Goal: Task Accomplishment & Management: Complete application form

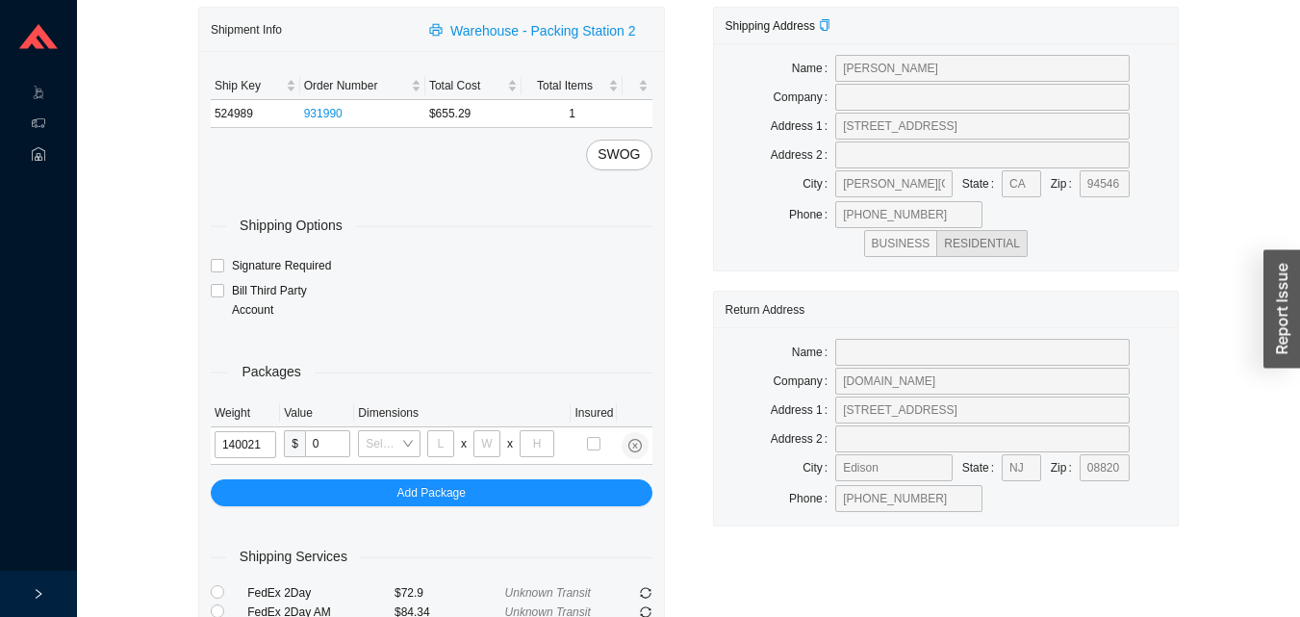
type input "14"
type input "18"
type input "12"
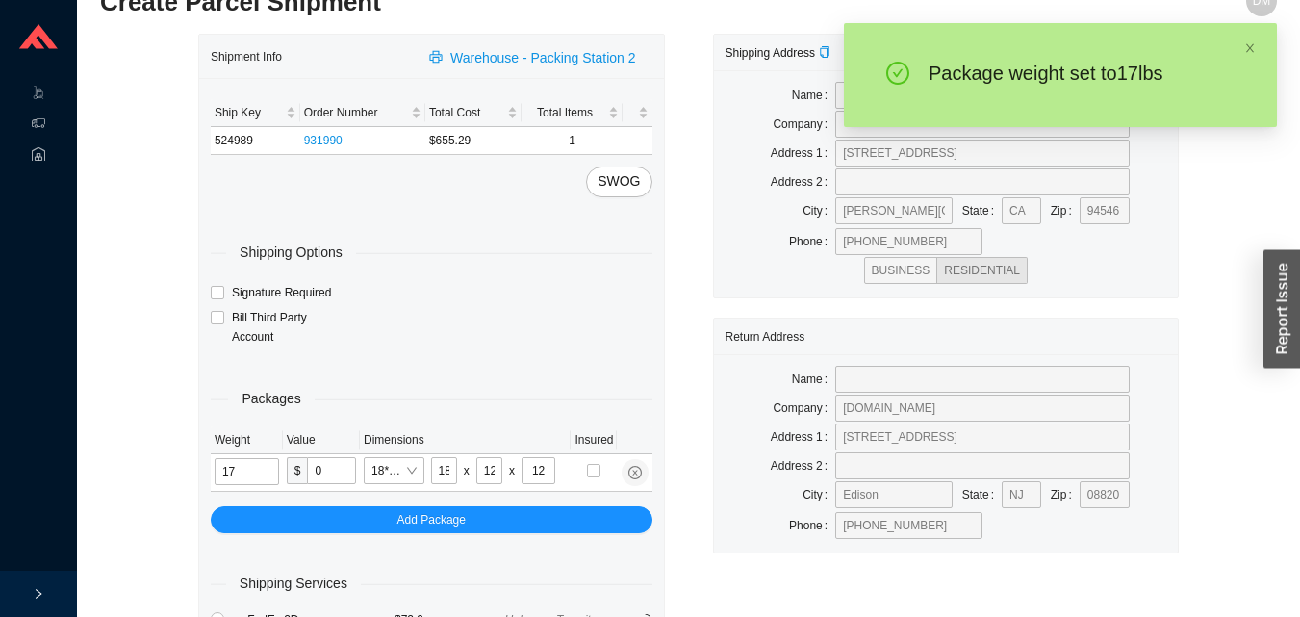
scroll to position [91, 0]
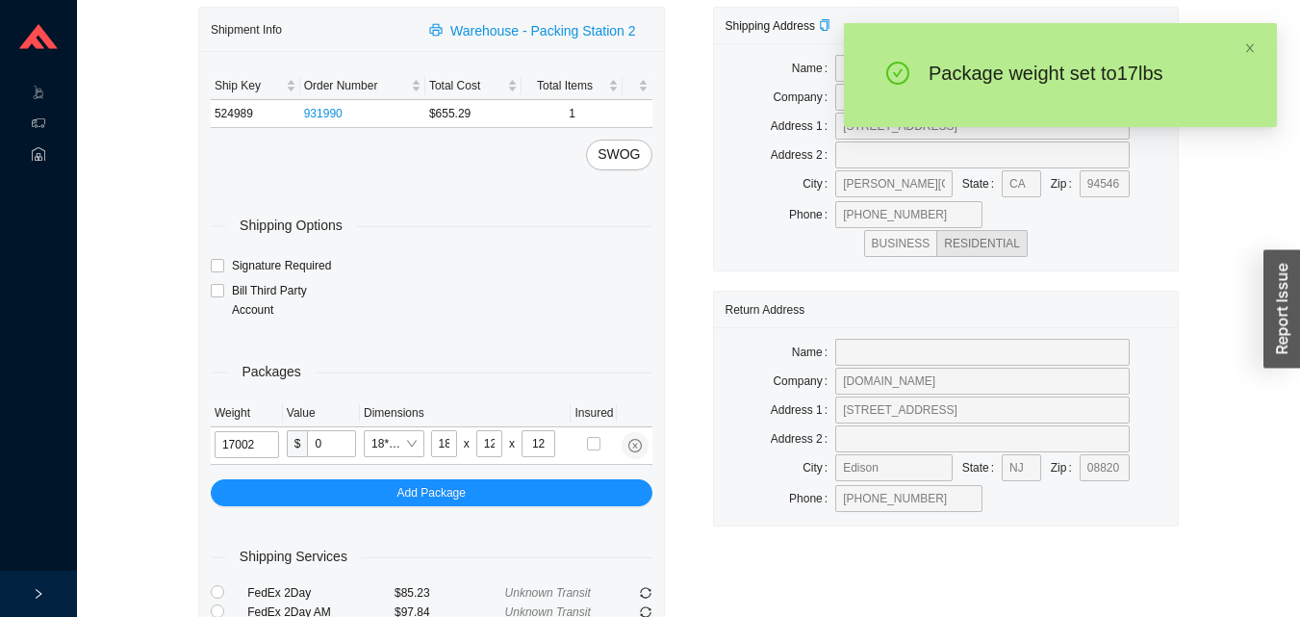
type input "17"
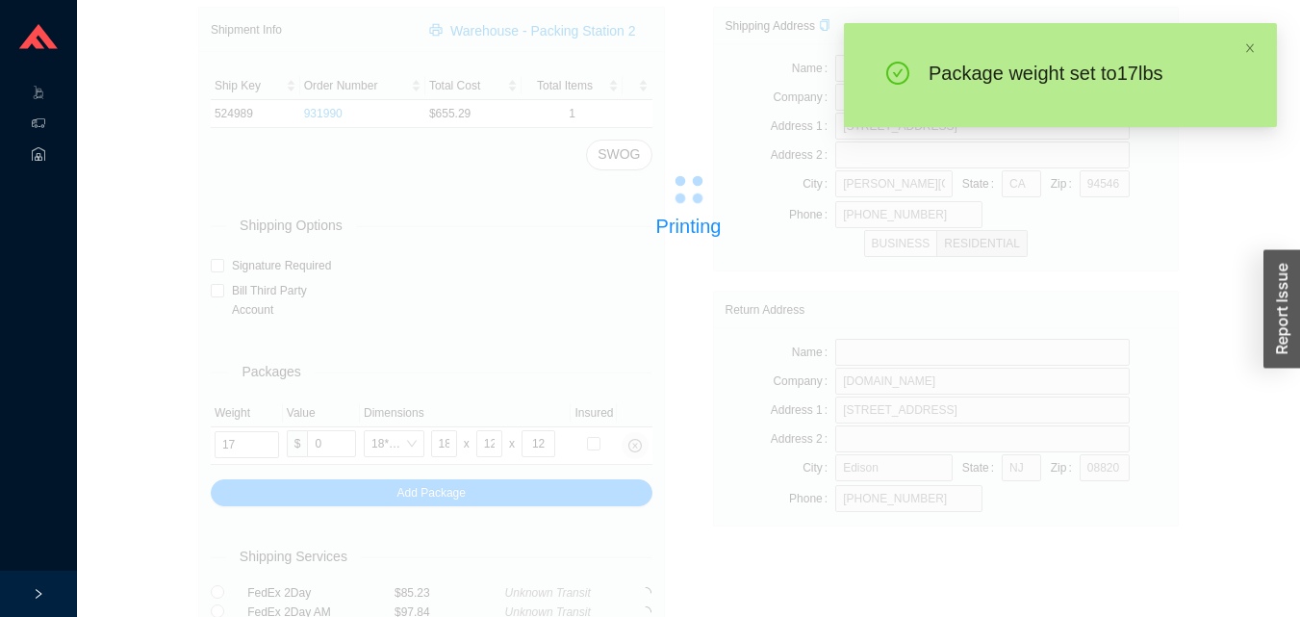
scroll to position [27, 0]
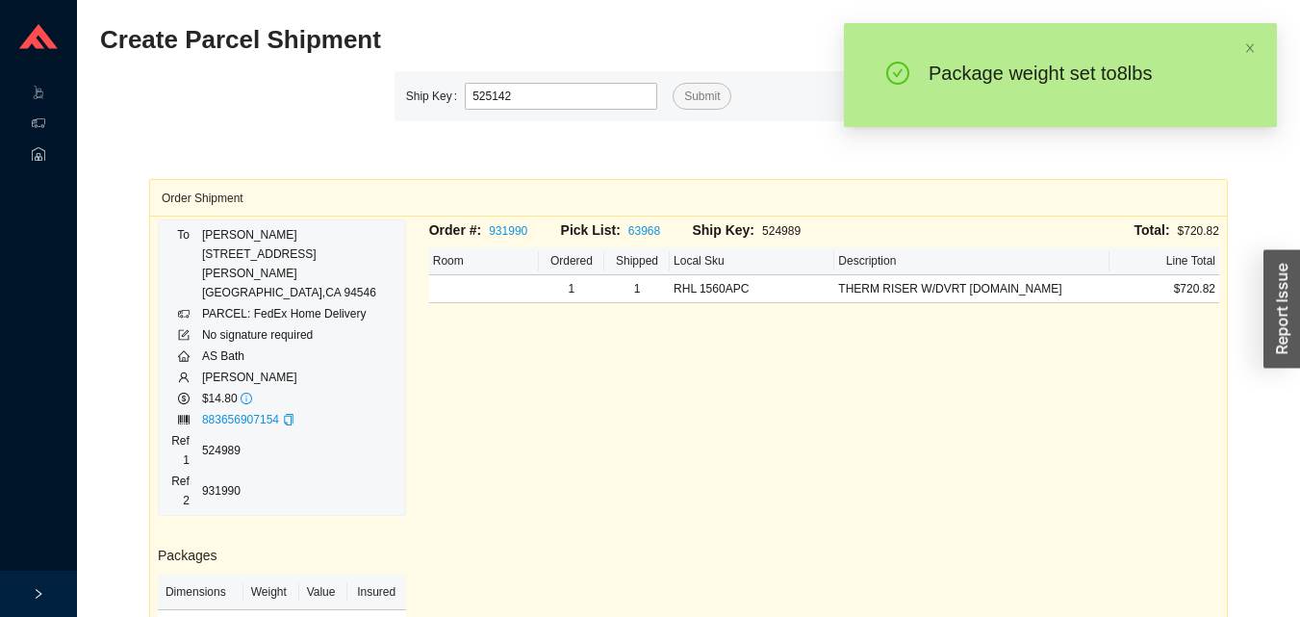
type input "525142"
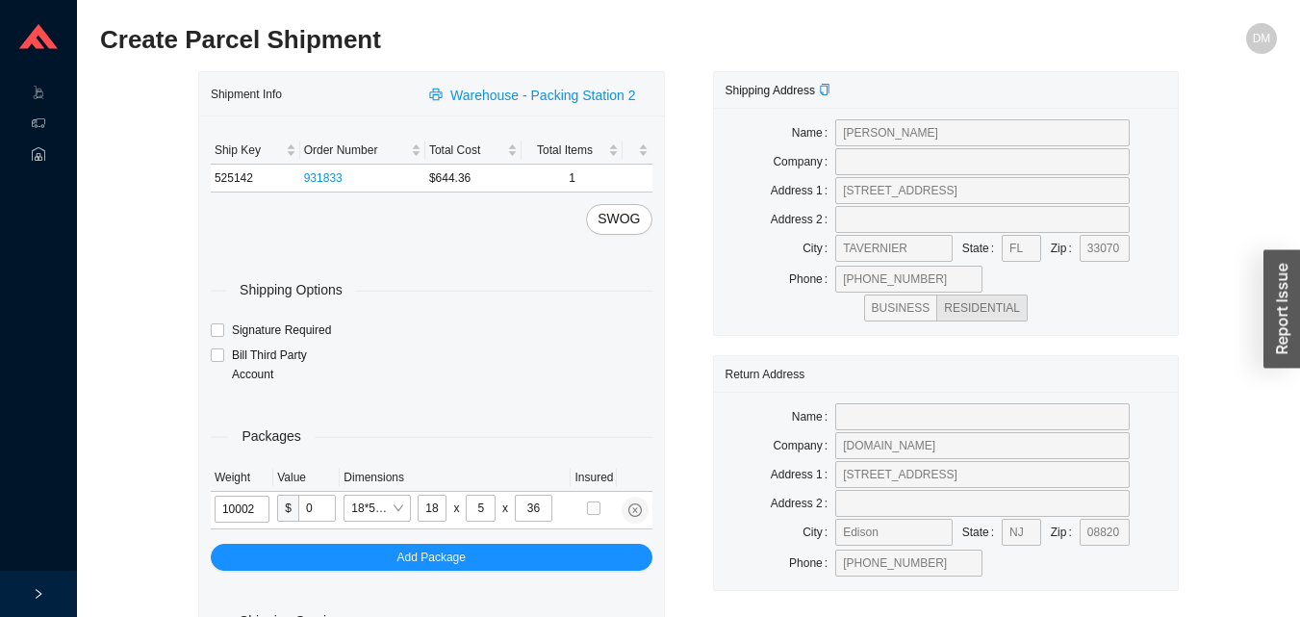
type input "10"
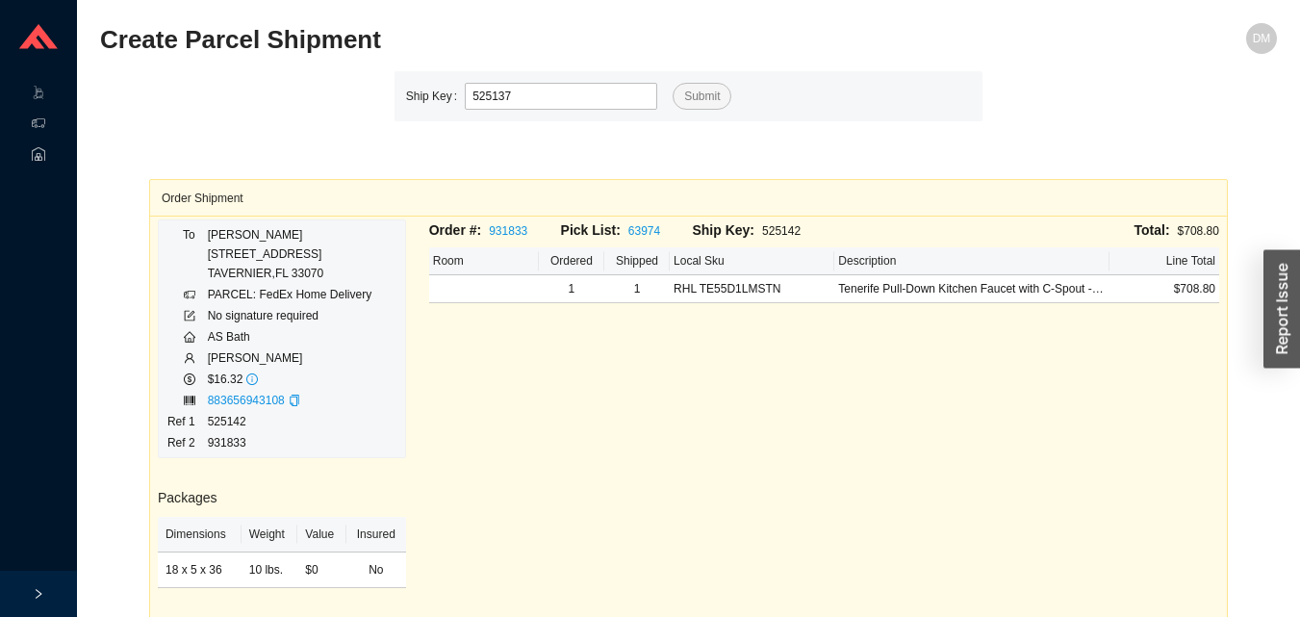
type input "525137"
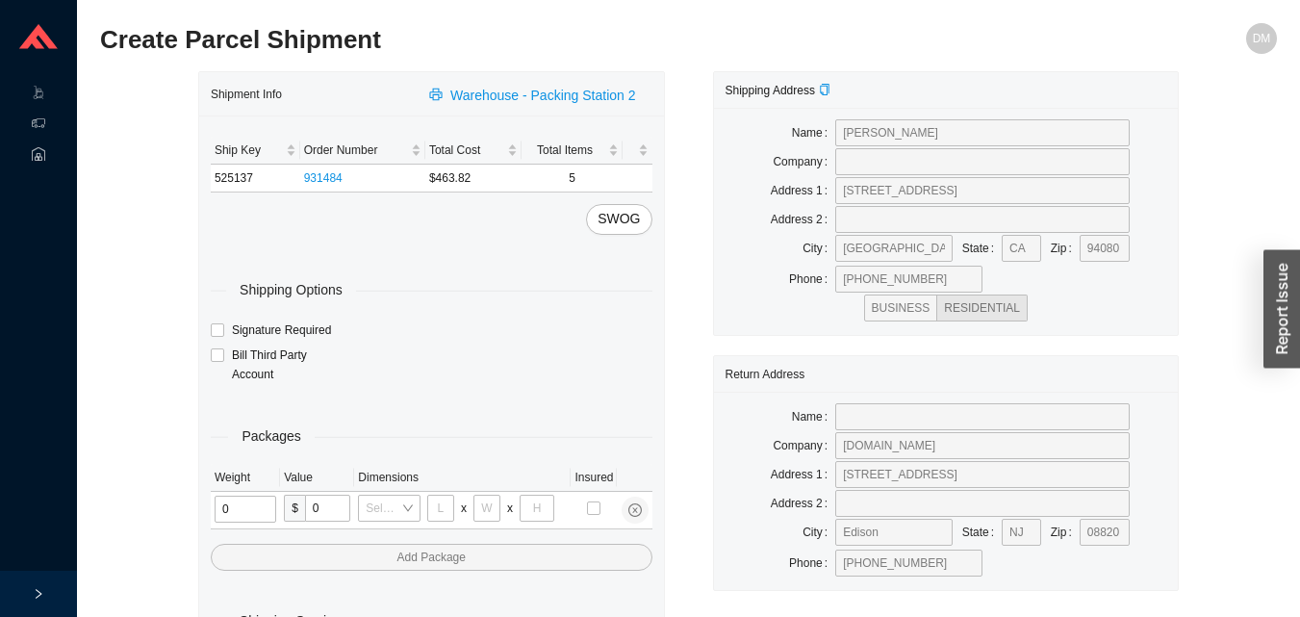
type input "1"
type input "18"
type input "5"
type input "36"
click at [252, 513] on input "tel" at bounding box center [242, 508] width 55 height 27
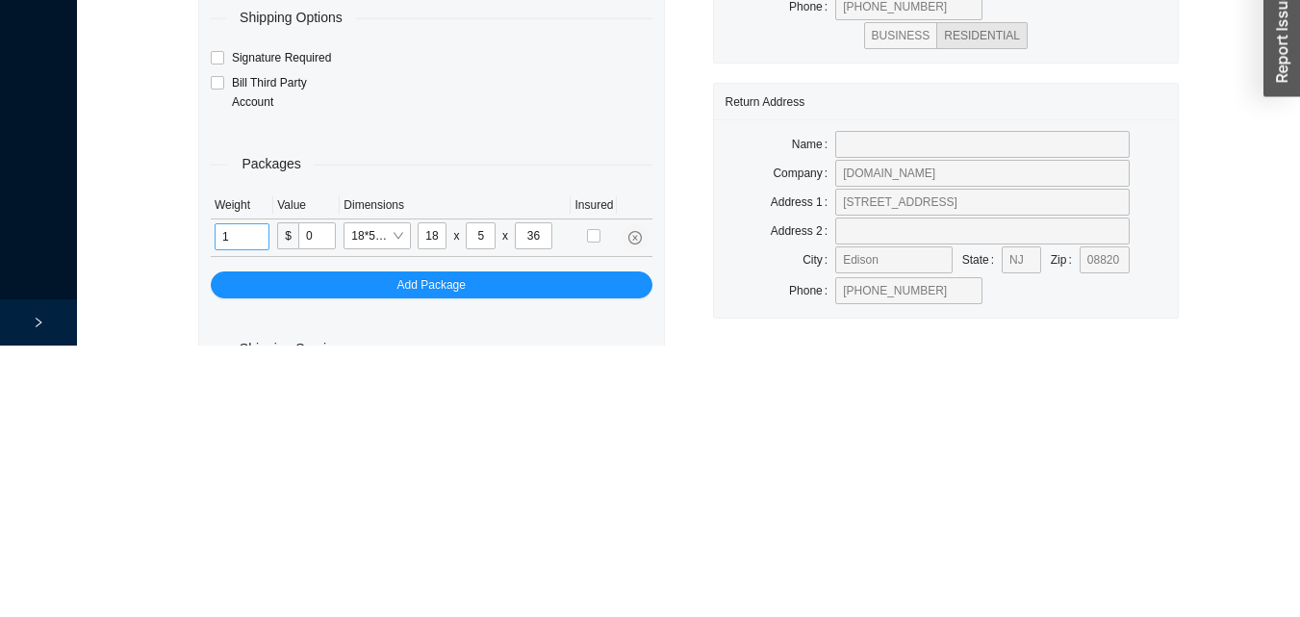
scroll to position [91, 0]
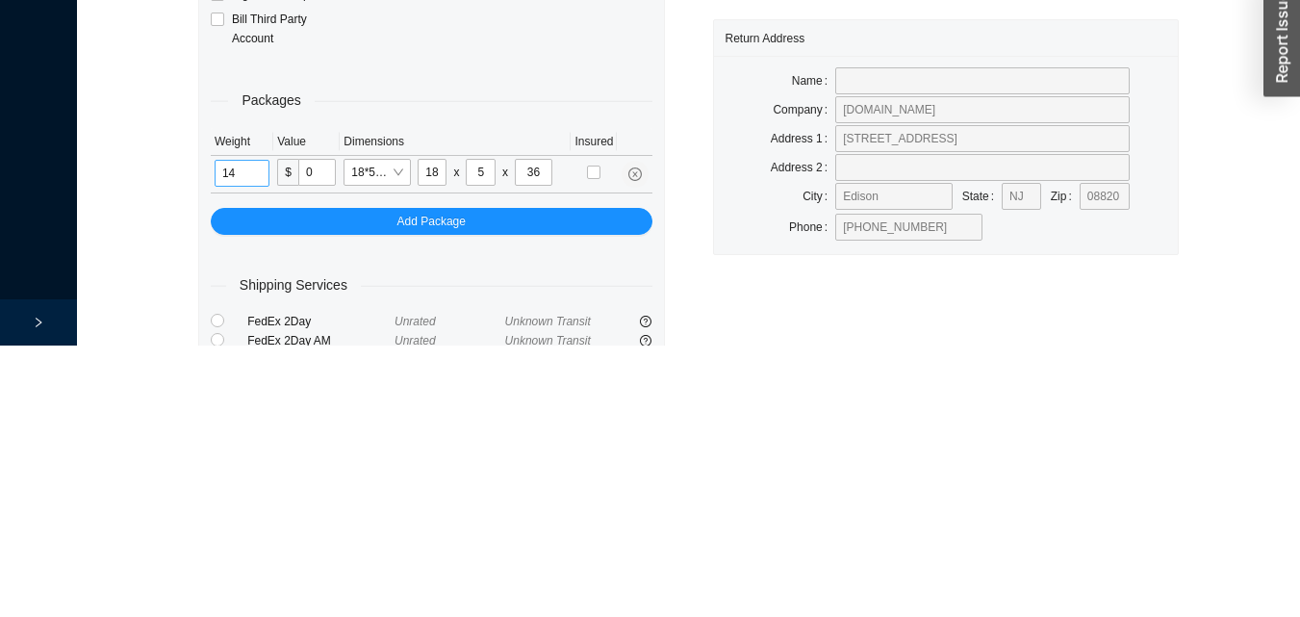
type input "14"
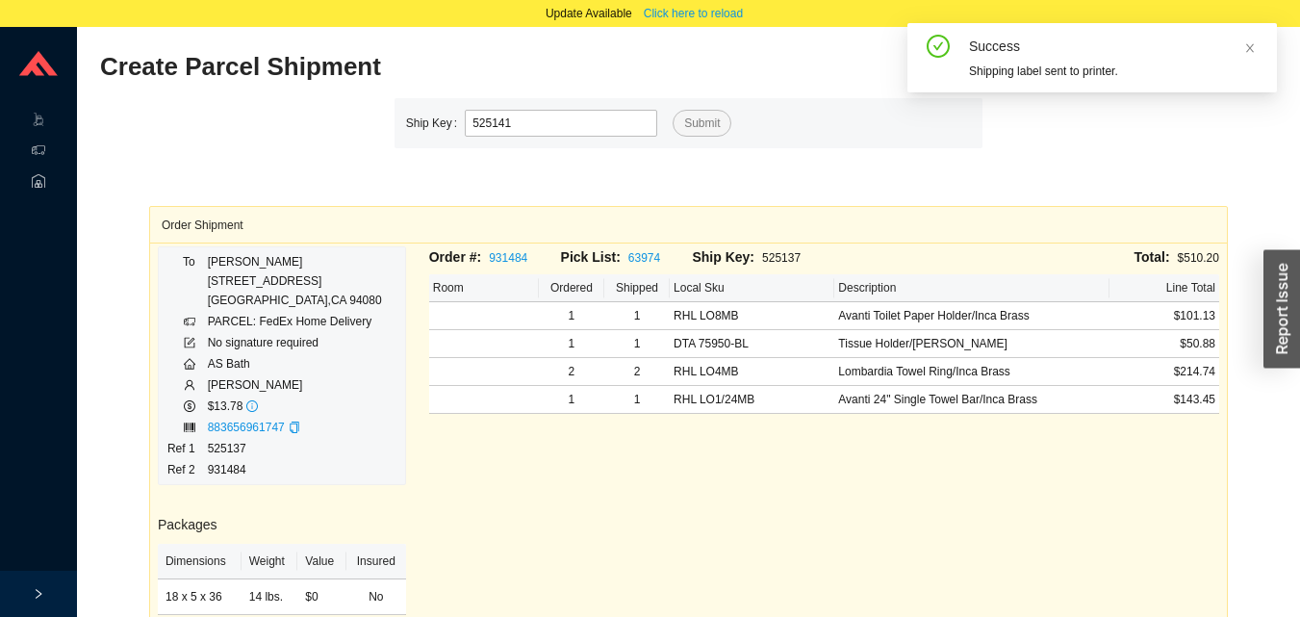
type input "525141"
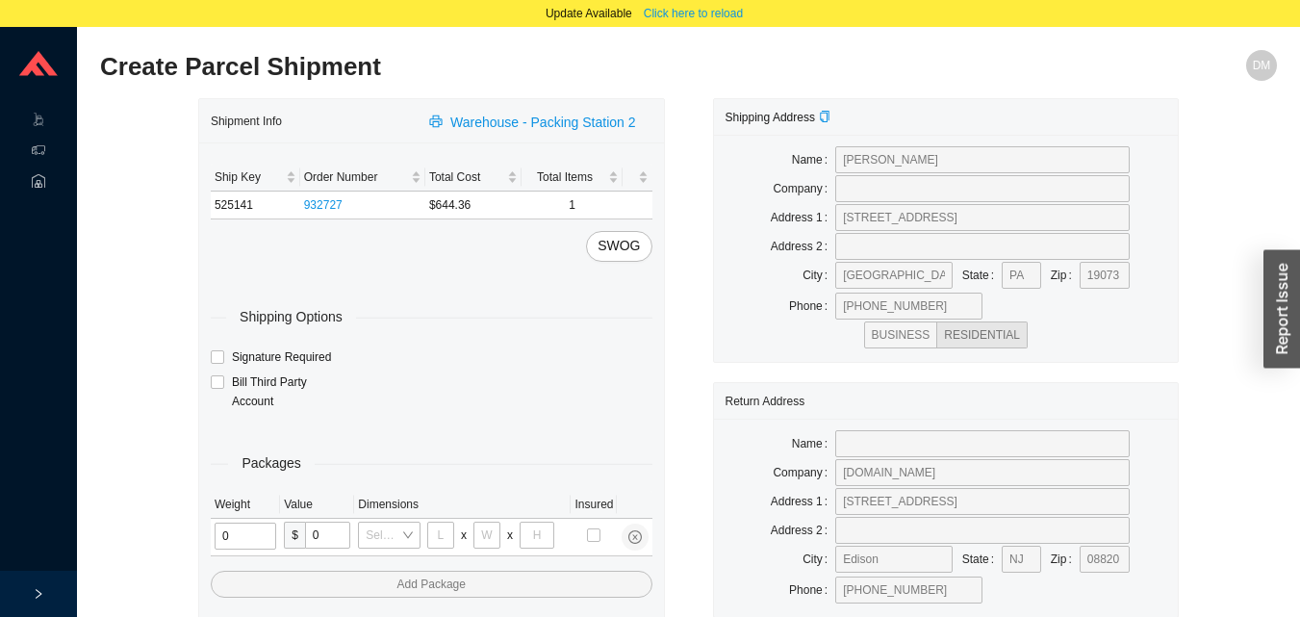
type input "1"
type input "18"
type input "5"
type input "36"
type input "2"
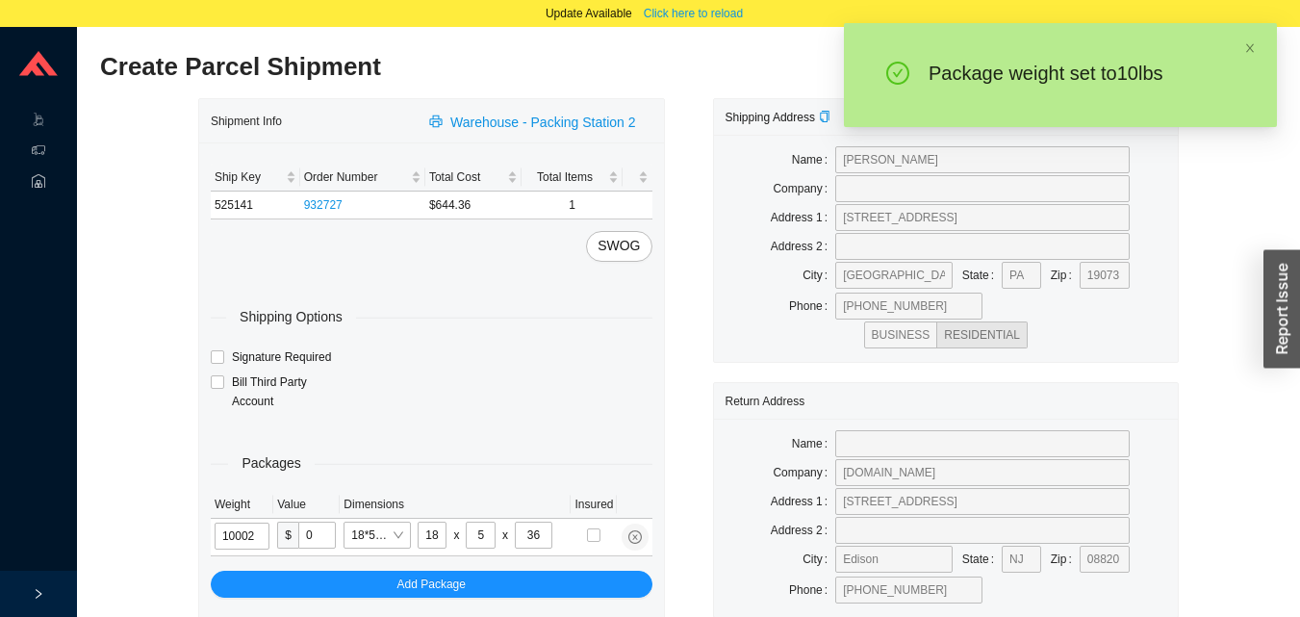
type input "10"
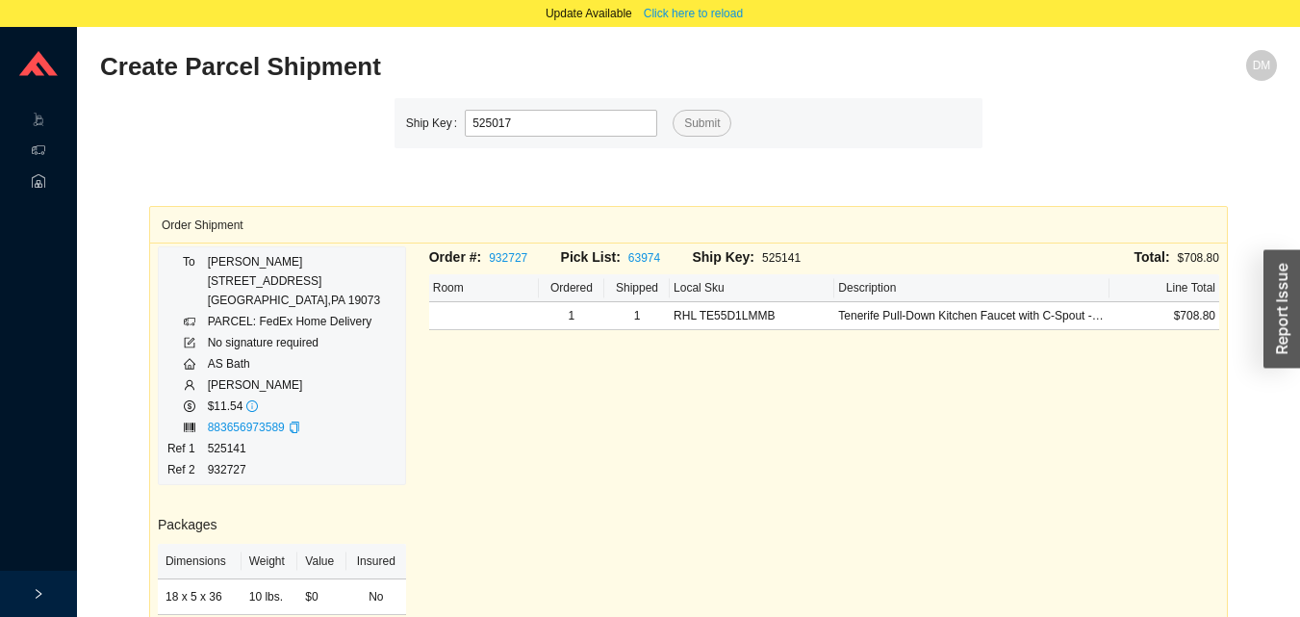
type input "525017"
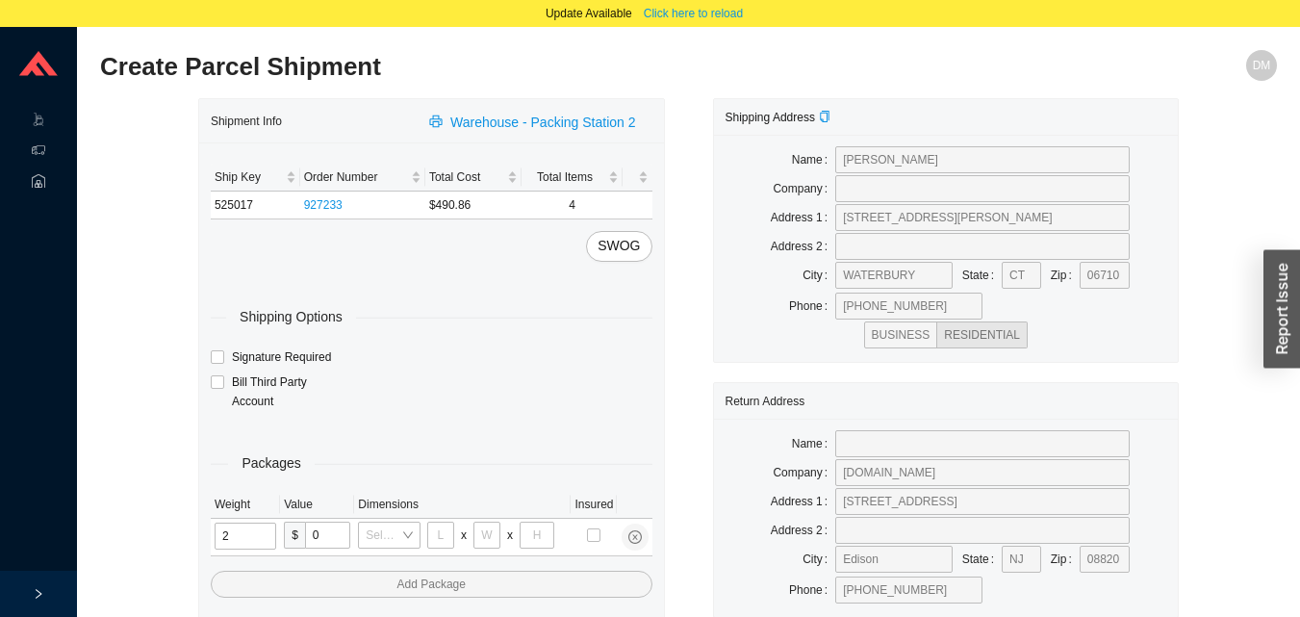
type input "21"
type input "18"
type input "12"
type input "16"
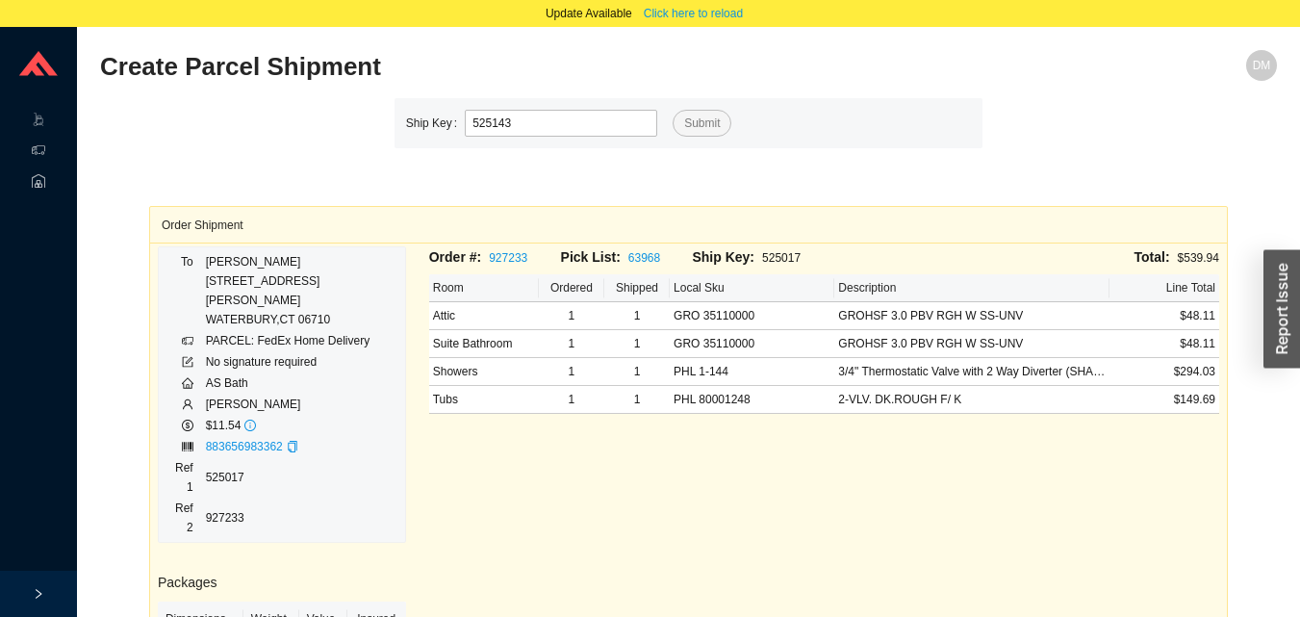
type input "525143"
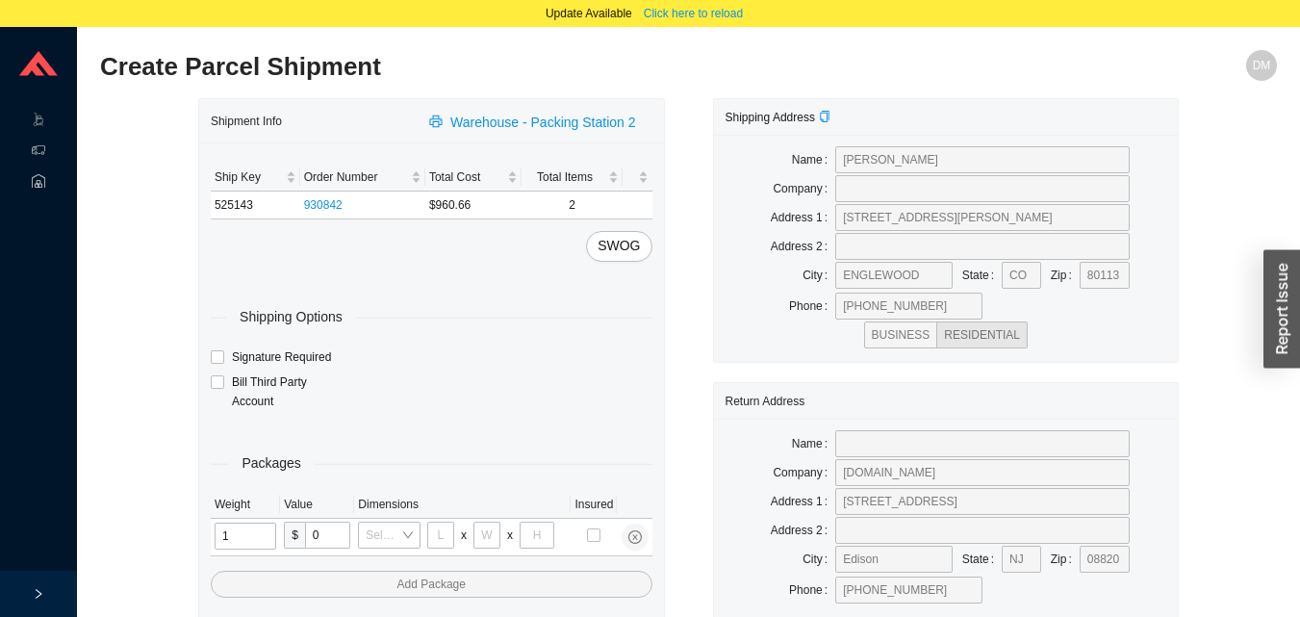
type input "12"
type input "18"
type input "12"
type input "6"
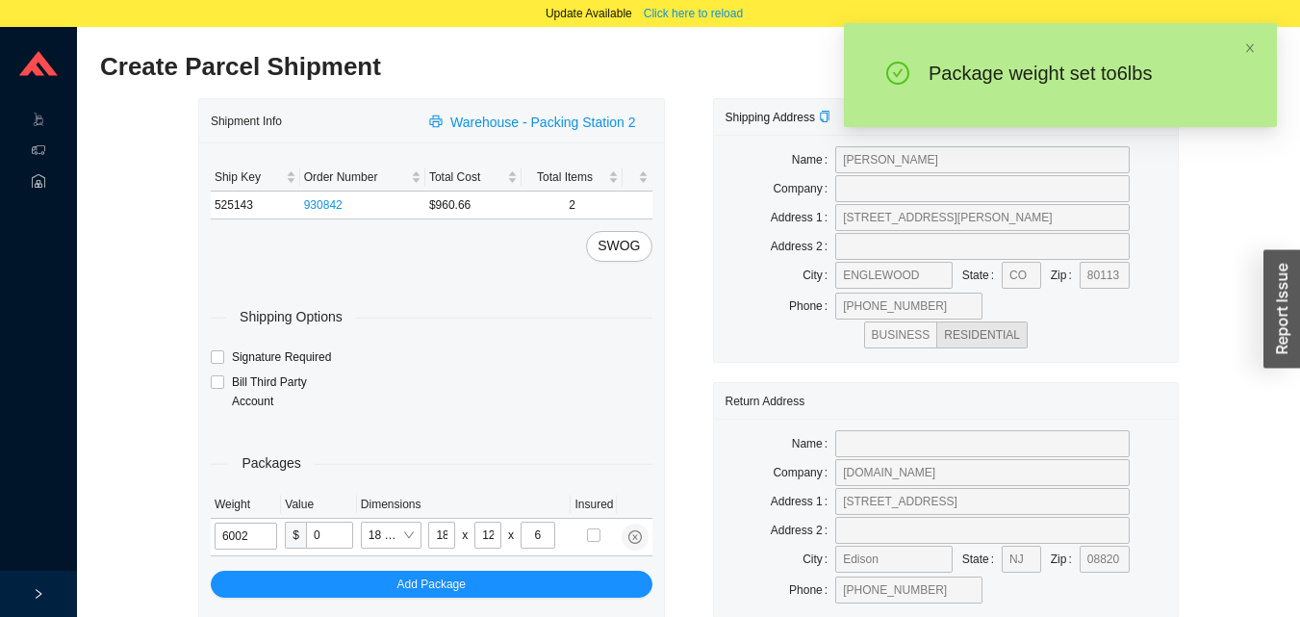
type input "6"
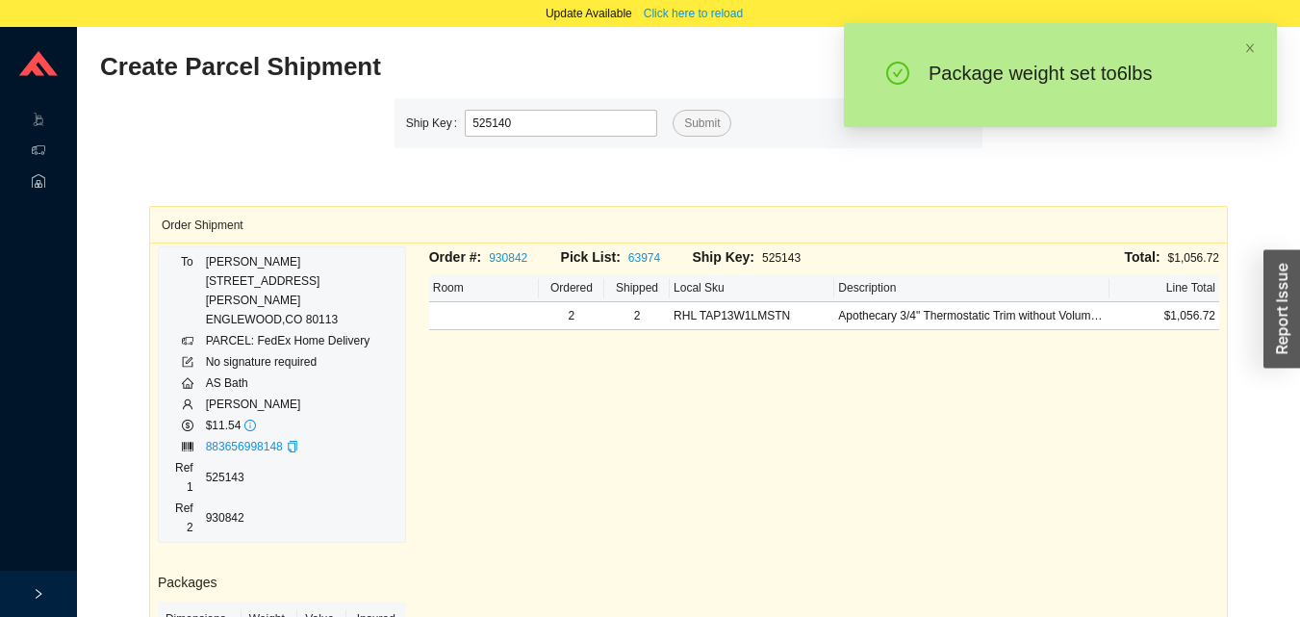
type input "525140"
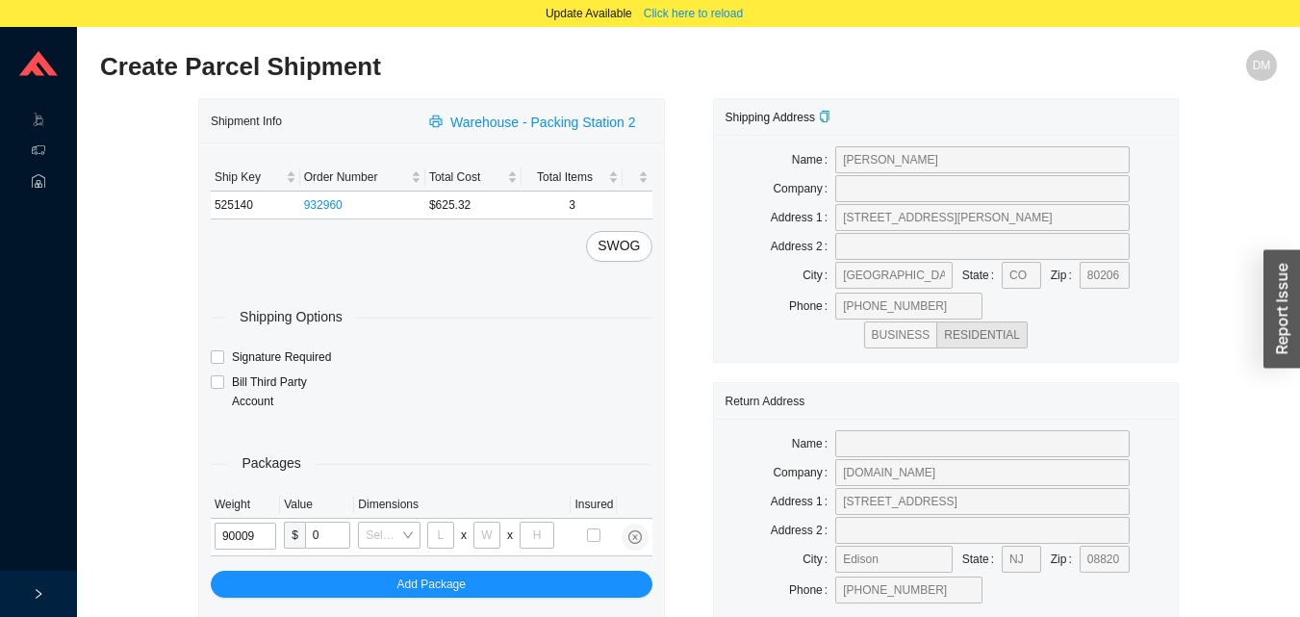
type input "9"
type input "15"
type input "36"
type input "9"
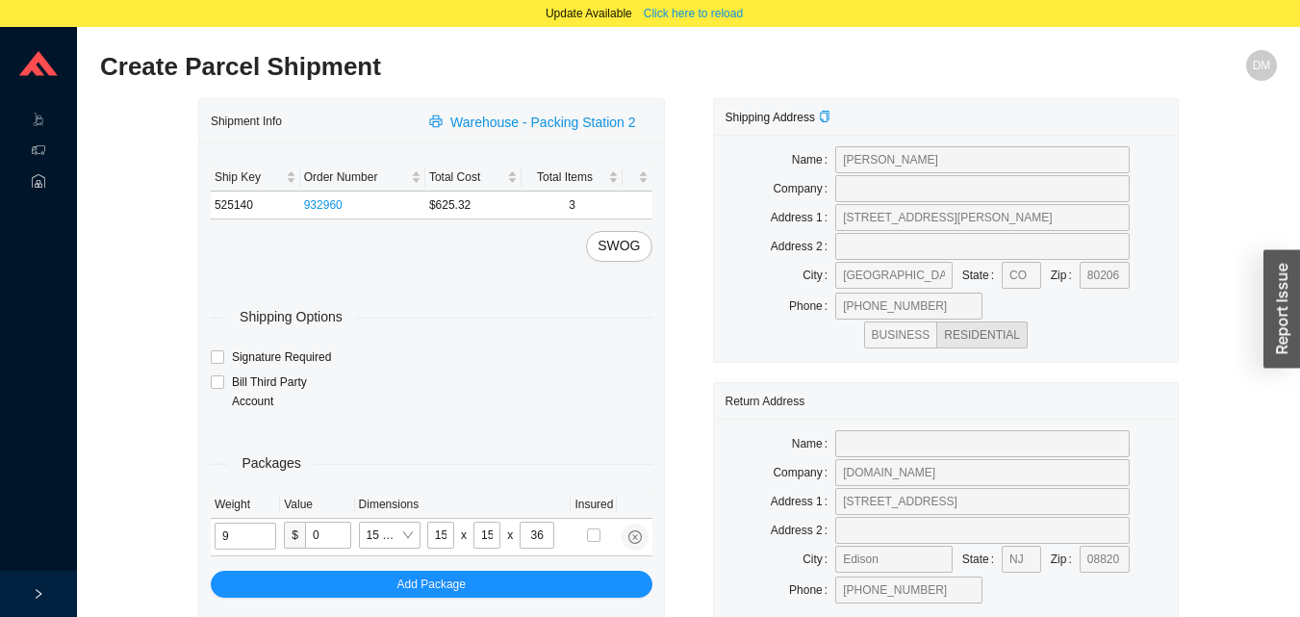
type input "18"
type input "12"
type input "9"
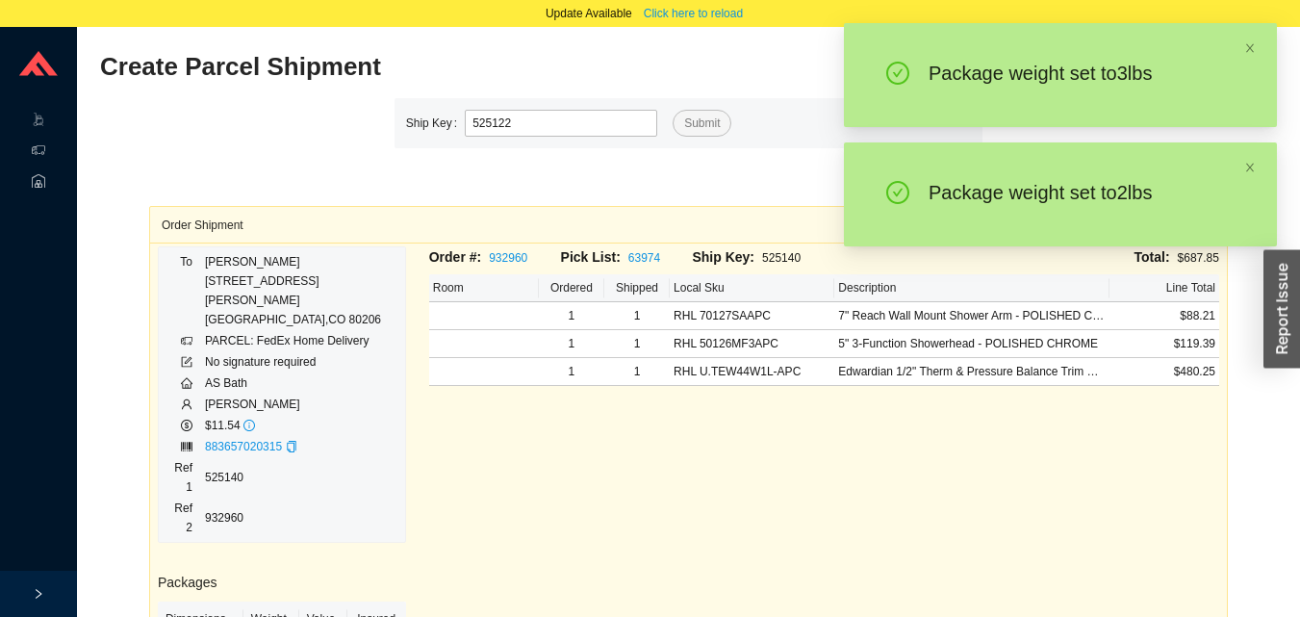
type input "525122"
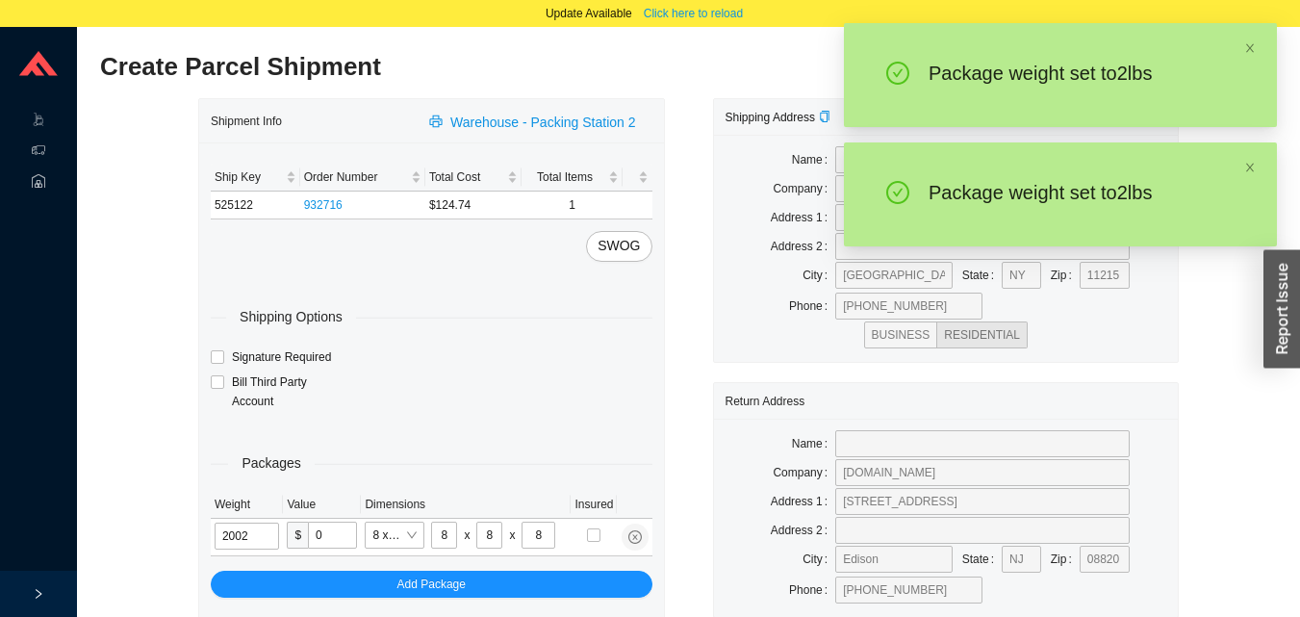
type input "2"
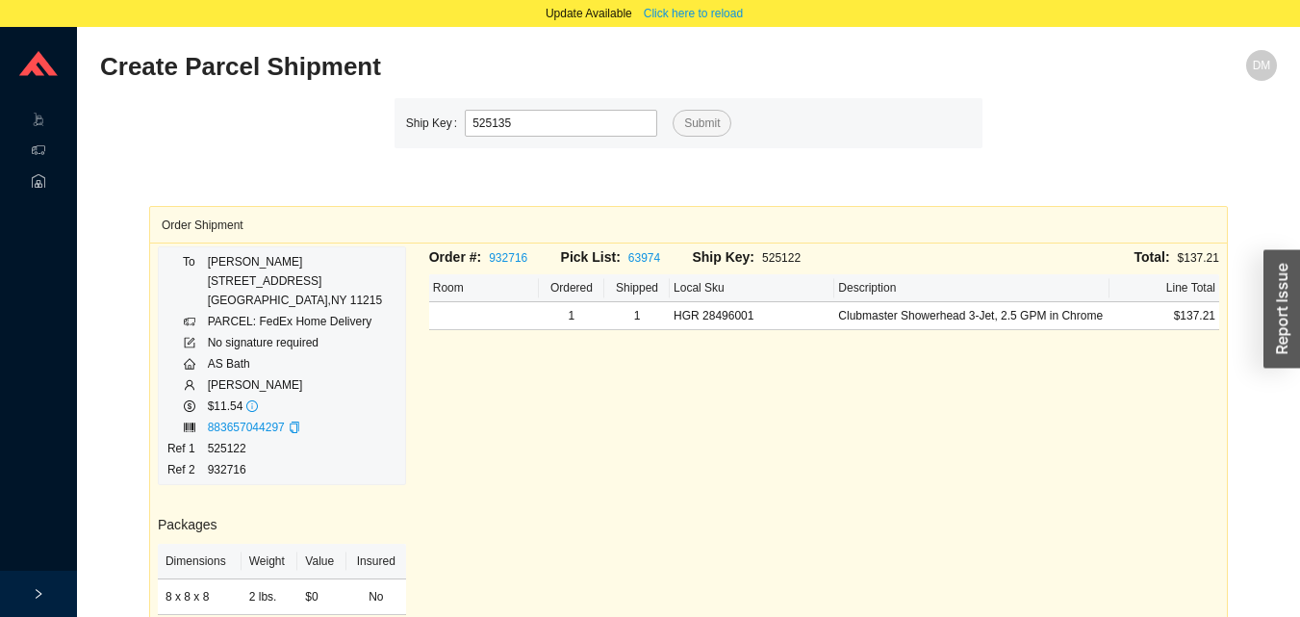
type input "525135"
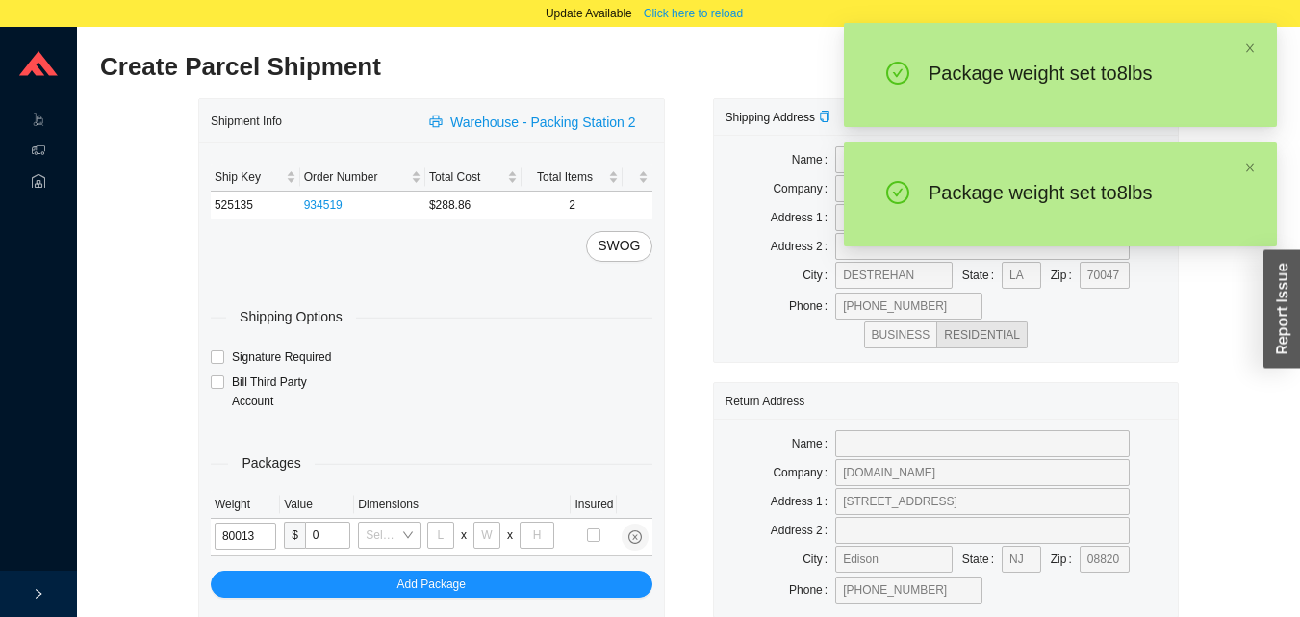
type input "8"
type input "10"
type input "8"
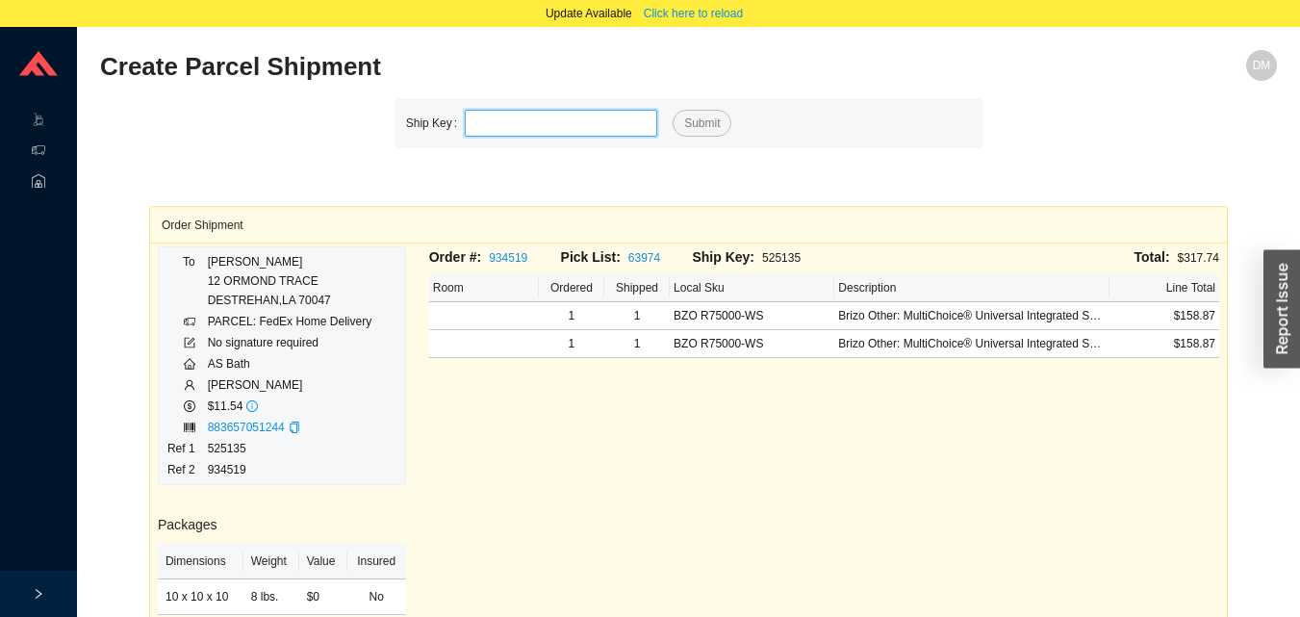
click at [570, 130] on input "tel" at bounding box center [561, 123] width 192 height 27
click at [693, 13] on span "Click here to reload" at bounding box center [693, 13] width 99 height 19
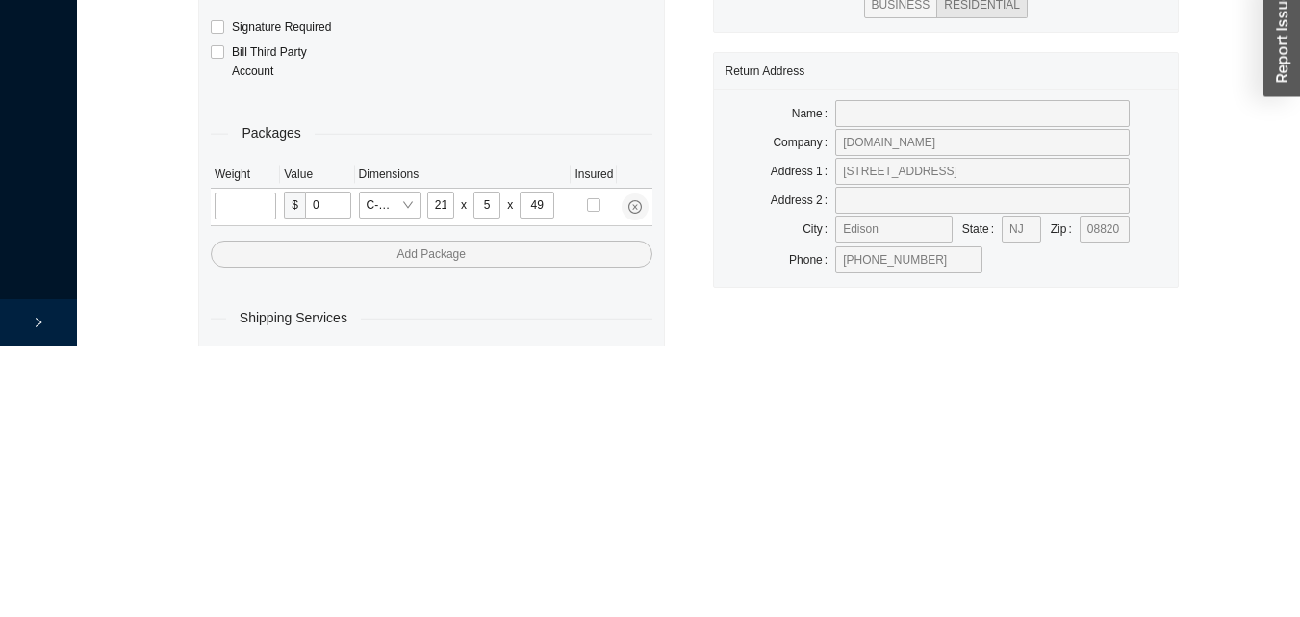
scroll to position [64, 0]
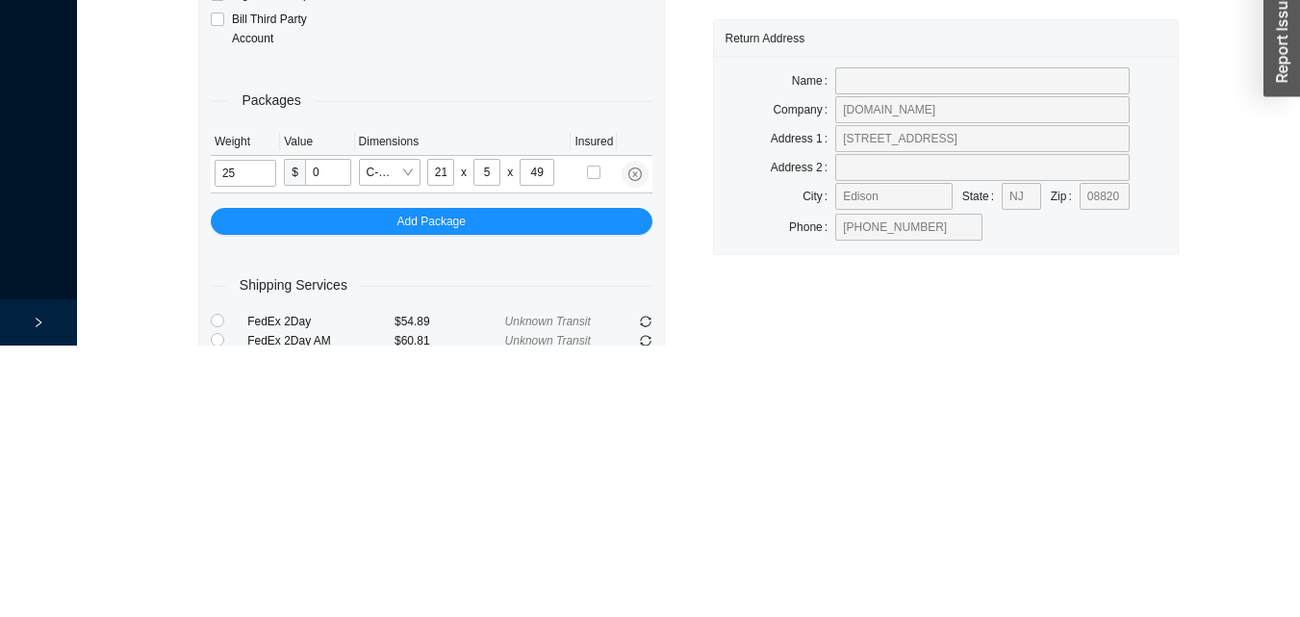
type input "25"
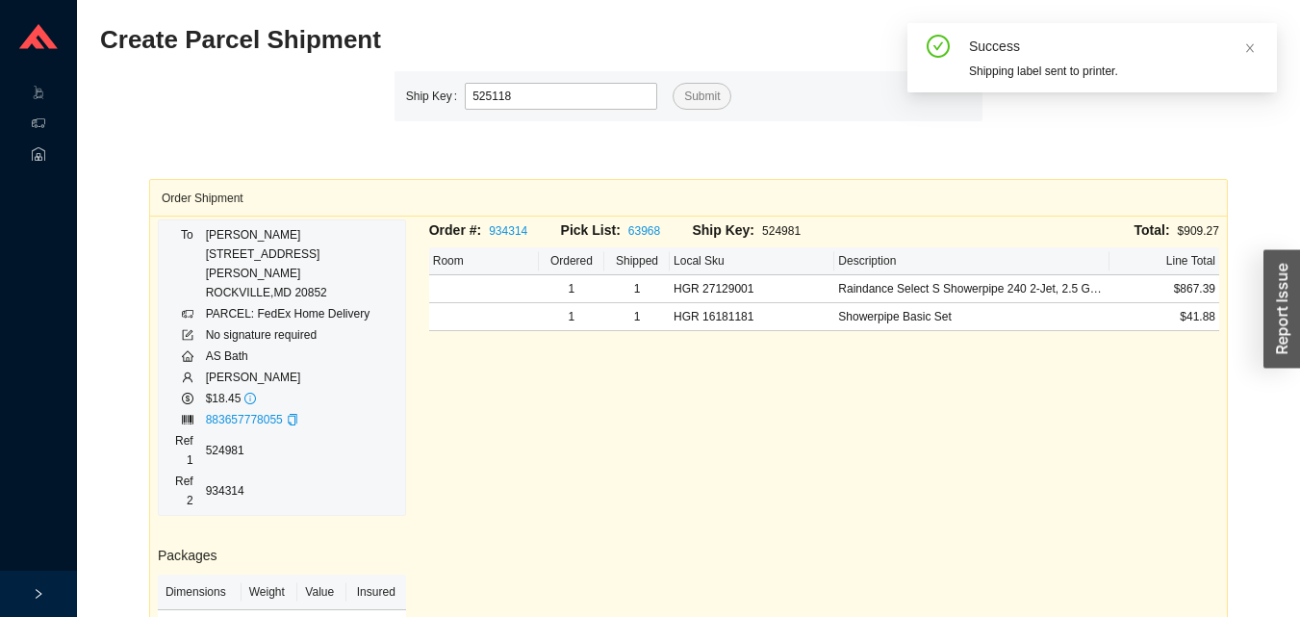
type input "525118"
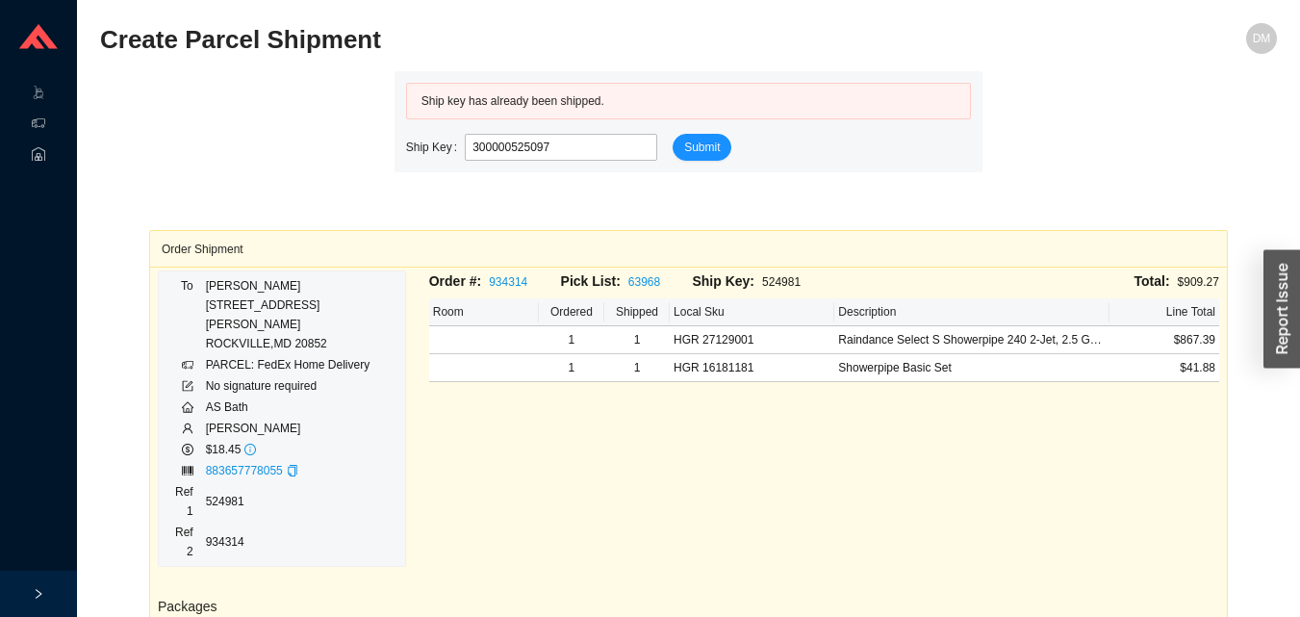
type input "525097"
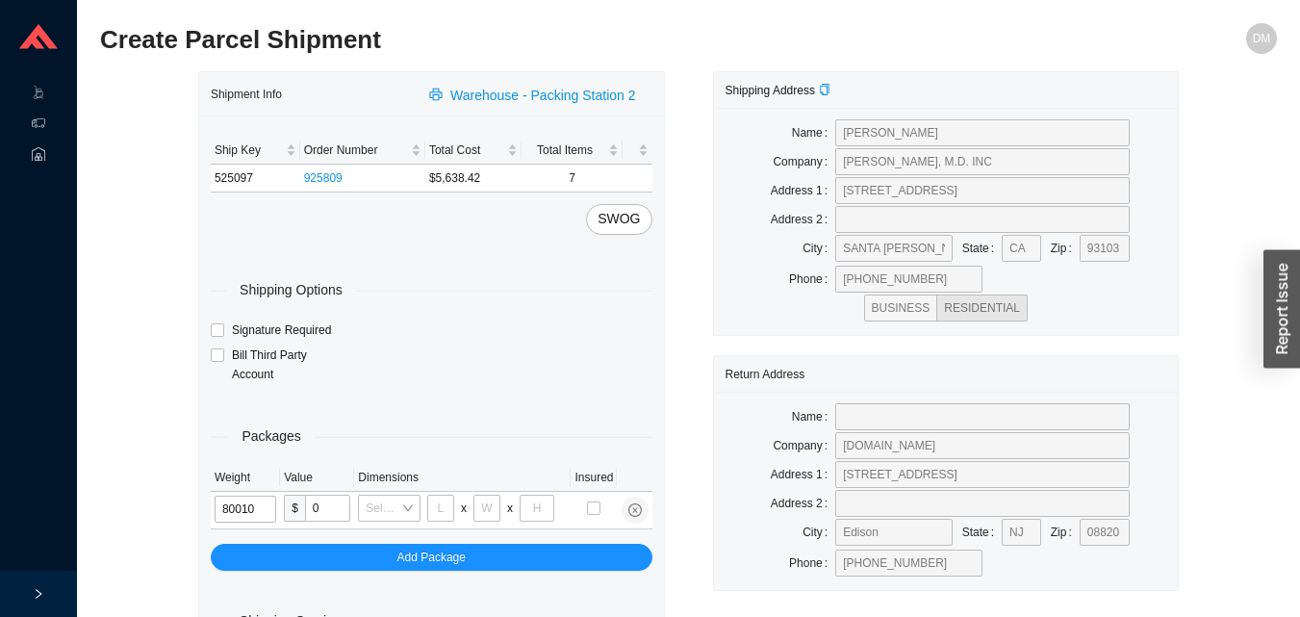
type input "8"
type input "30"
type input "24"
type input "12"
click at [252, 503] on input "8" at bounding box center [246, 508] width 62 height 27
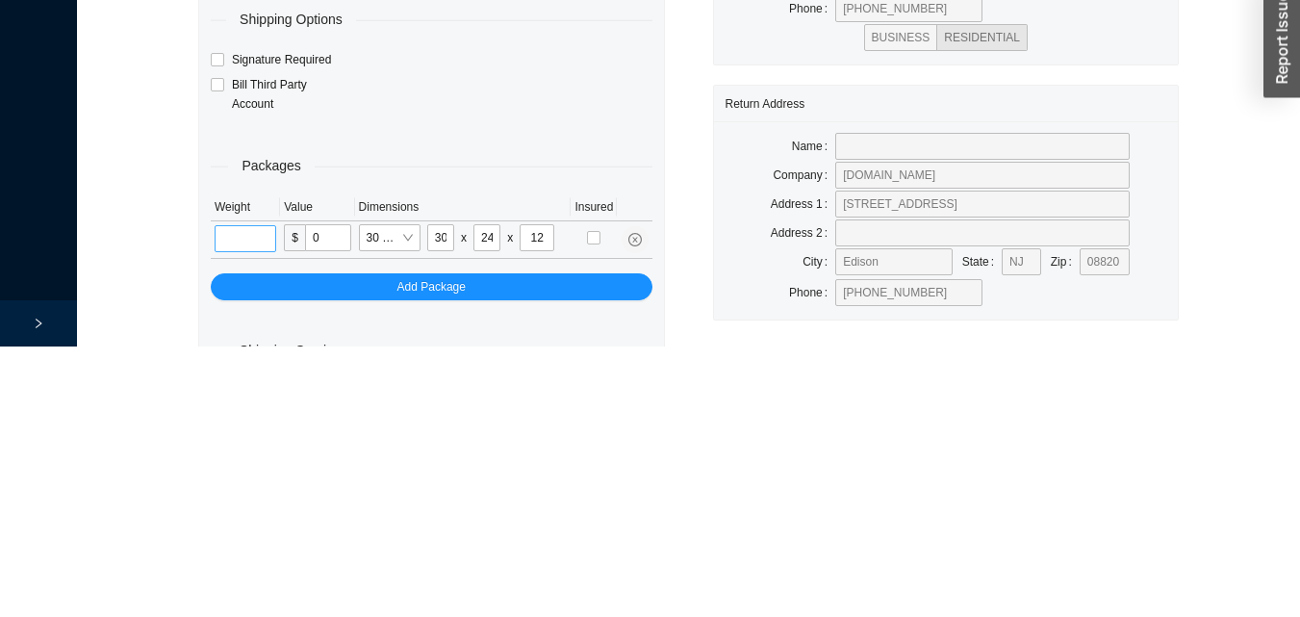
scroll to position [64, 0]
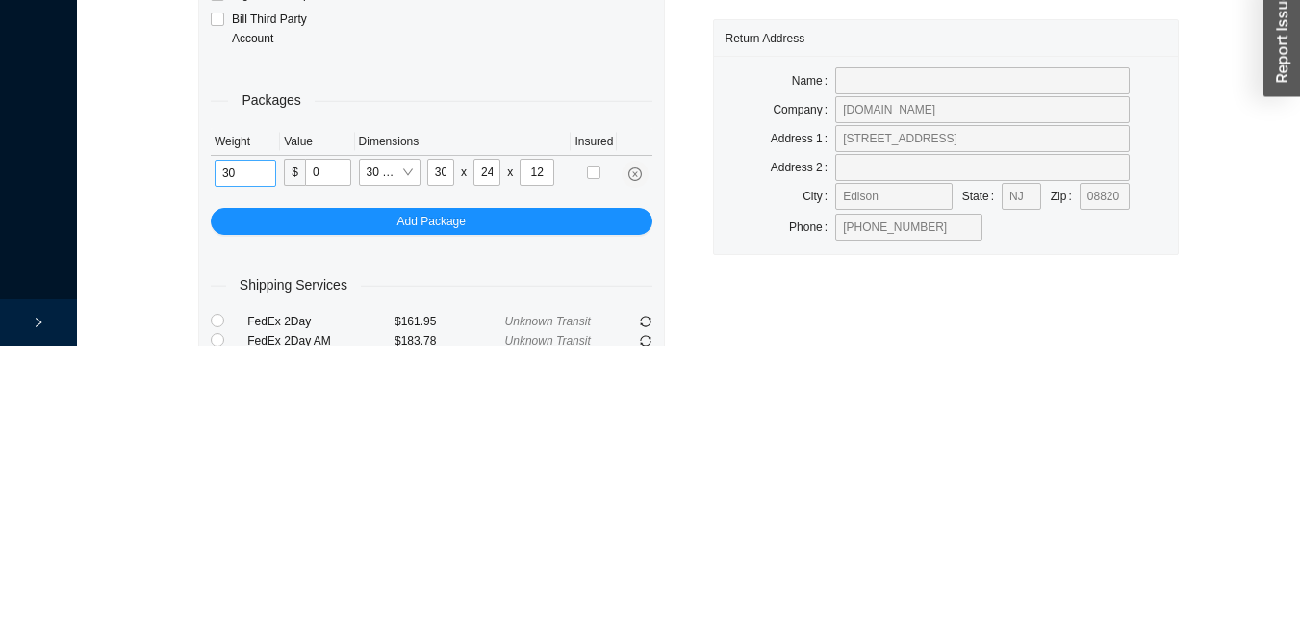
type input "30"
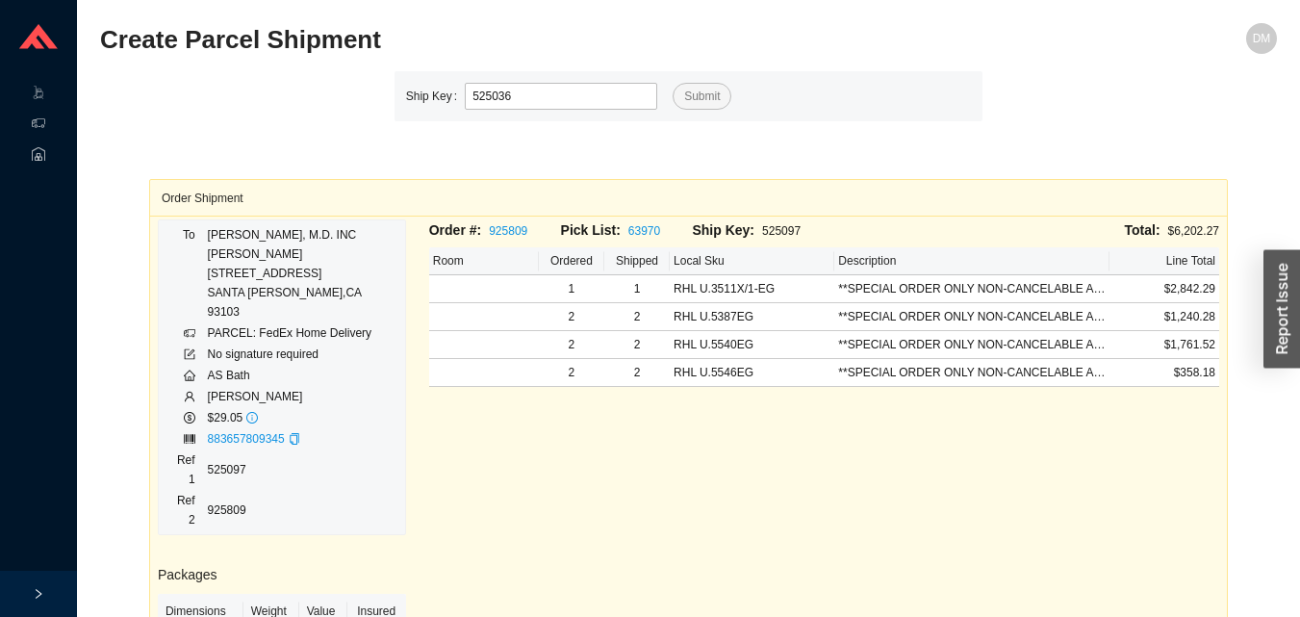
type input "525036"
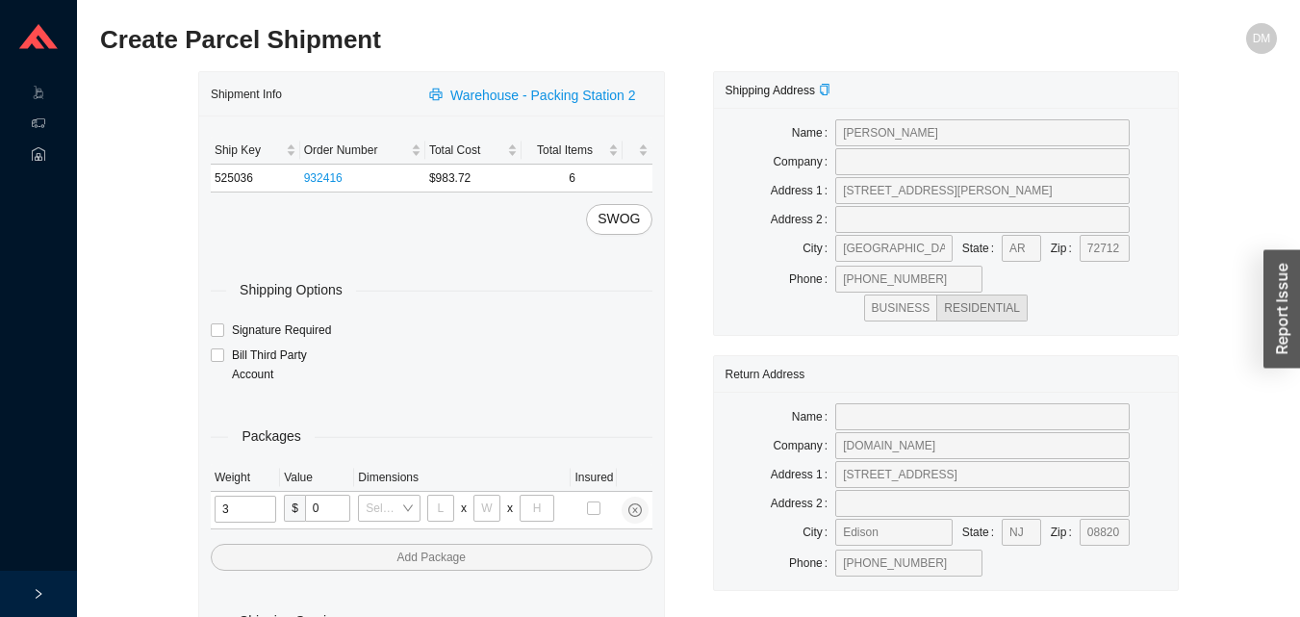
type input "31"
type input "24"
type input "16"
click at [221, 498] on input "tel" at bounding box center [247, 508] width 64 height 27
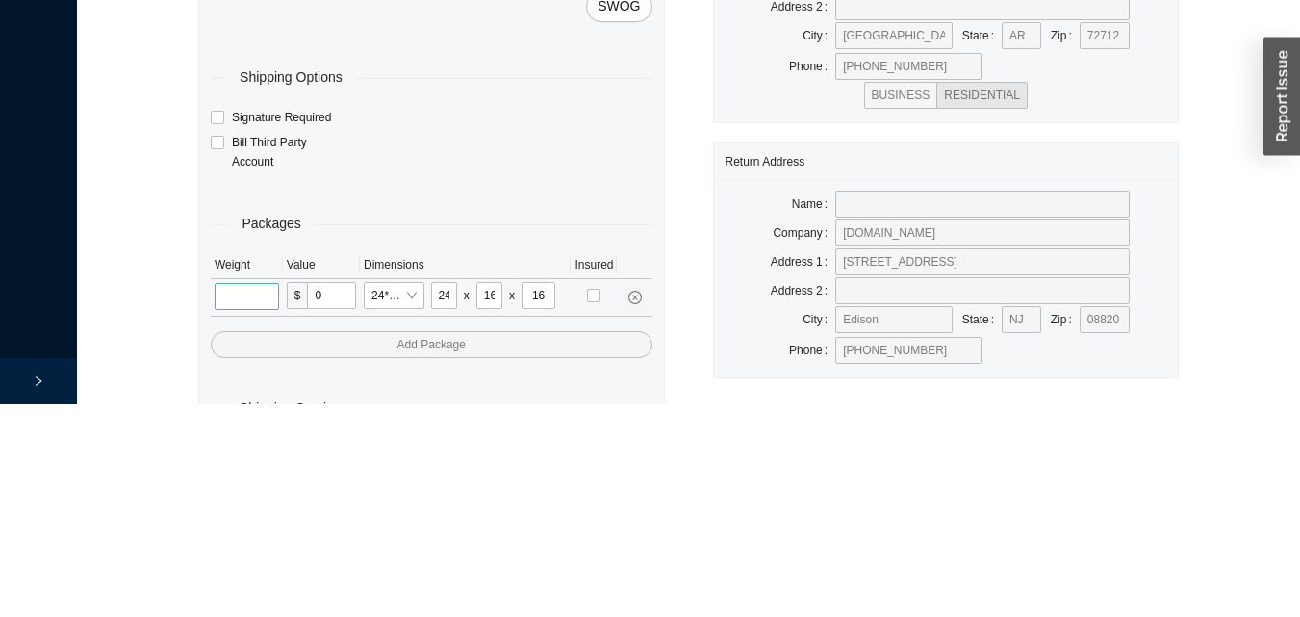
scroll to position [64, 0]
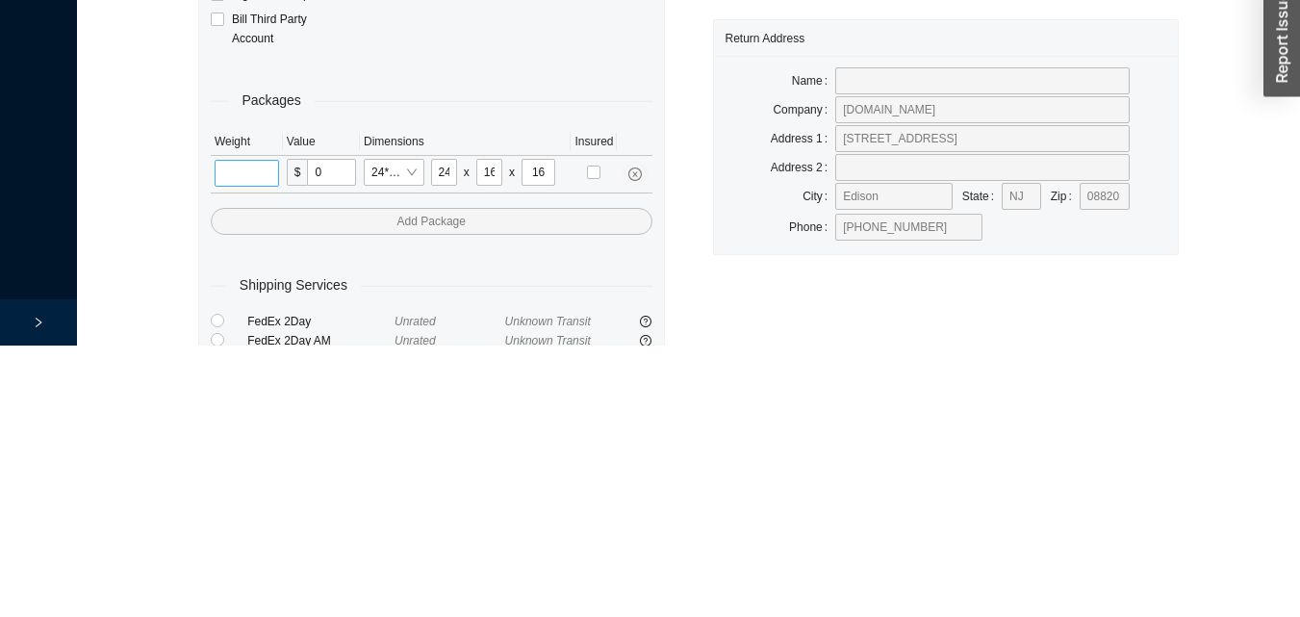
type input "1"
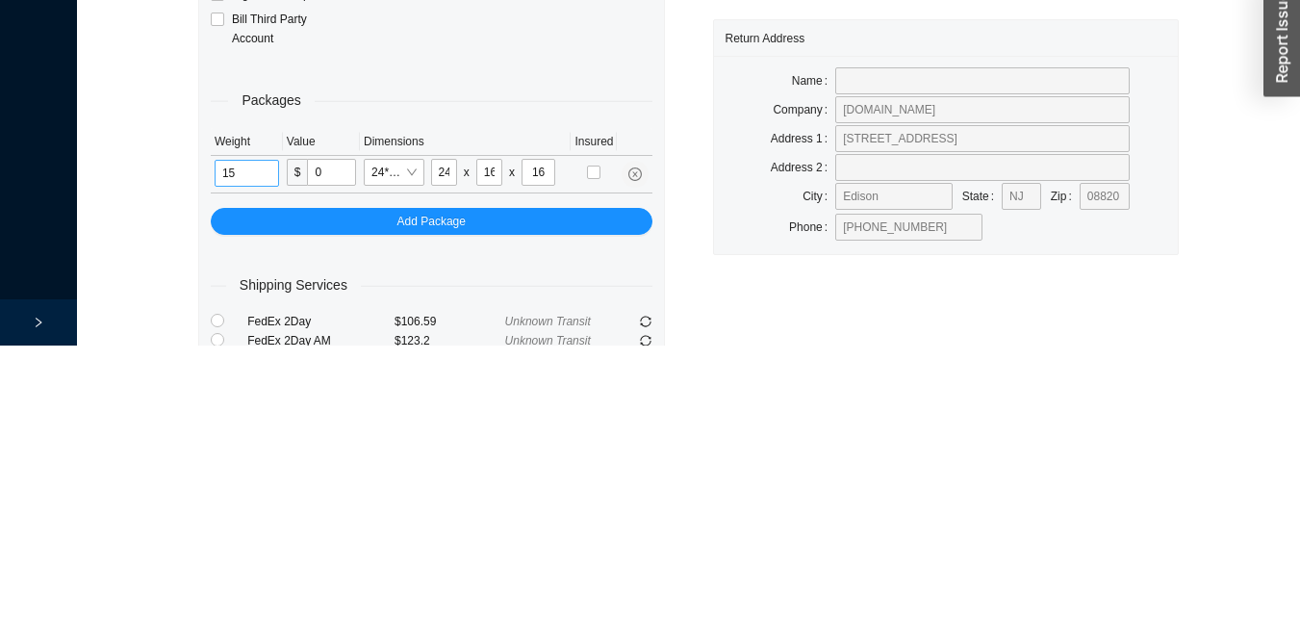
type input "1"
type input "20"
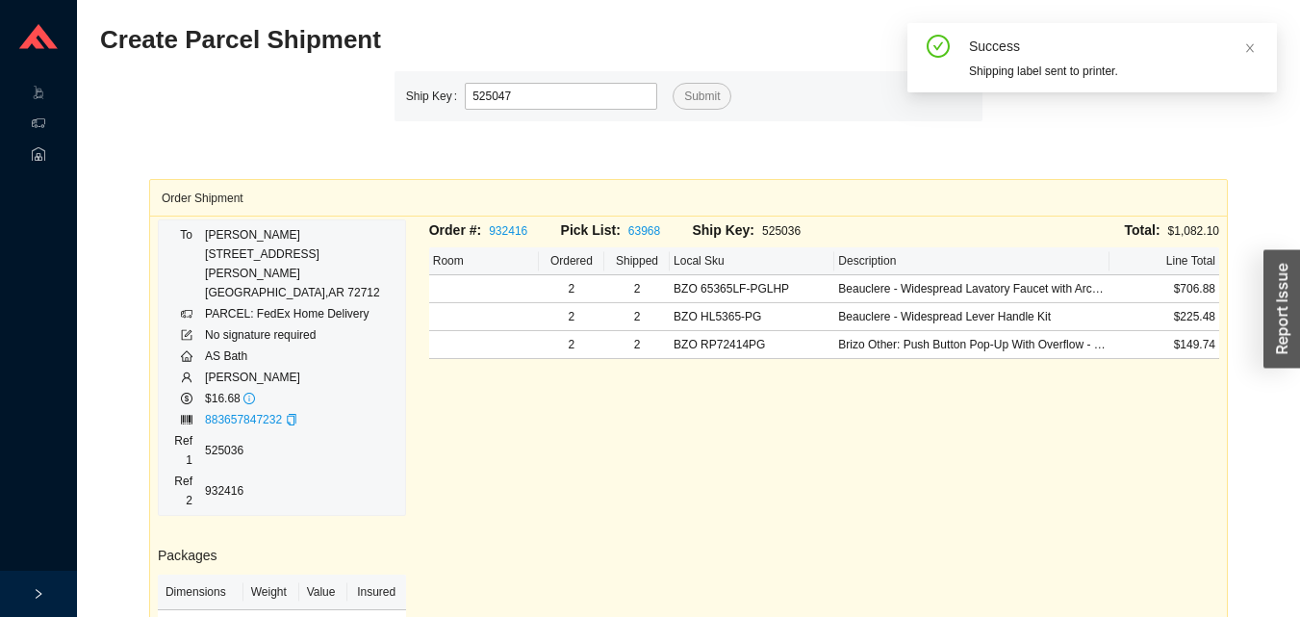
type input "525047"
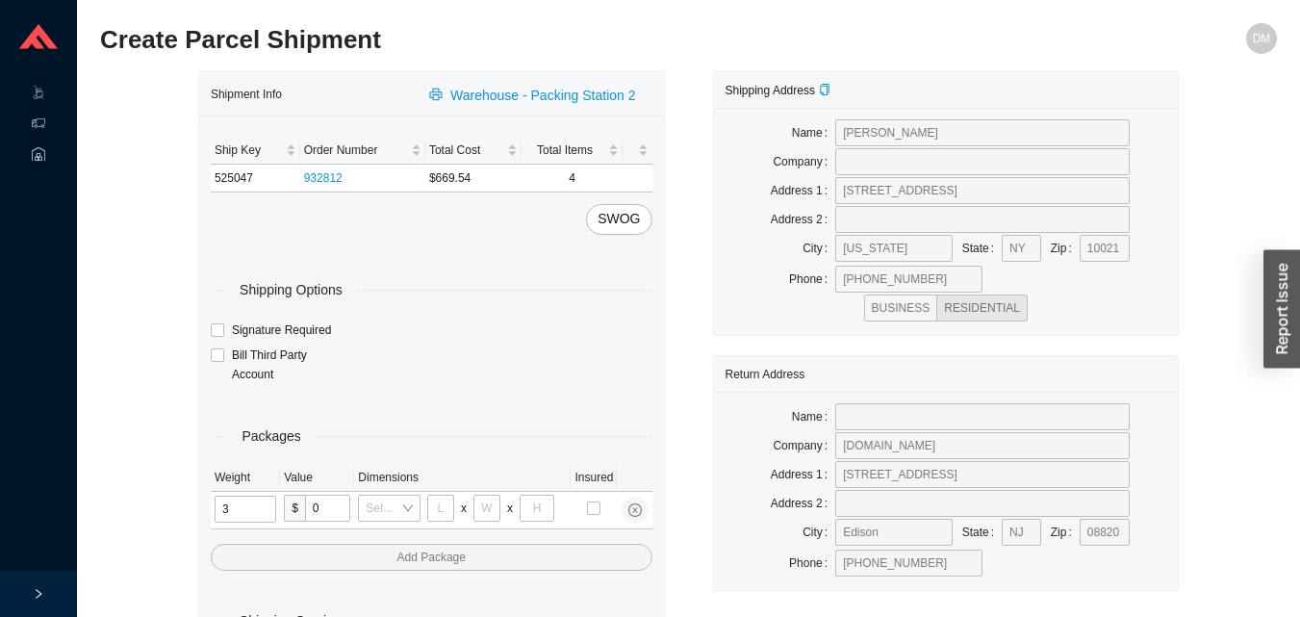
type input "31"
type input "24"
type input "16"
click at [248, 502] on input "tel" at bounding box center [247, 508] width 64 height 27
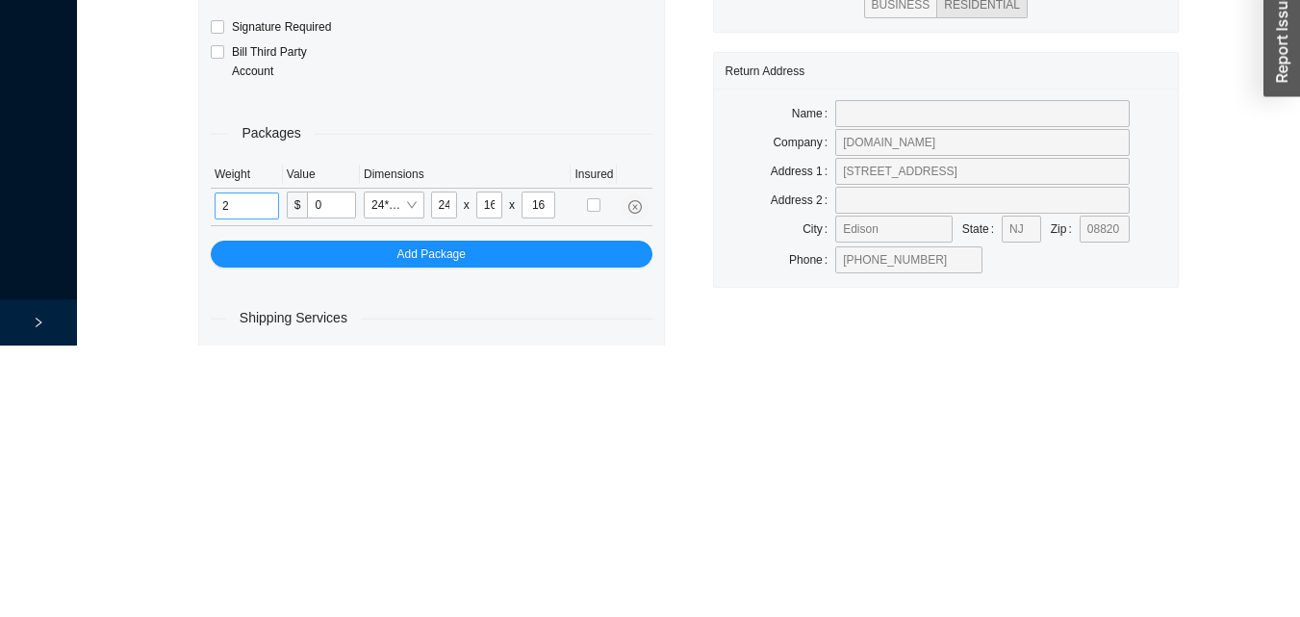
scroll to position [64, 0]
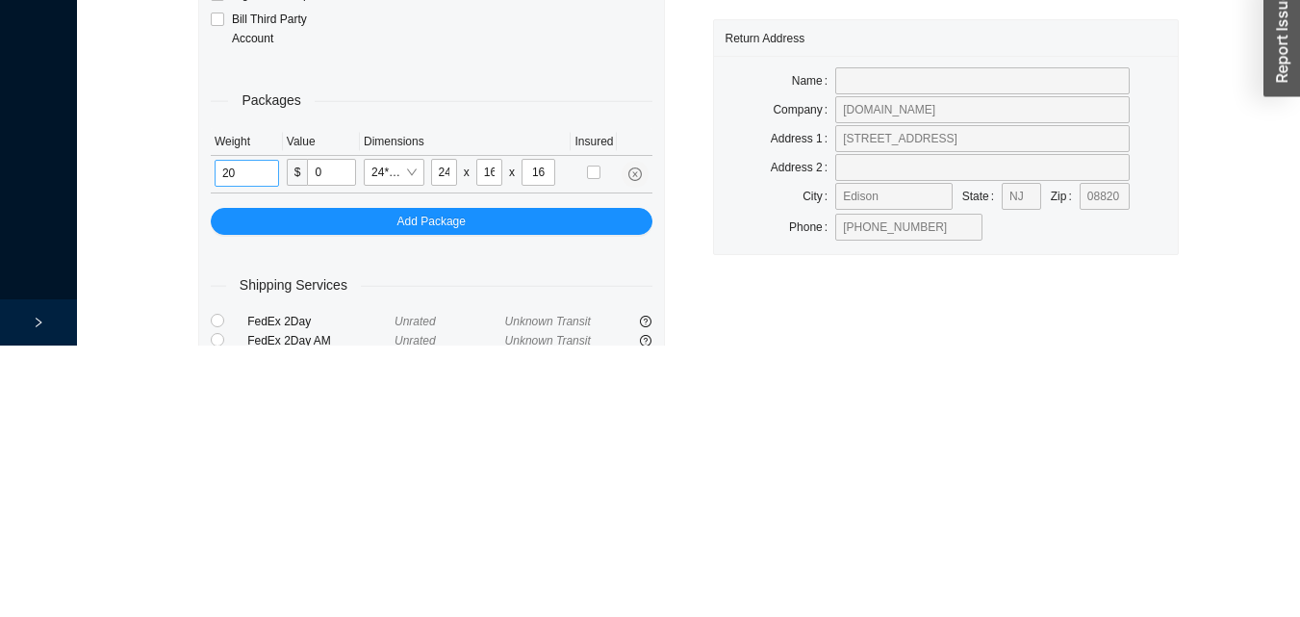
type input "20"
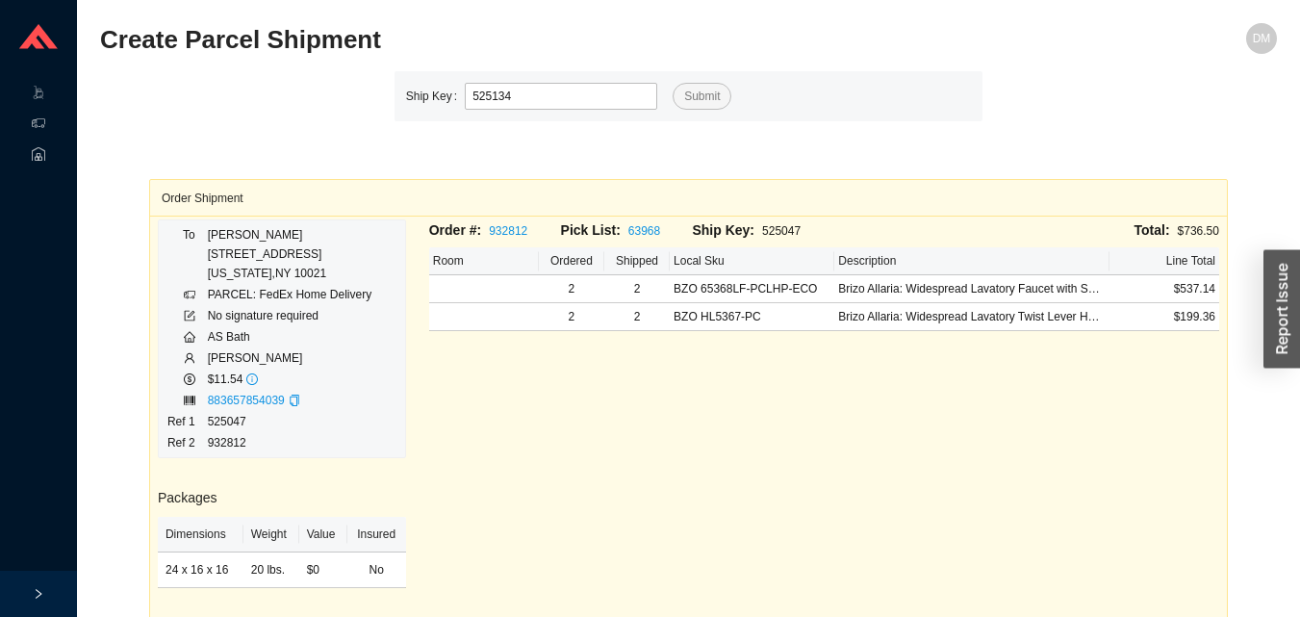
type input "525134"
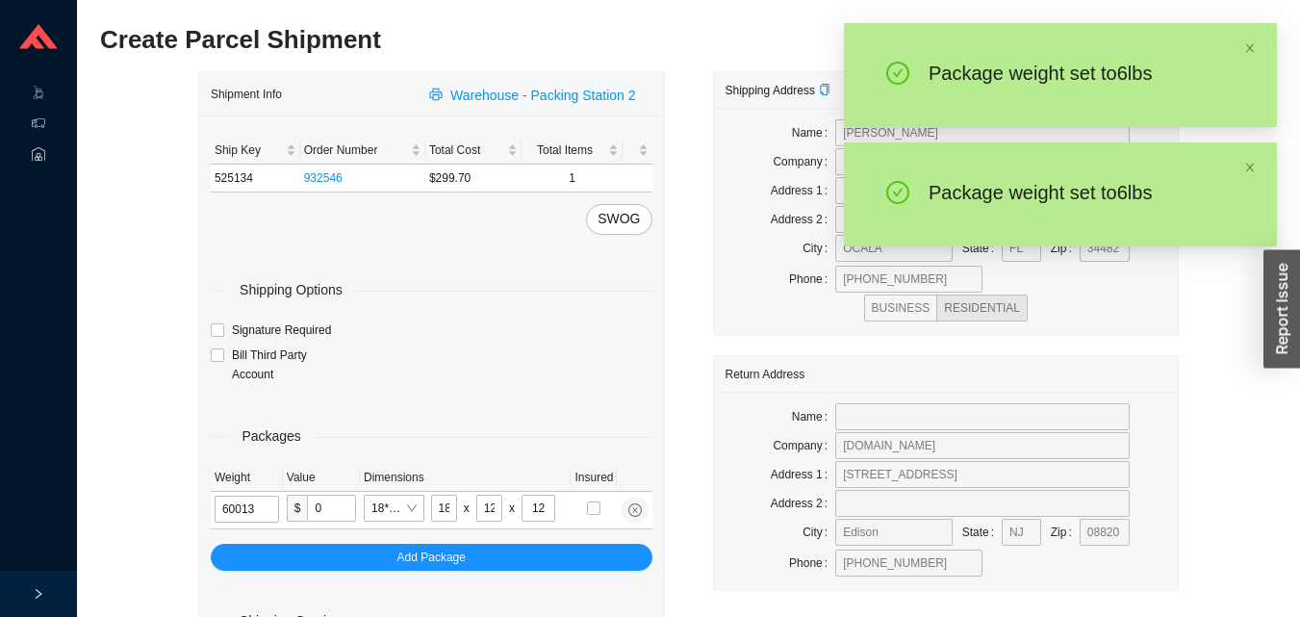
type input "6"
type input "10"
type input "6"
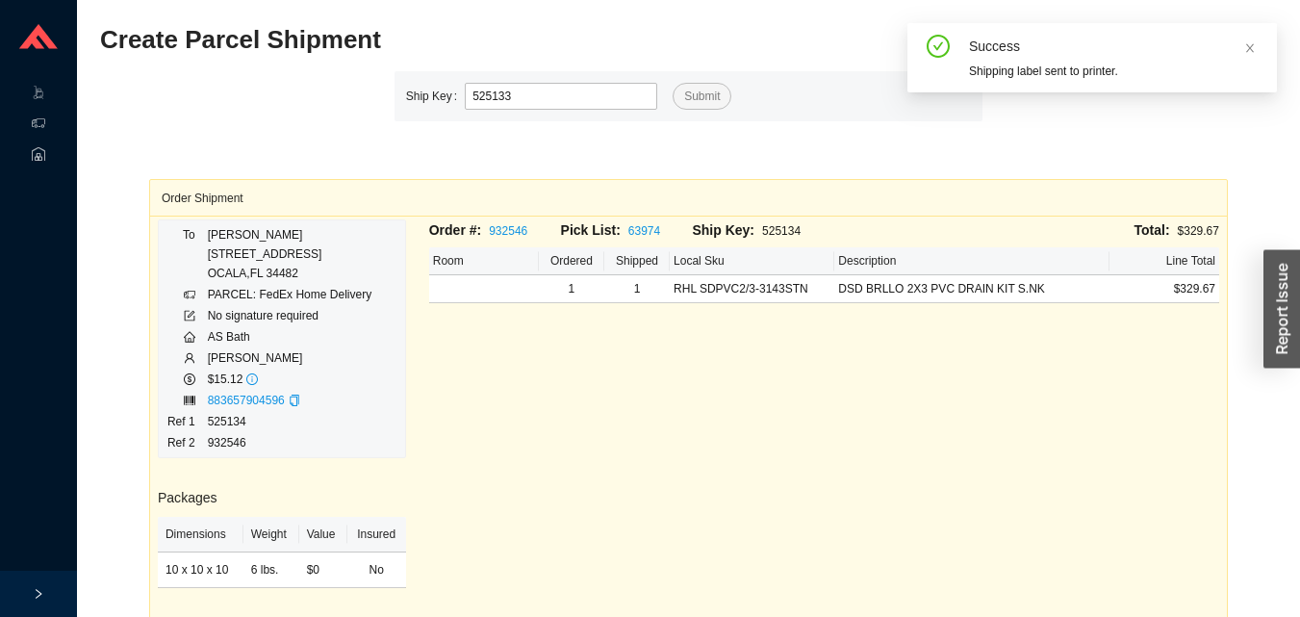
type input "525133"
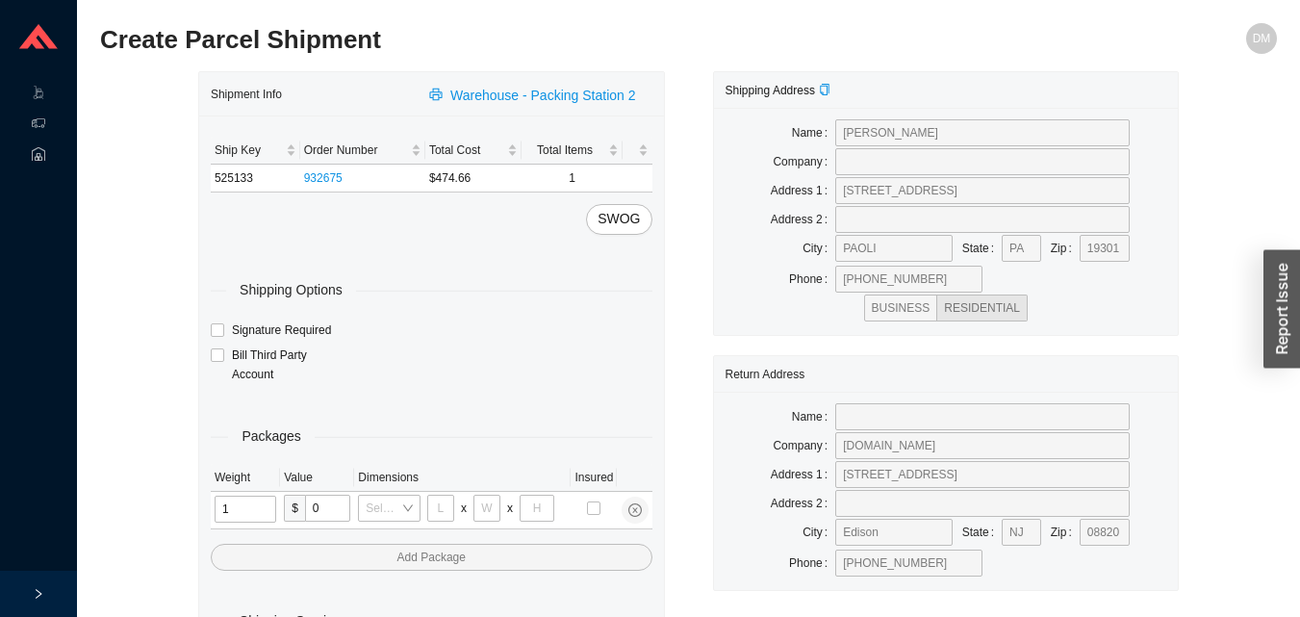
type input "12"
type input "18"
type input "12"
type input "6"
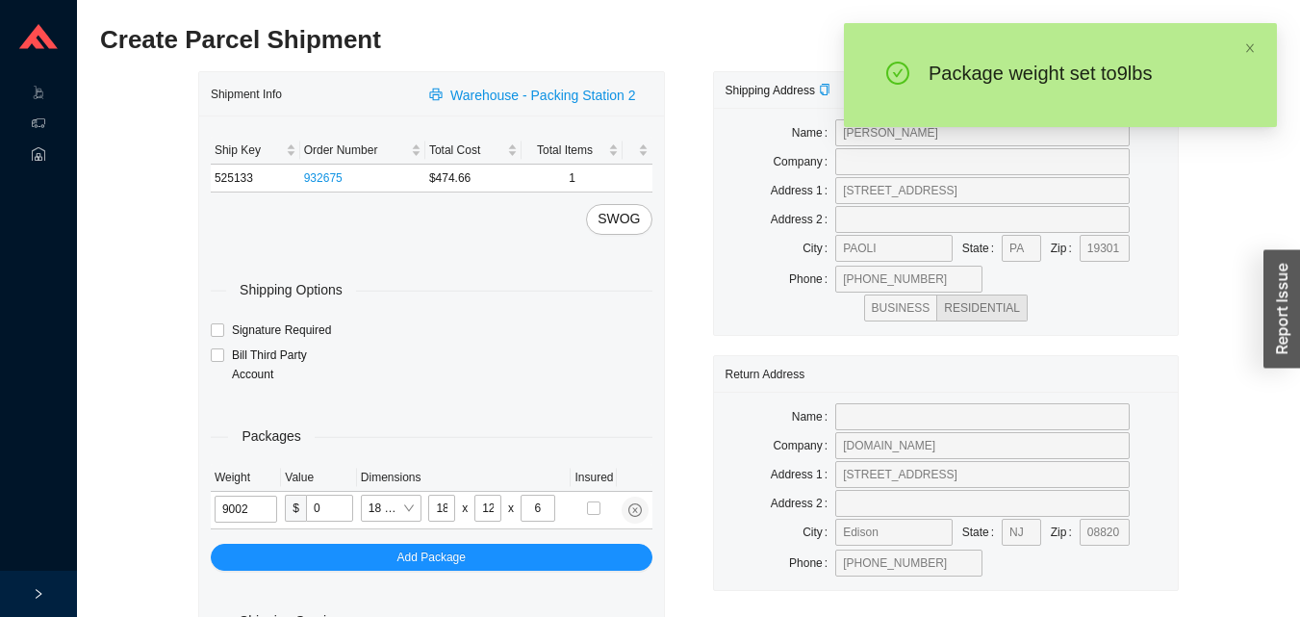
type input "9"
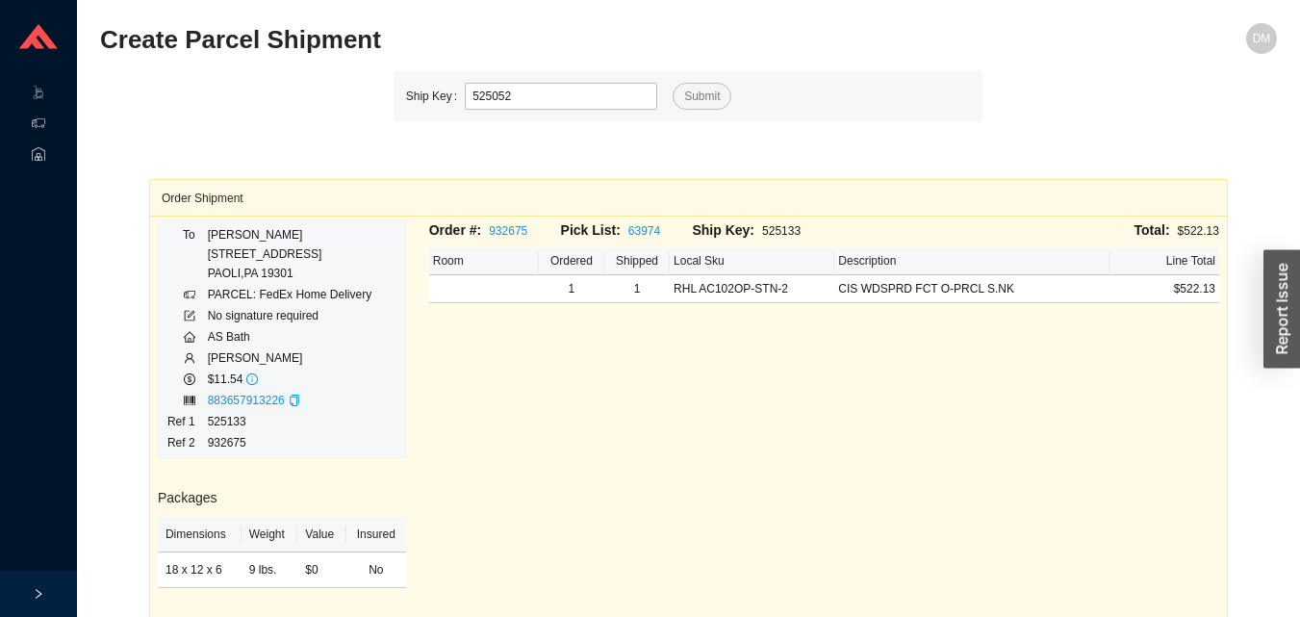
type input "525052"
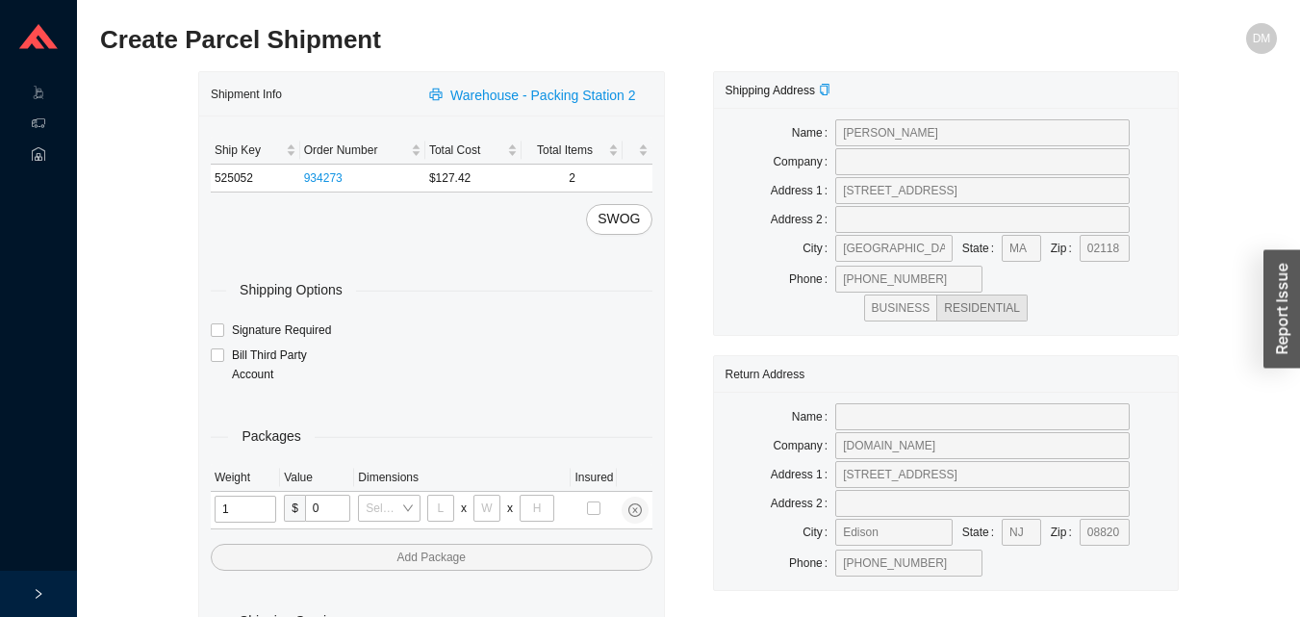
type input "12"
type input "18"
type input "12"
type input "6"
type input "2"
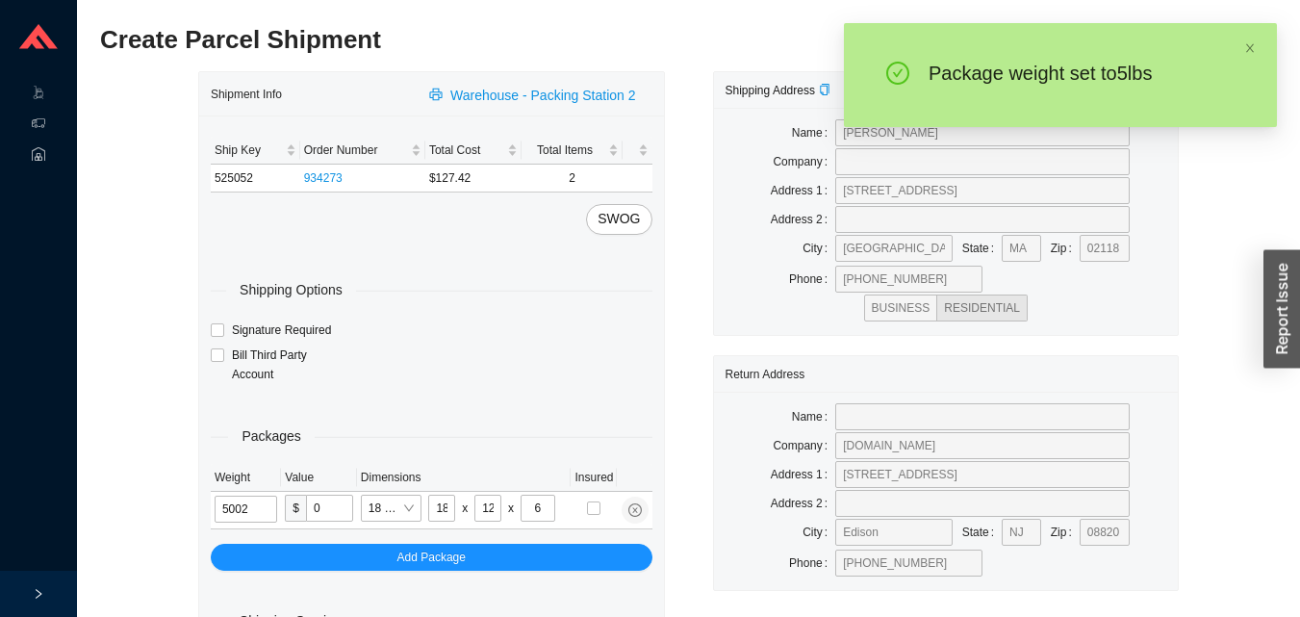
type input "5"
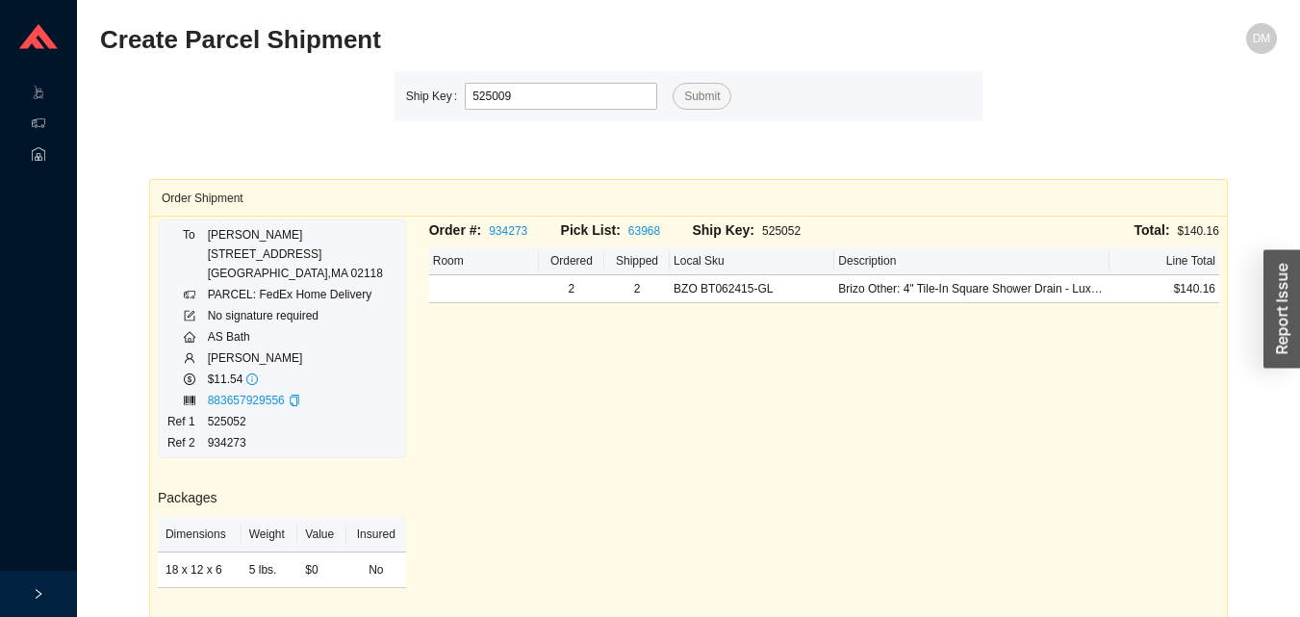
type input "525009"
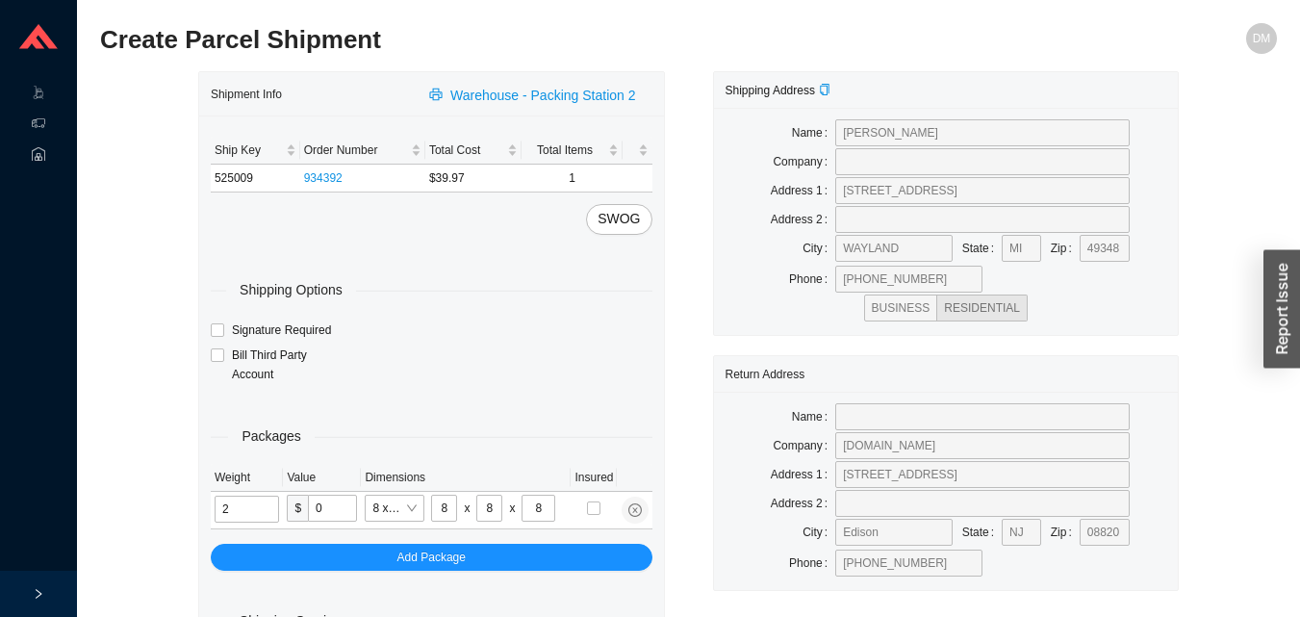
type input "9"
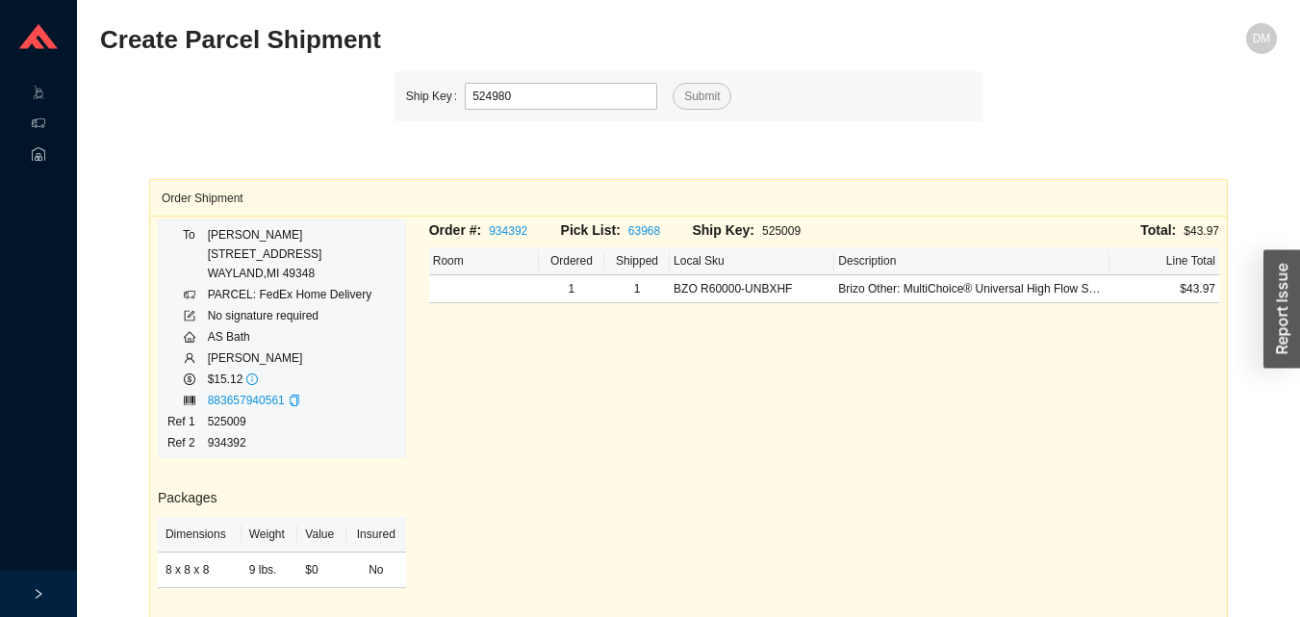
type input "524980"
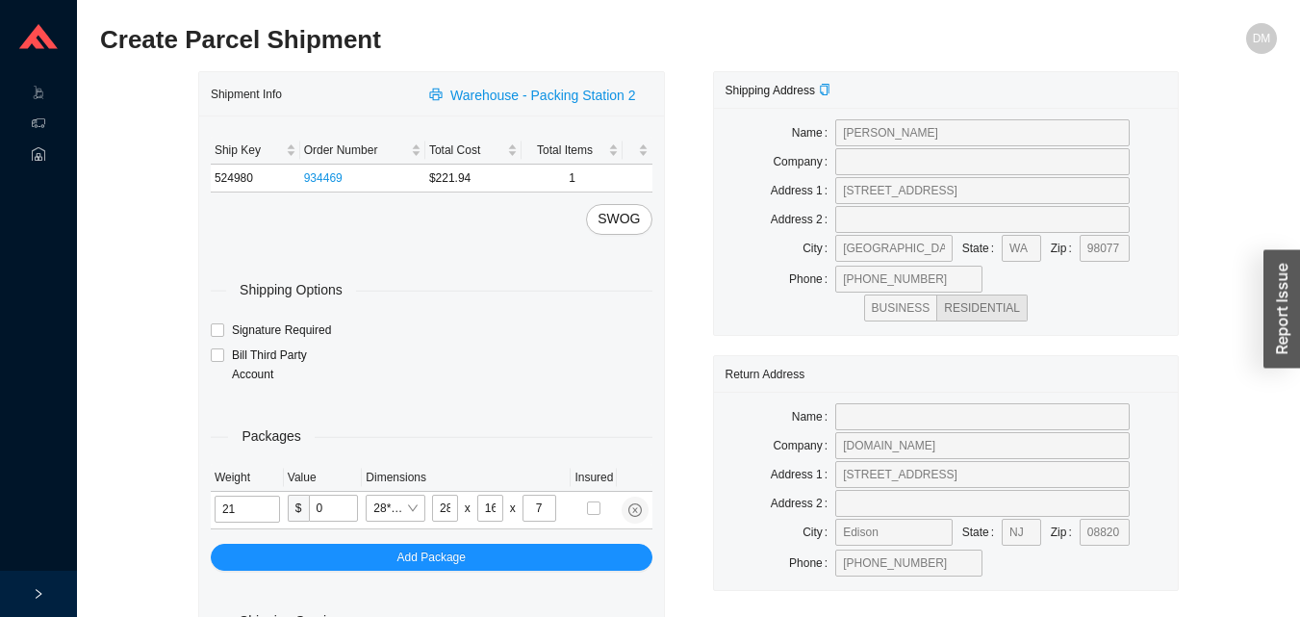
type input "10"
type input "18"
type input "12"
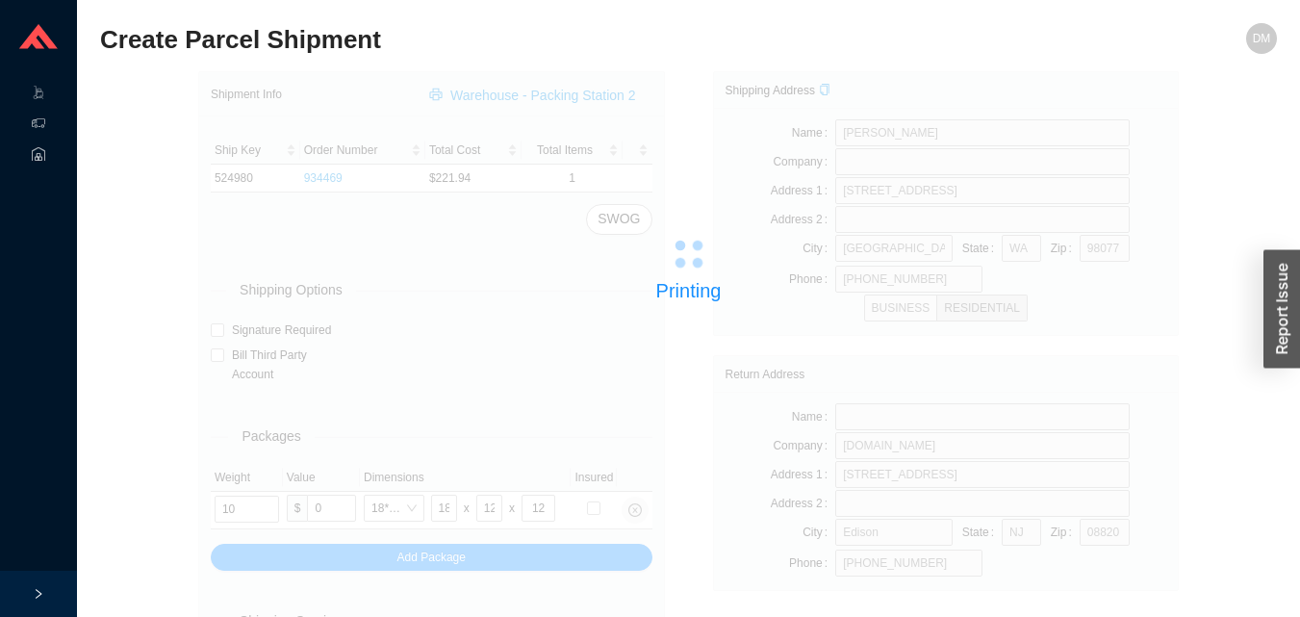
type input "9"
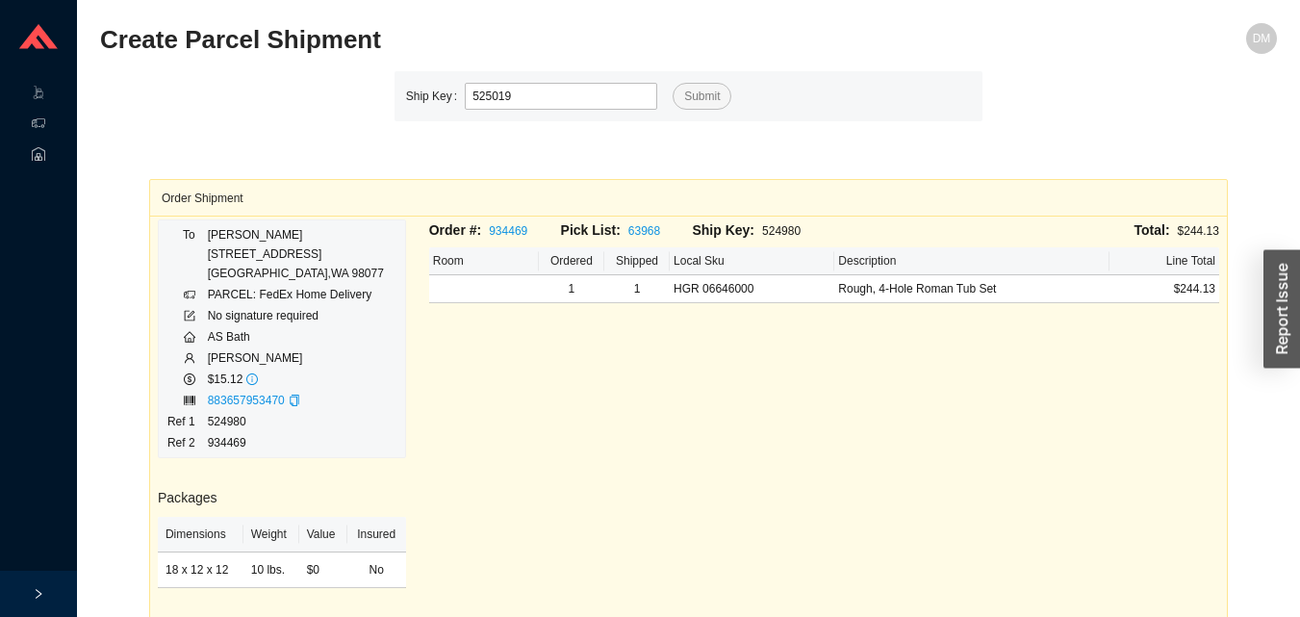
type input "525019"
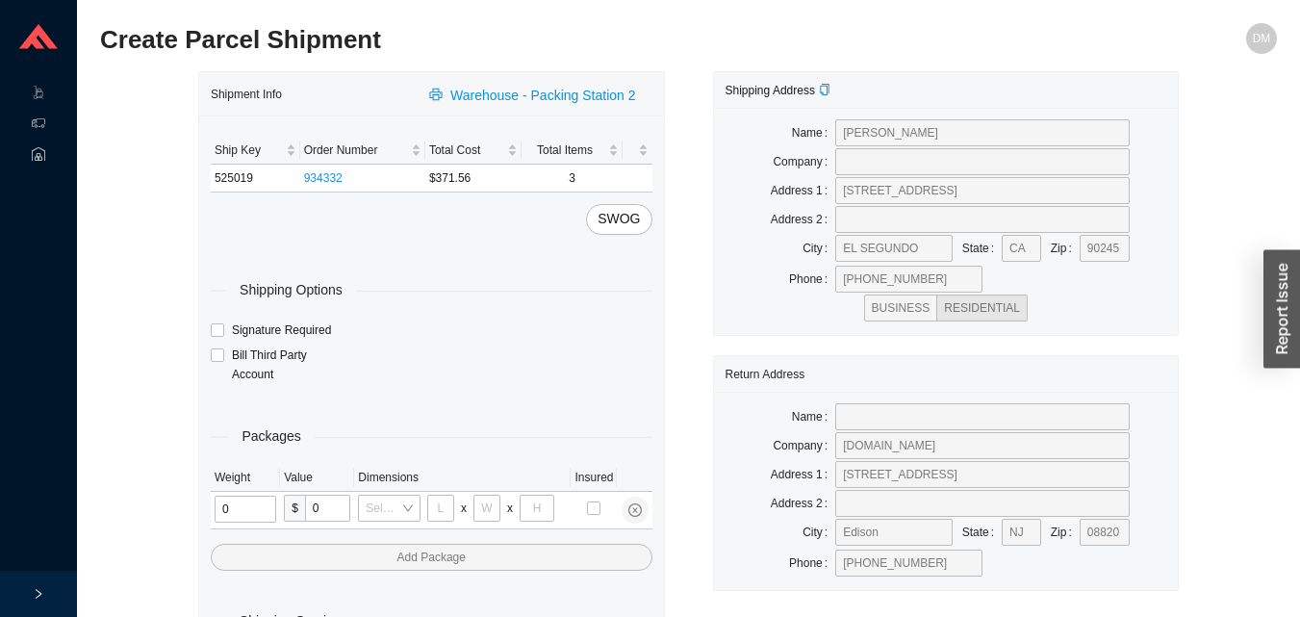
type input "1"
type input "18"
type input "5"
type input "36"
click at [222, 506] on input "tel" at bounding box center [242, 508] width 55 height 27
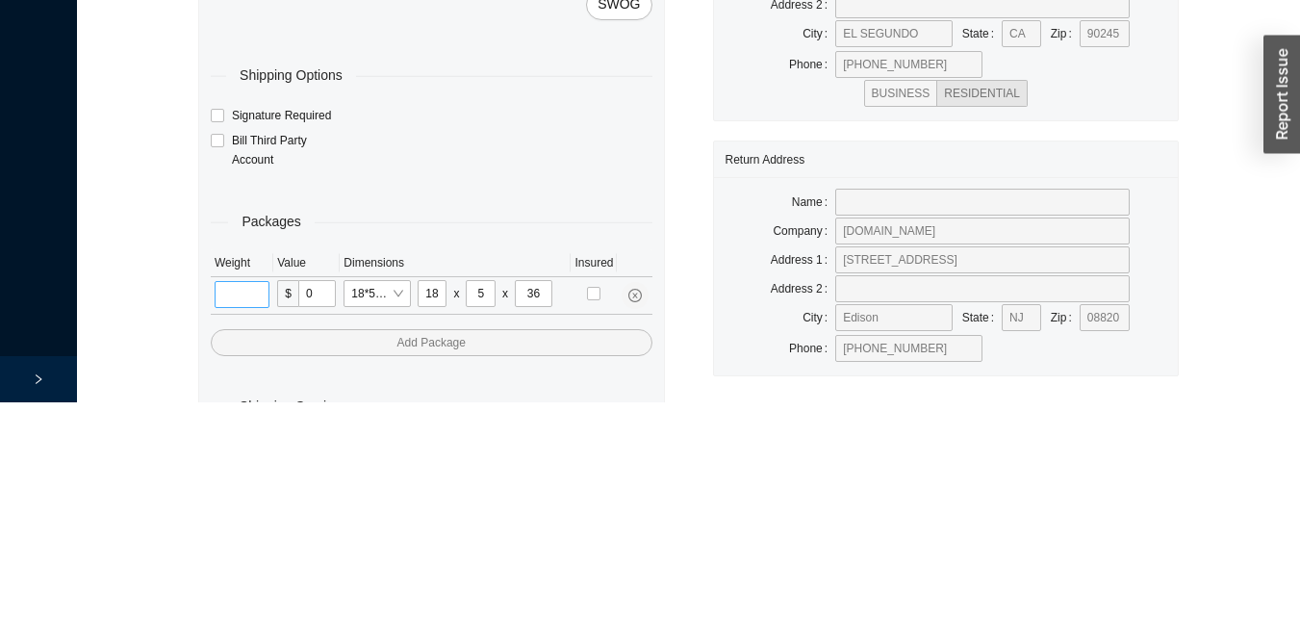
scroll to position [64, 0]
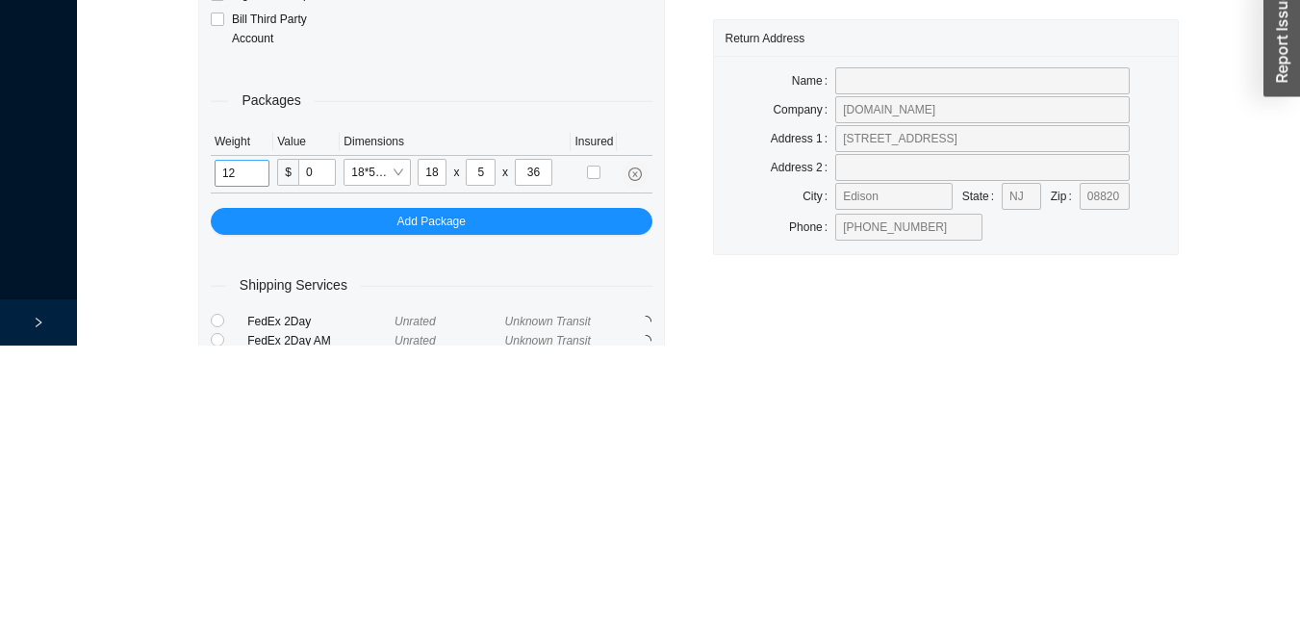
type input "12"
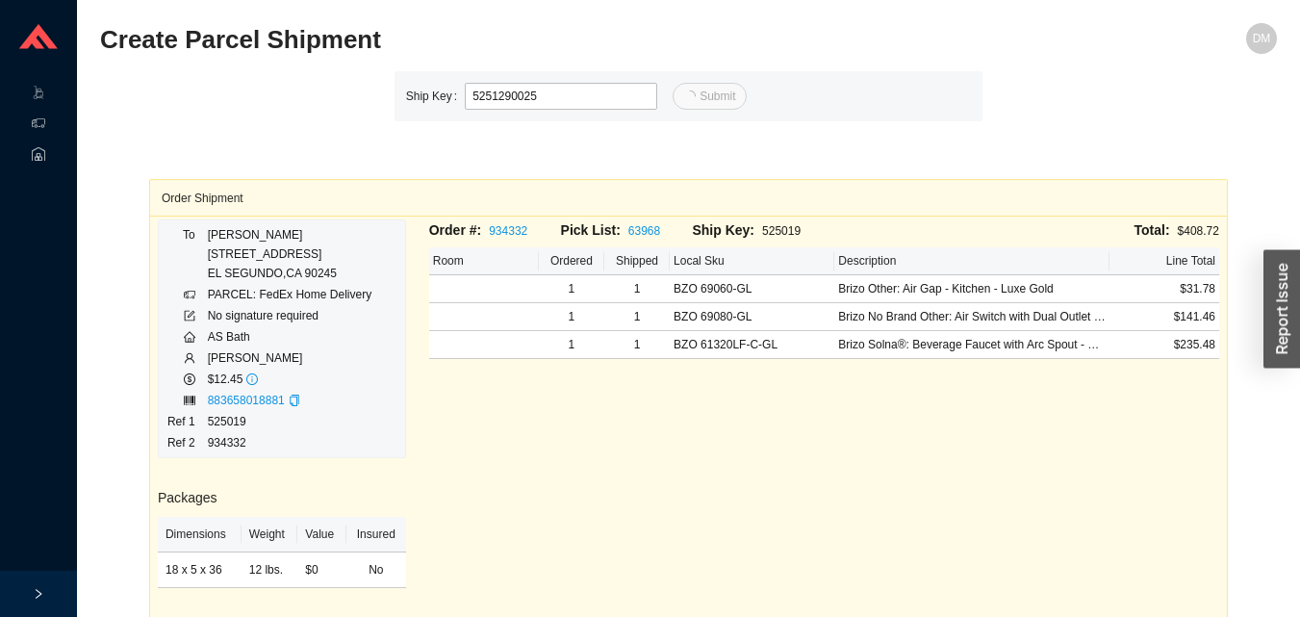
type input "25"
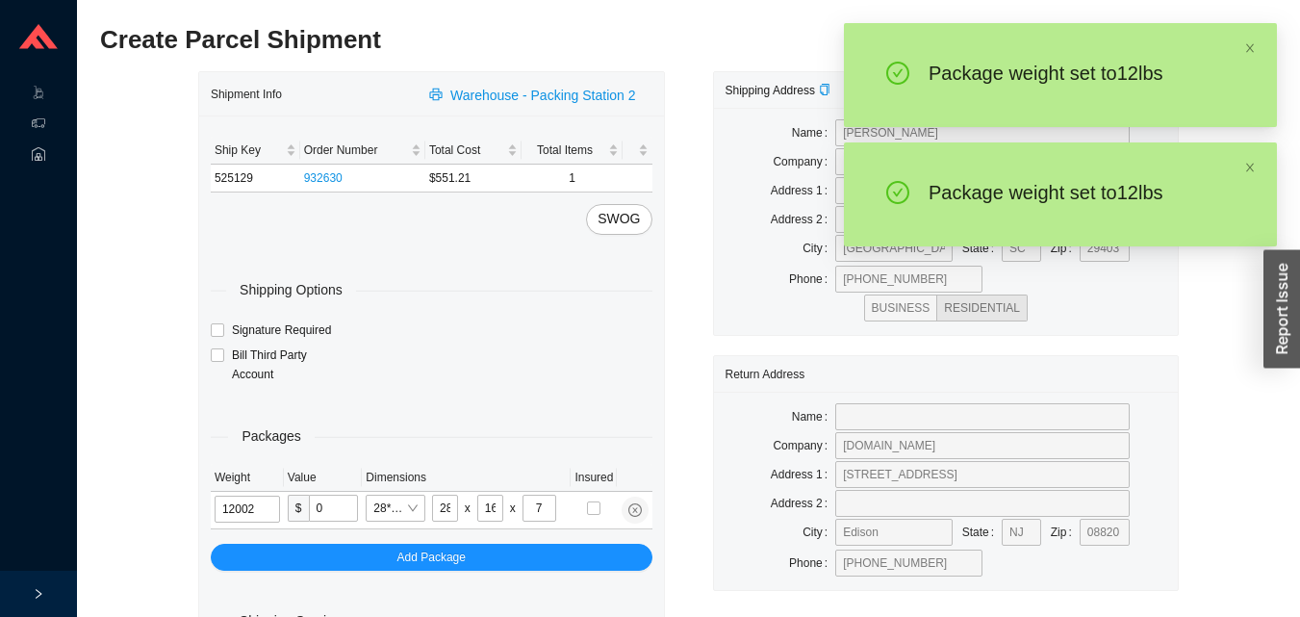
type input "12"
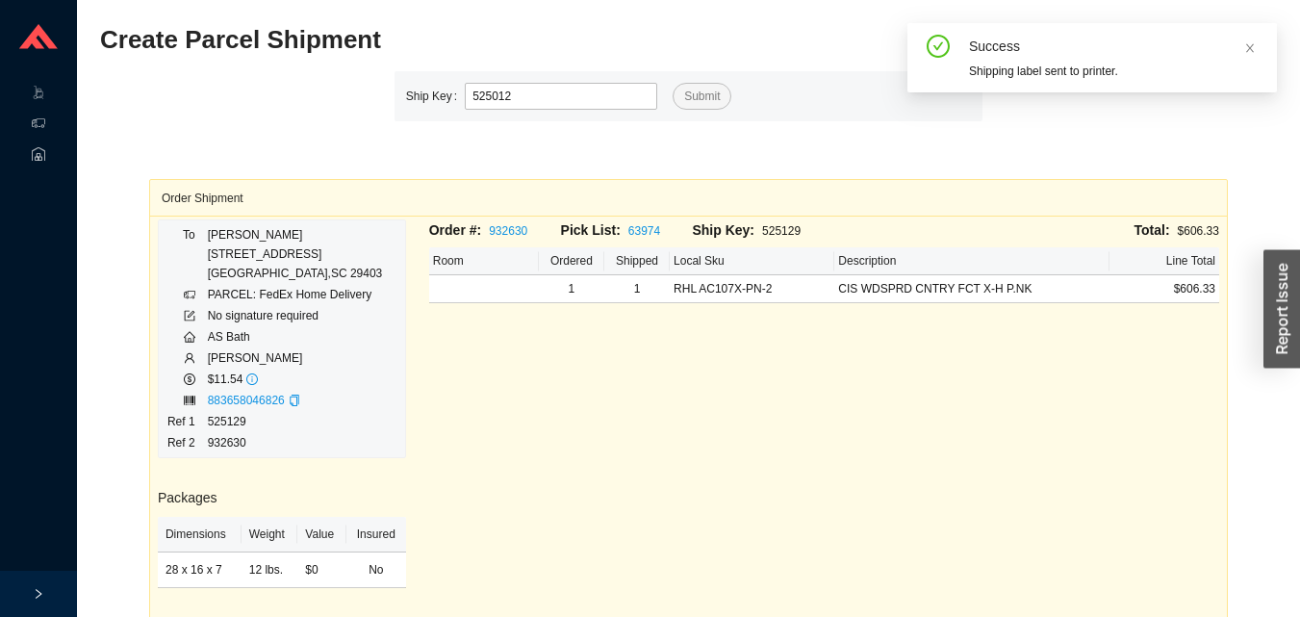
type input "525012"
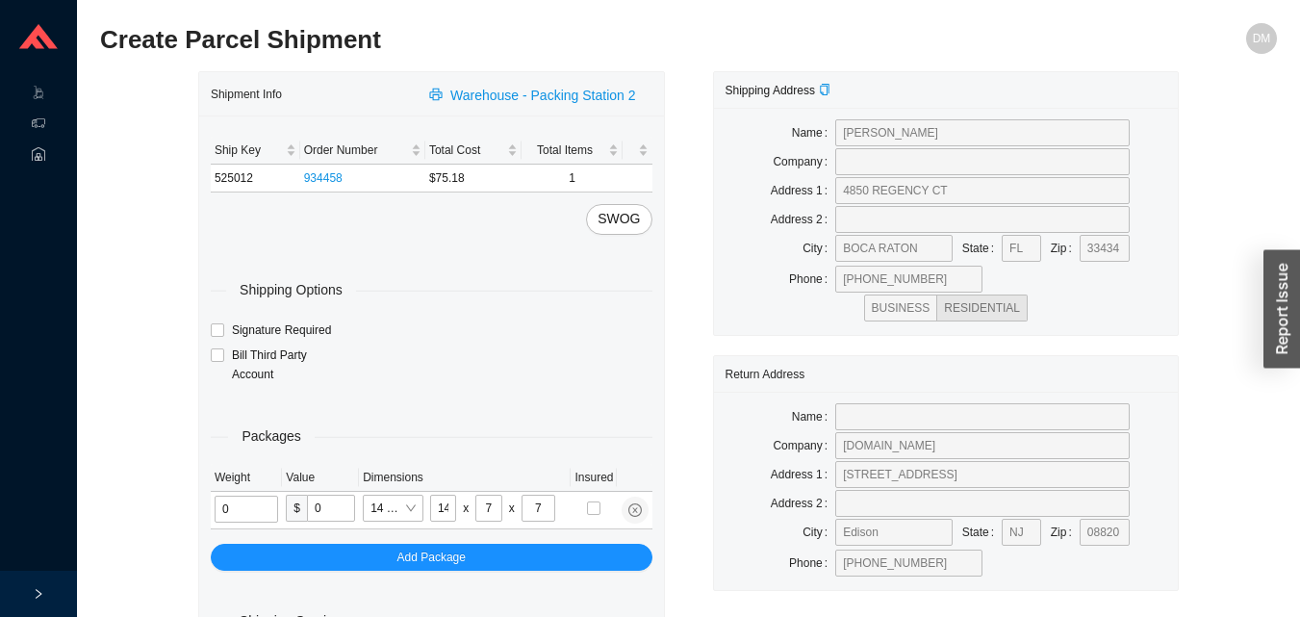
type input "2"
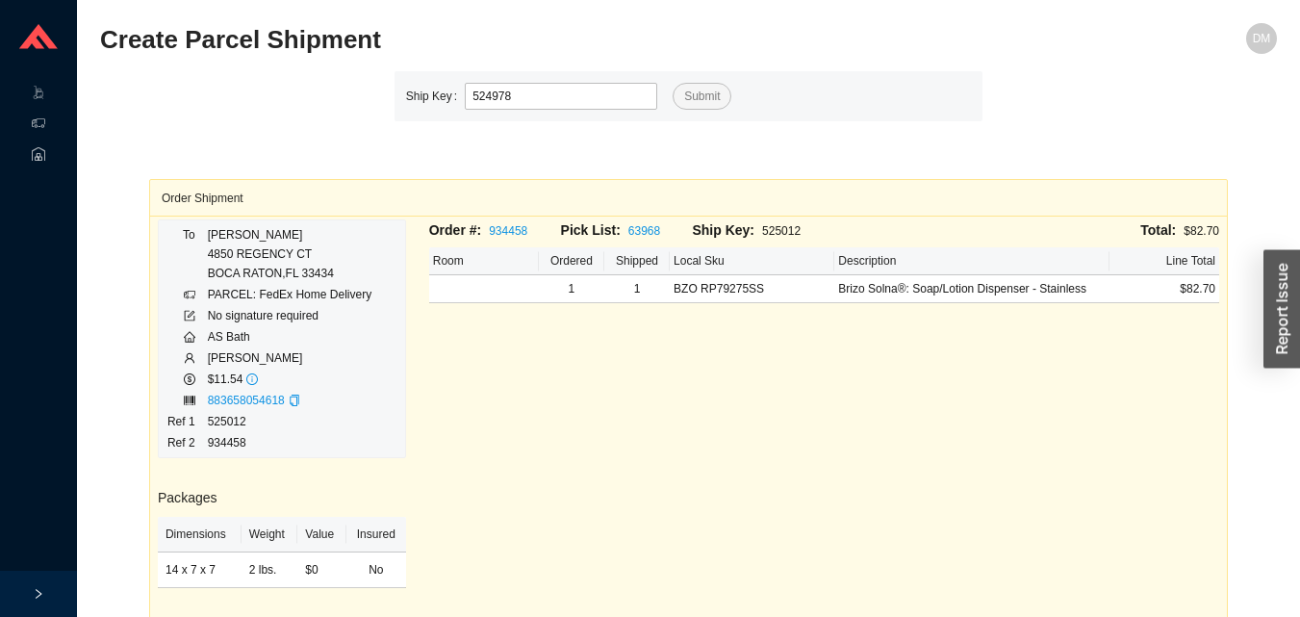
type input "524978"
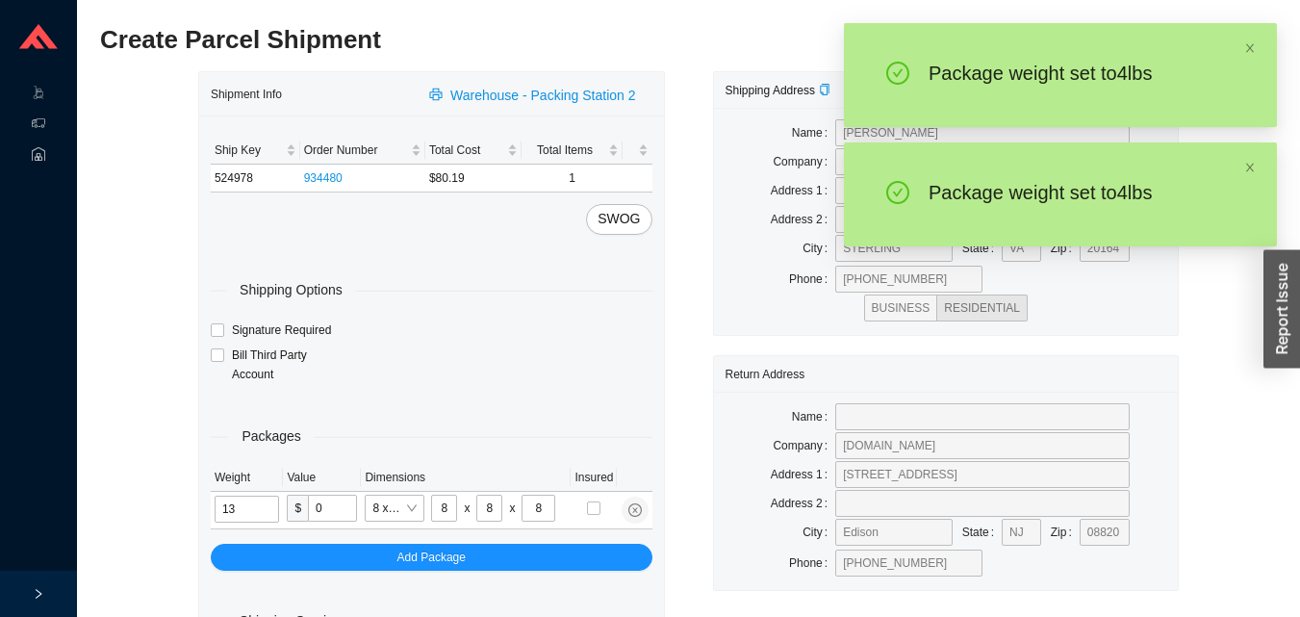
type input "4"
type input "10"
type input "4"
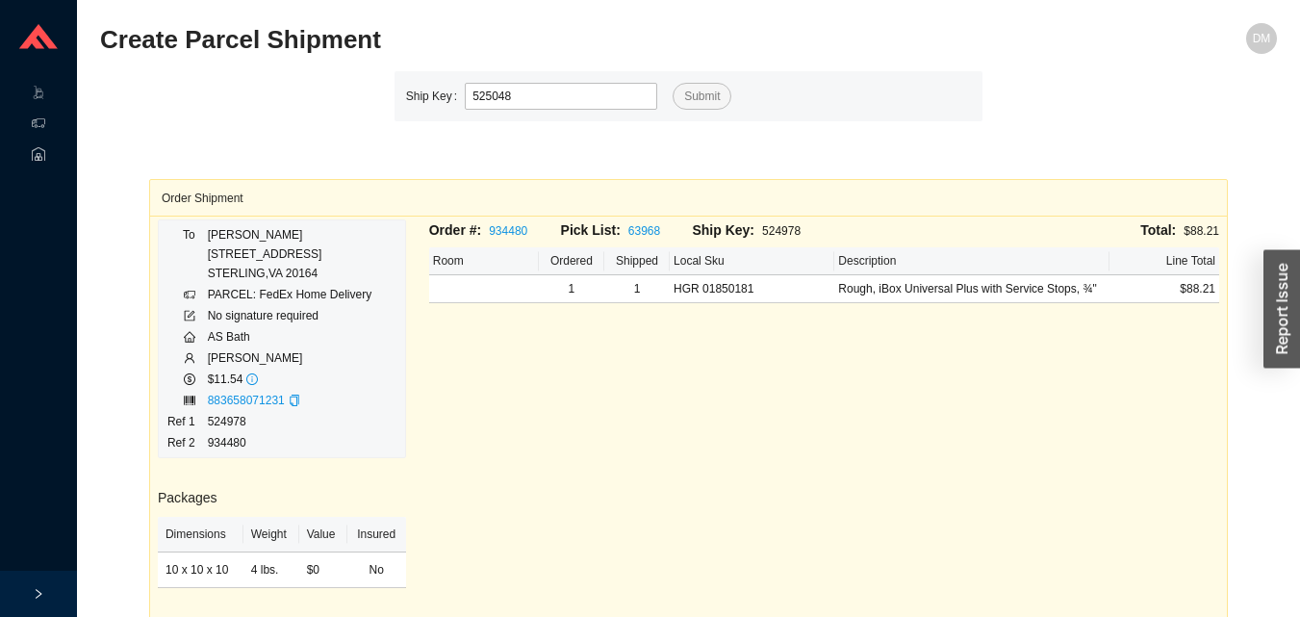
type input "525048"
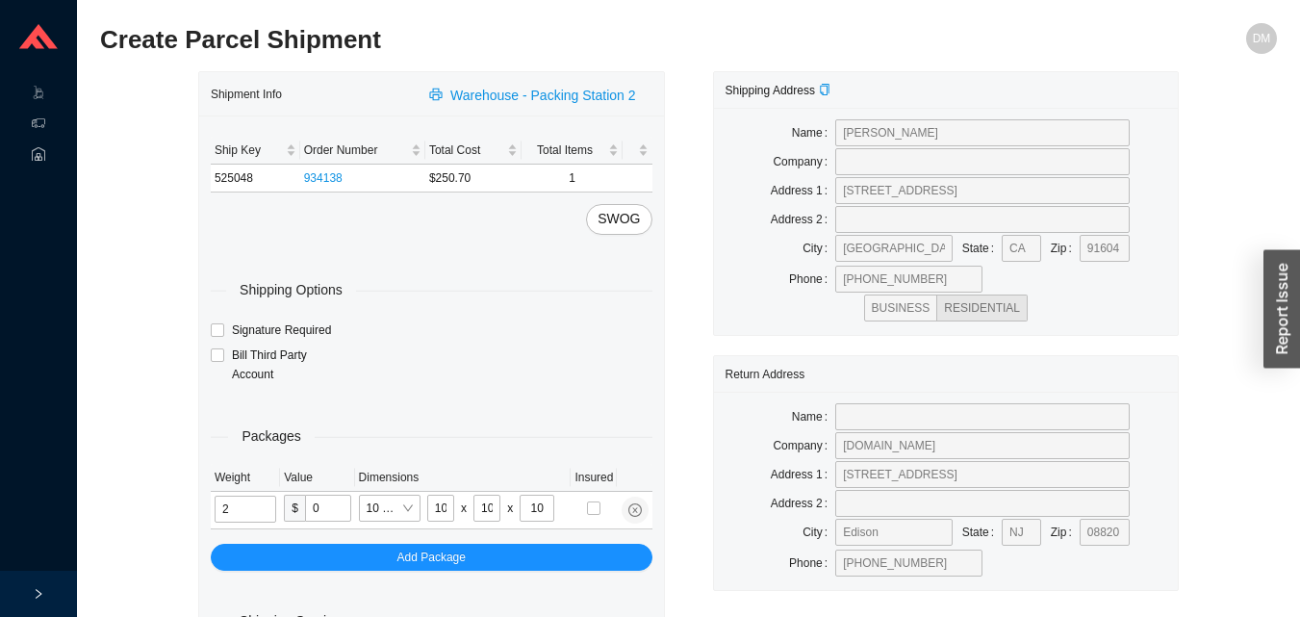
type input "7"
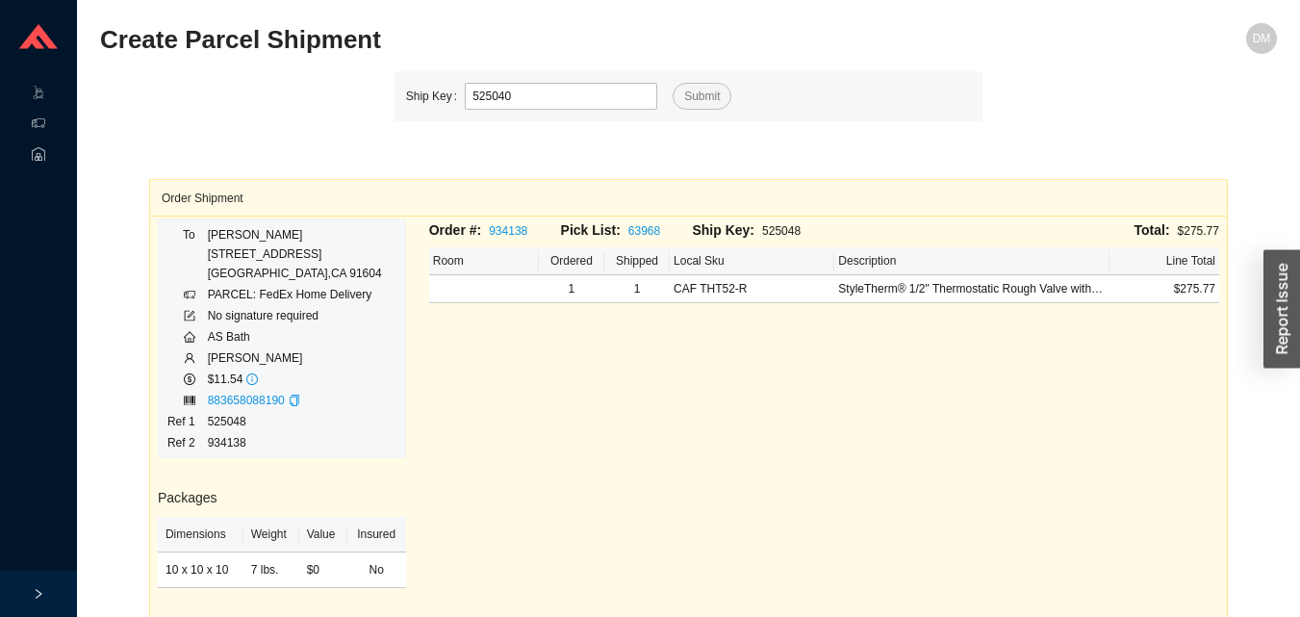
type input "525040"
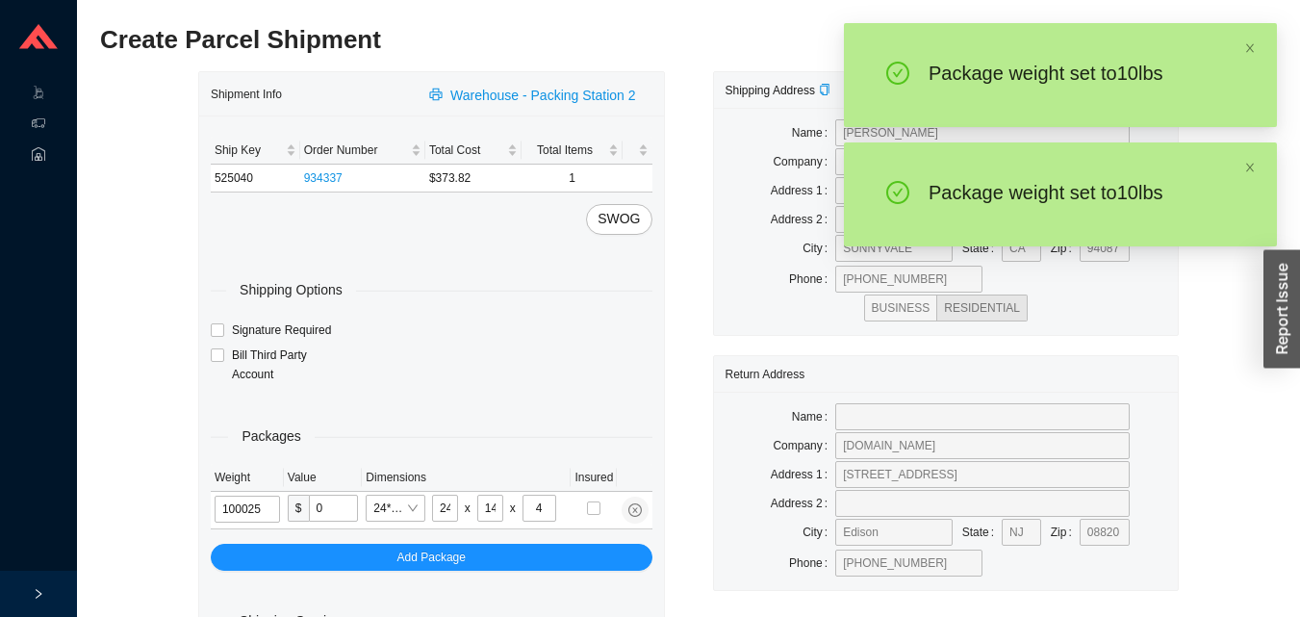
type input "10"
type input "28"
type input "16"
type input "7"
type input "10"
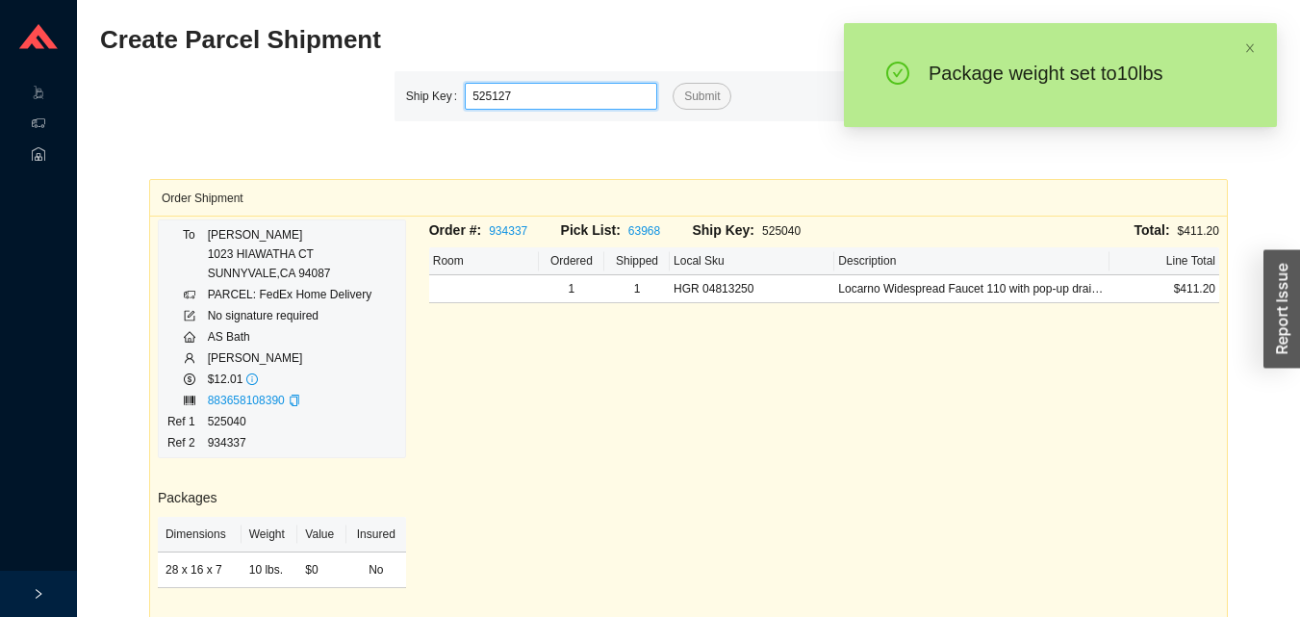
type input "525127"
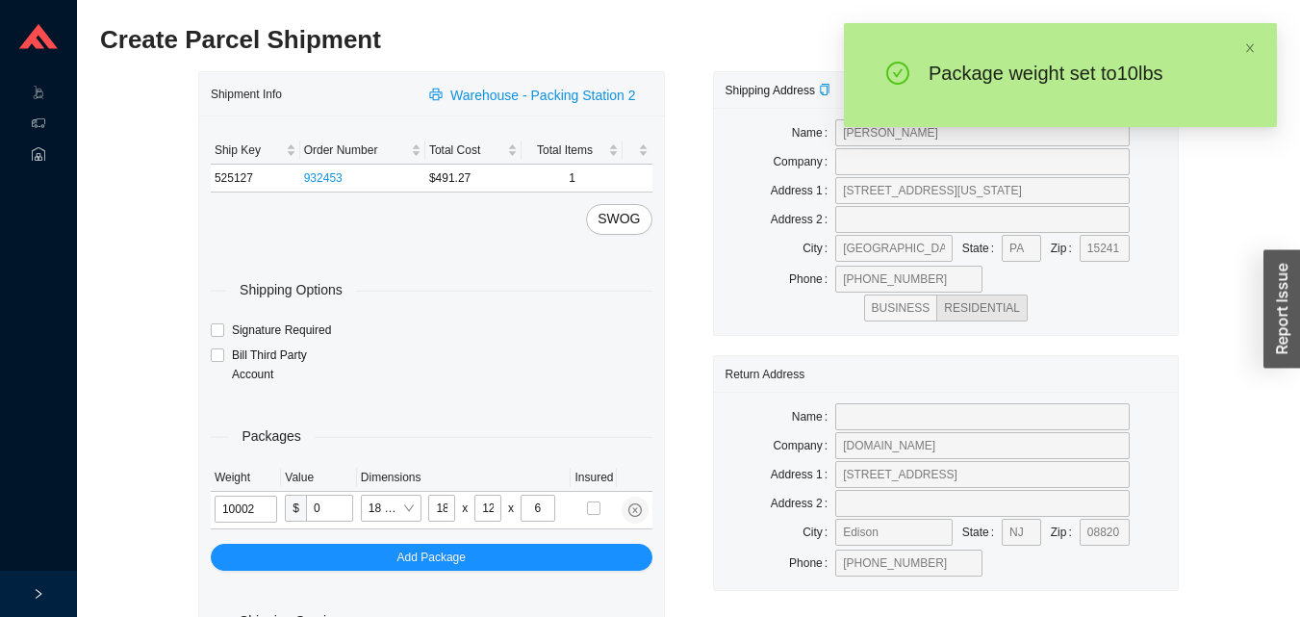
type input "10"
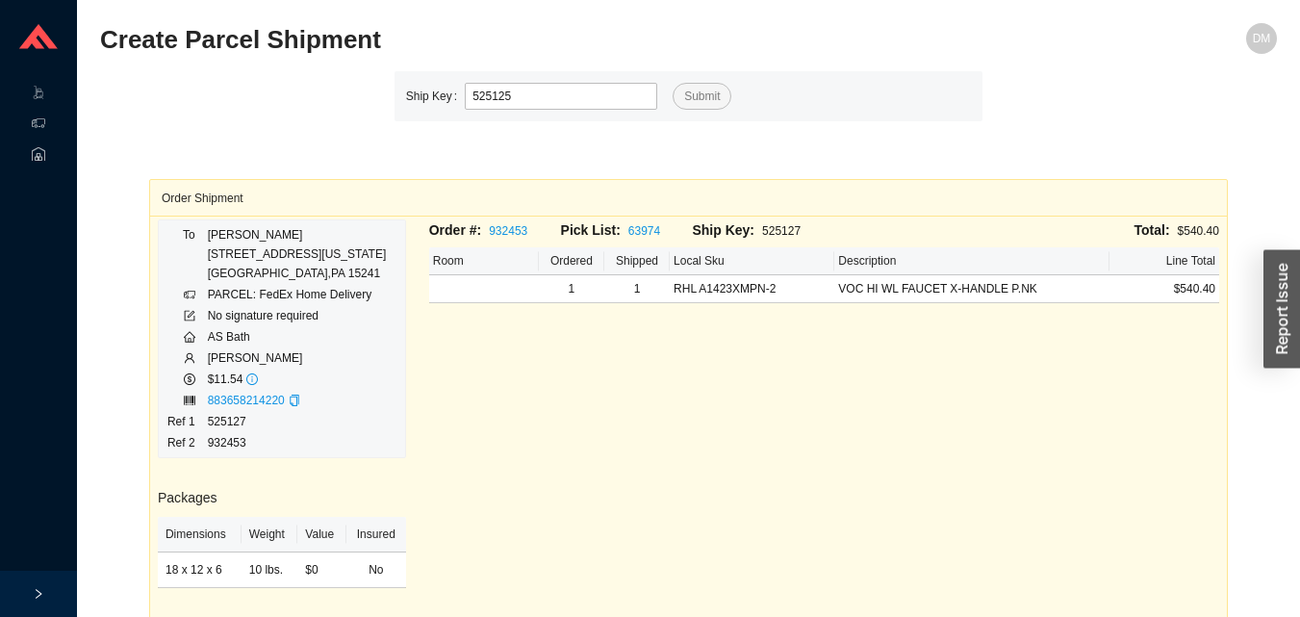
type input "525125"
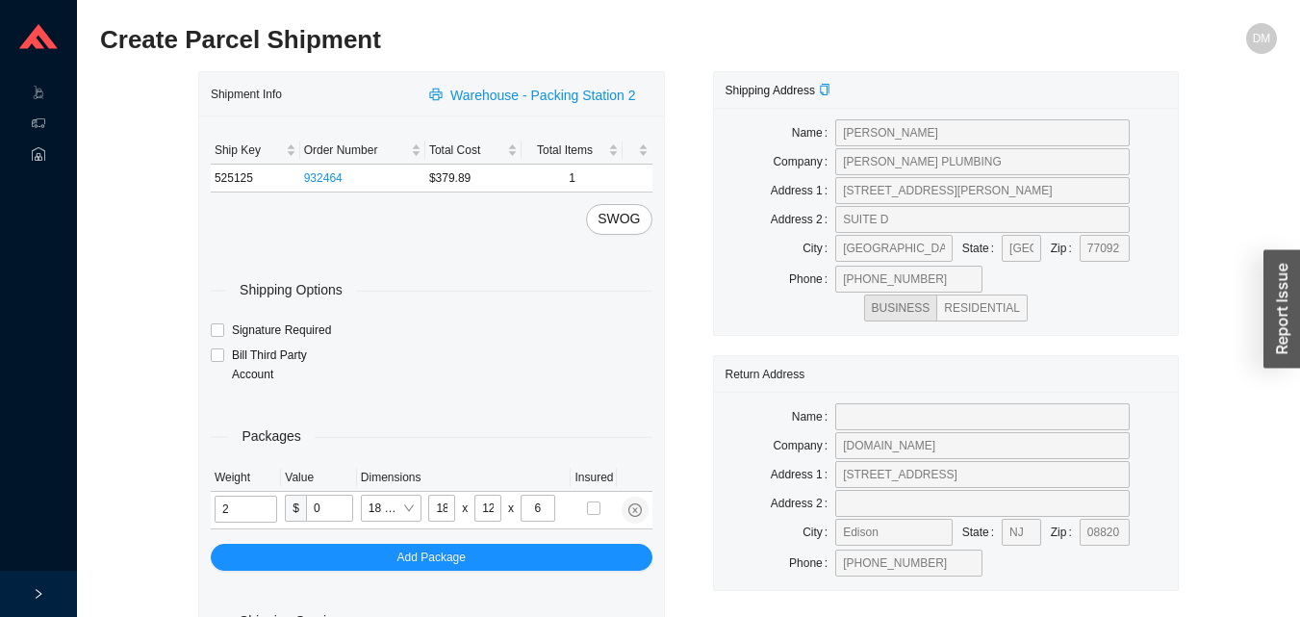
type input "11"
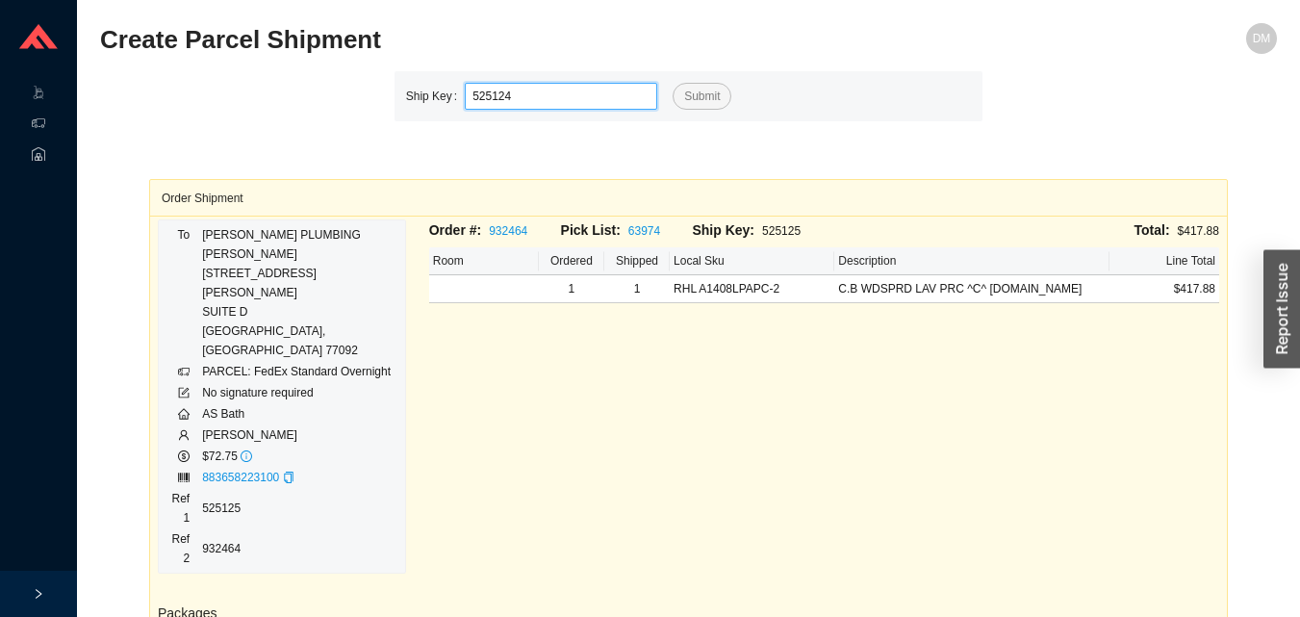
type input "525124"
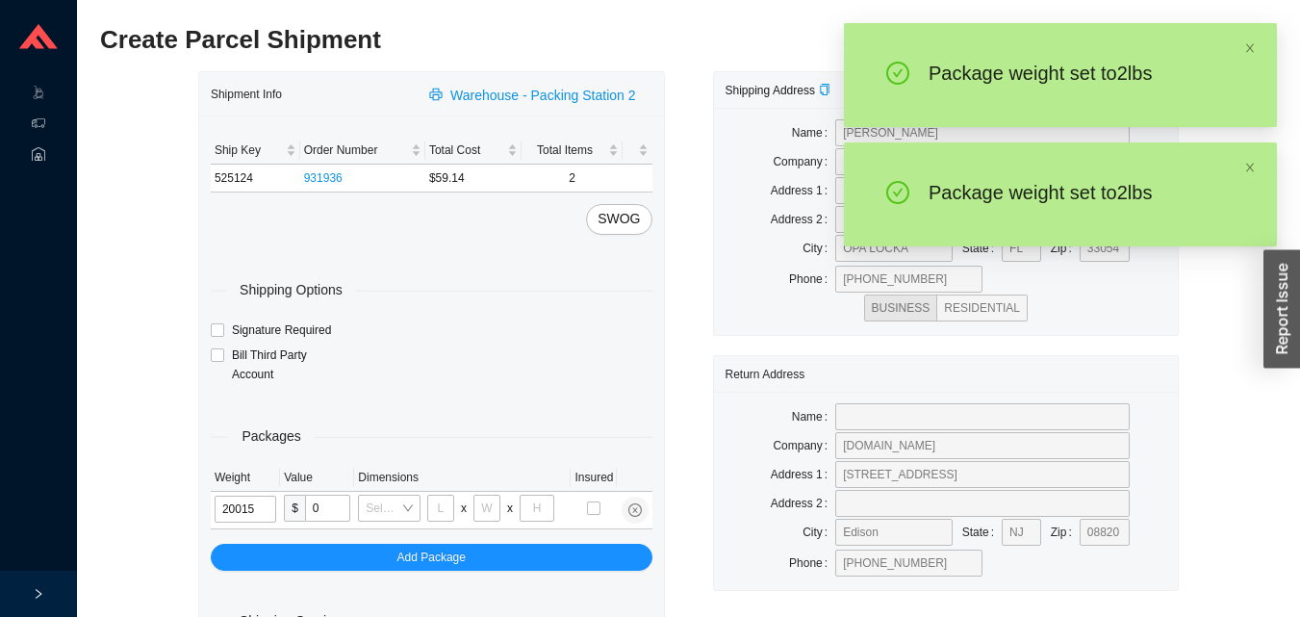
type input "2"
type input "8"
type input "2"
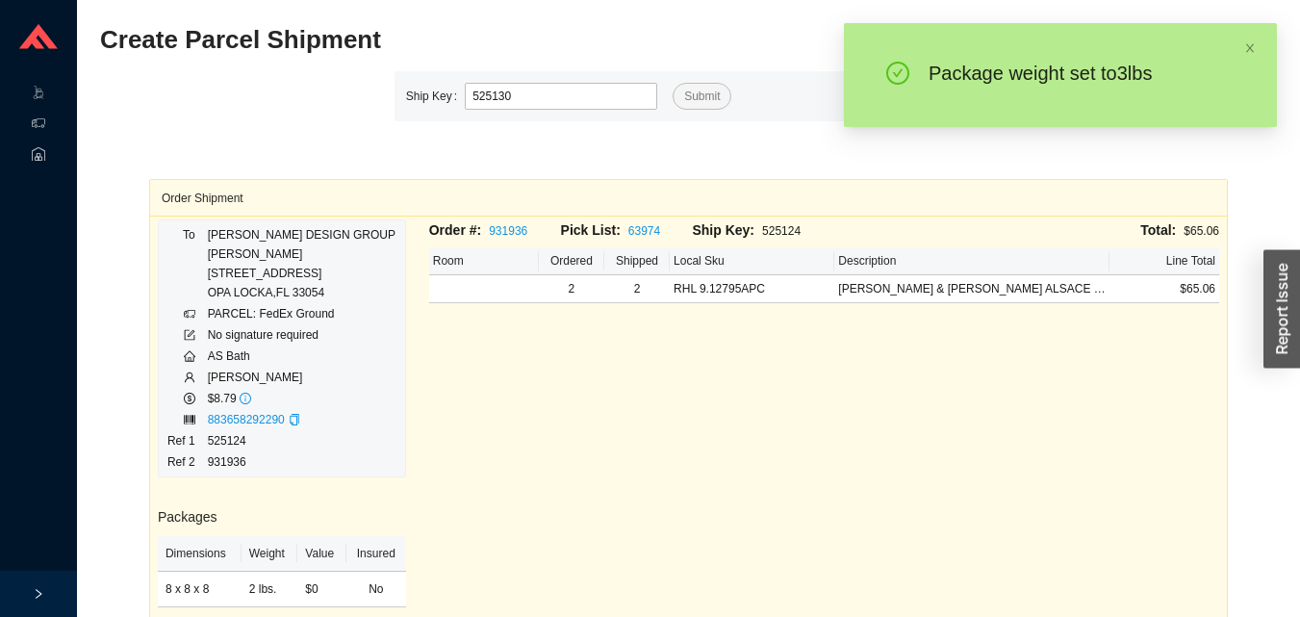
type input "525130"
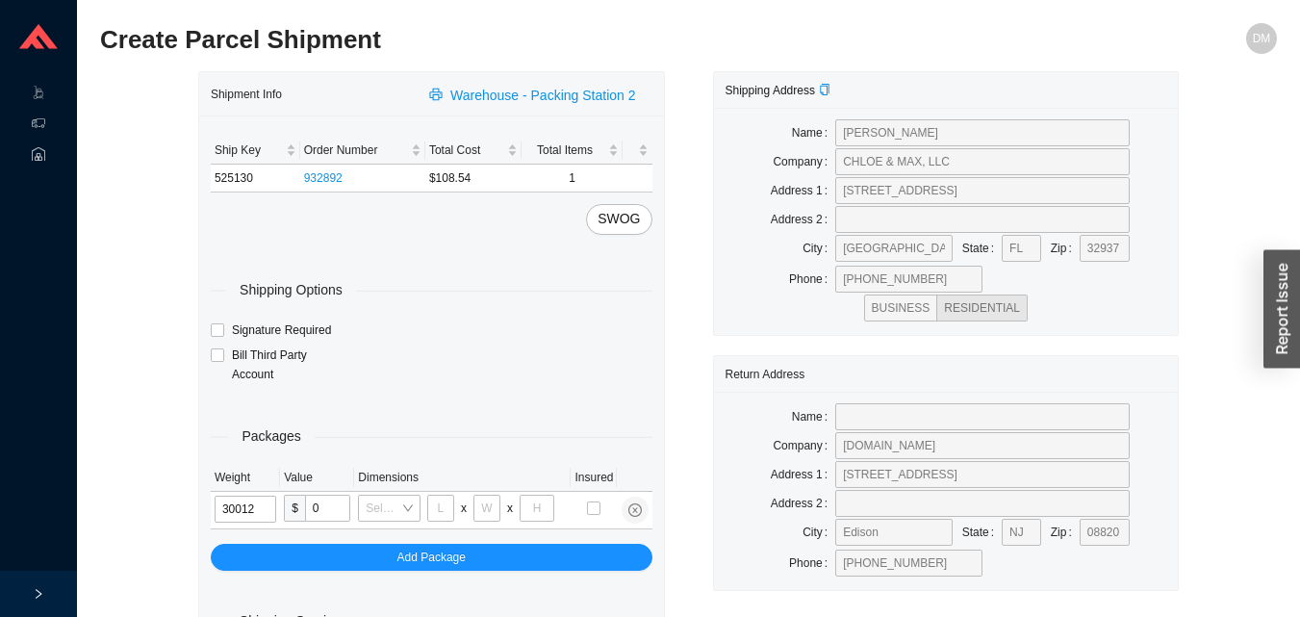
type input "3"
type input "18"
type input "12"
type input "6"
type input "3"
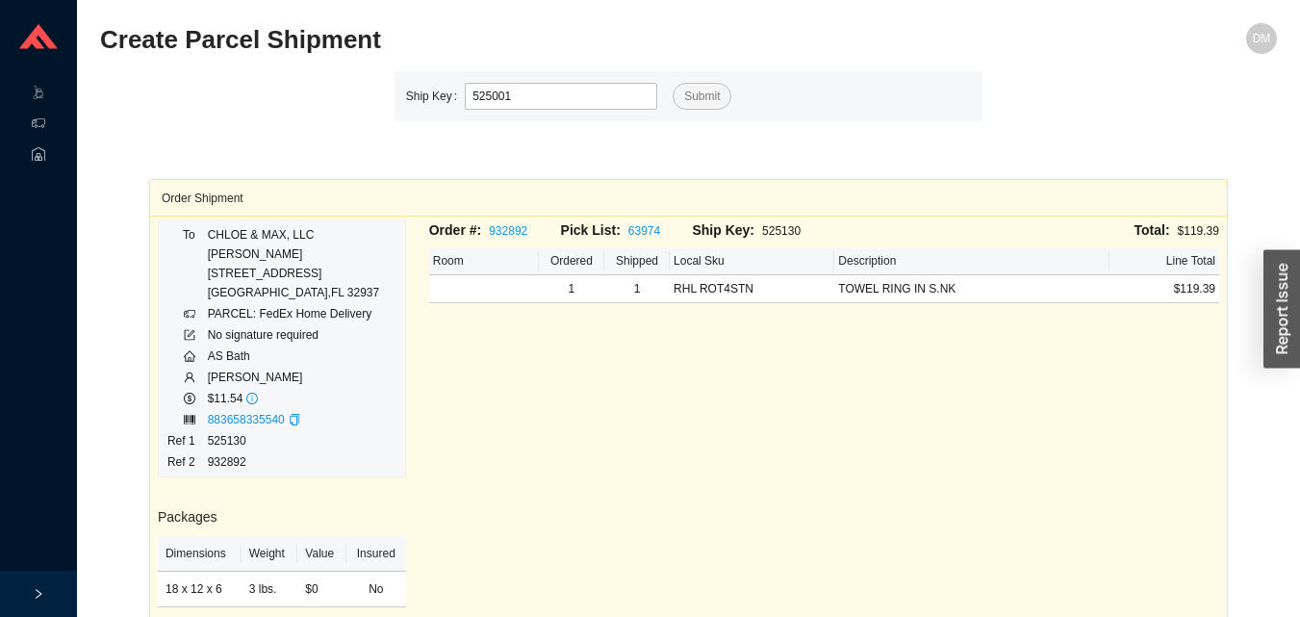
type input "525001"
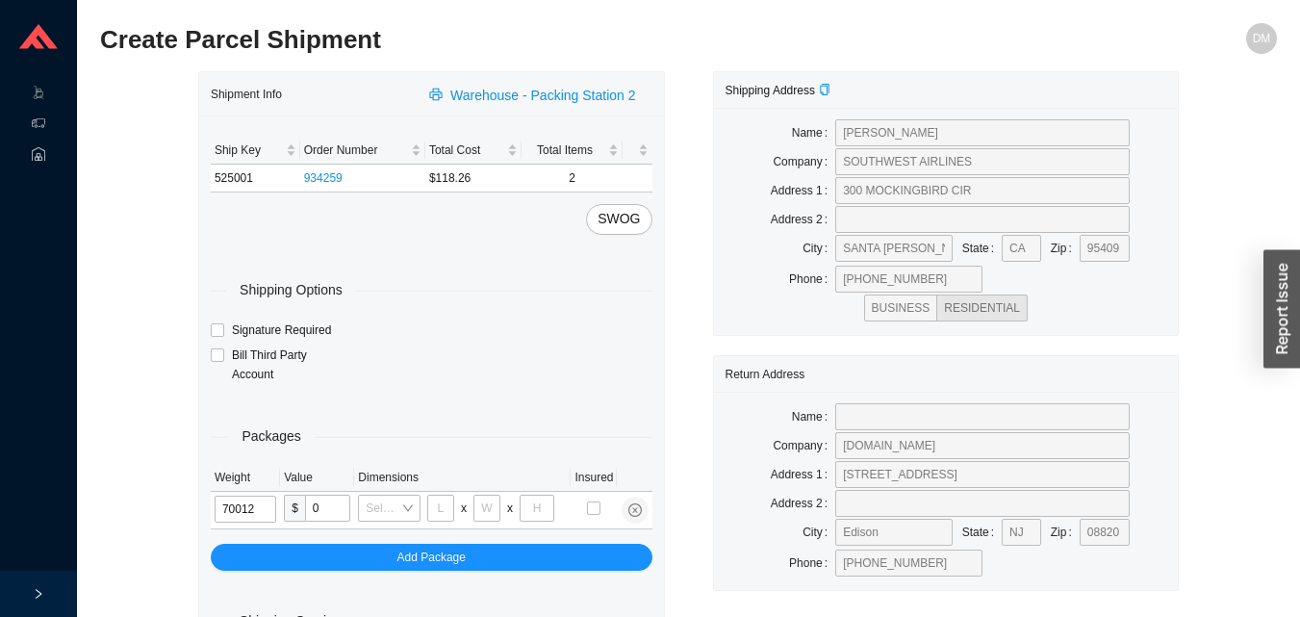
type input "7"
type input "18"
type input "12"
type input "6"
type input "7"
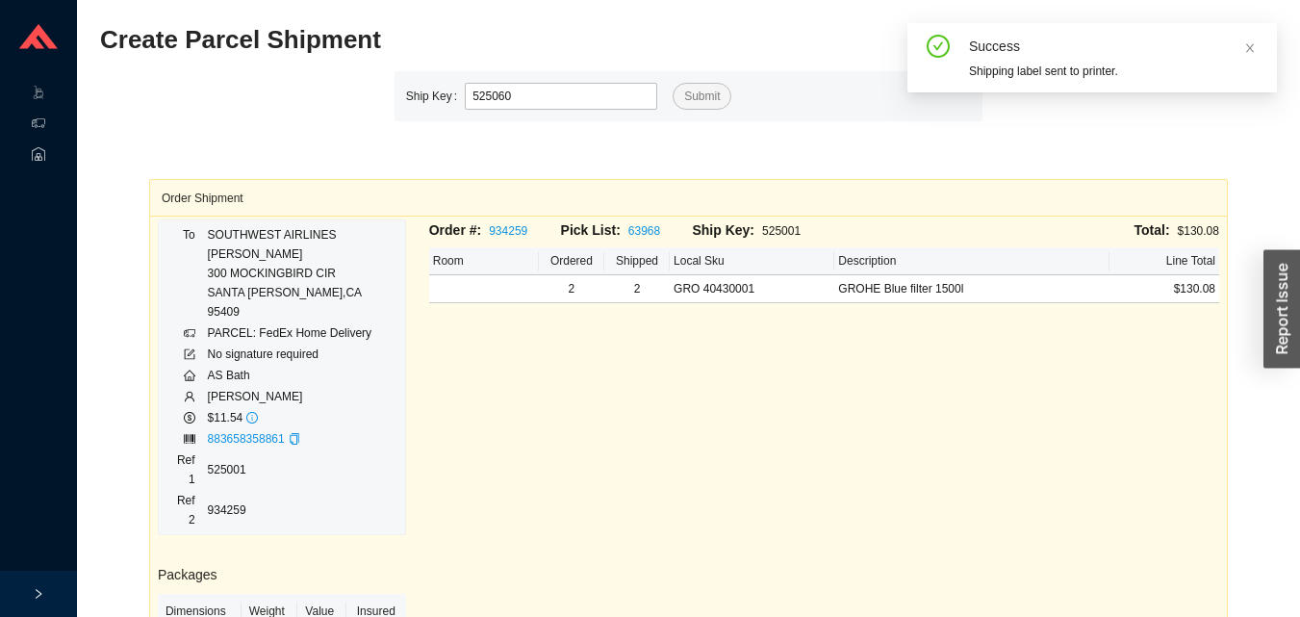
type input "525060"
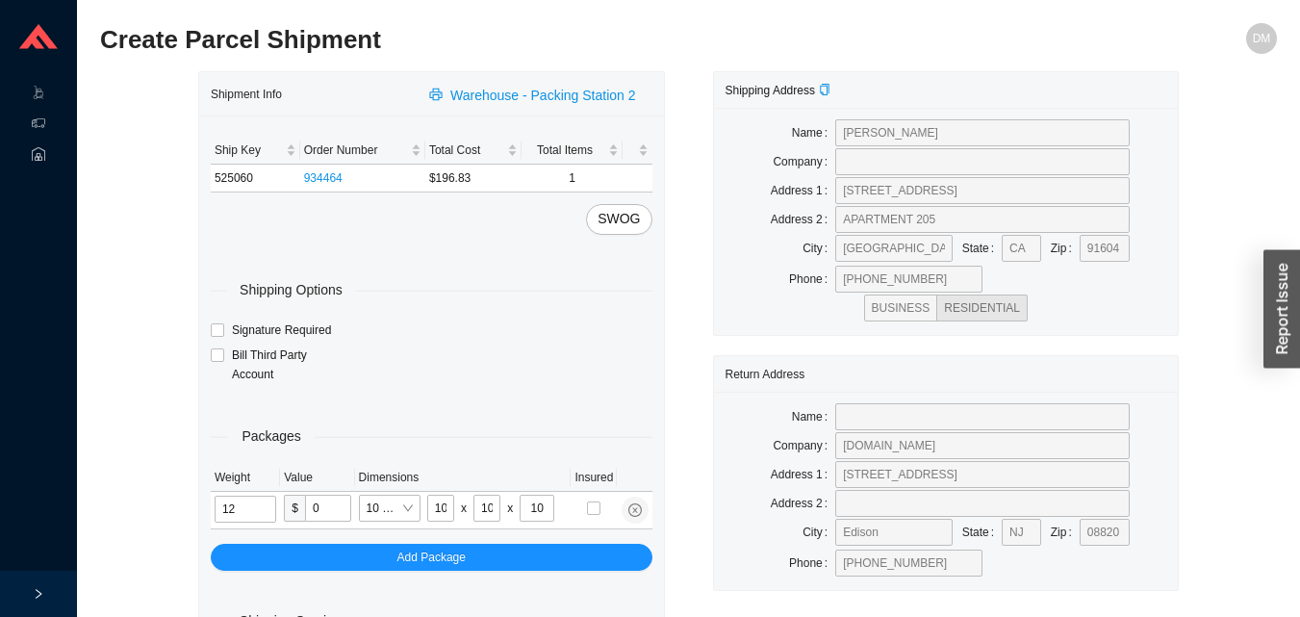
type input "5"
type input "18"
type input "12"
type input "6"
type input "5"
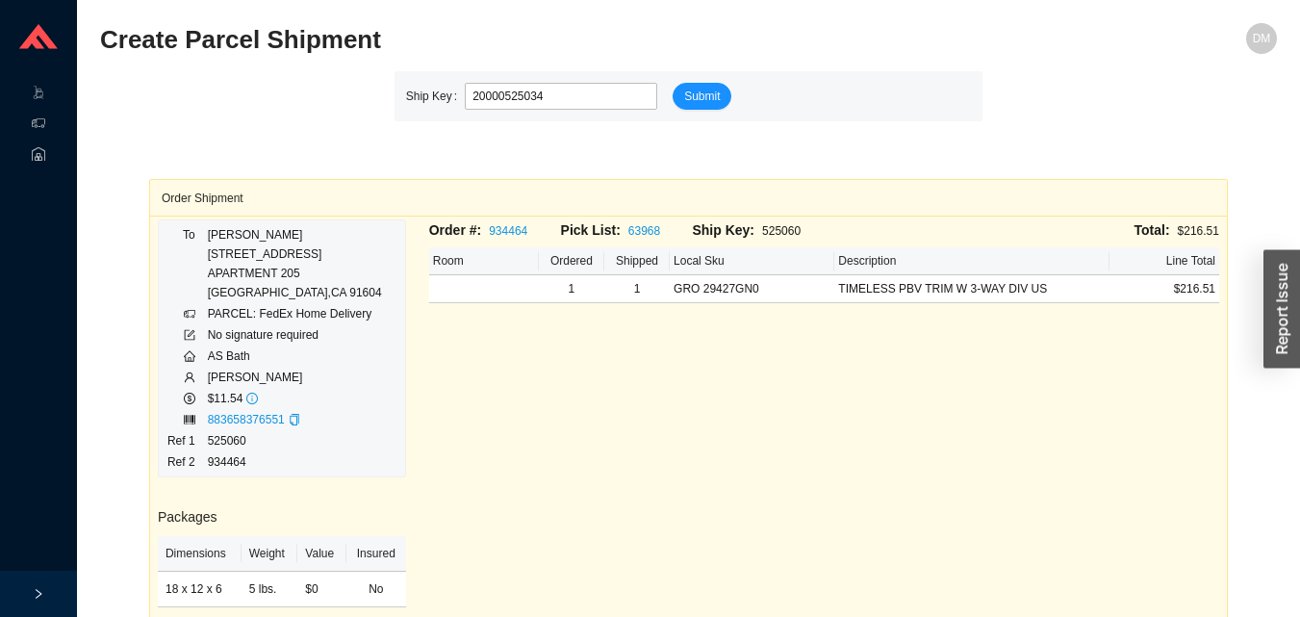
type input "525034"
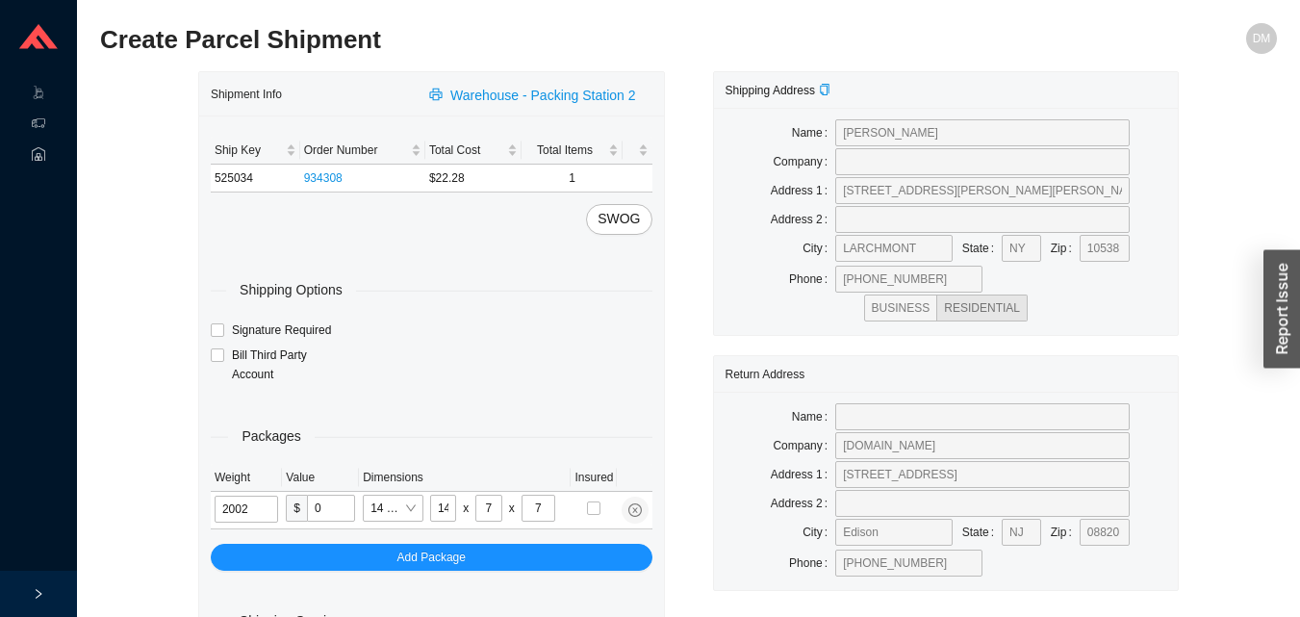
type input "2"
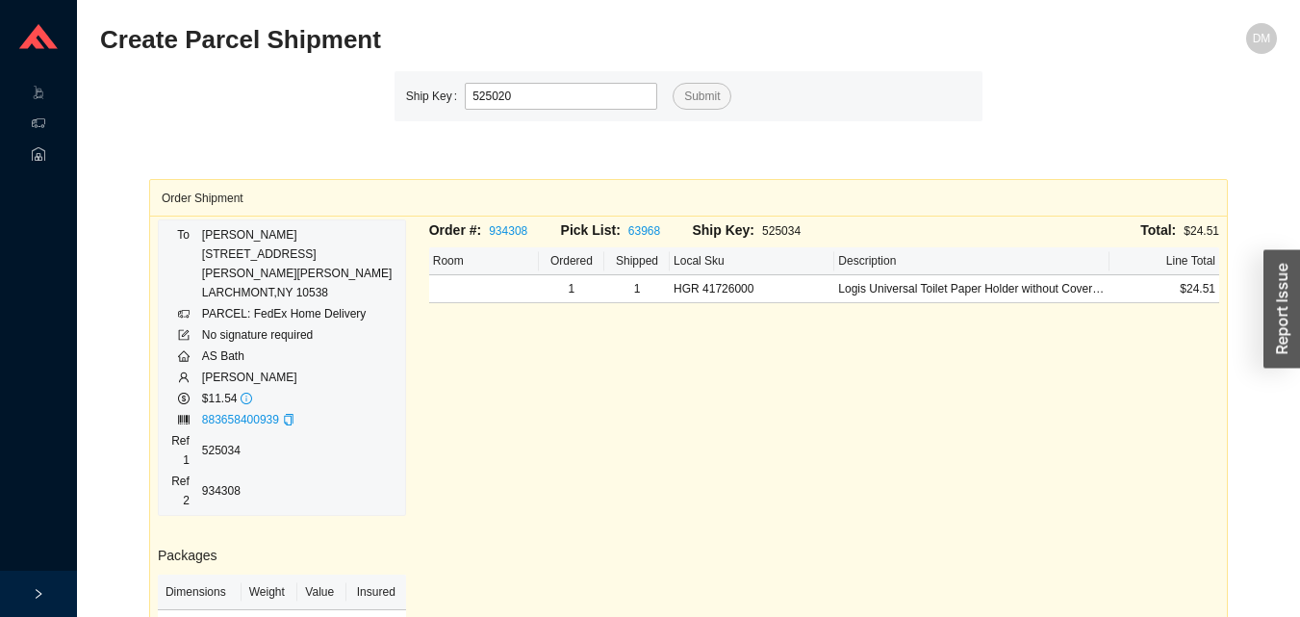
type input "525020"
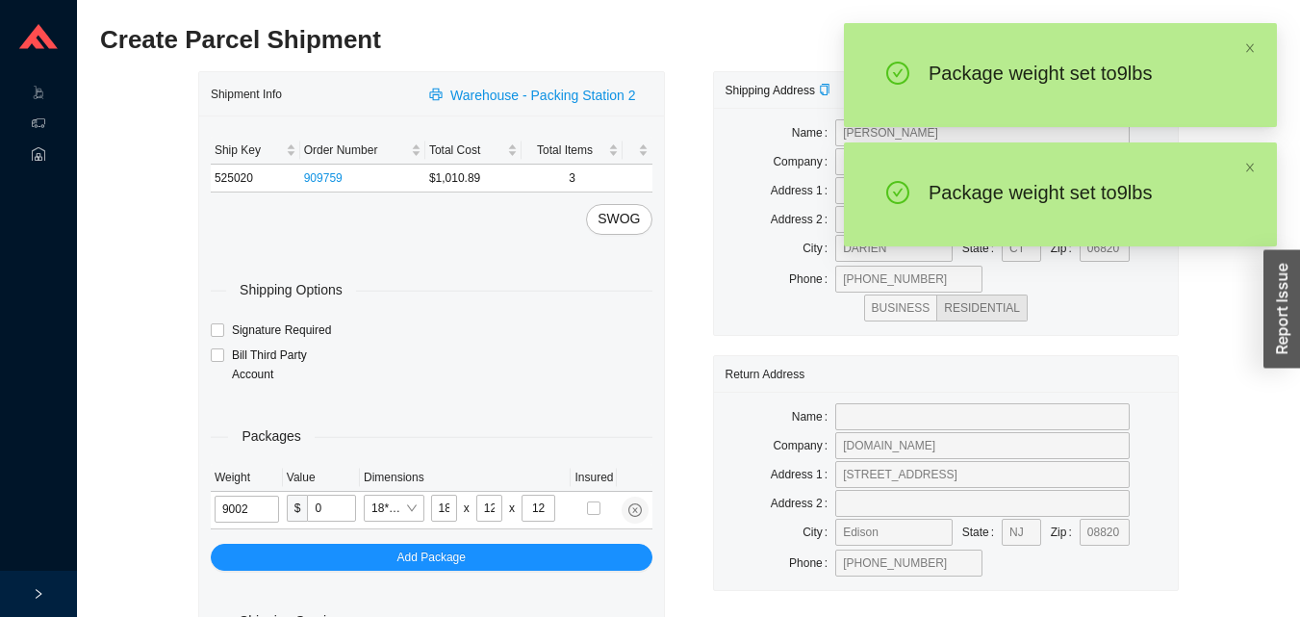
type input "9"
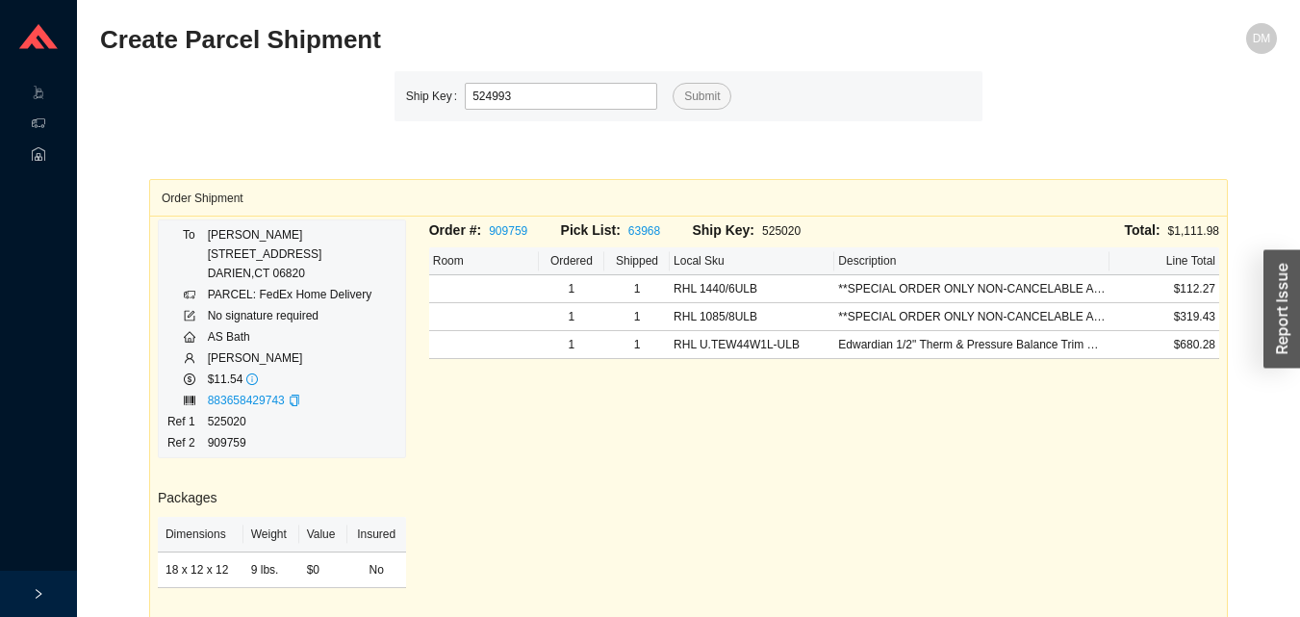
type input "524993"
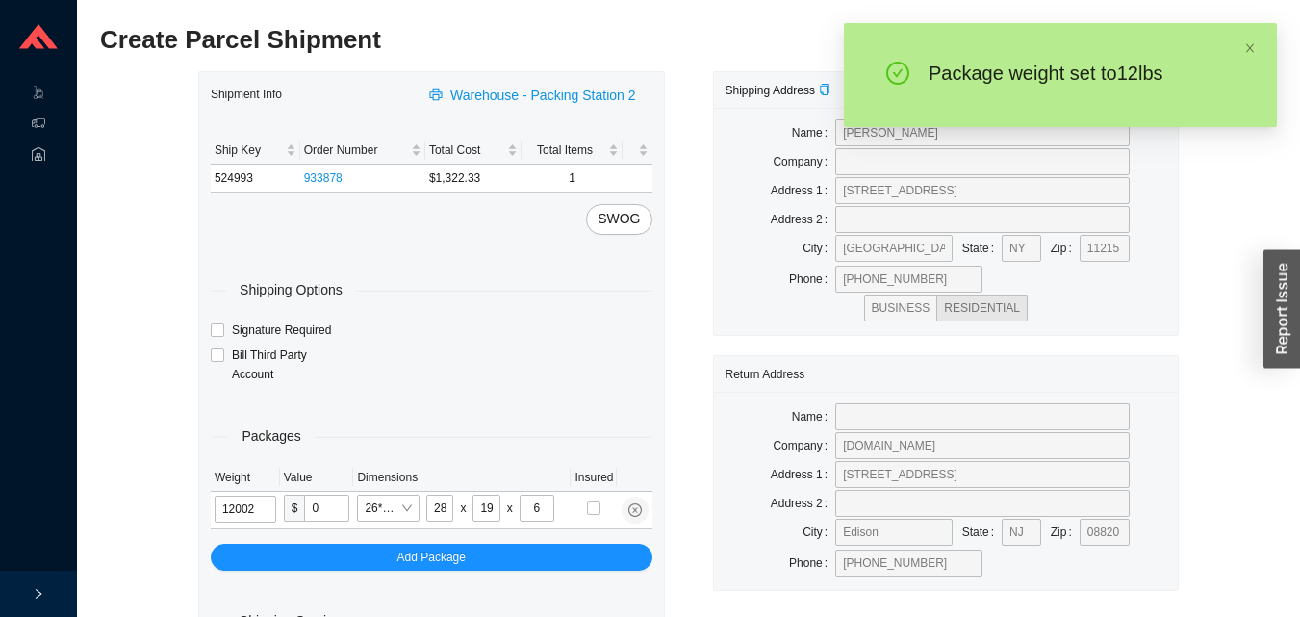
type input "12"
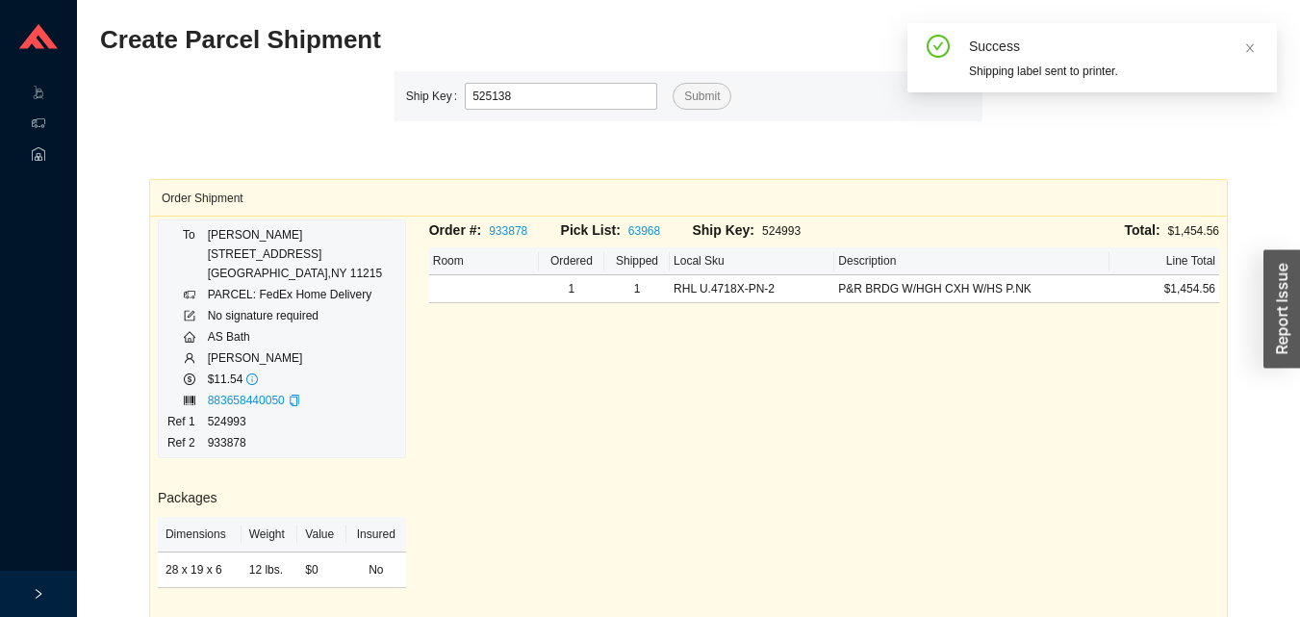
type input "525138"
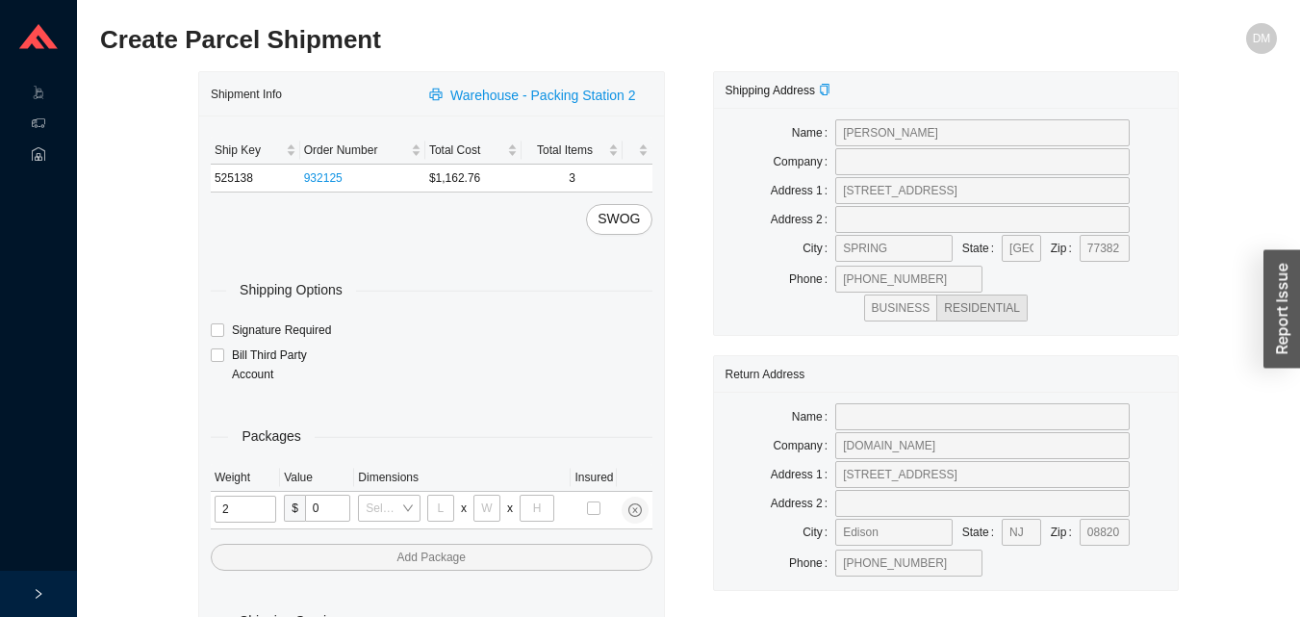
type input "21"
type input "18"
type input "12"
type input "2"
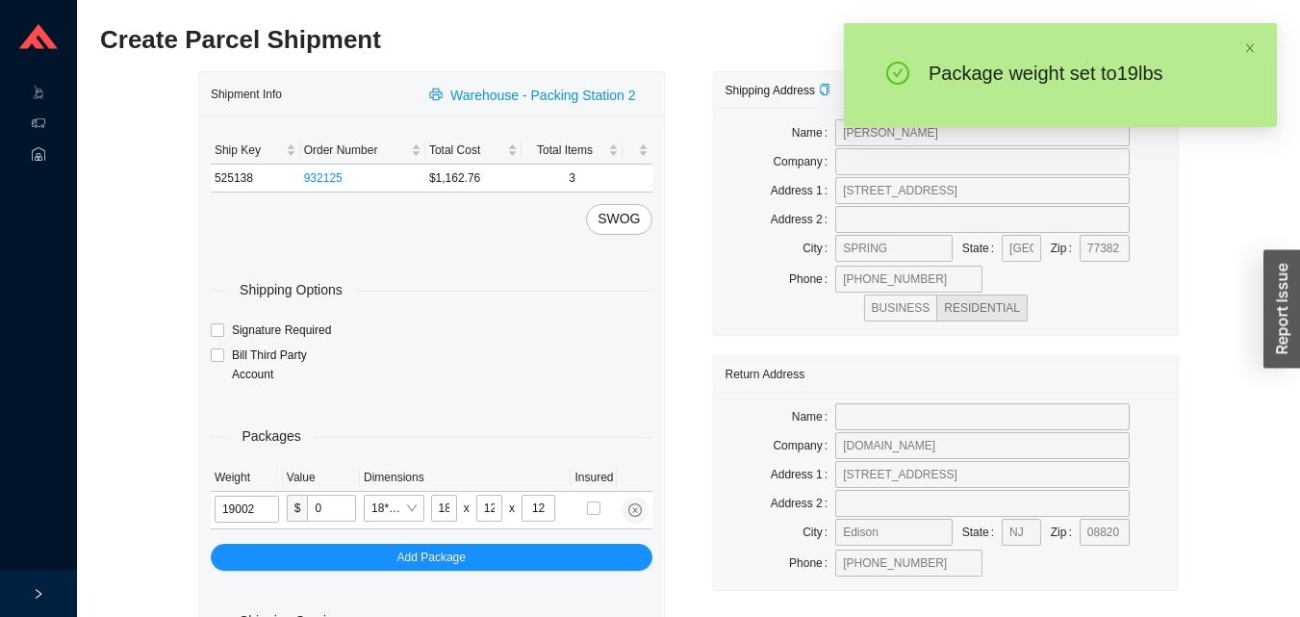
type input "19"
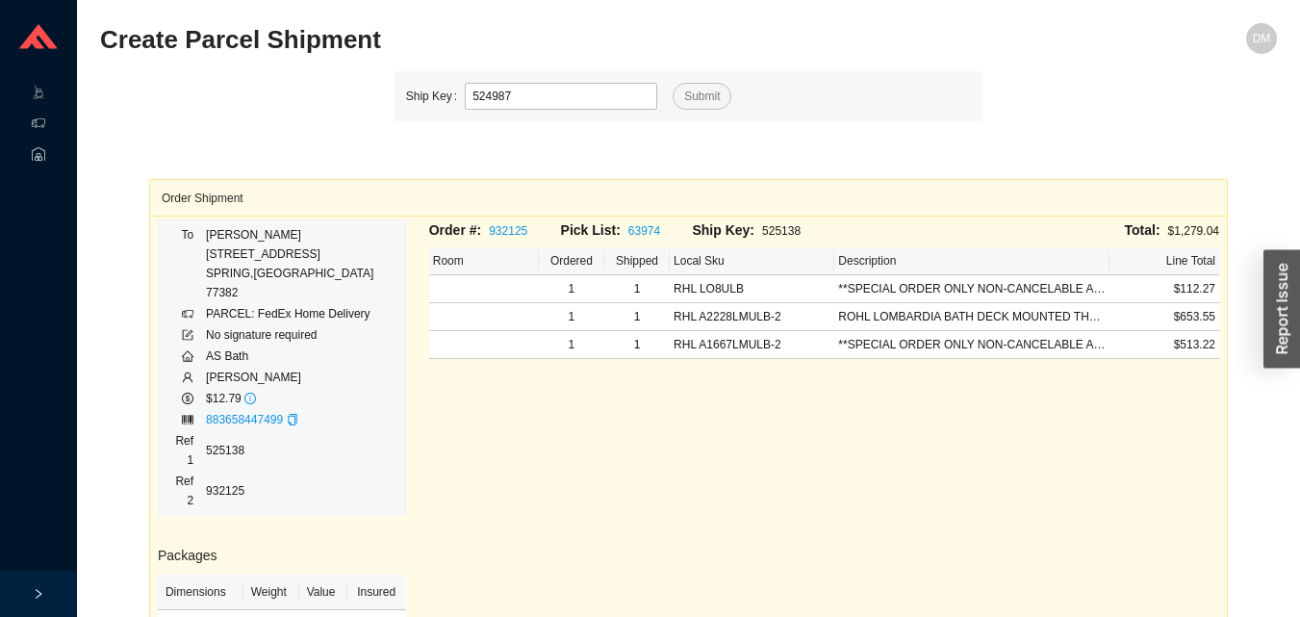
type input "524987"
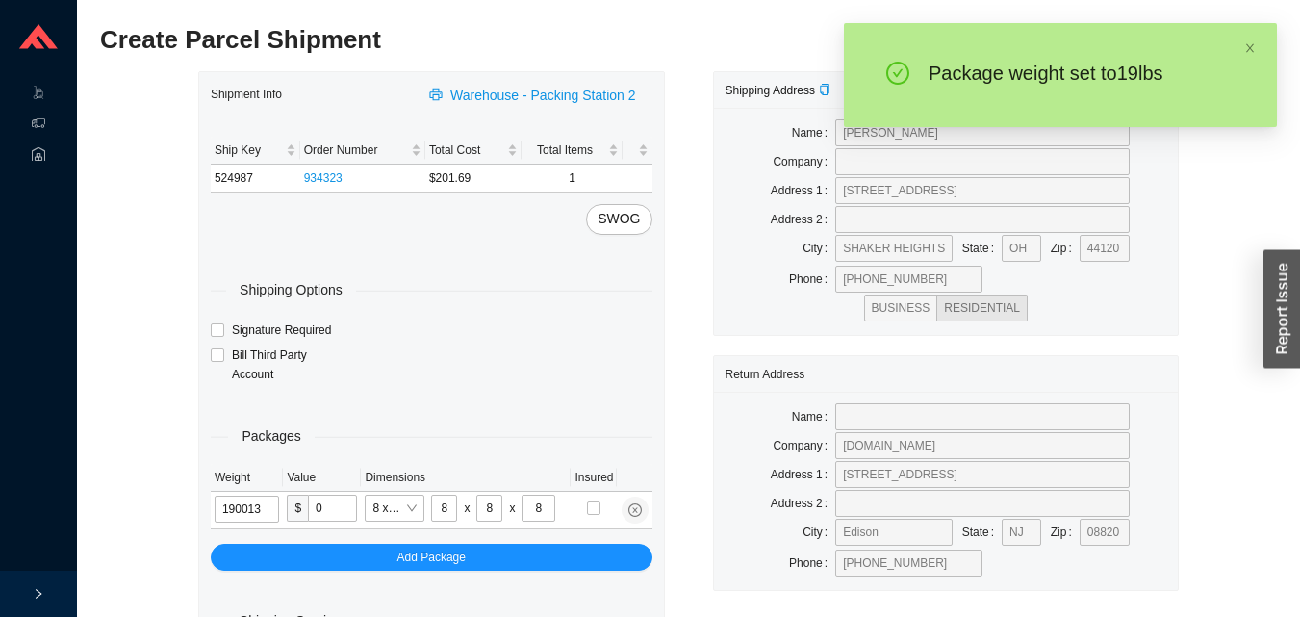
type input "19"
type input "10"
click at [238, 511] on input "19" at bounding box center [246, 508] width 62 height 27
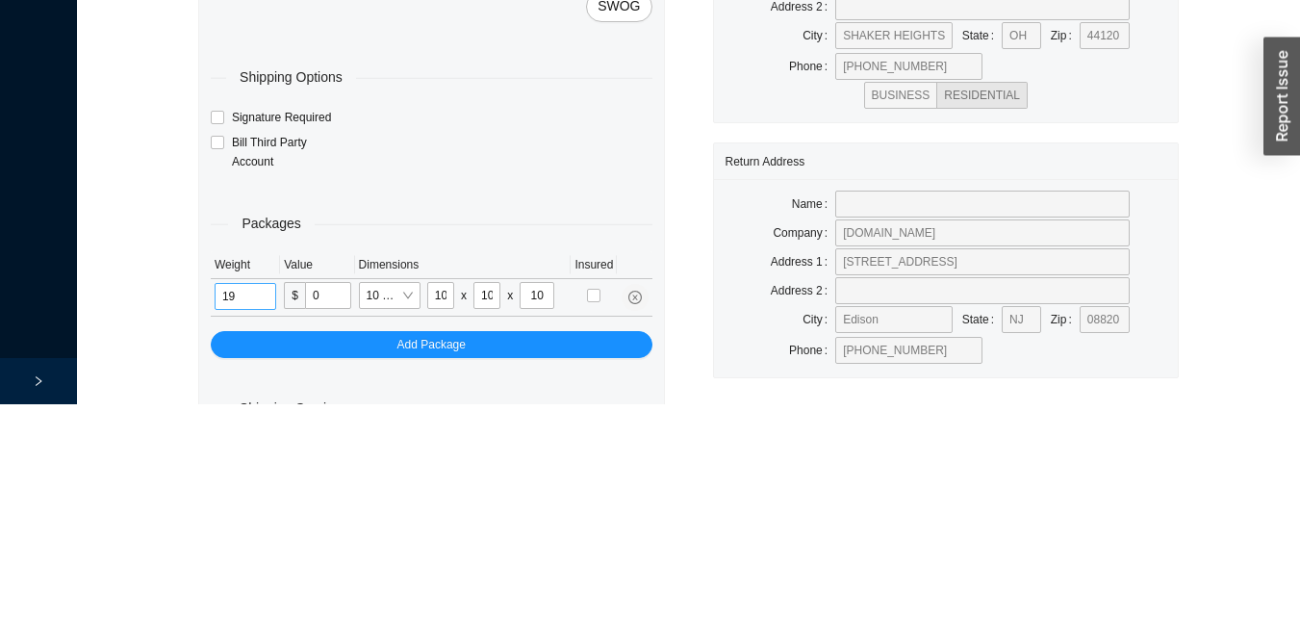
type input "1"
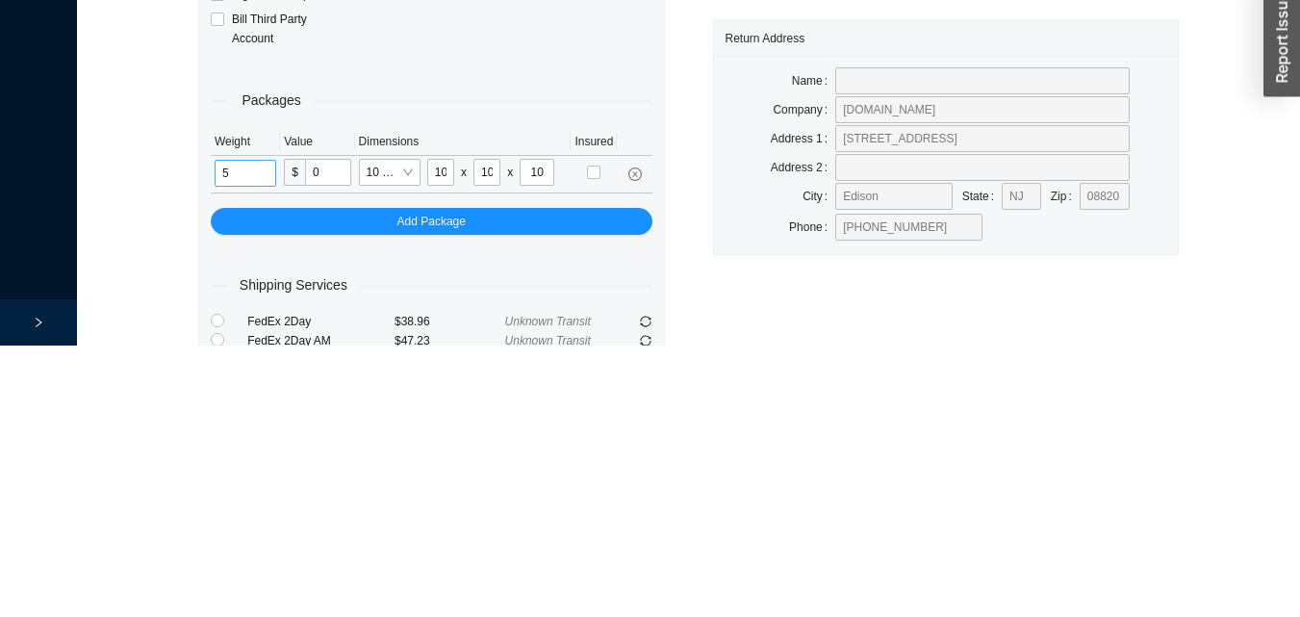
type input "5"
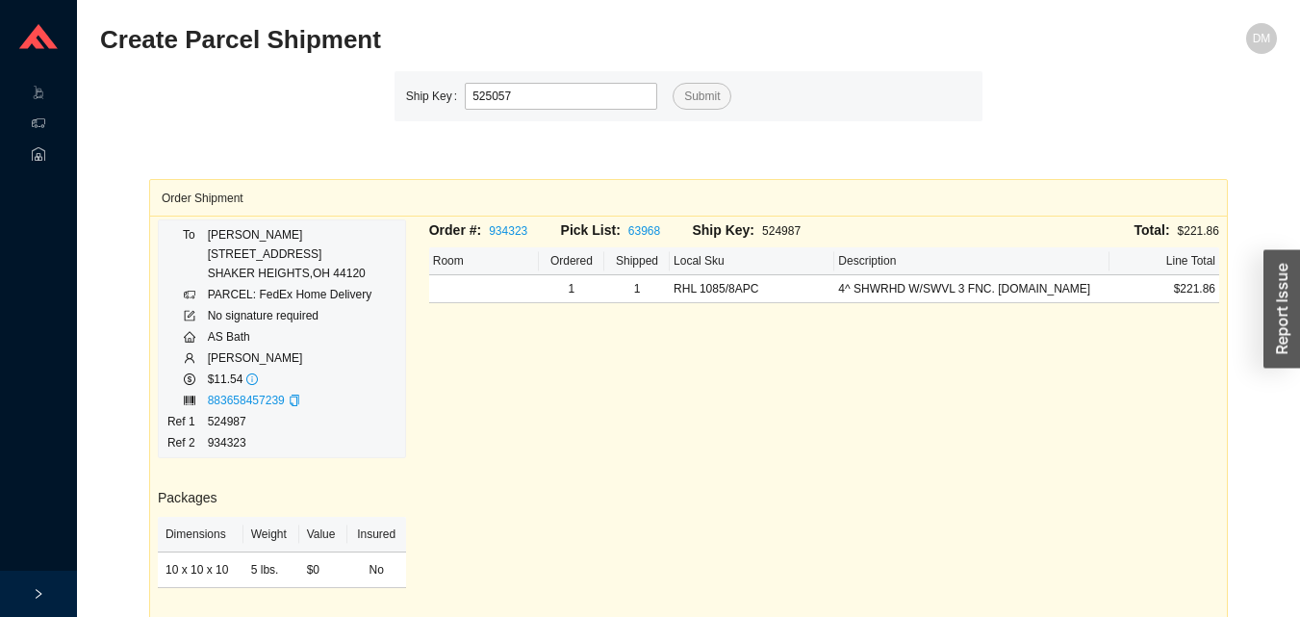
type input "525057"
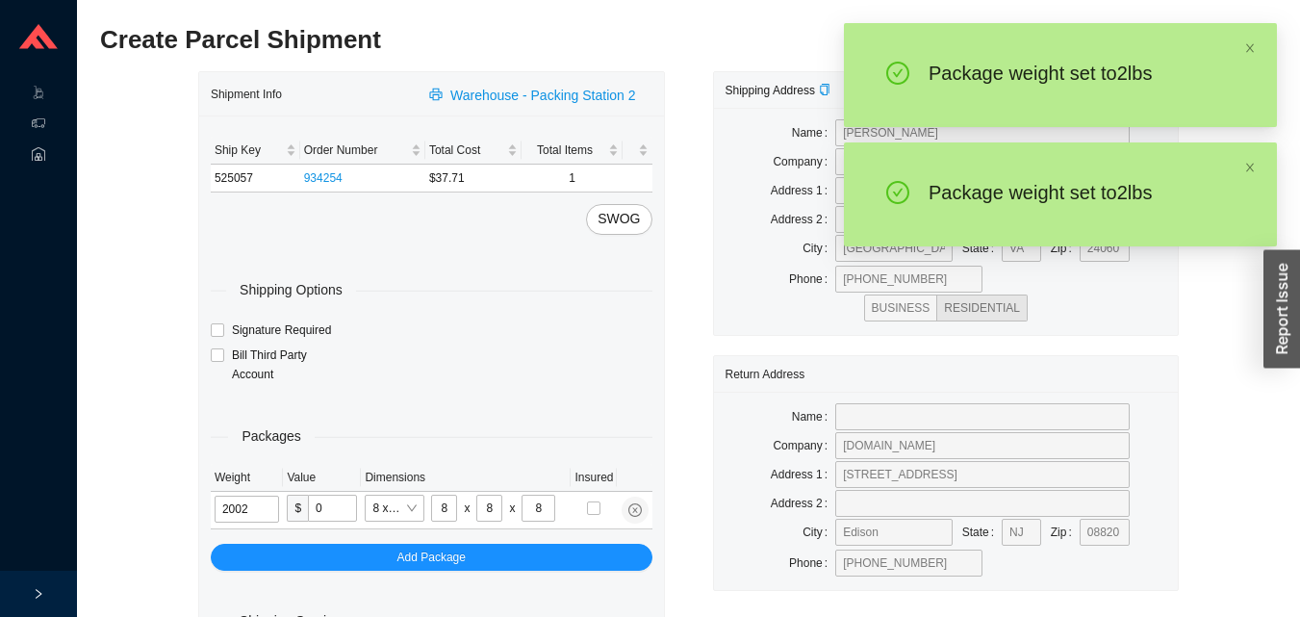
type input "2"
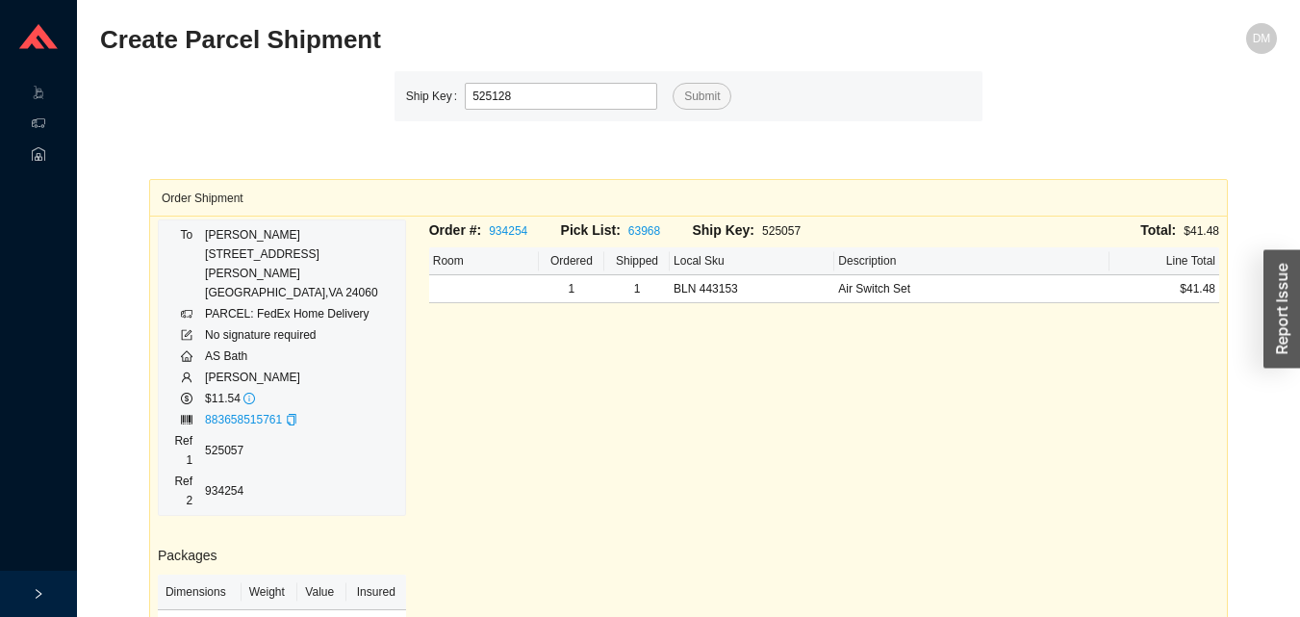
type input "525128"
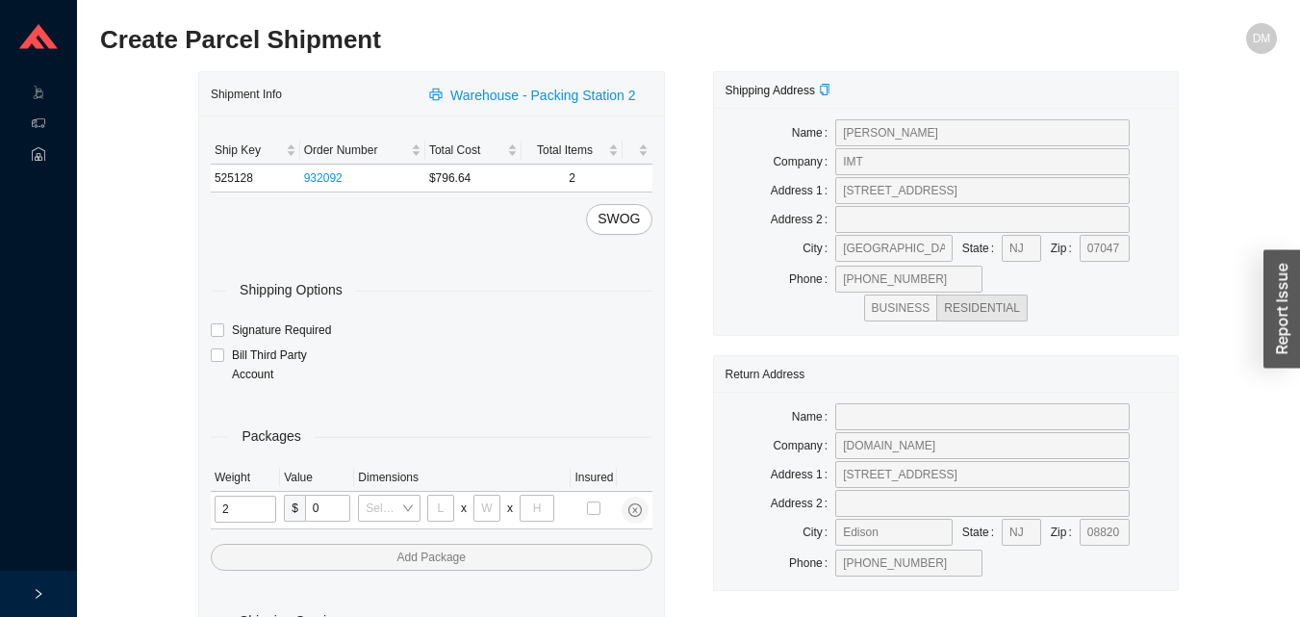
type input "25"
type input "28"
type input "16"
type input "7"
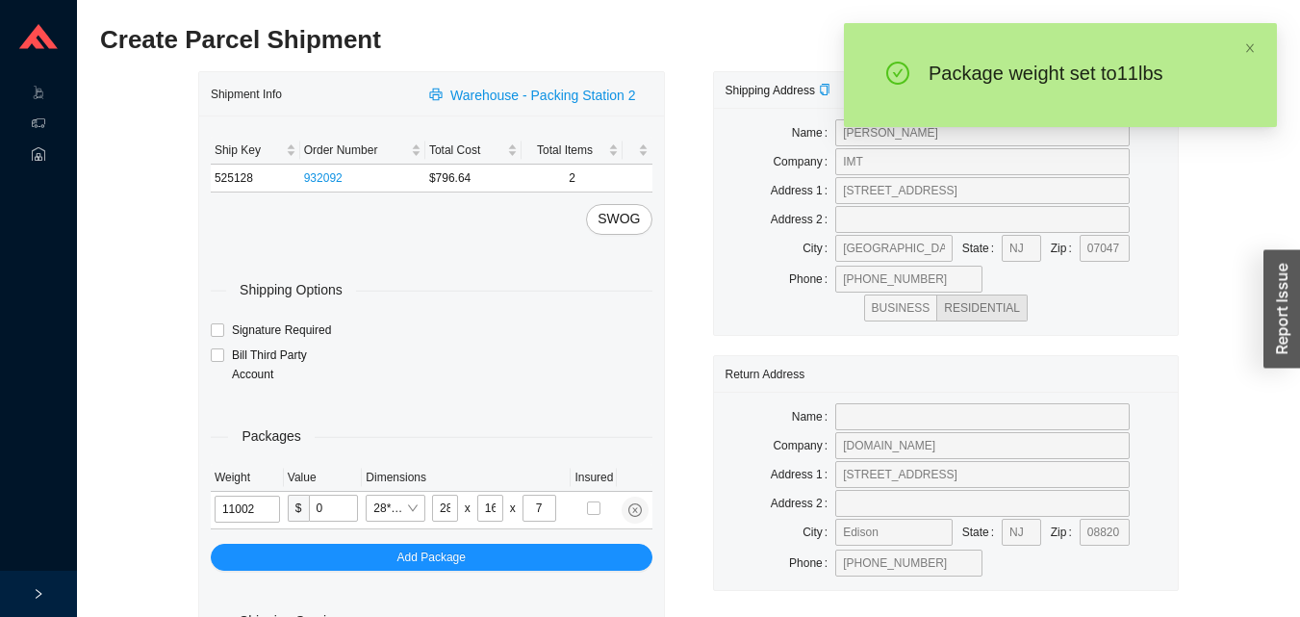
type input "11"
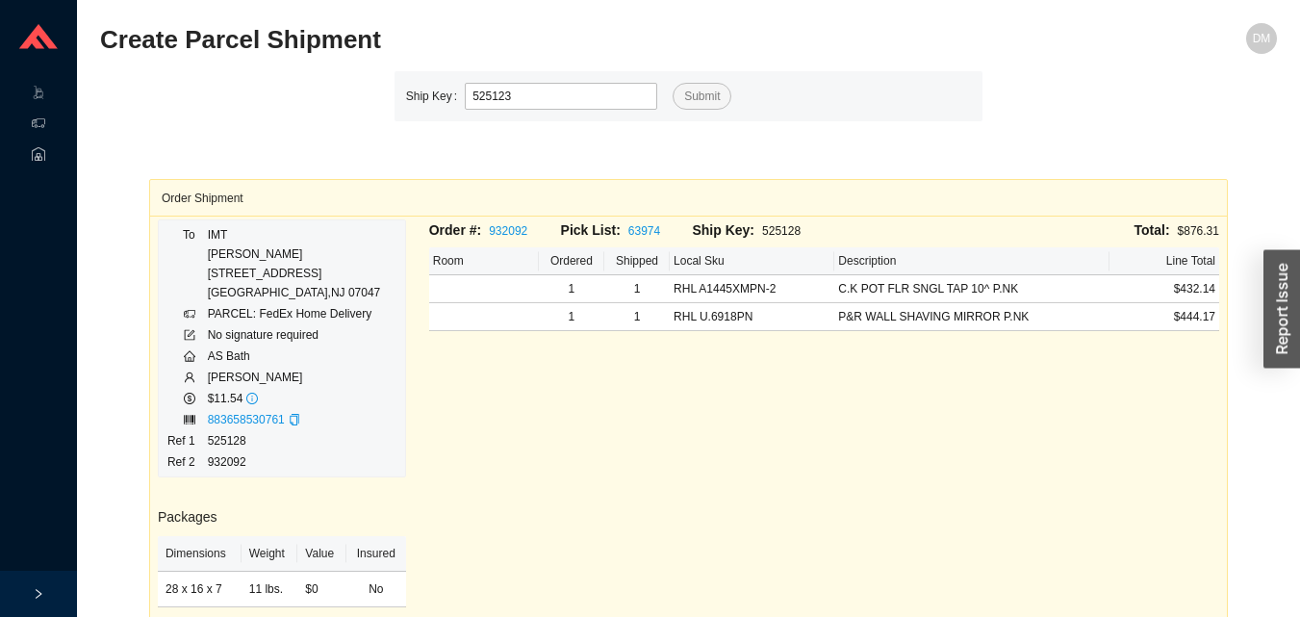
type input "525123"
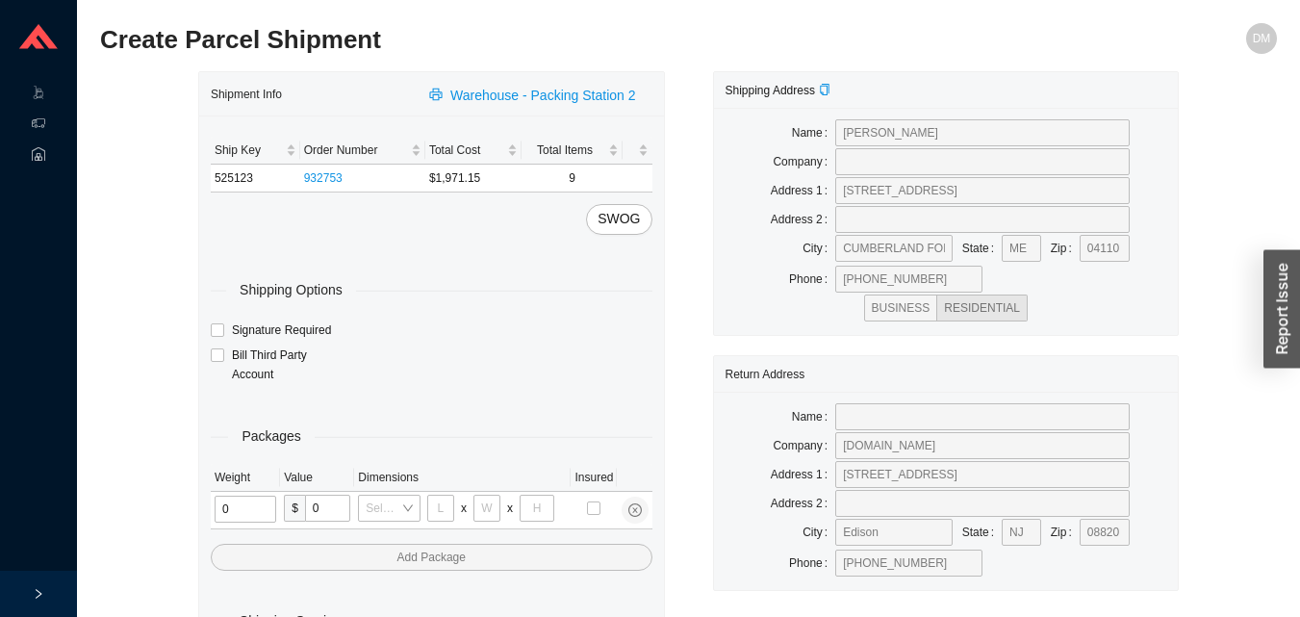
type input "2"
type input "18"
type input "8"
type input "42"
click at [261, 500] on input "tel" at bounding box center [243, 508] width 57 height 27
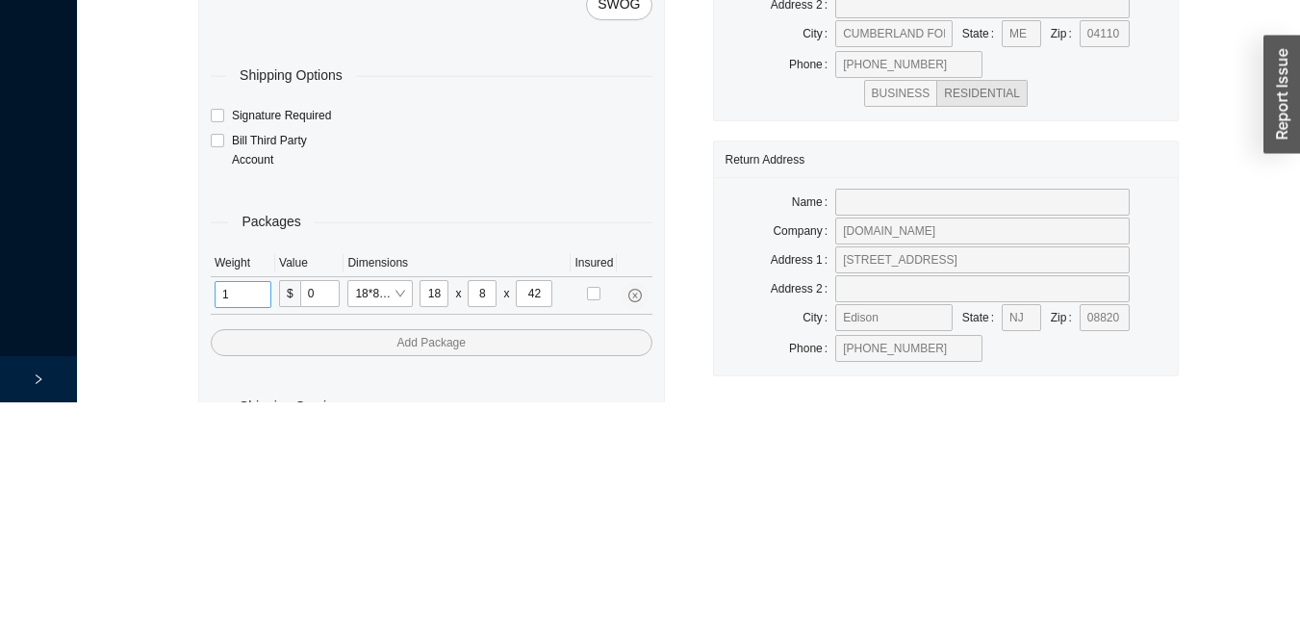
scroll to position [64, 0]
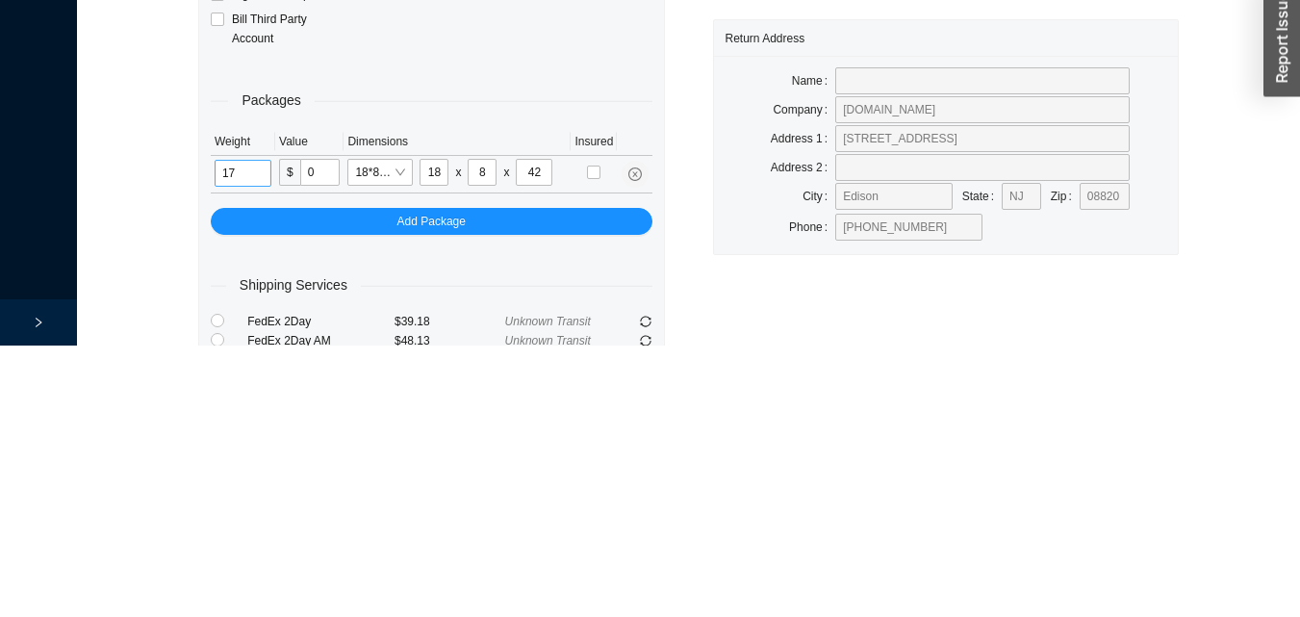
type input "17"
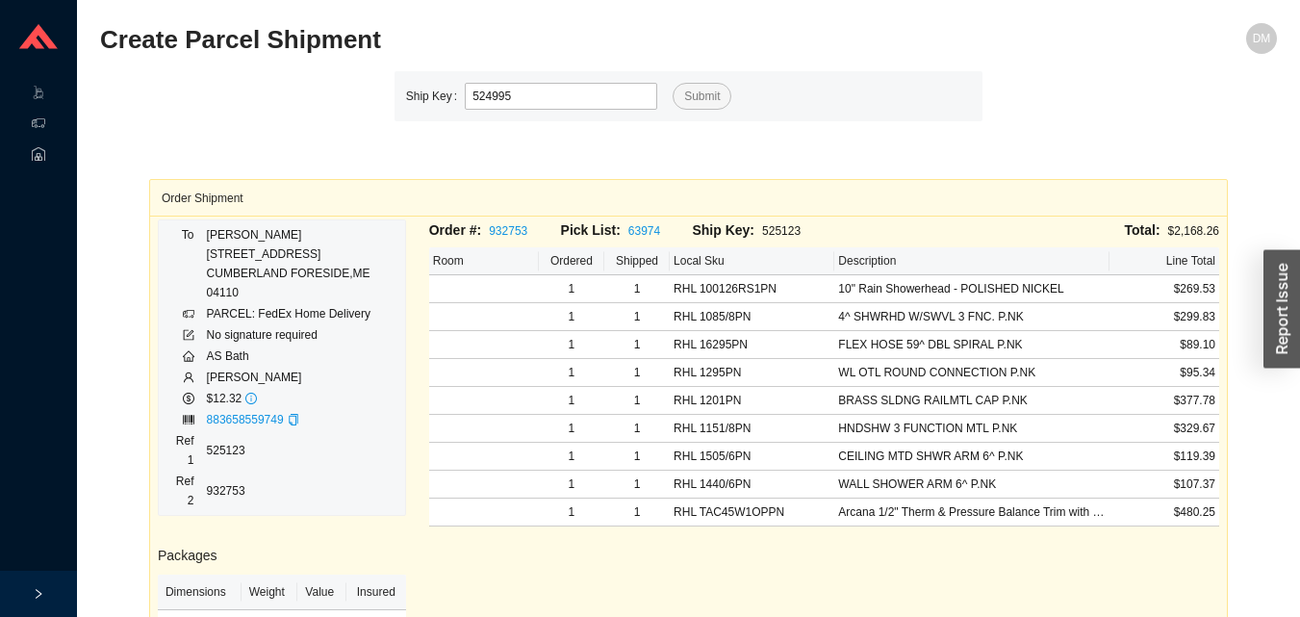
type input "524995"
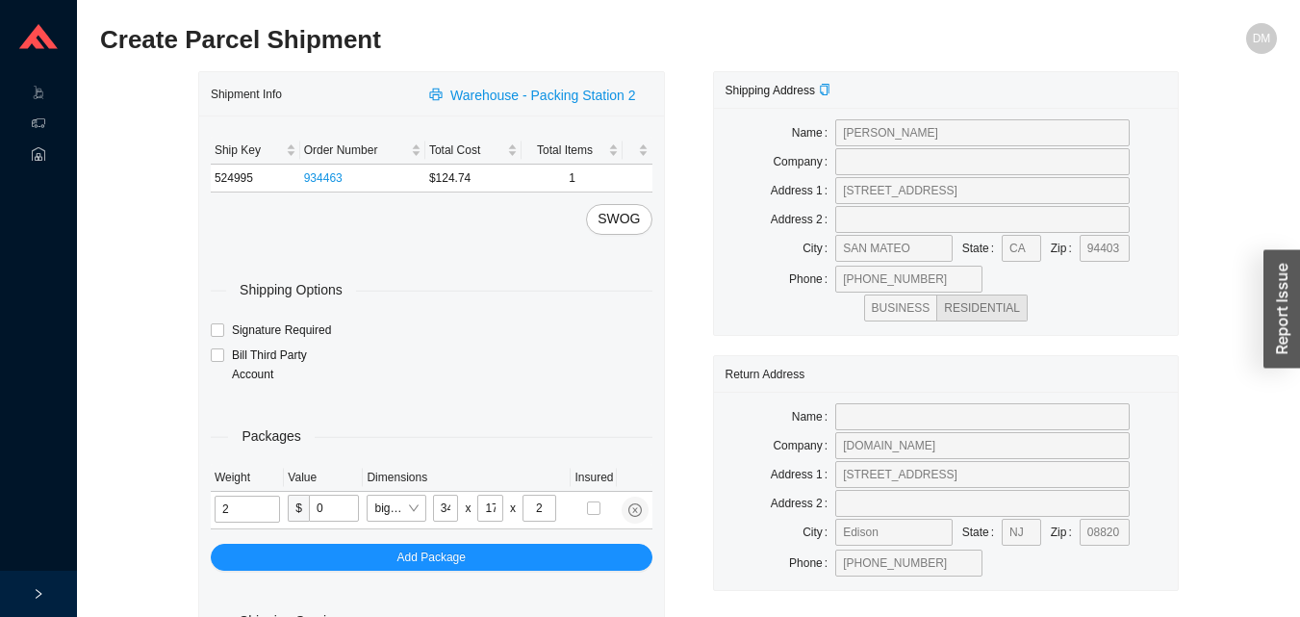
type input "3"
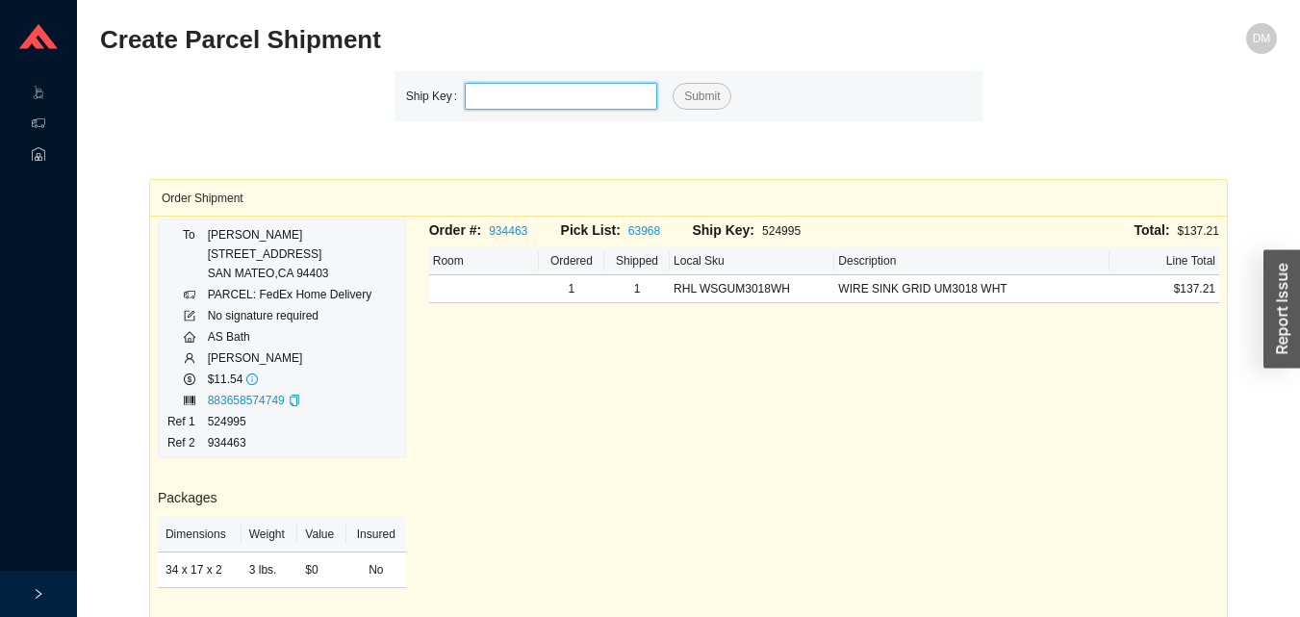
click at [538, 93] on input "tel" at bounding box center [561, 96] width 192 height 27
type input "525029"
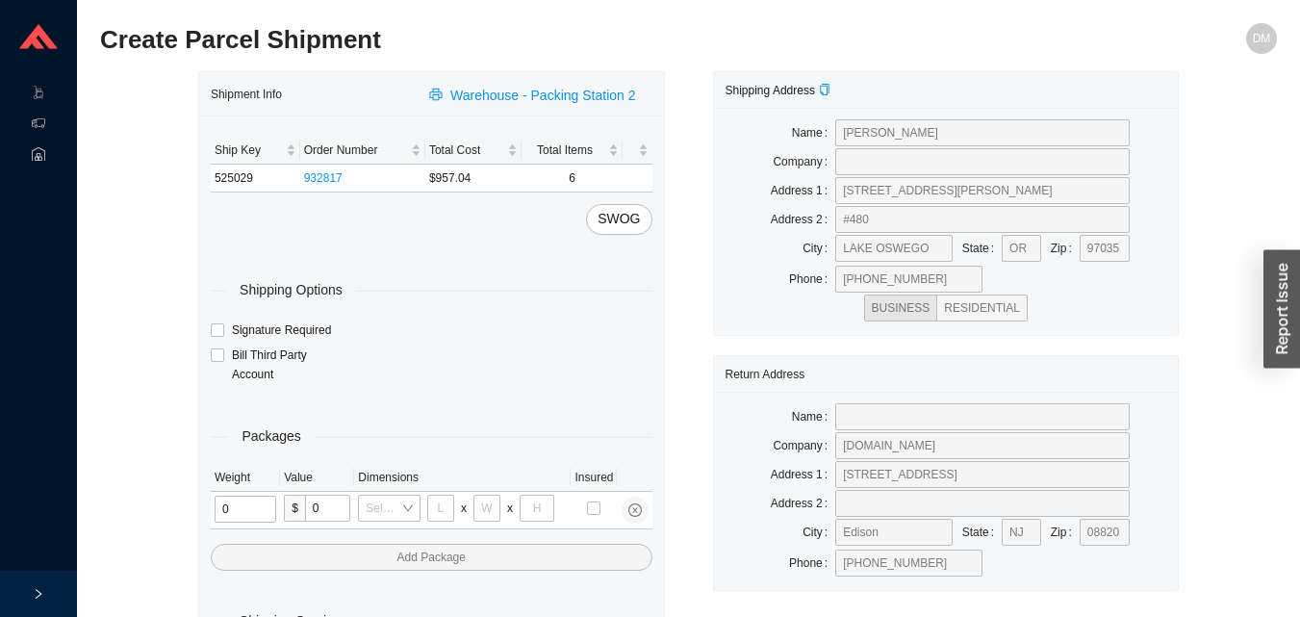
type input "2"
type input "18"
type input "8"
type input "42"
click at [236, 515] on input "tel" at bounding box center [243, 508] width 57 height 27
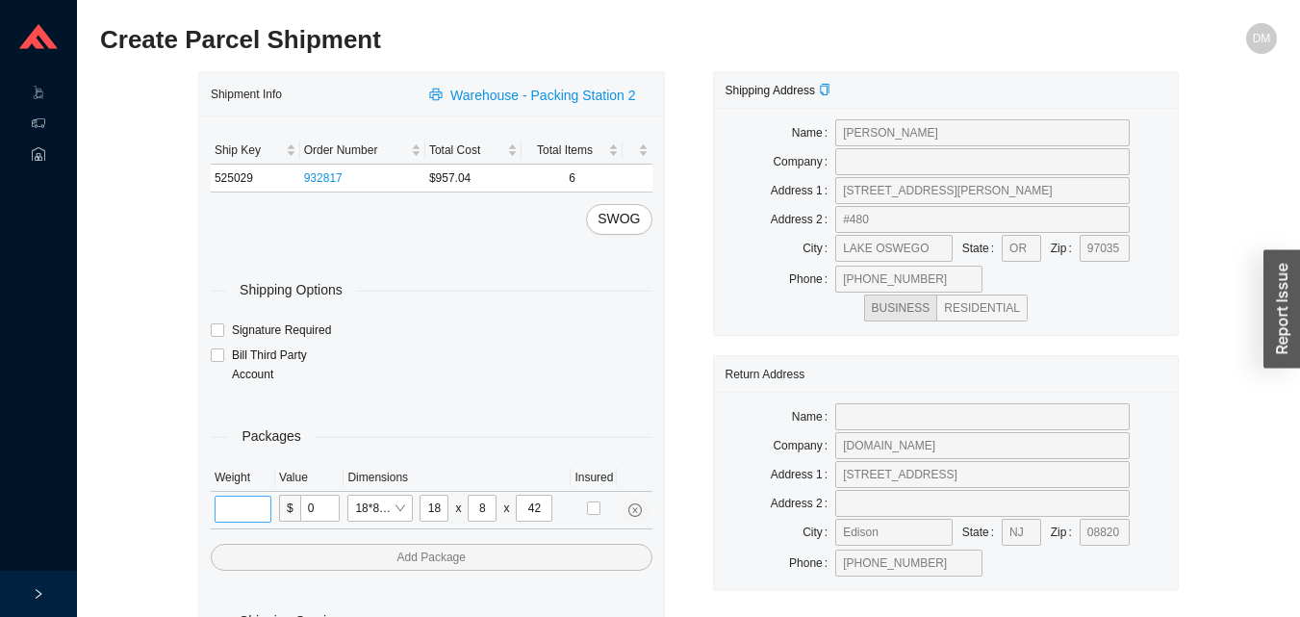
type input "1"
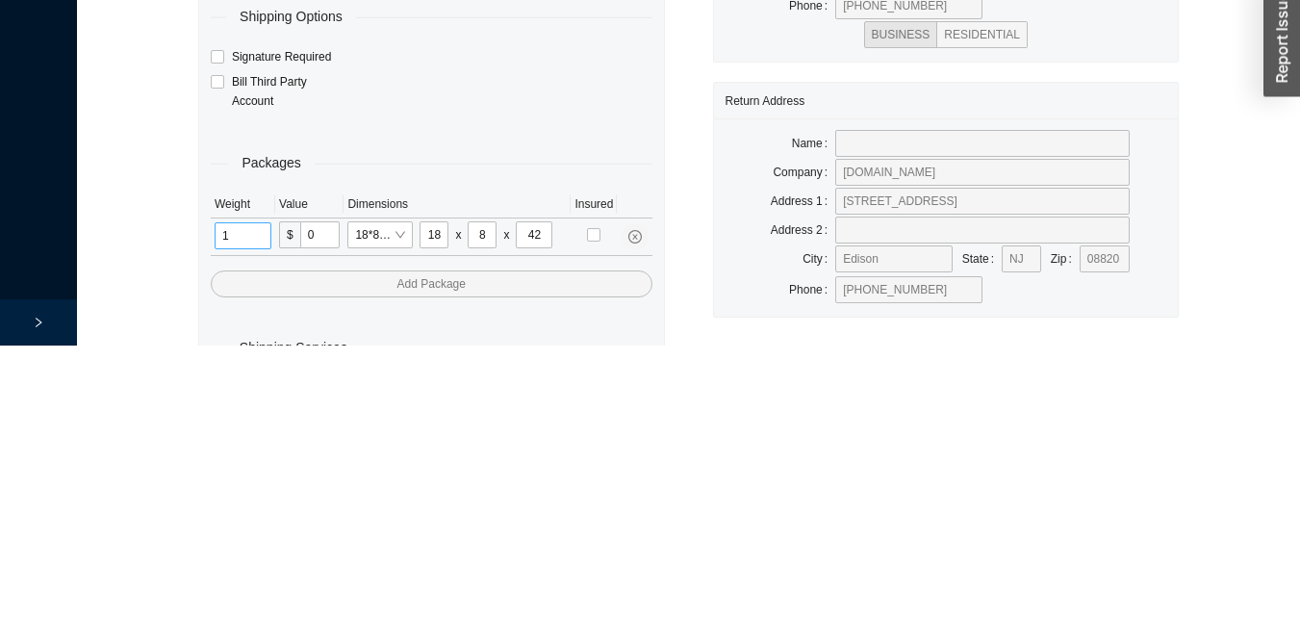
scroll to position [64, 0]
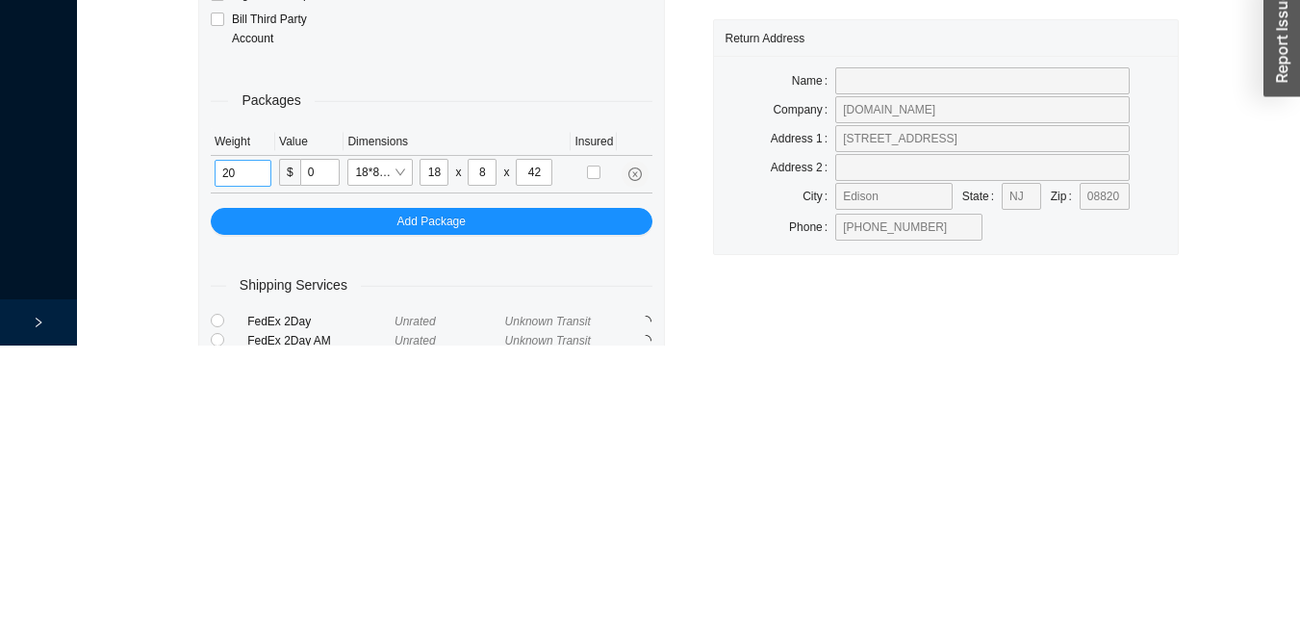
type input "20"
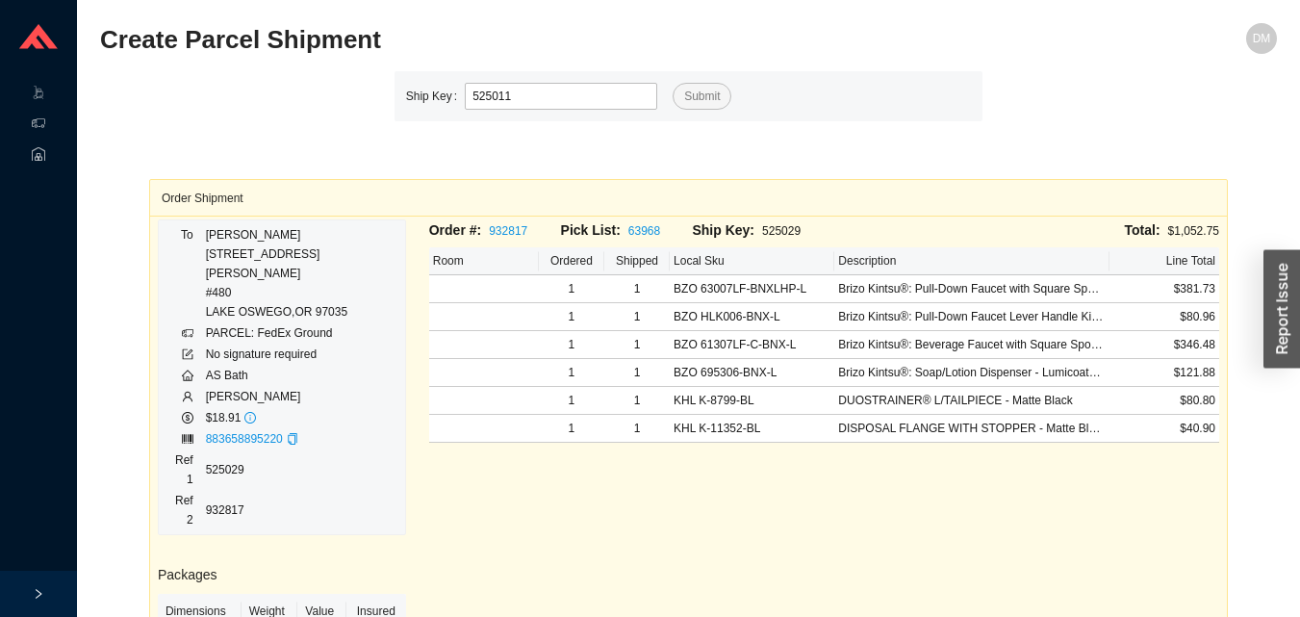
type input "525011"
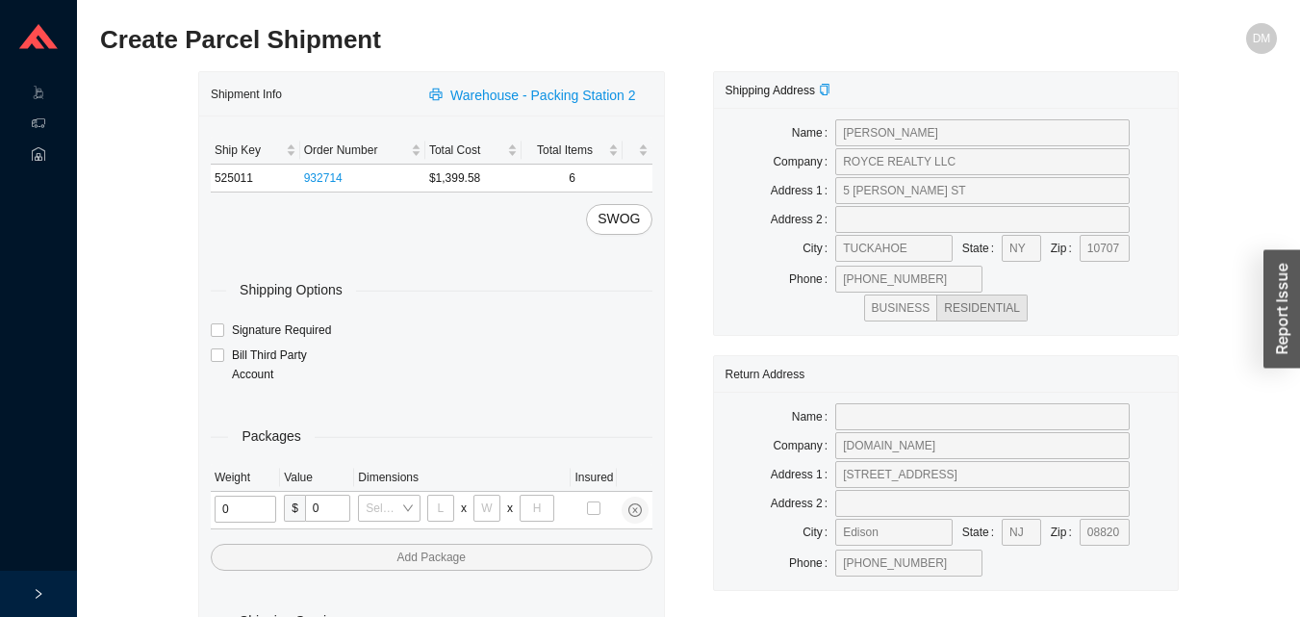
type input "2"
type input "18"
type input "8"
type input "42"
click at [241, 506] on input "tel" at bounding box center [243, 508] width 57 height 27
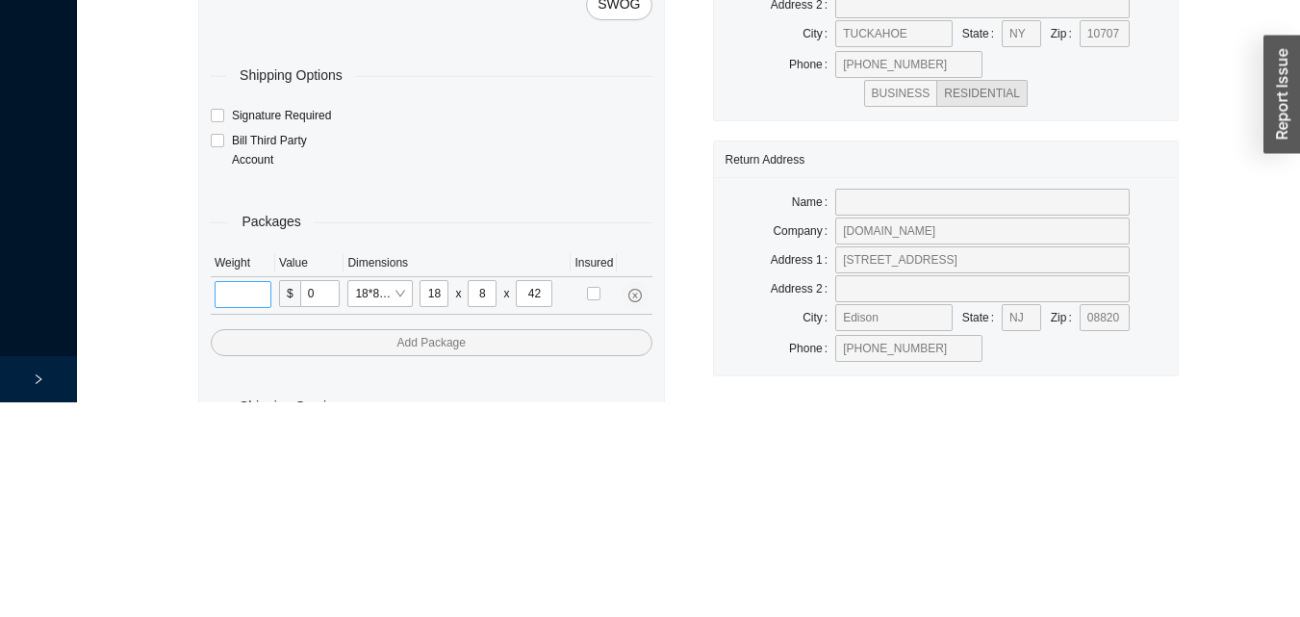
type input "1"
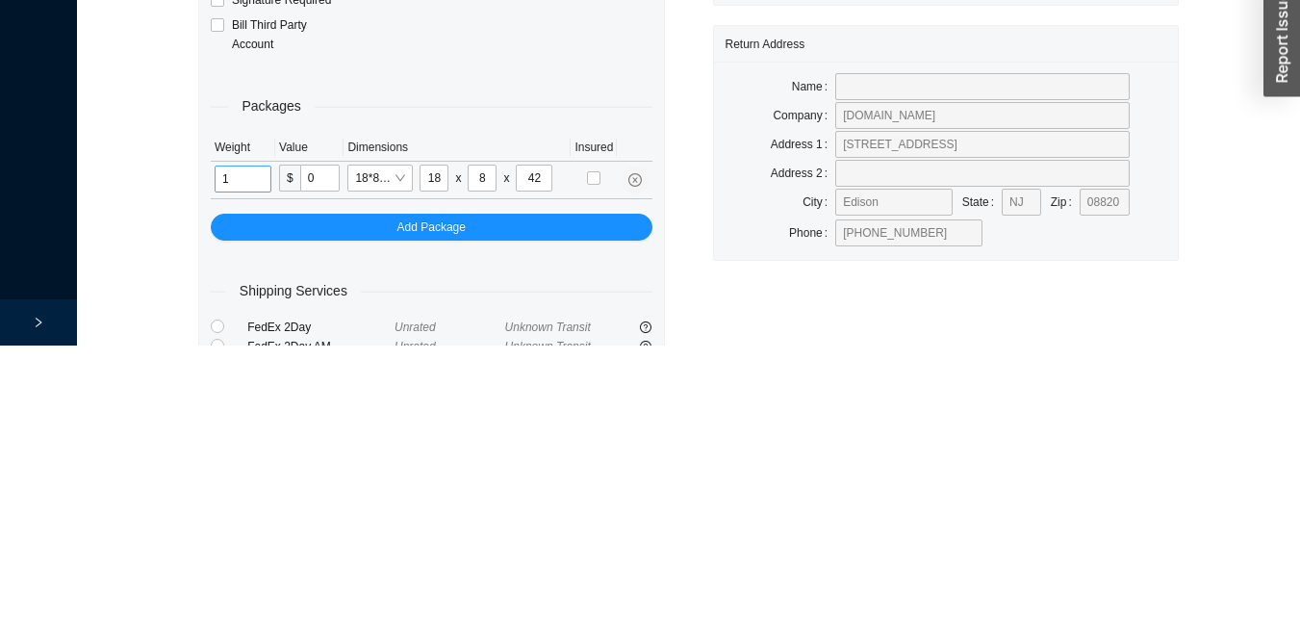
scroll to position [64, 0]
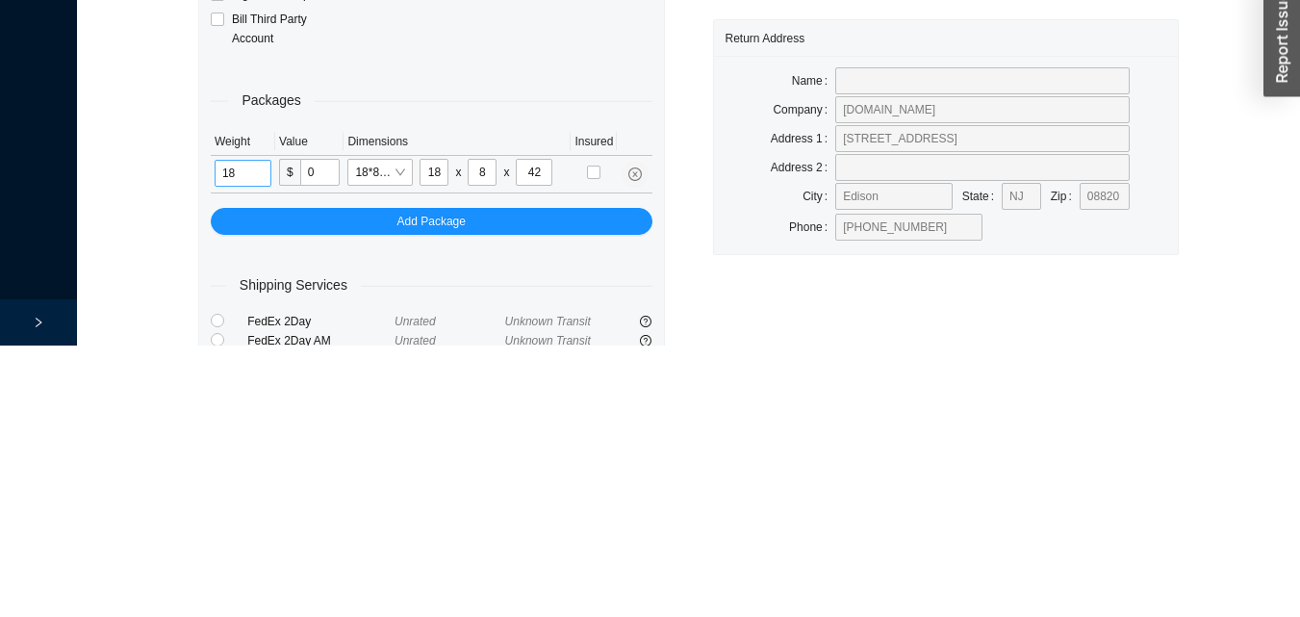
type input "1"
type input "21"
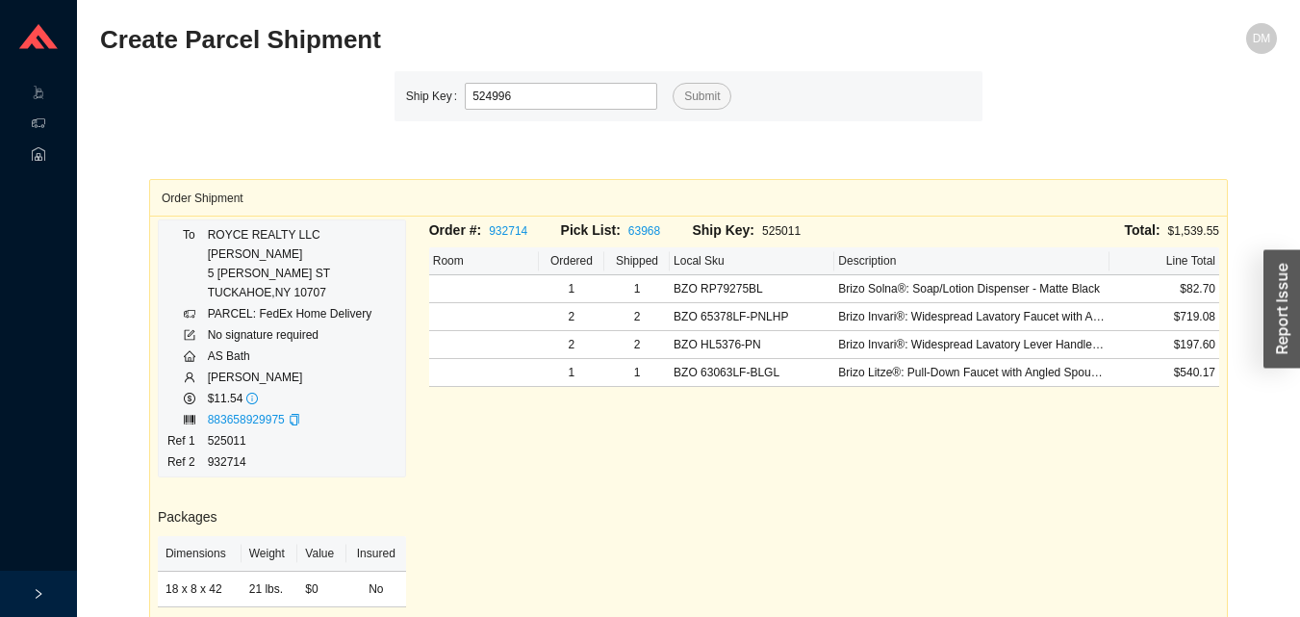
type input "524996"
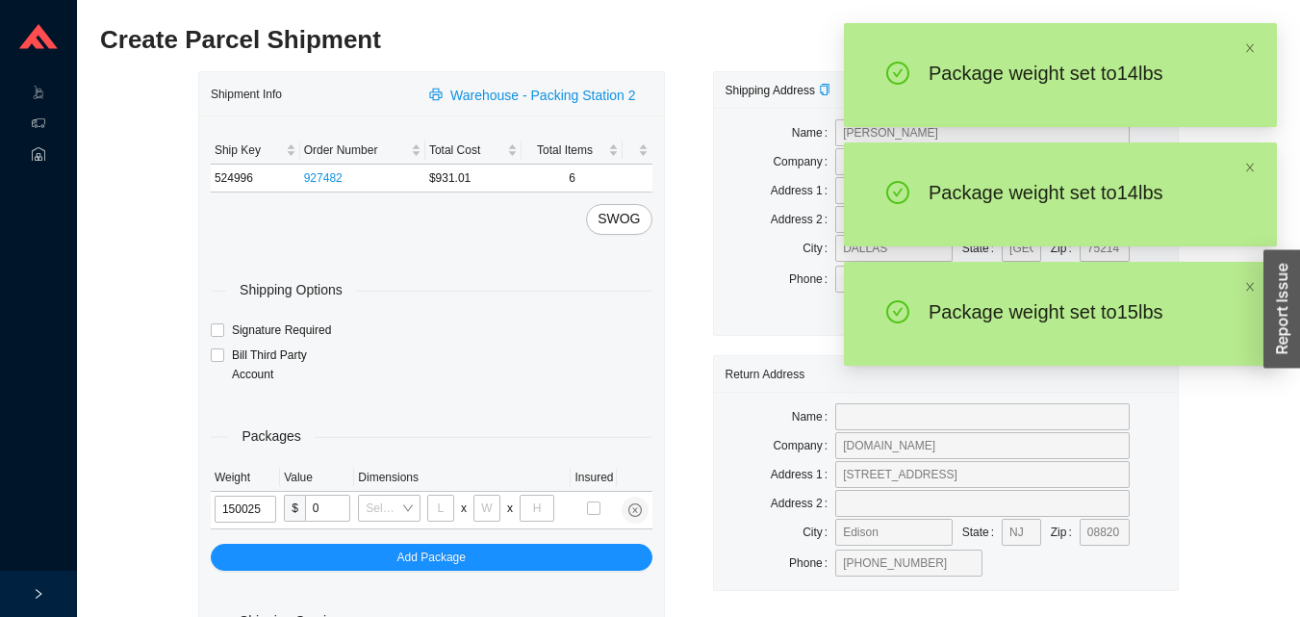
type input "15"
type input "28"
type input "16"
type input "7"
type input "15"
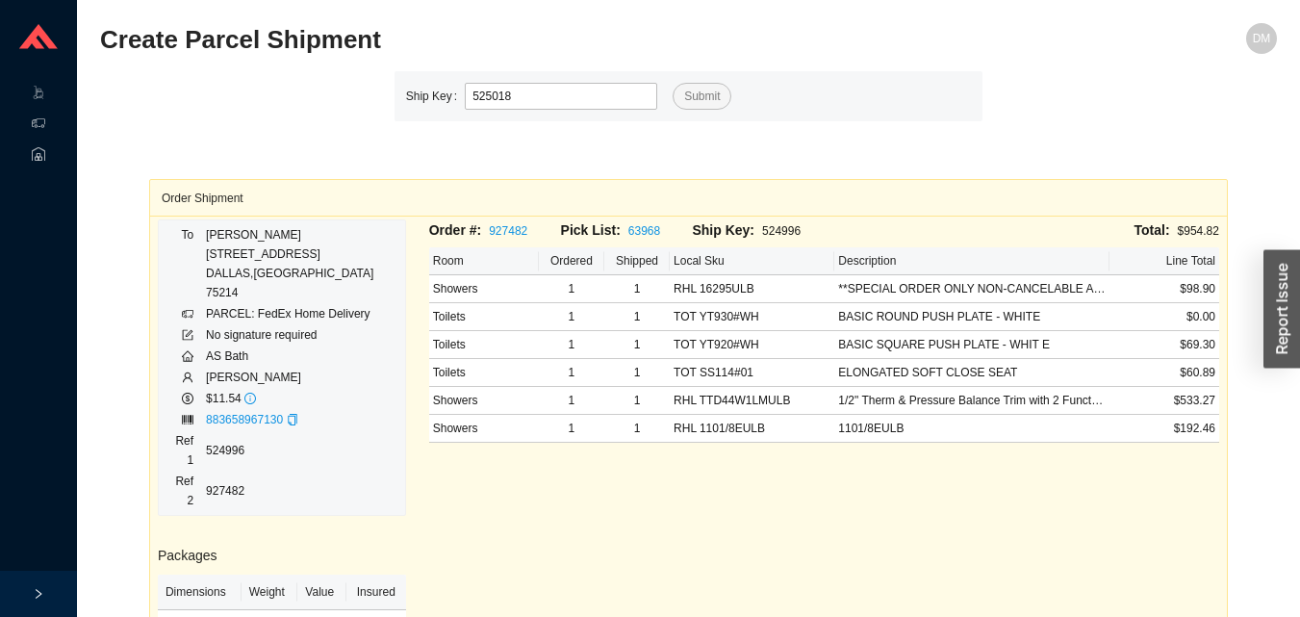
type input "525018"
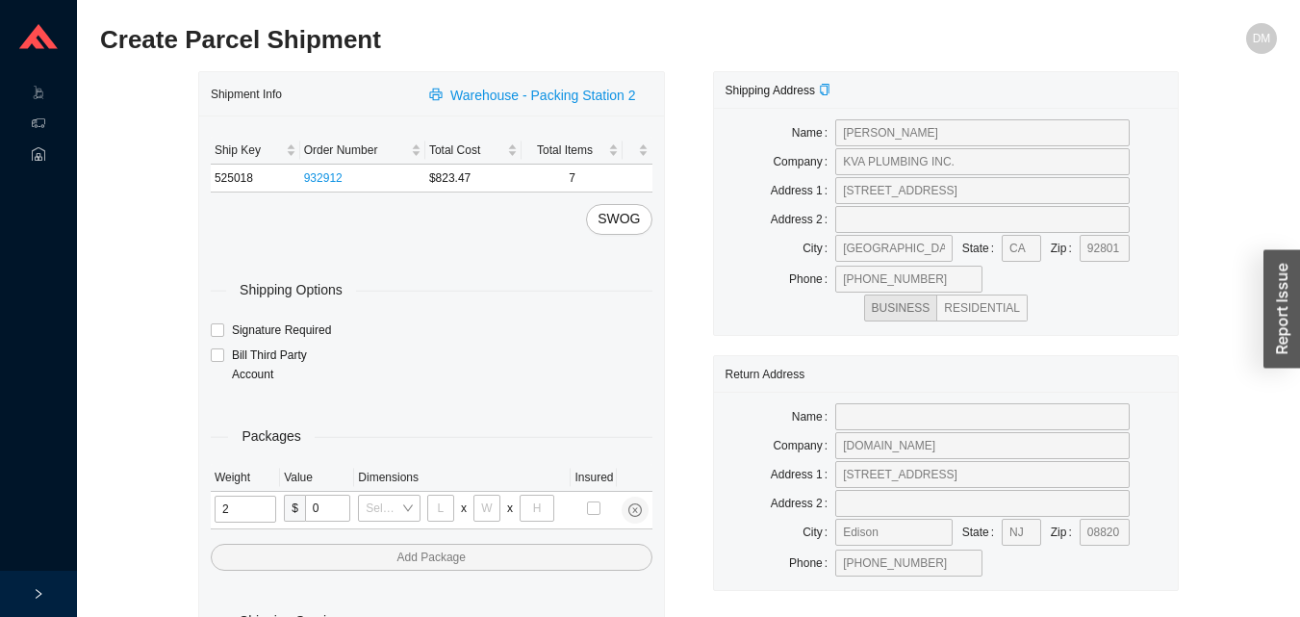
type input "25"
type input "28"
type input "16"
type input "7"
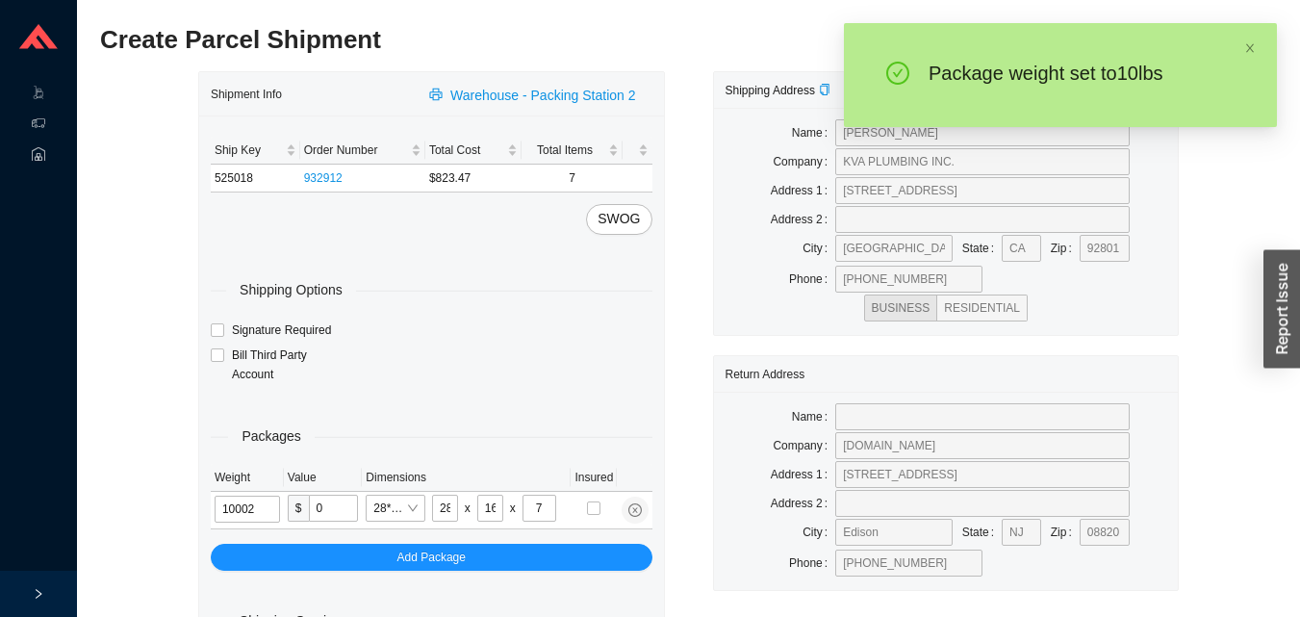
type input "10"
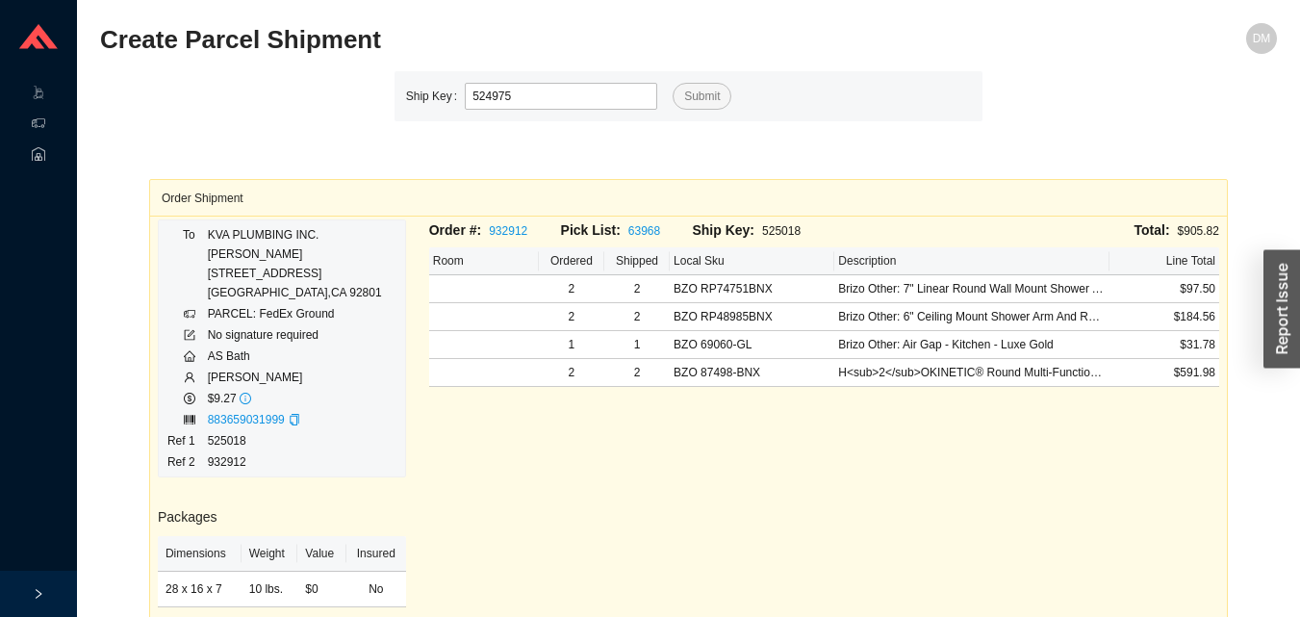
type input "524975"
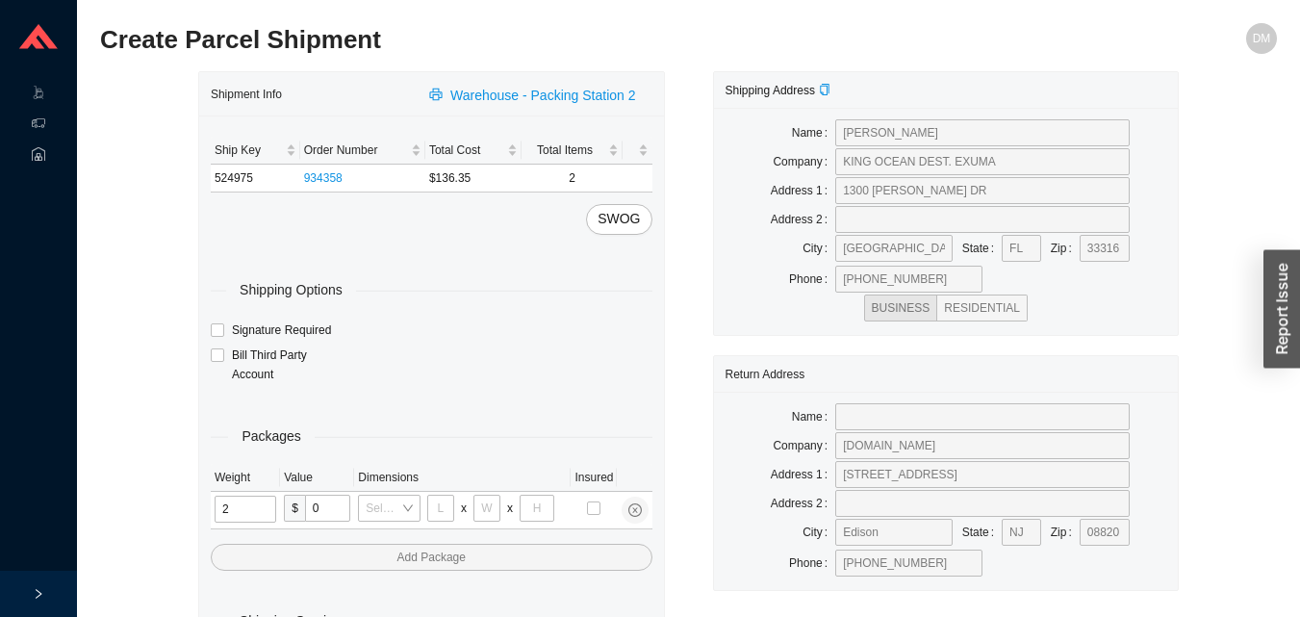
type input "25"
type input "28"
type input "16"
type input "7"
type input "9"
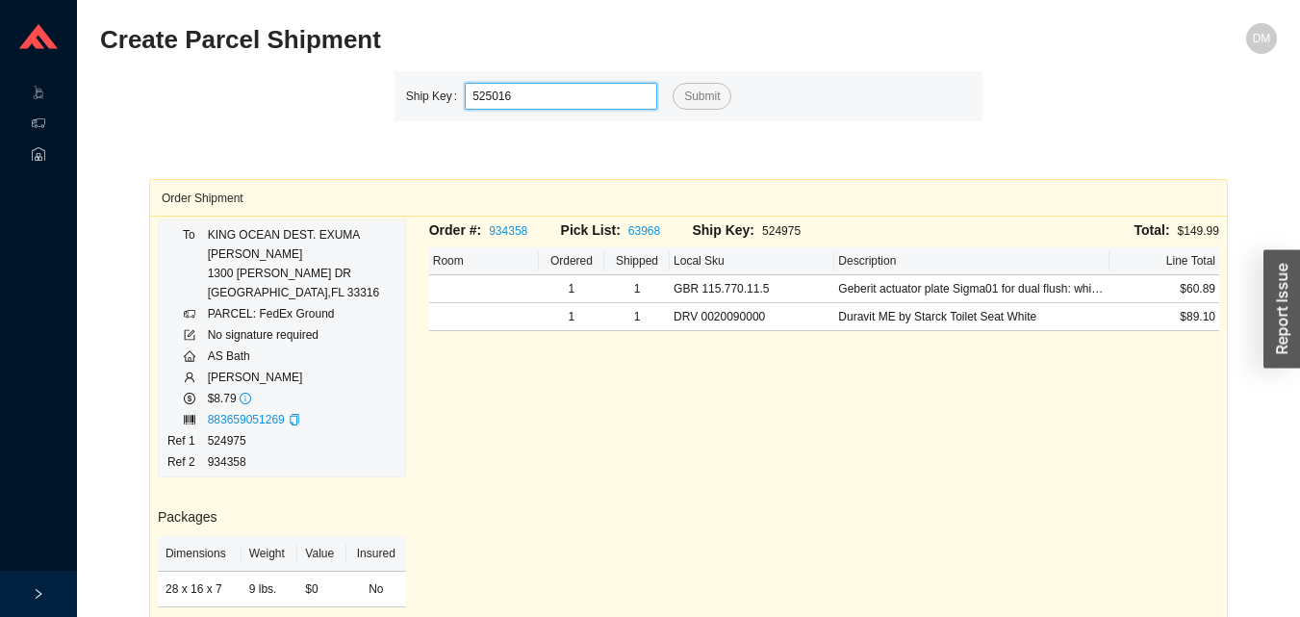
type input "525016"
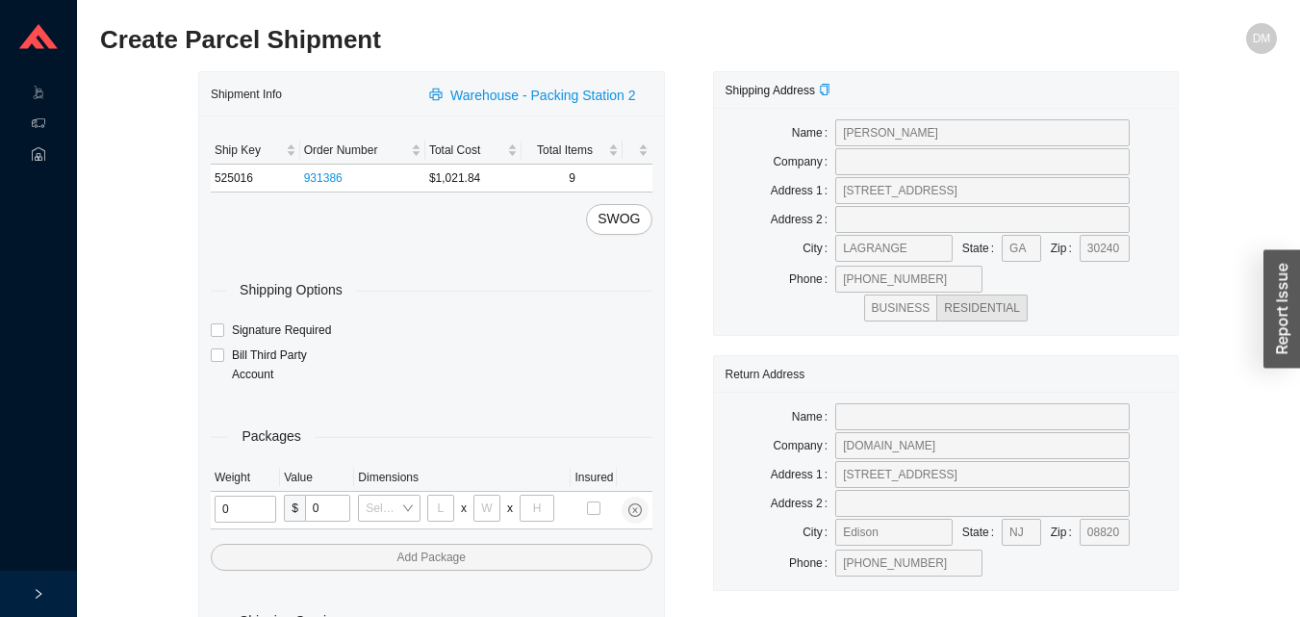
type input "2"
type input "18"
type input "8"
type input "42"
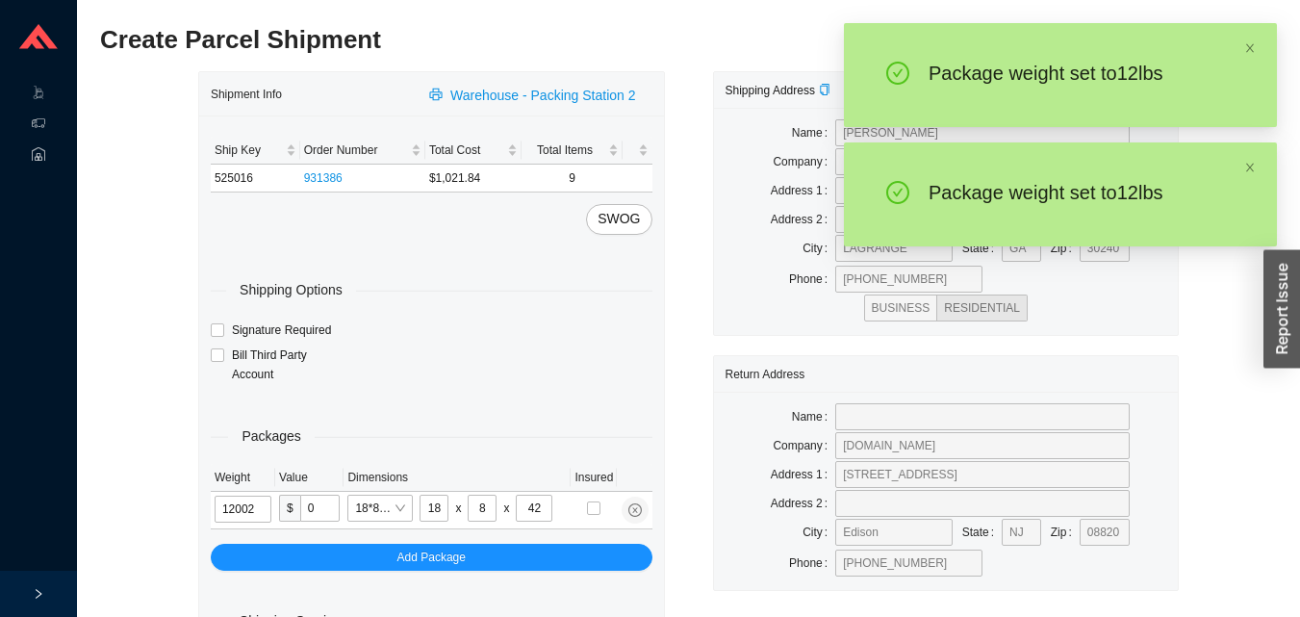
type input "12"
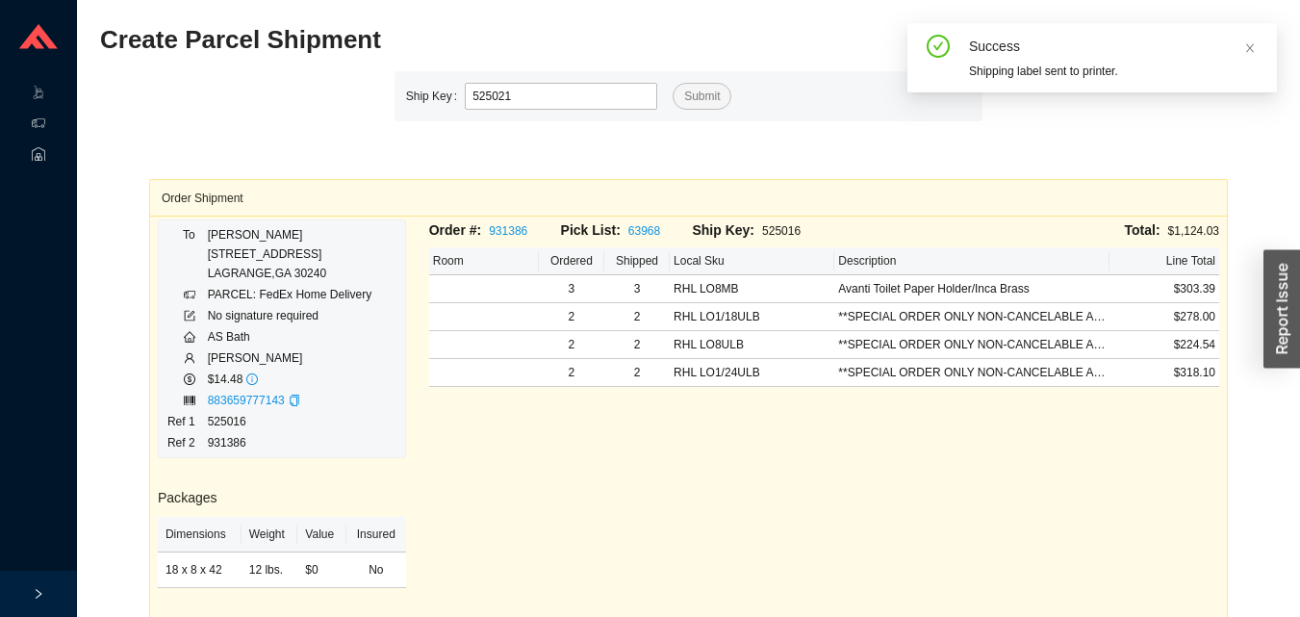
type input "525021"
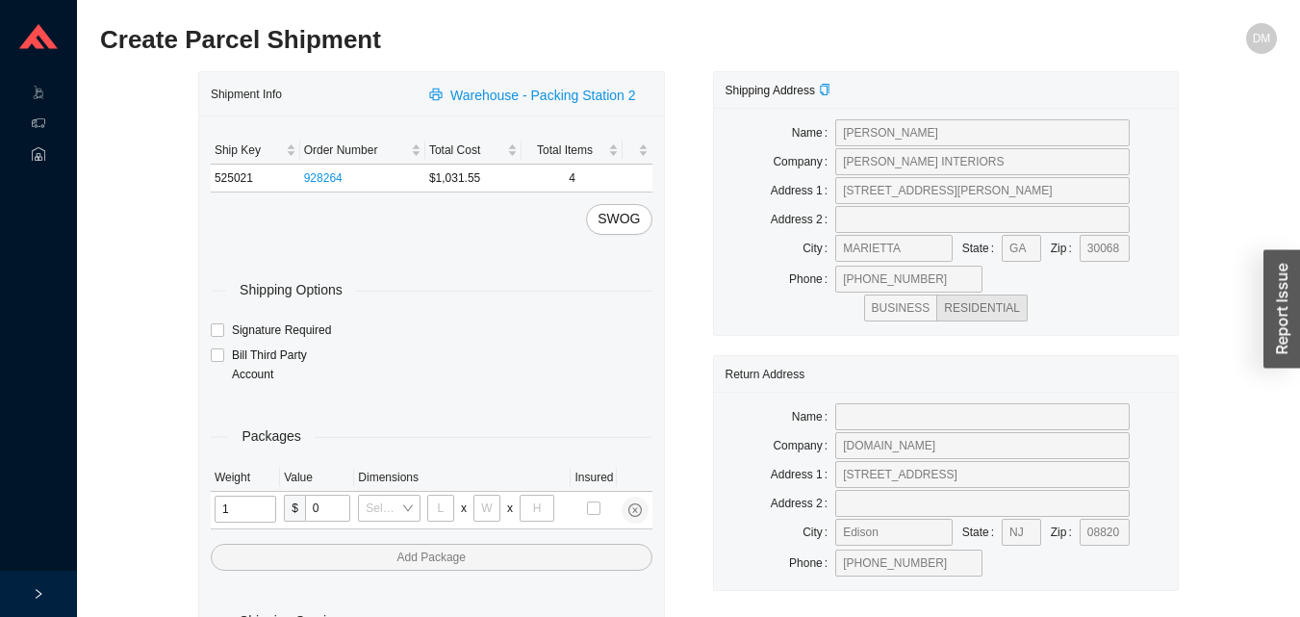
type input "12"
type input "18"
type input "12"
type input "6"
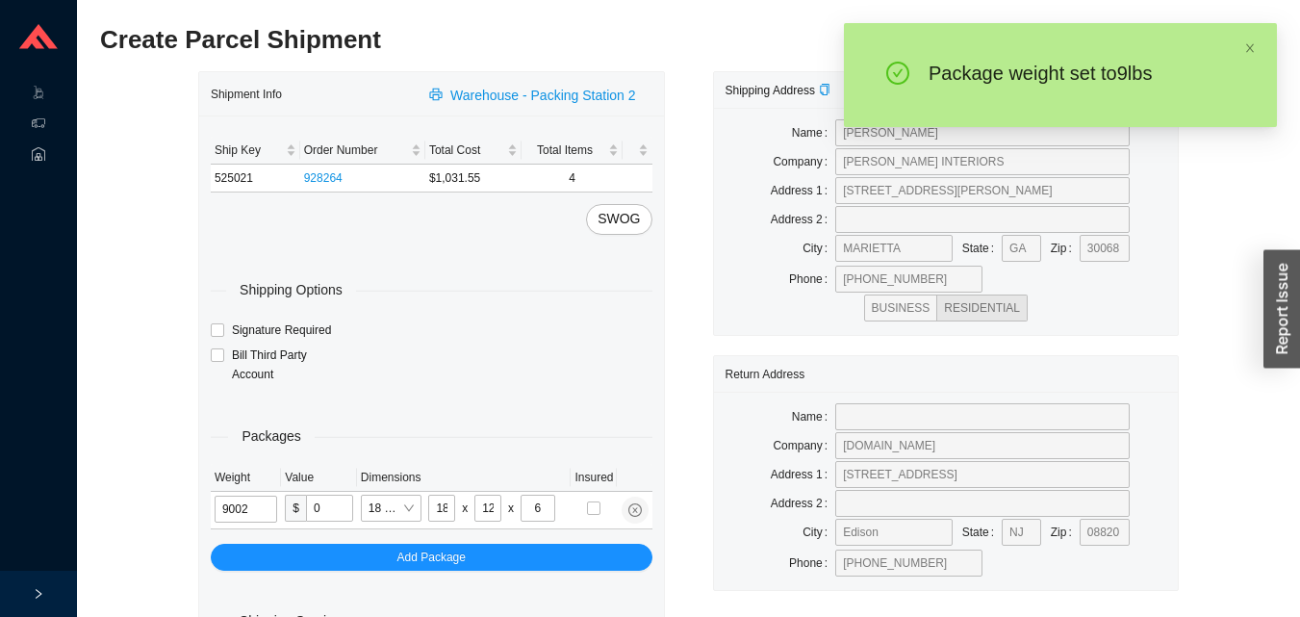
type input "9"
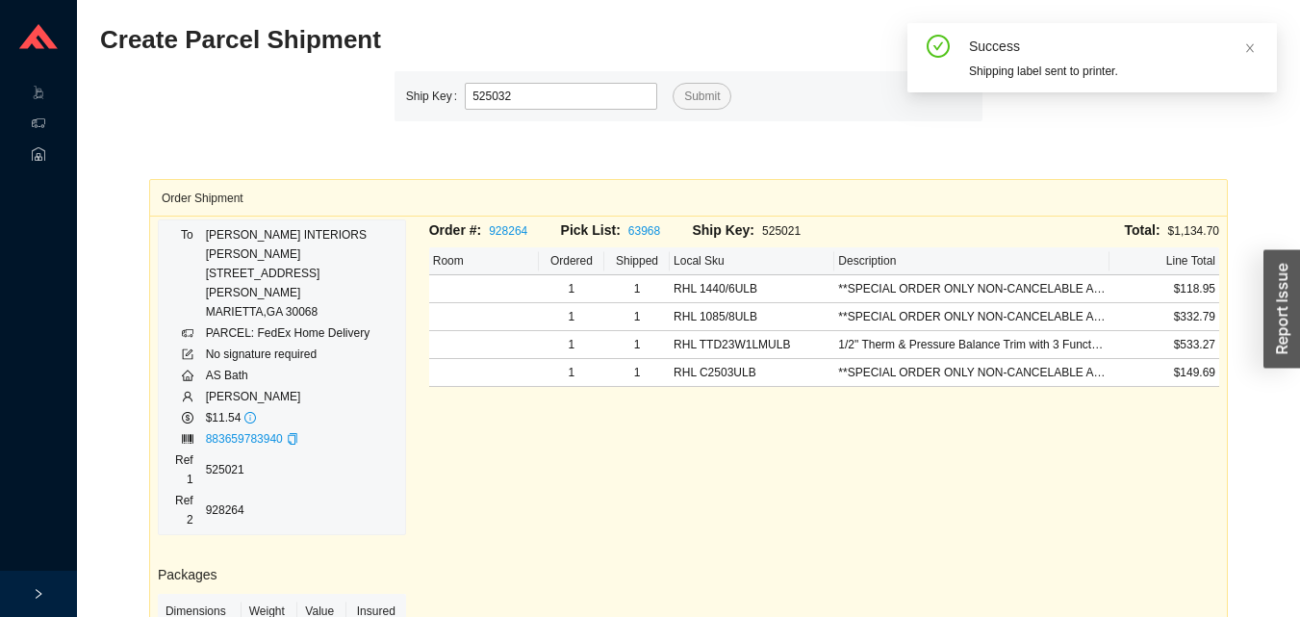
type input "525032"
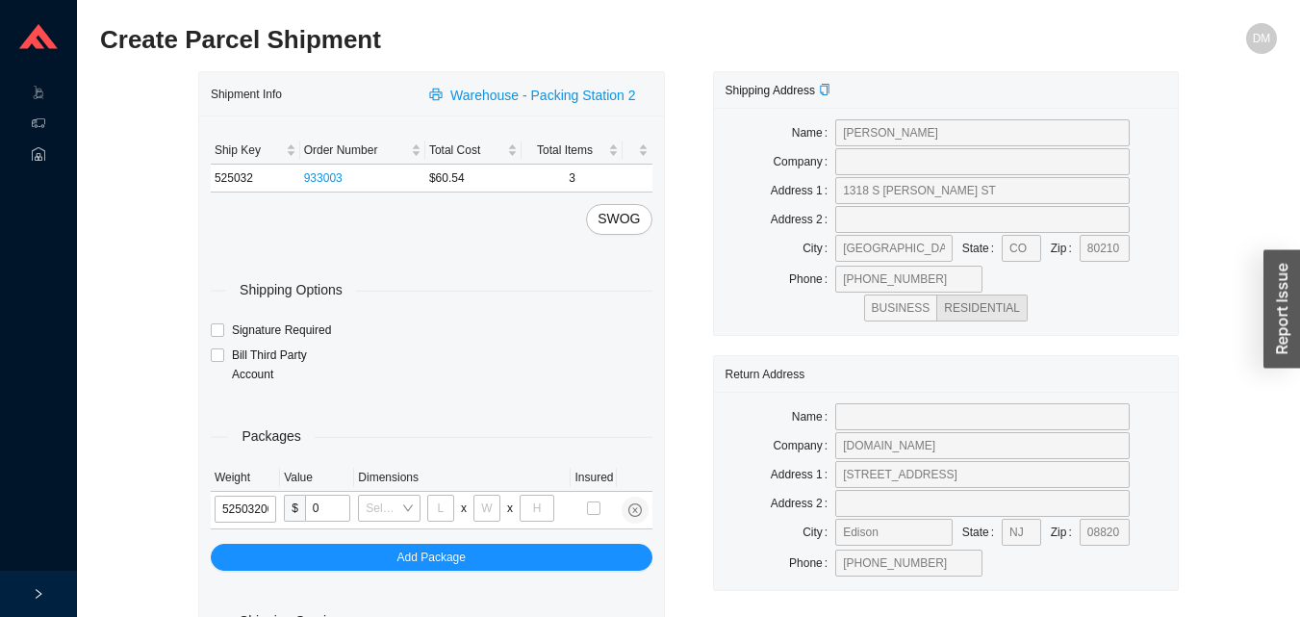
type input "525032"
type input "5"
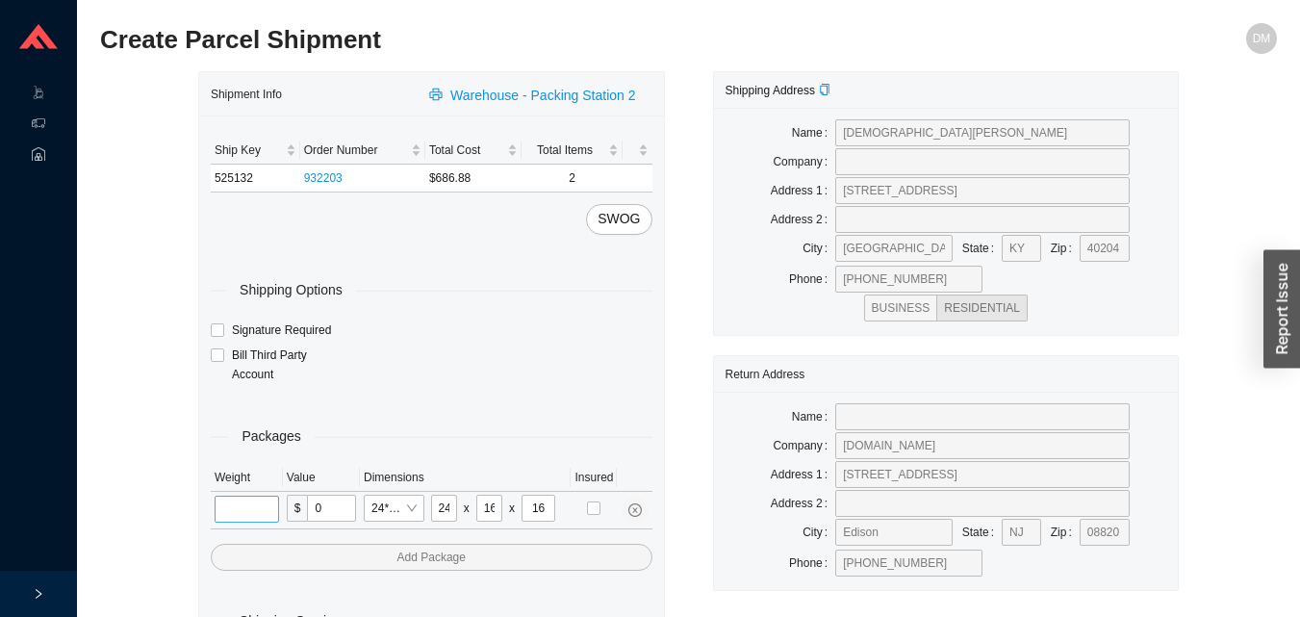
click at [234, 516] on input "tel" at bounding box center [247, 508] width 64 height 27
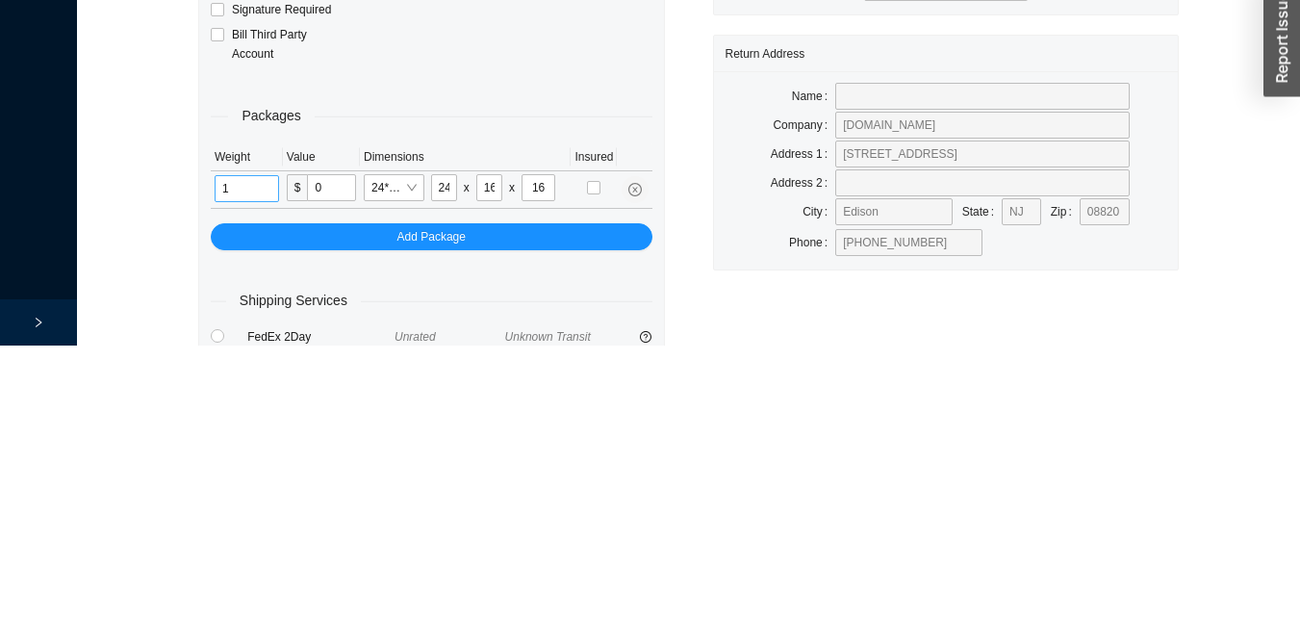
scroll to position [64, 0]
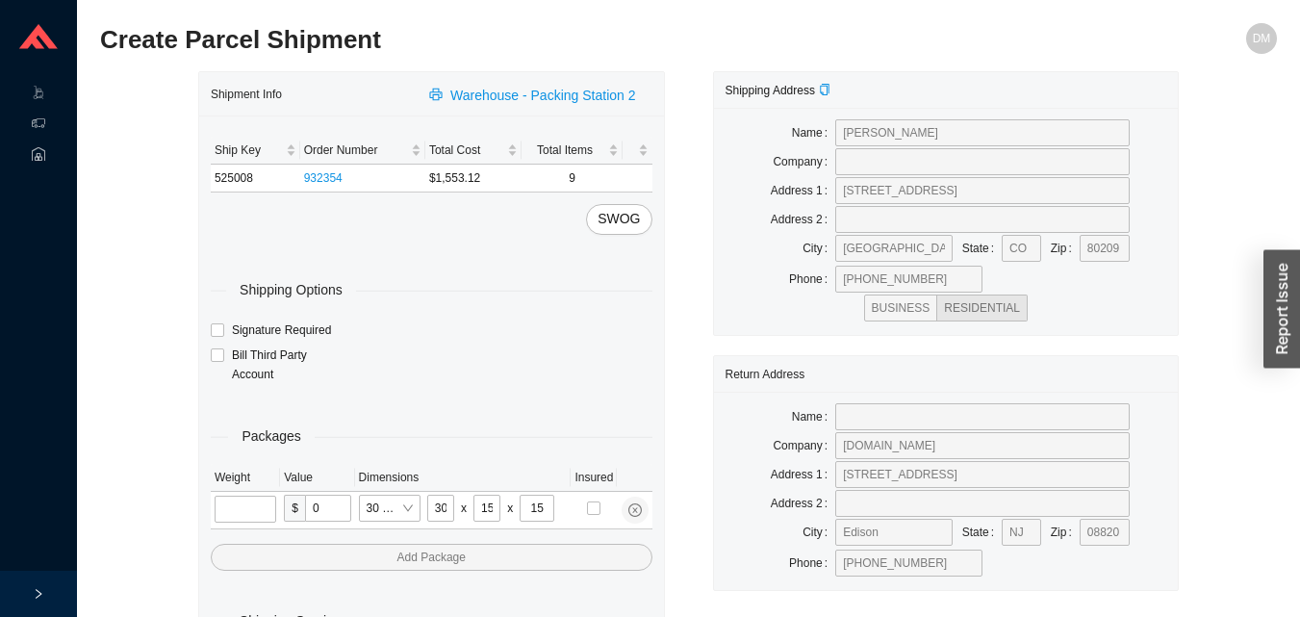
click at [241, 513] on input "tel" at bounding box center [246, 508] width 62 height 27
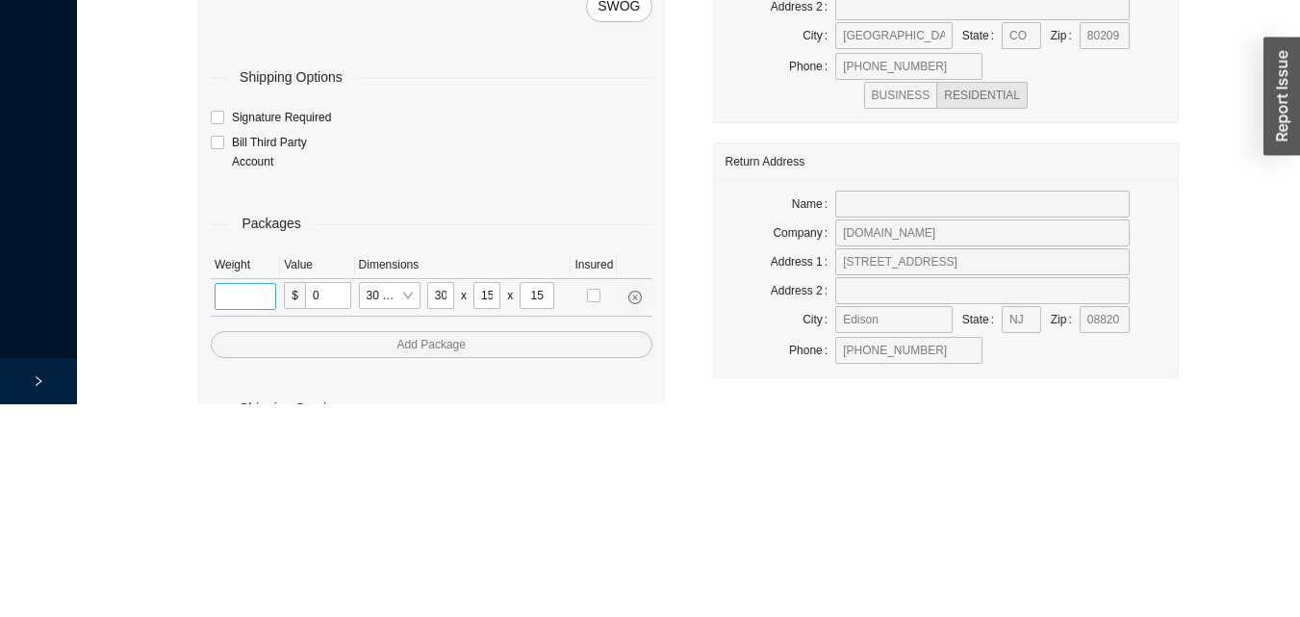
scroll to position [64, 0]
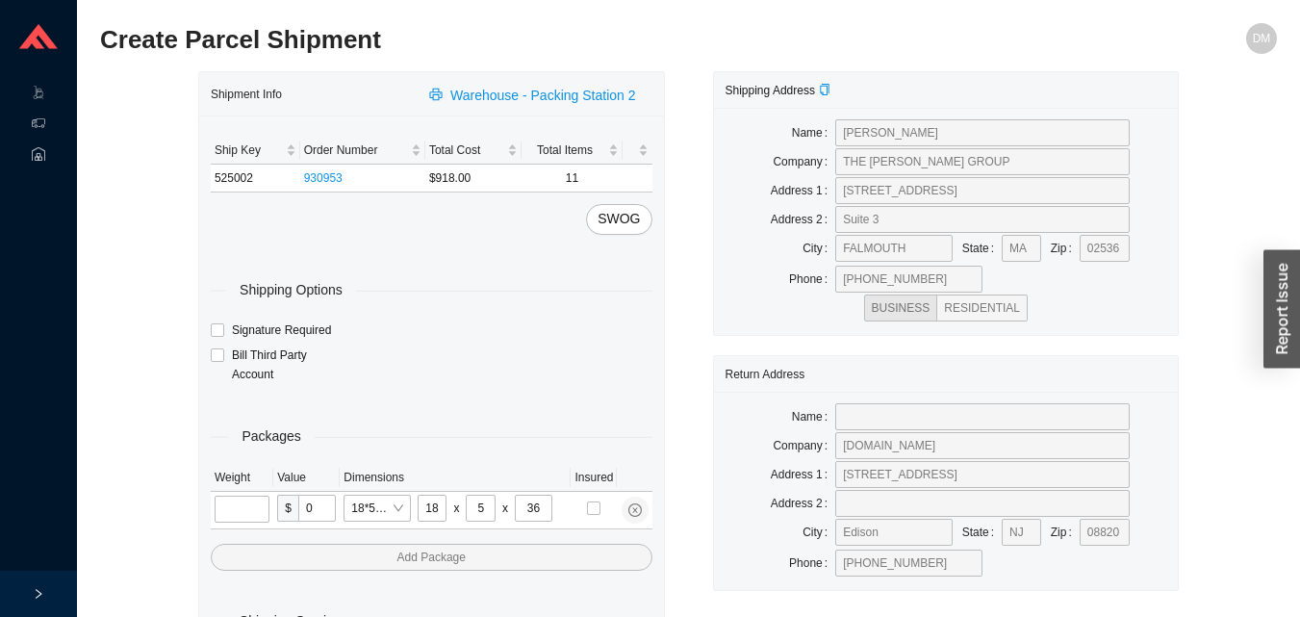
click at [235, 510] on input "tel" at bounding box center [242, 508] width 55 height 27
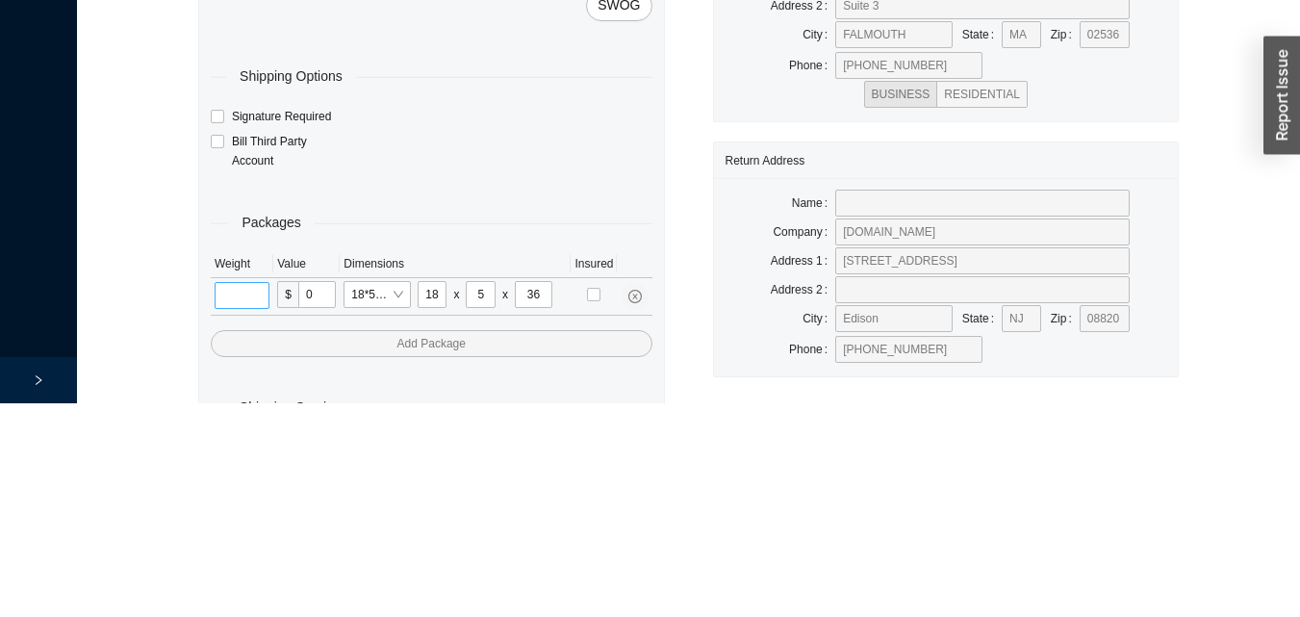
scroll to position [64, 0]
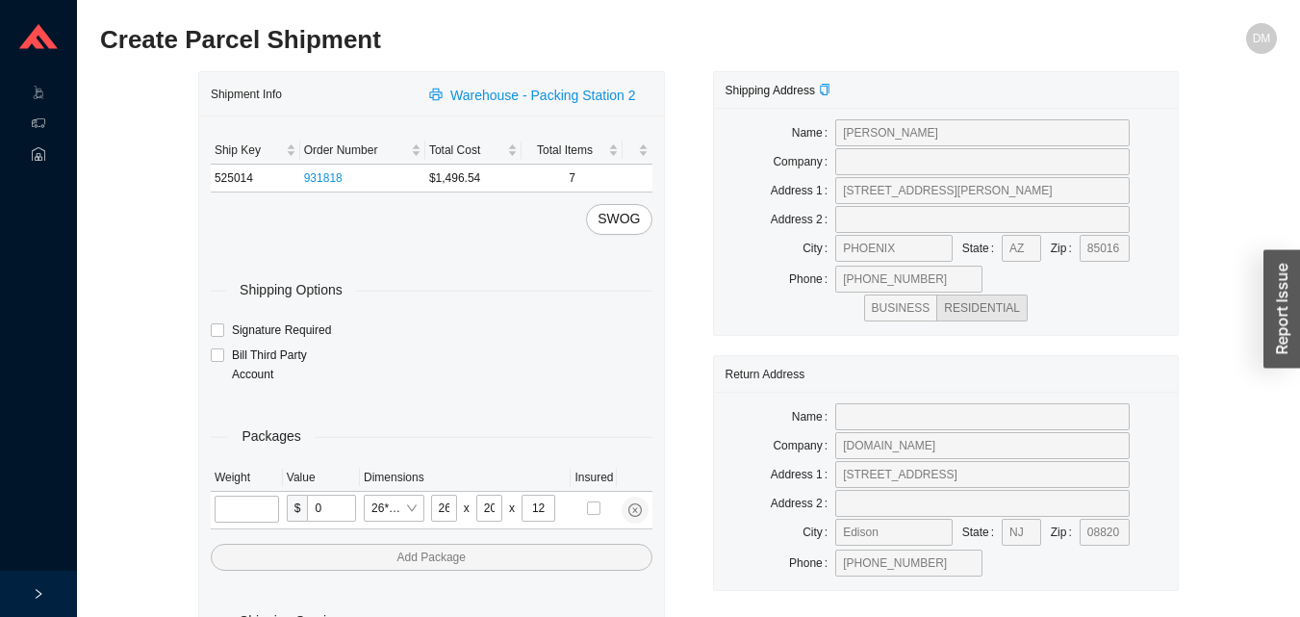
click at [234, 515] on input "tel" at bounding box center [247, 508] width 64 height 27
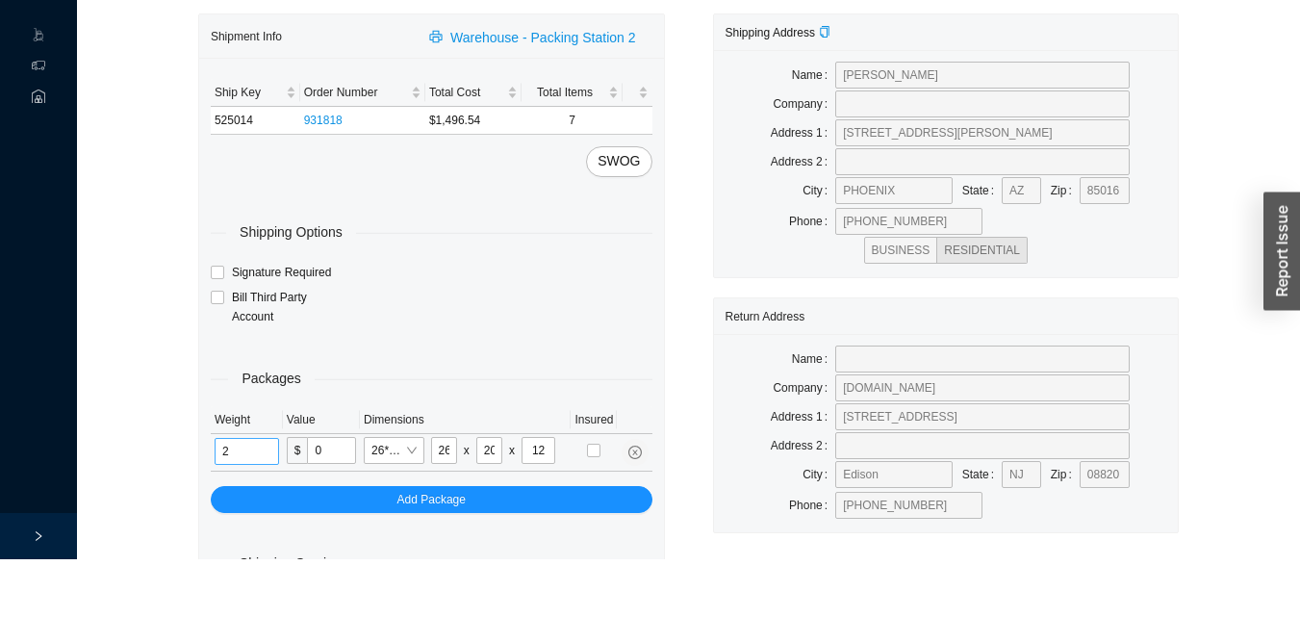
scroll to position [64, 0]
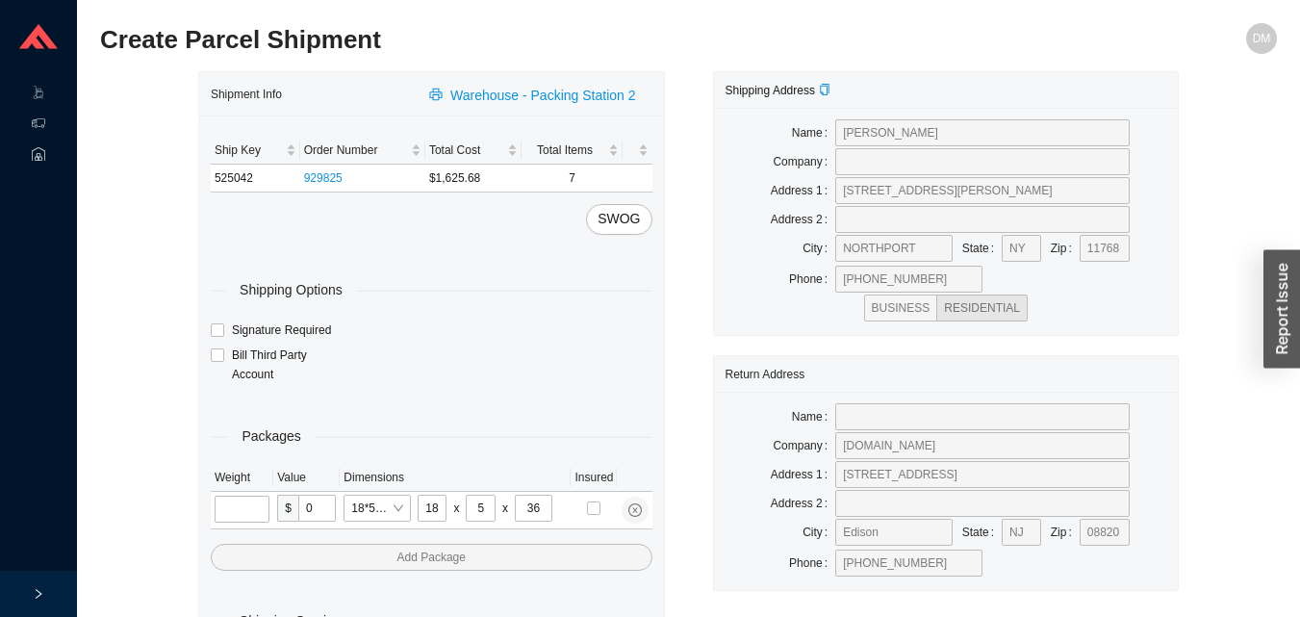
click at [227, 509] on input "tel" at bounding box center [242, 508] width 55 height 27
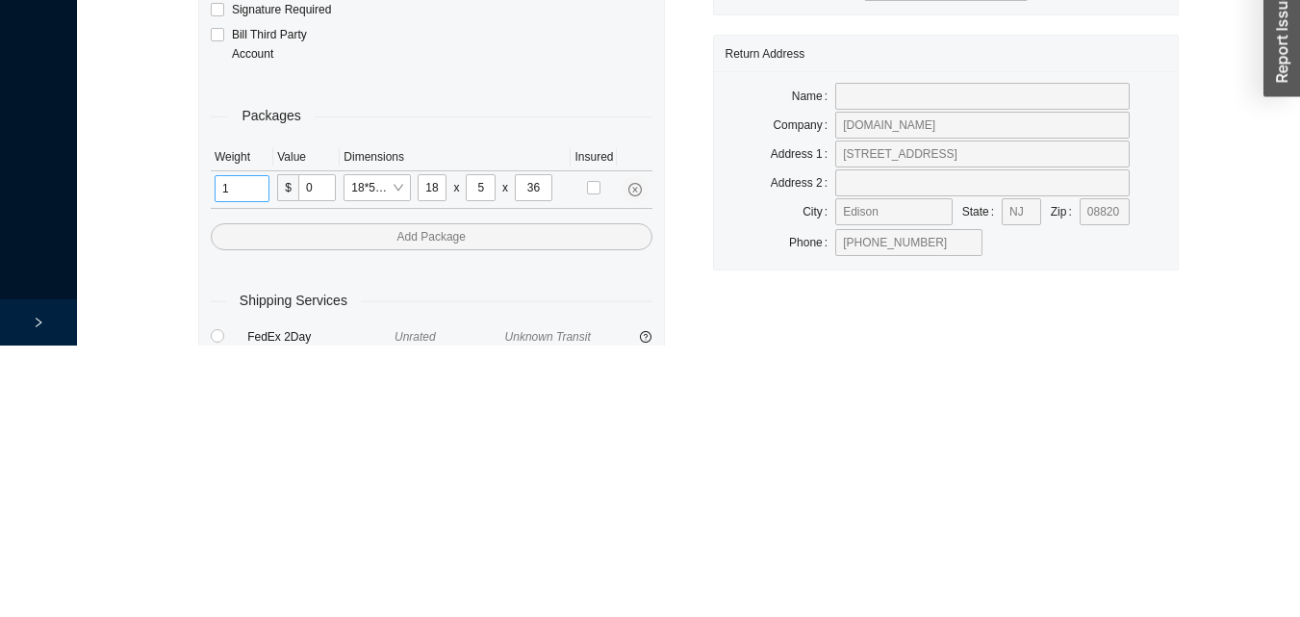
scroll to position [64, 0]
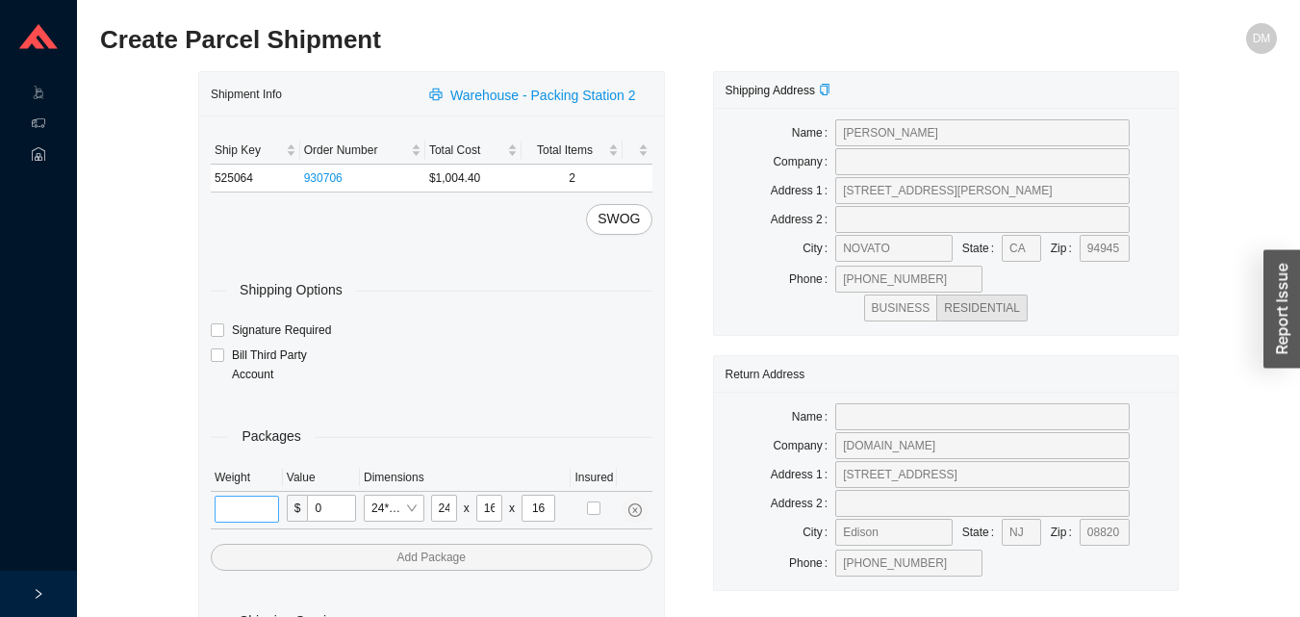
click at [266, 516] on input "tel" at bounding box center [247, 508] width 64 height 27
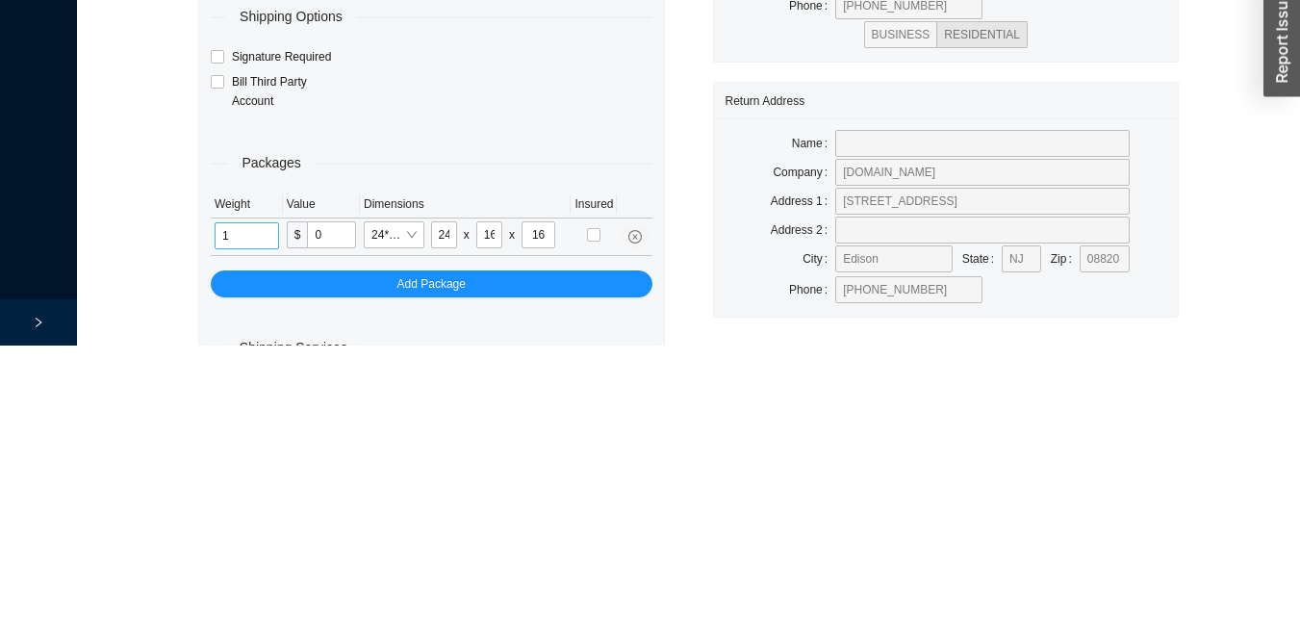
scroll to position [64, 0]
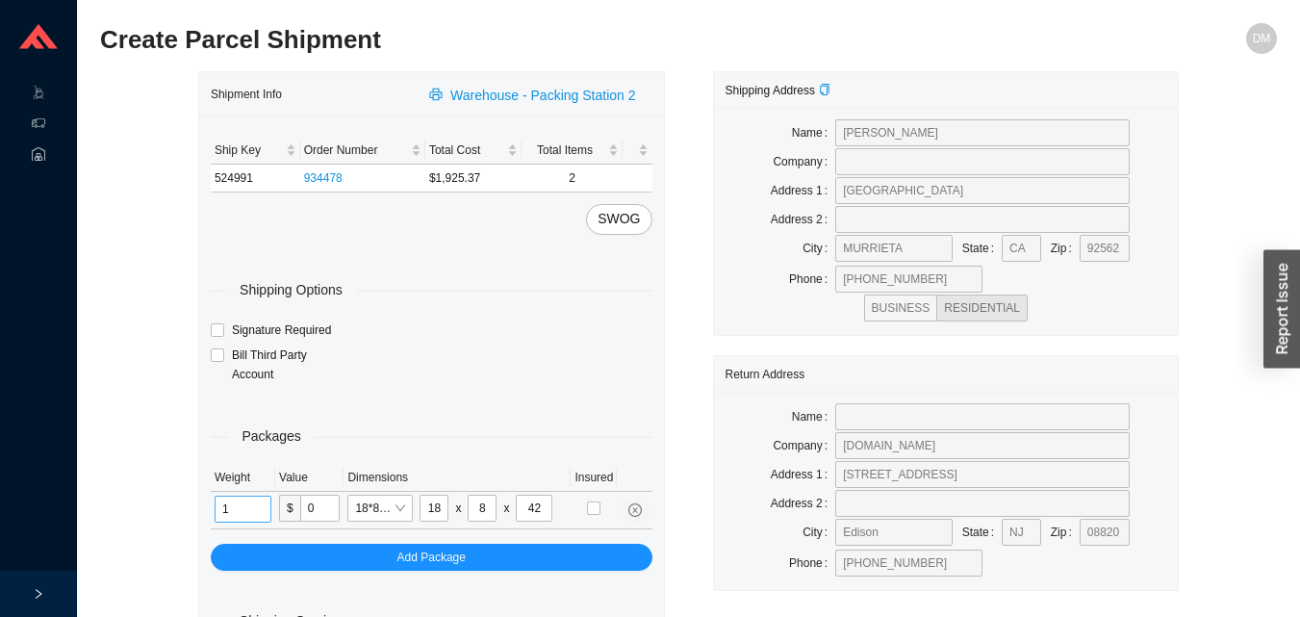
click at [243, 518] on input "1" at bounding box center [243, 508] width 57 height 27
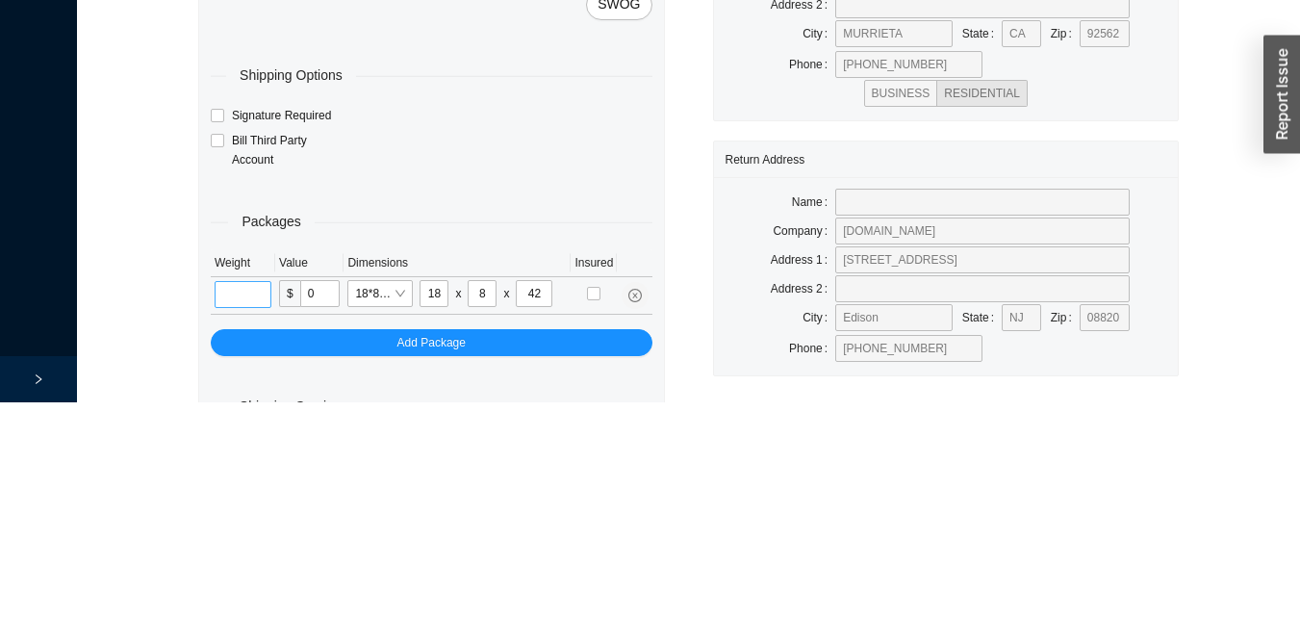
scroll to position [64, 0]
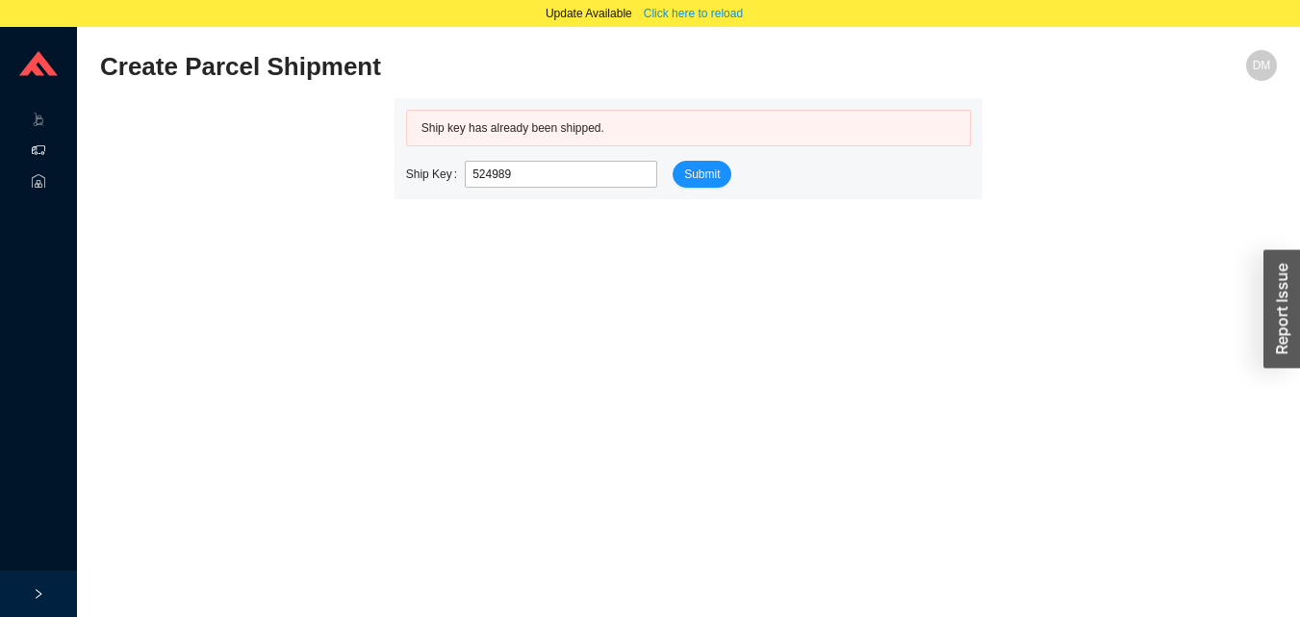
type input "524989"
click at [571, 179] on input "524989" at bounding box center [561, 174] width 192 height 27
type input "524977"
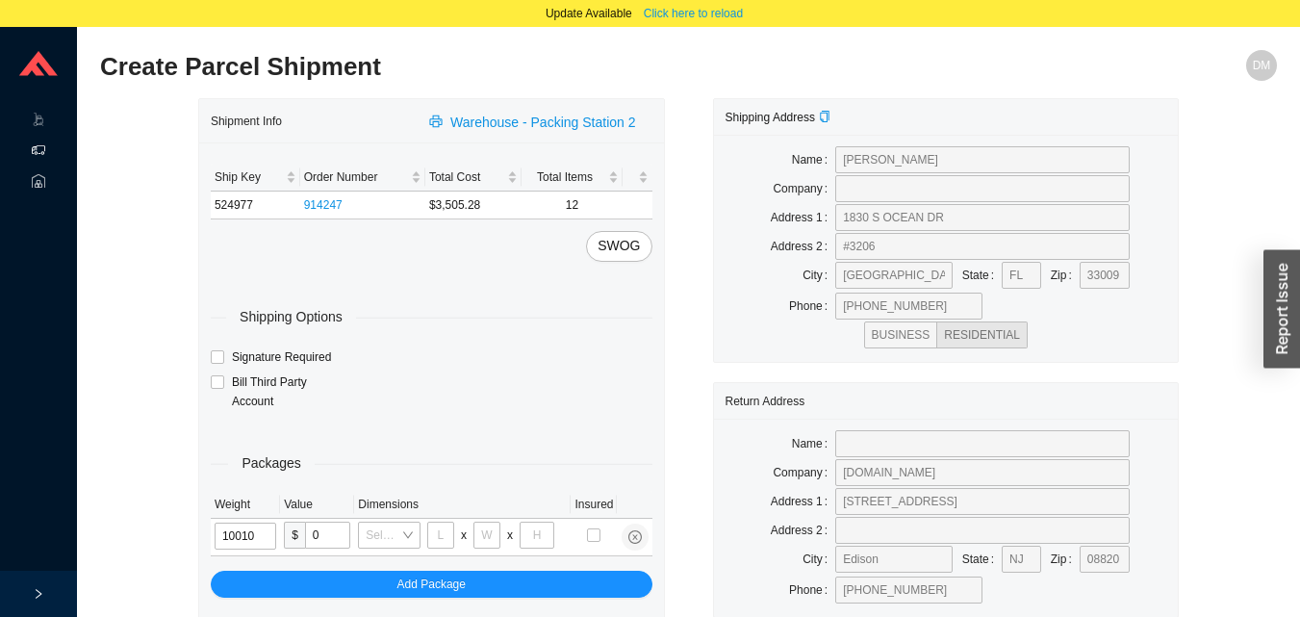
type input "1"
type input "30"
type input "24"
type input "12"
click at [249, 535] on input "1" at bounding box center [246, 535] width 62 height 27
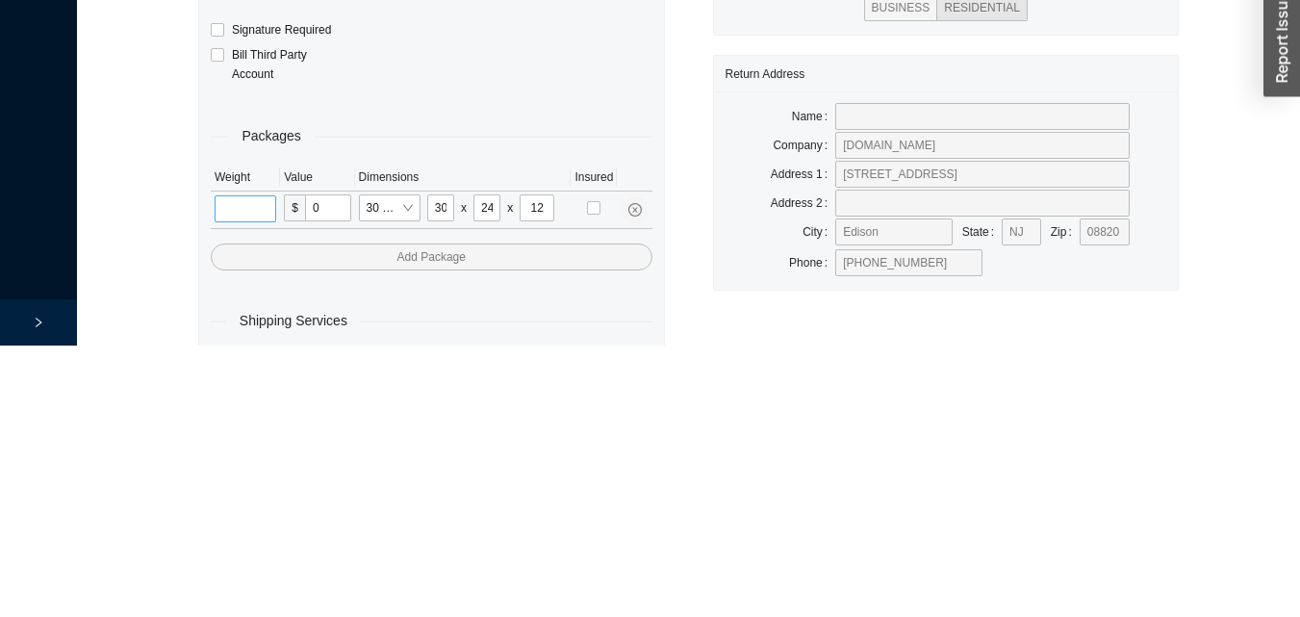
scroll to position [91, 0]
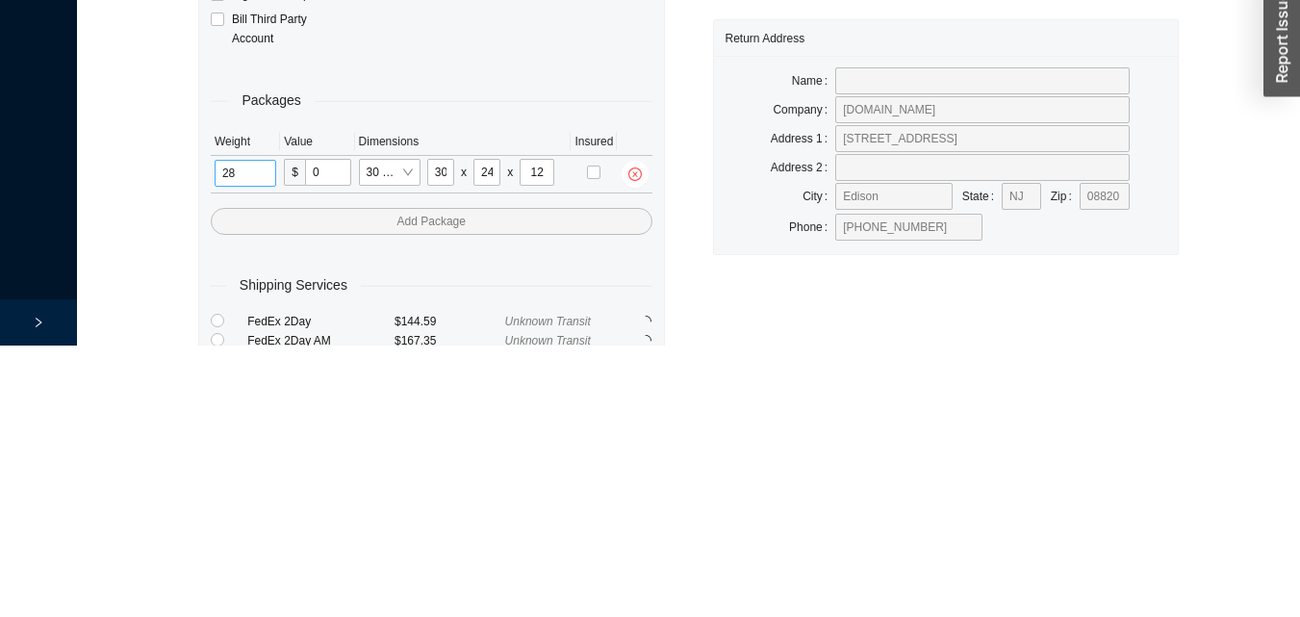
type input "28"
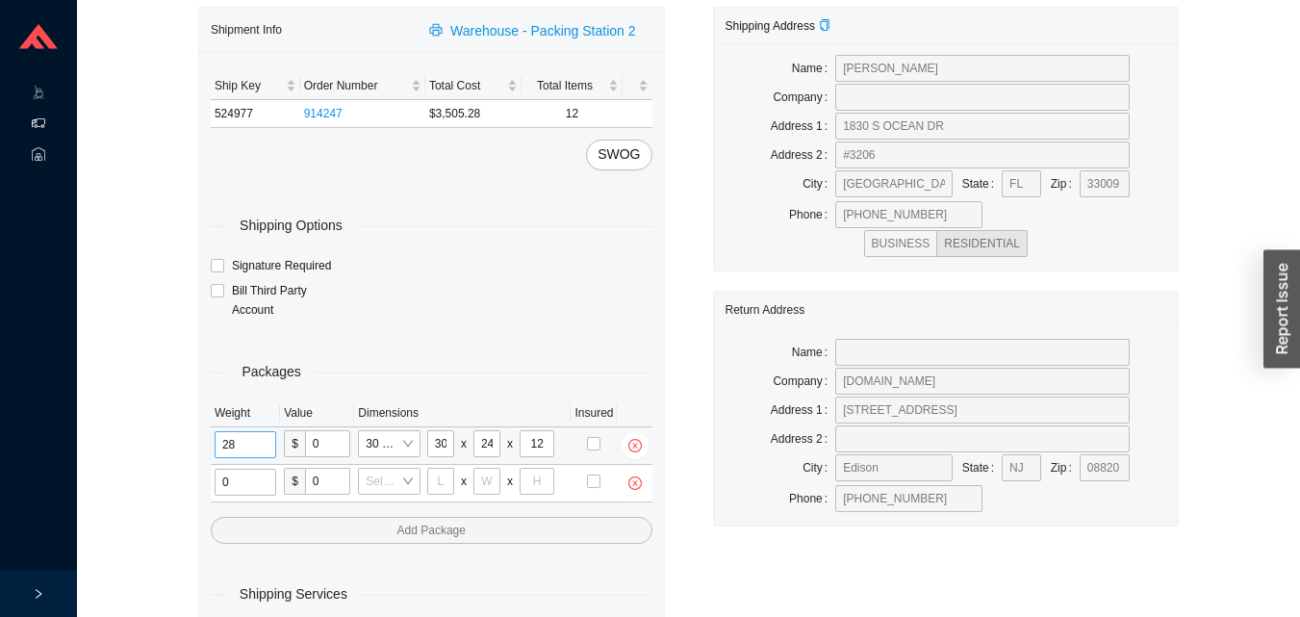
type input "1"
type input "18"
type input "5"
type input "36"
click at [233, 484] on input "tel" at bounding box center [242, 482] width 55 height 27
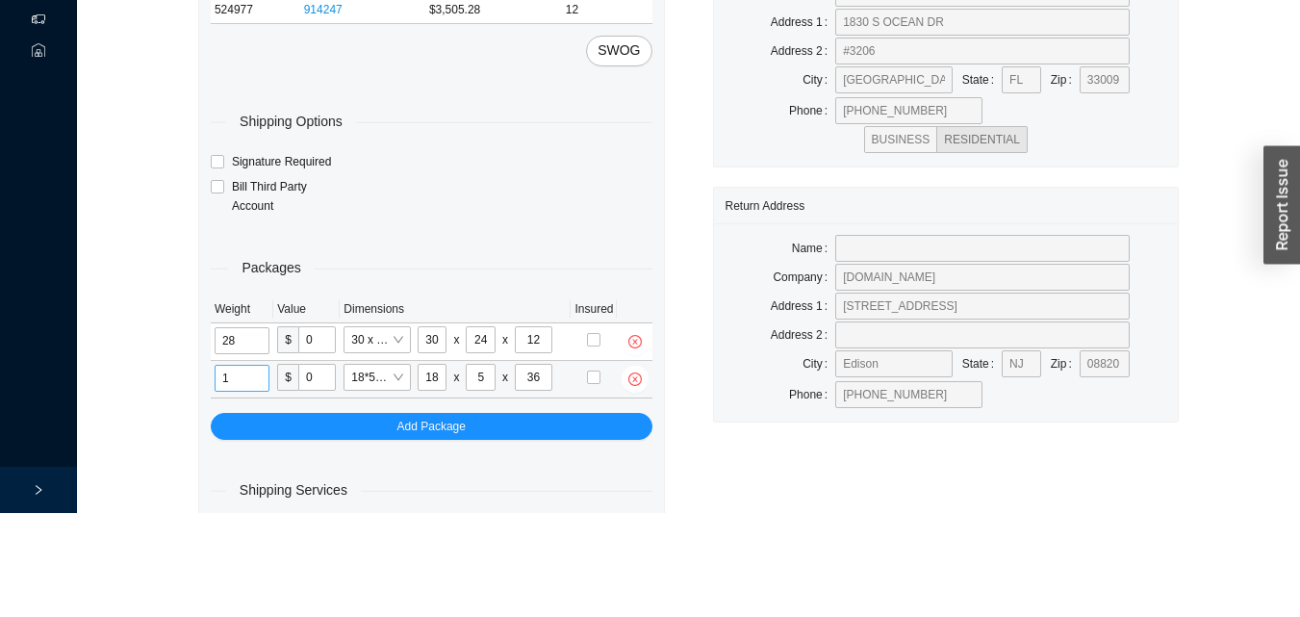
scroll to position [129, 0]
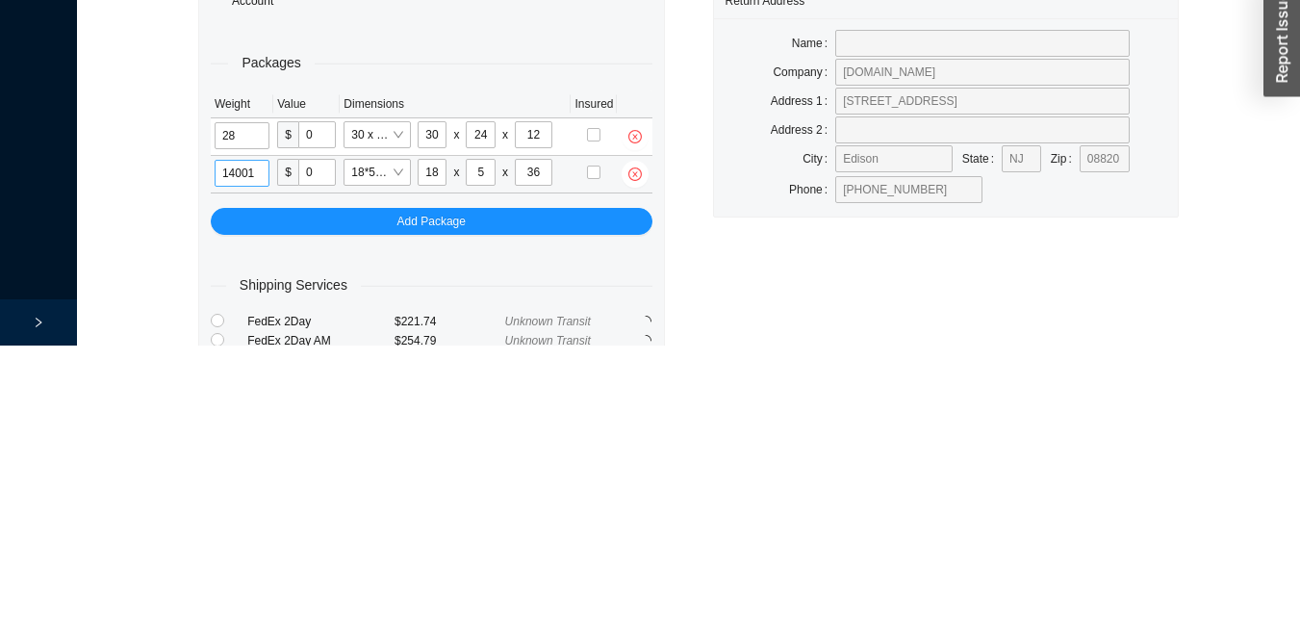
type input "14"
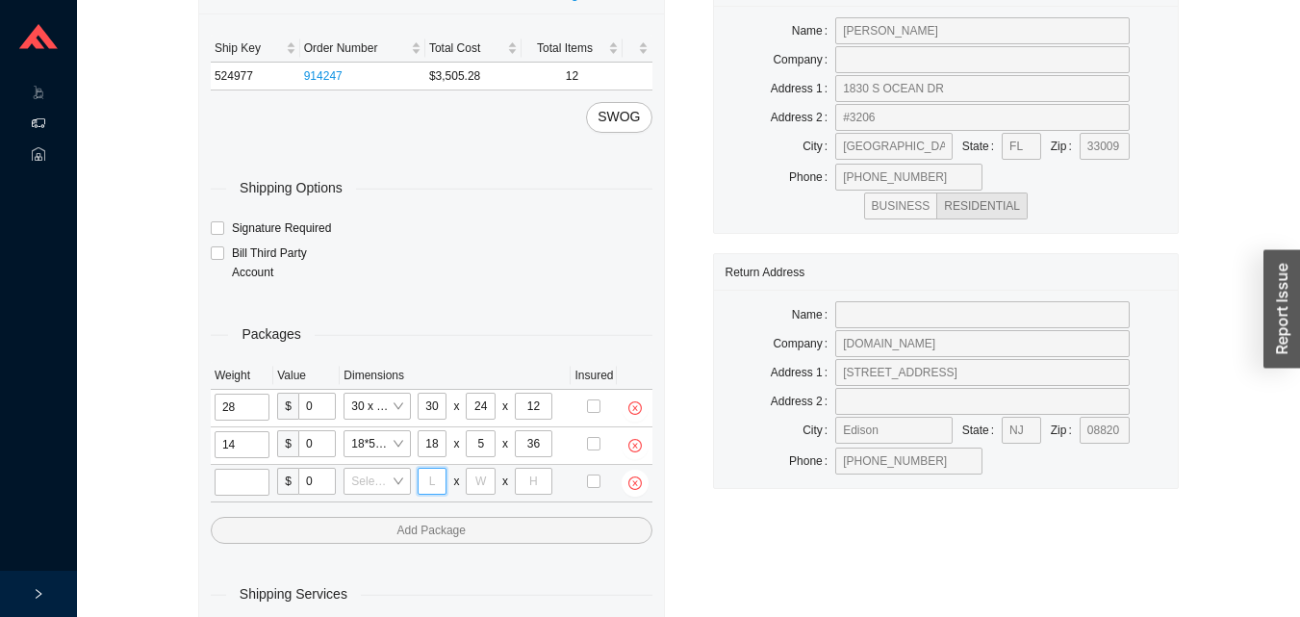
click at [436, 485] on input "tel" at bounding box center [433, 481] width 30 height 27
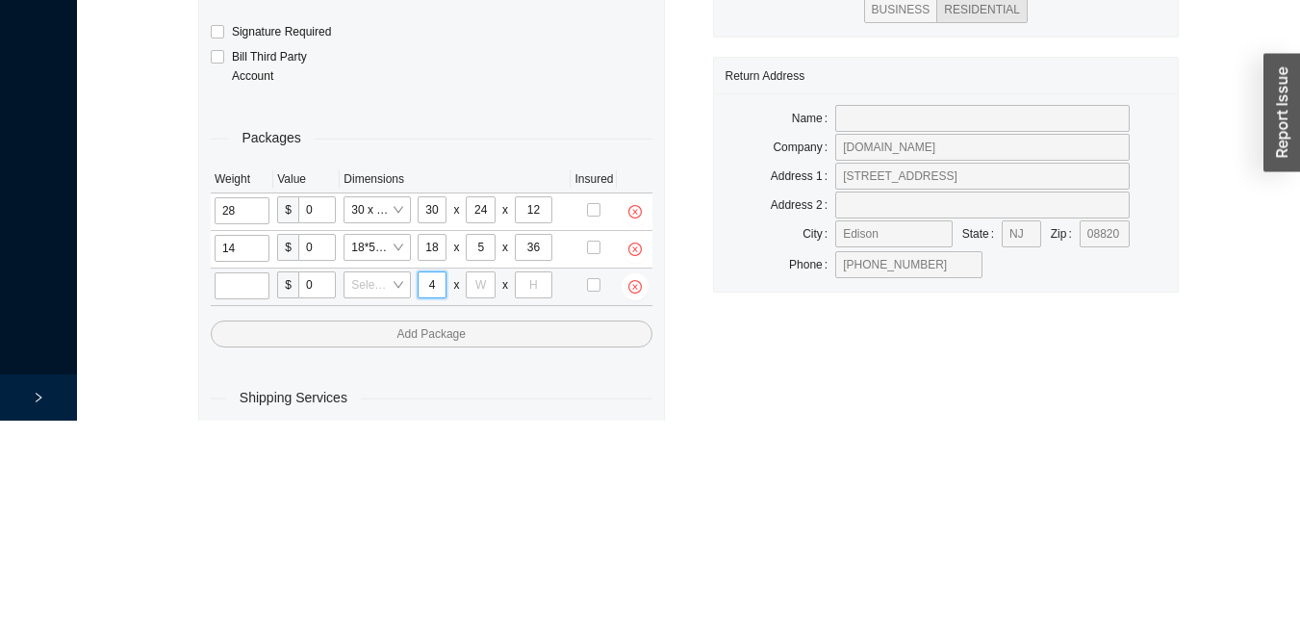
scroll to position [165, 0]
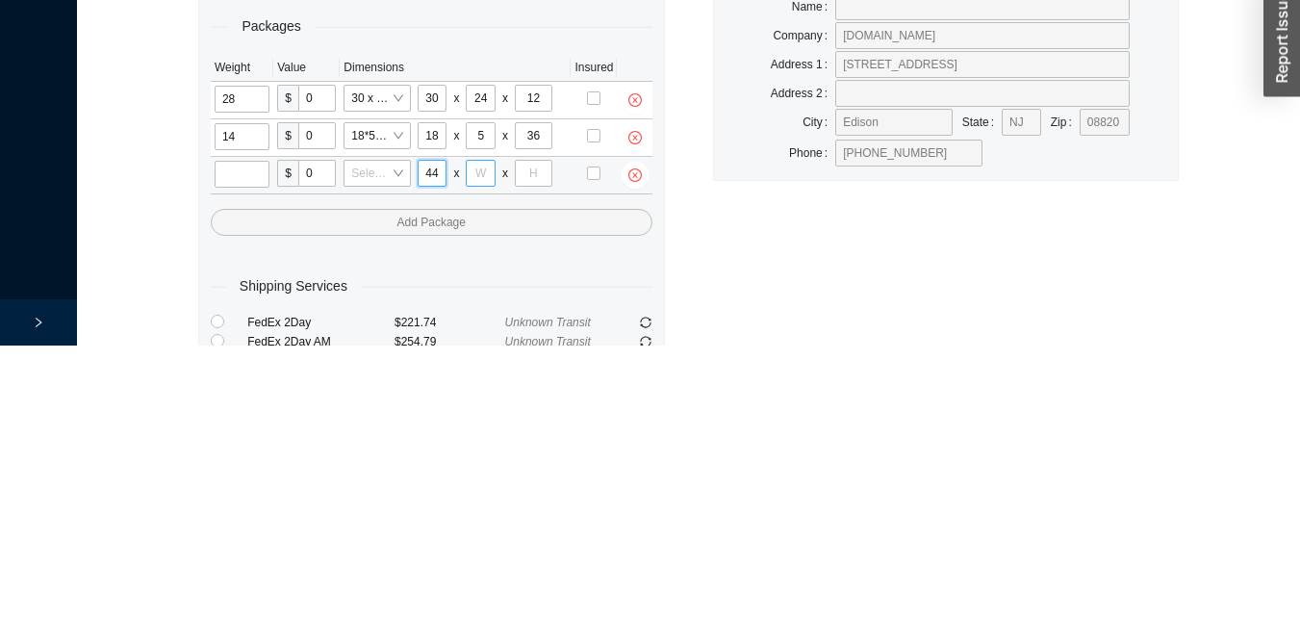
type input "44"
click at [480, 450] on input "tel" at bounding box center [481, 444] width 30 height 27
type input "15"
click at [536, 453] on input "tel" at bounding box center [534, 444] width 38 height 27
click at [437, 443] on input "44" at bounding box center [433, 444] width 30 height 27
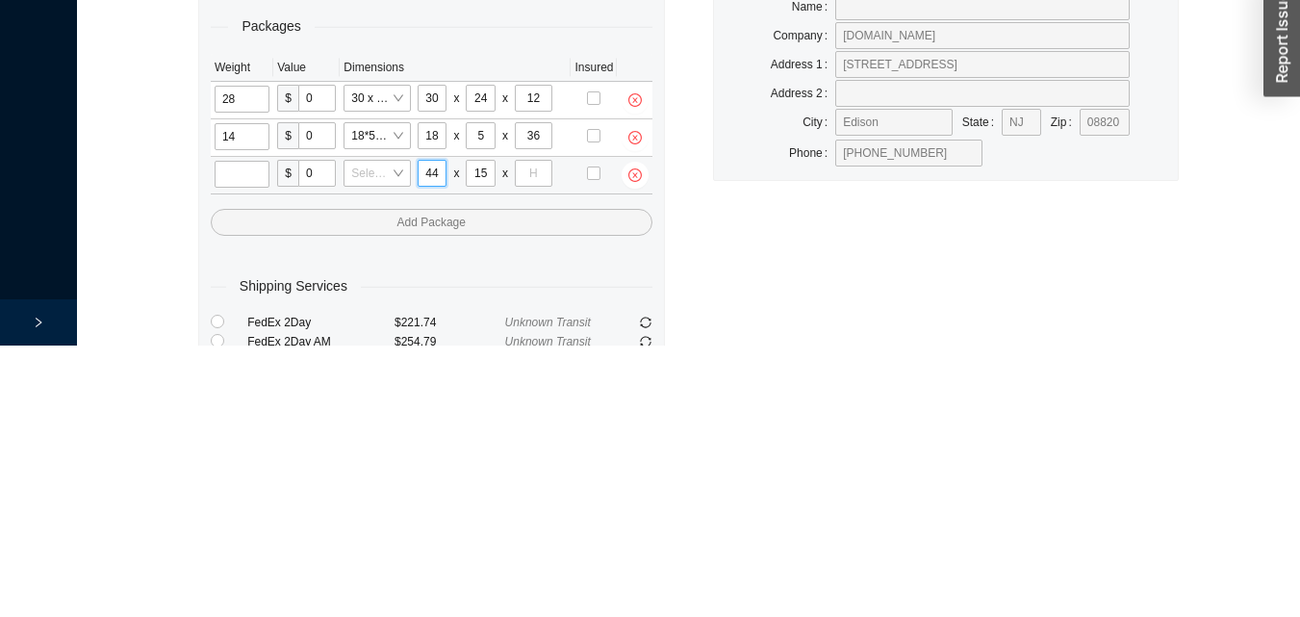
type input "4"
type input "47"
click at [539, 447] on input "tel" at bounding box center [534, 444] width 38 height 27
type input "6"
type input "10"
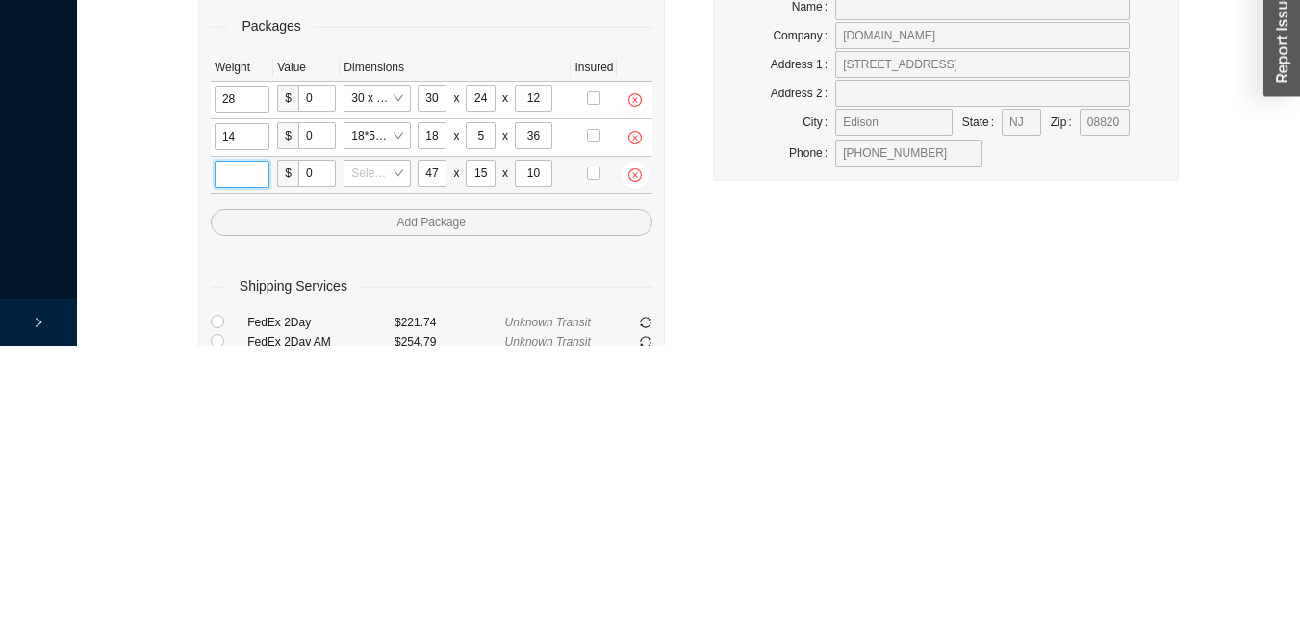
click at [236, 447] on input "tel" at bounding box center [242, 445] width 55 height 27
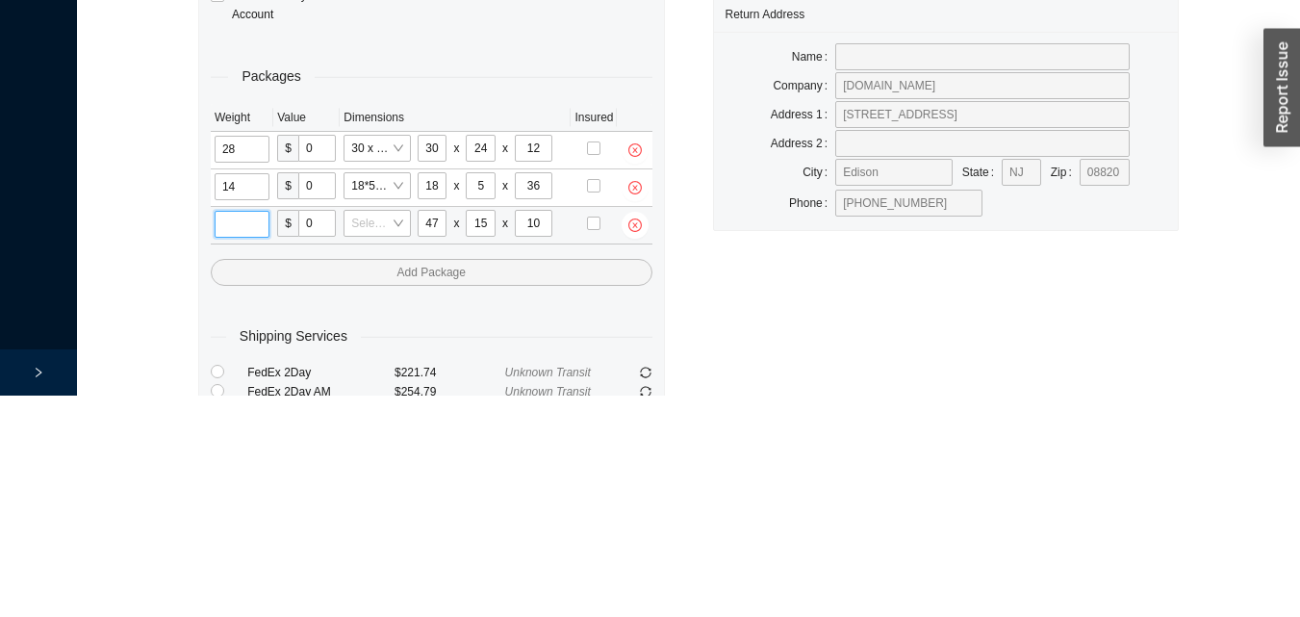
scroll to position [166, 0]
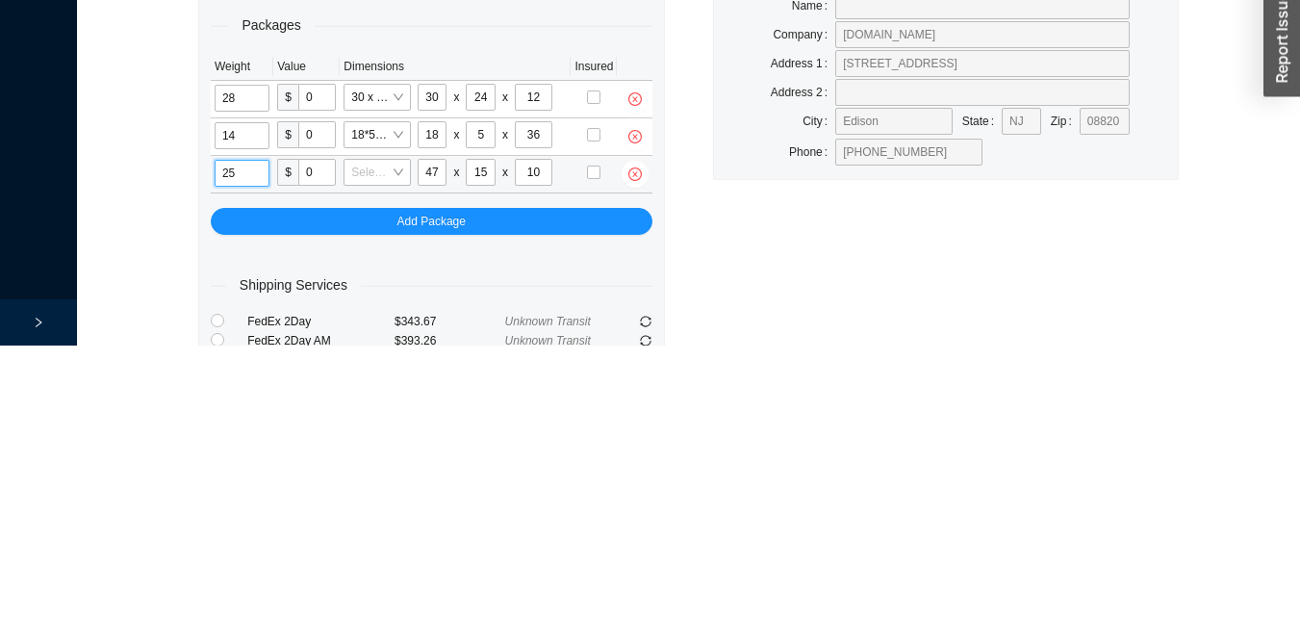
type input "25"
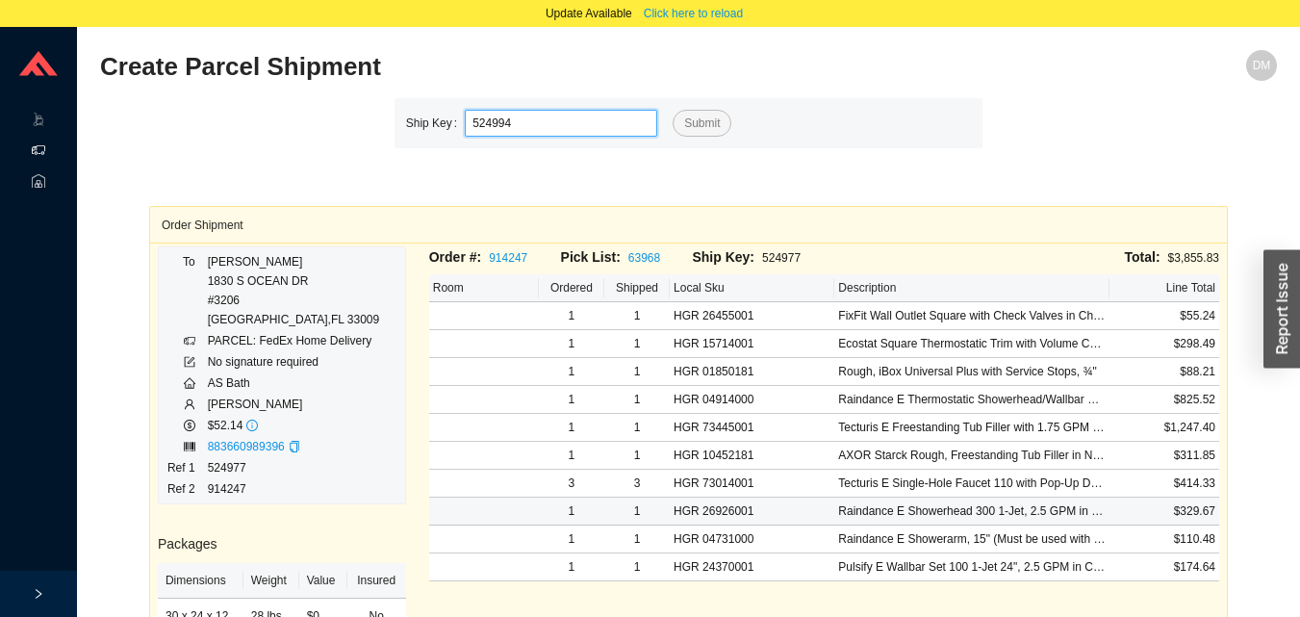
type input "524994"
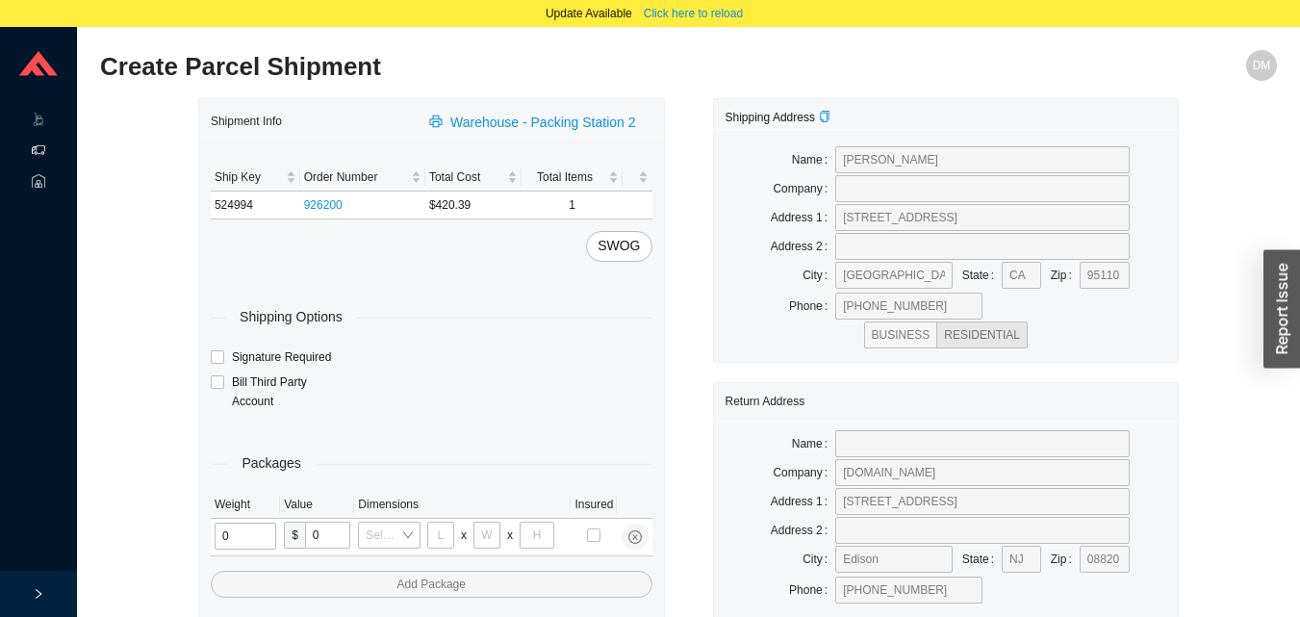
type input "2"
type input "18"
type input "8"
type input "42"
click at [251, 538] on input "tel" at bounding box center [243, 535] width 57 height 27
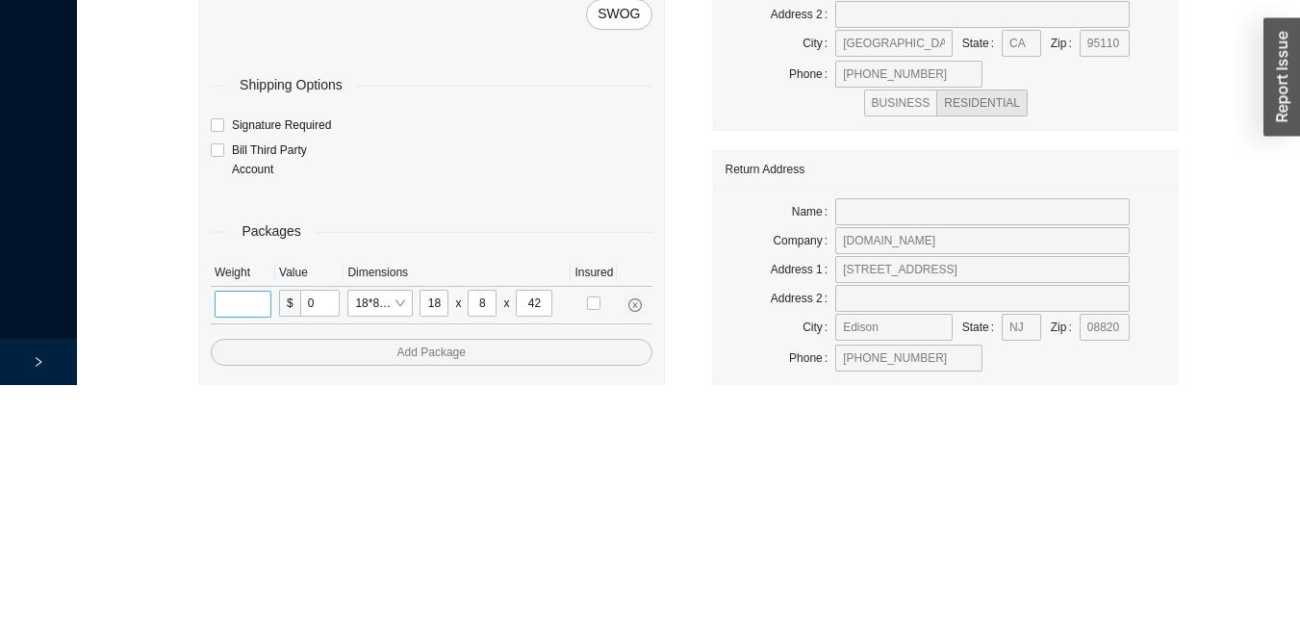
scroll to position [91, 0]
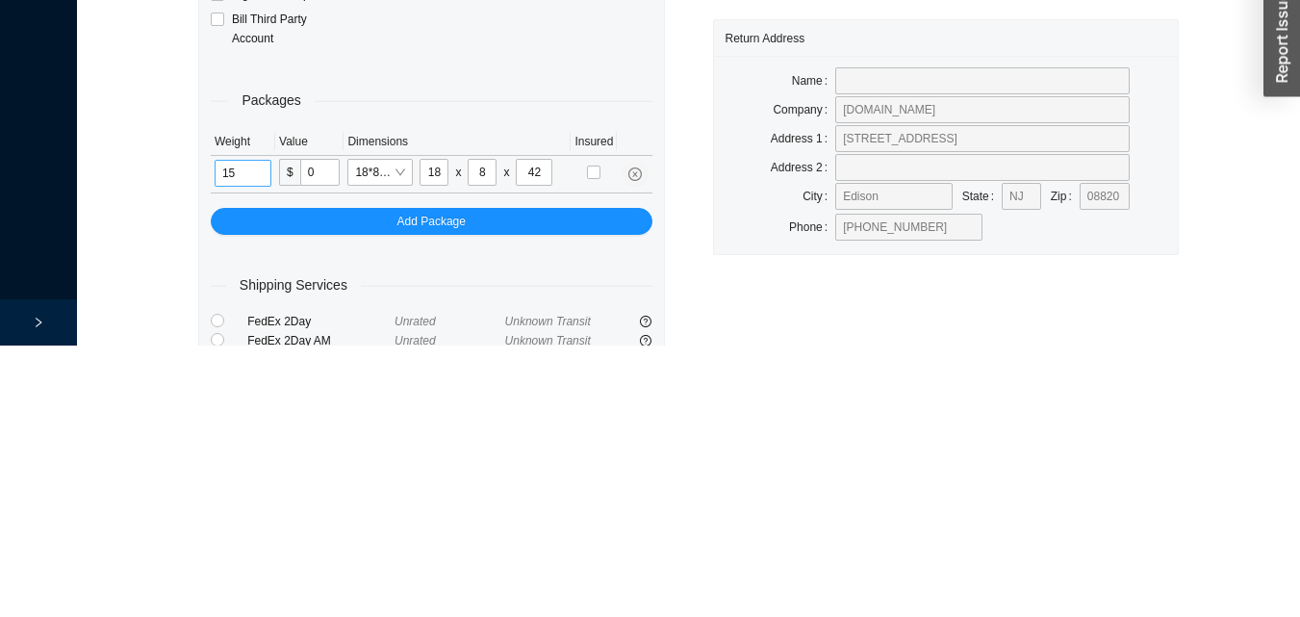
type input "15"
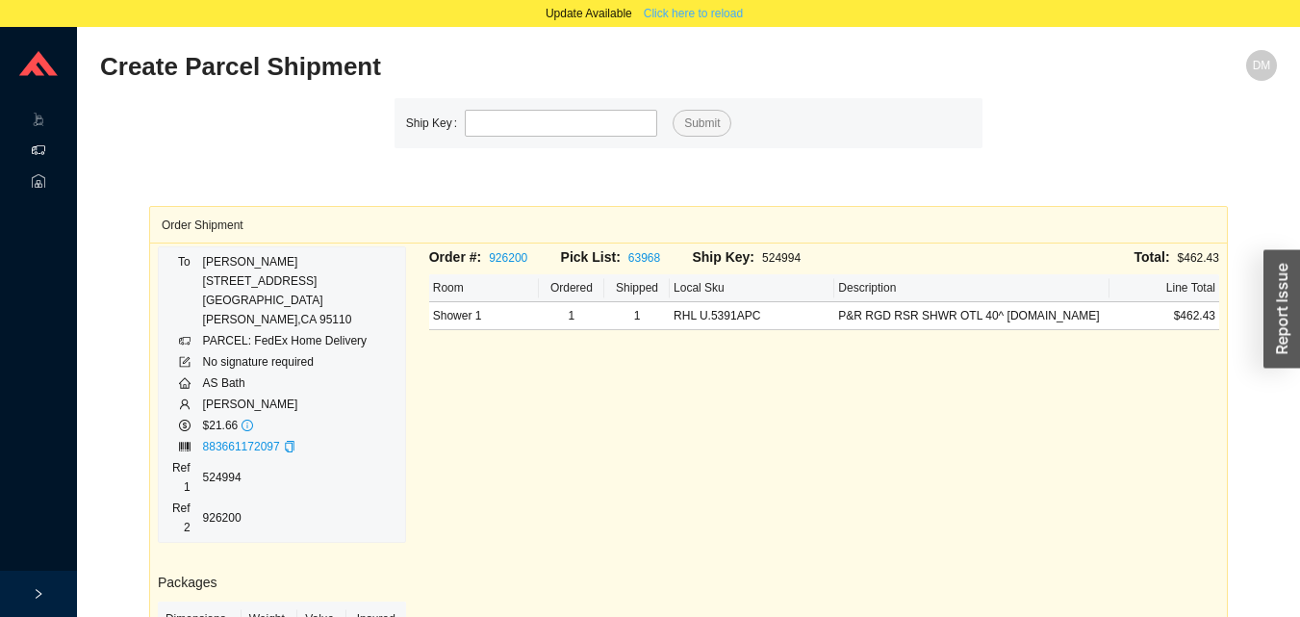
click at [685, 20] on span "Click here to reload" at bounding box center [693, 13] width 99 height 19
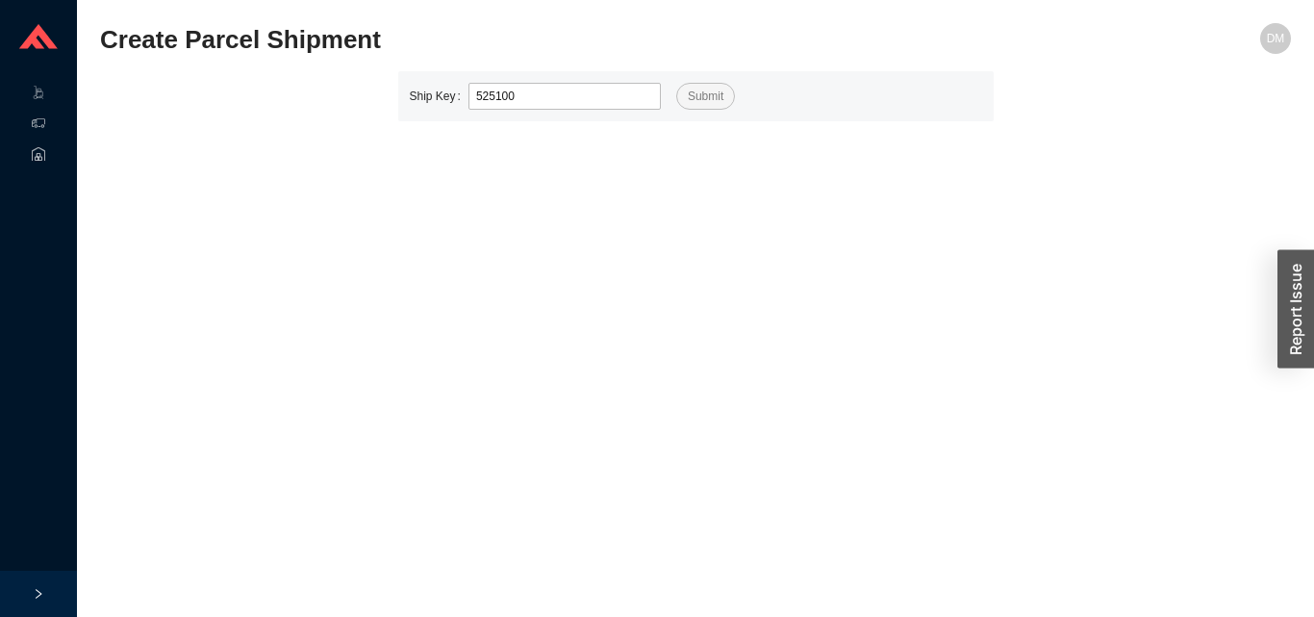
type input "525100"
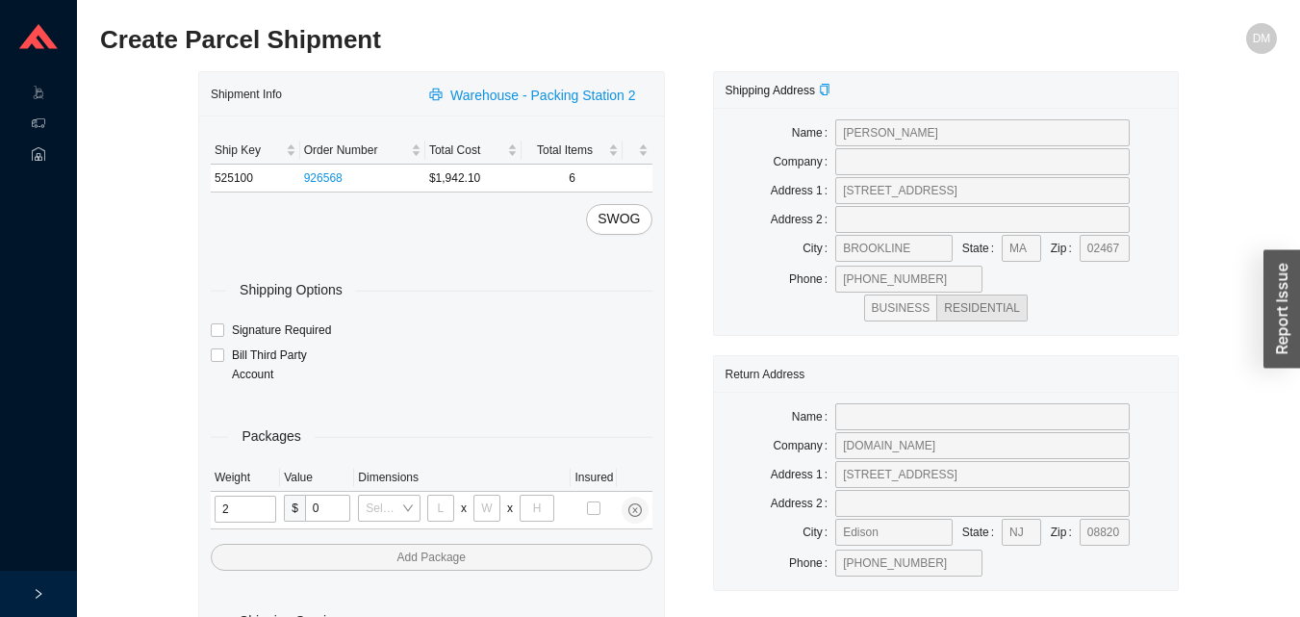
type input "21"
type input "18"
type input "12"
click at [221, 510] on input "tel" at bounding box center [247, 508] width 64 height 27
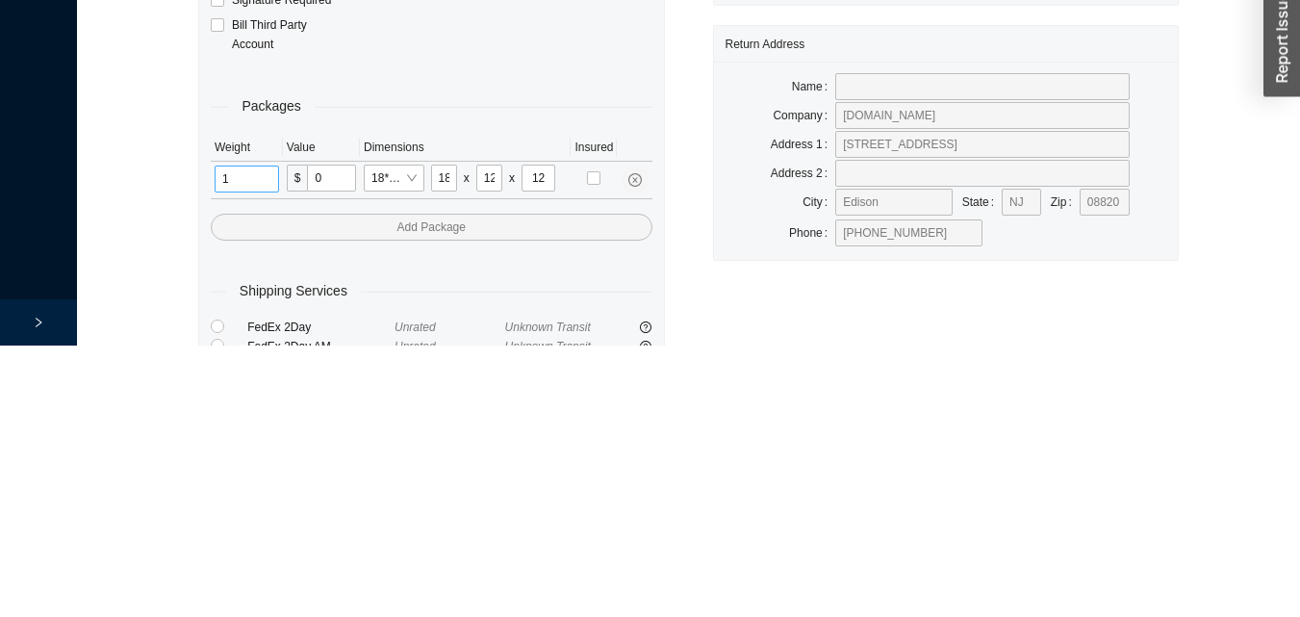
scroll to position [64, 0]
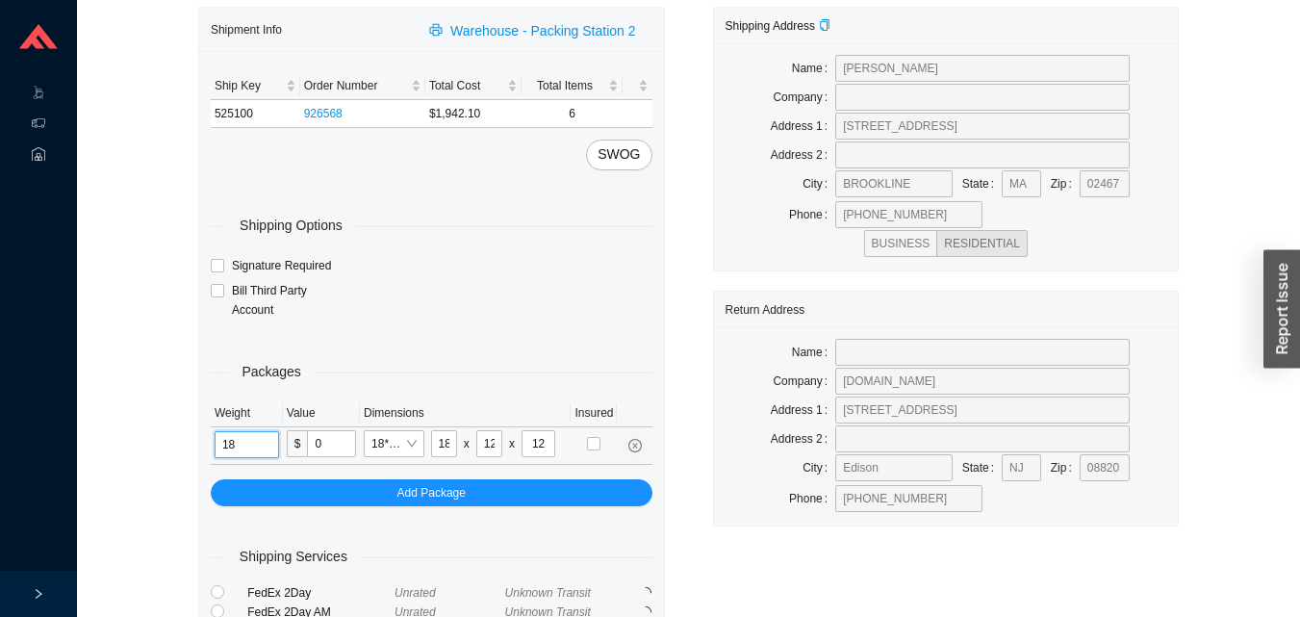
click at [261, 441] on input "18" at bounding box center [247, 444] width 64 height 27
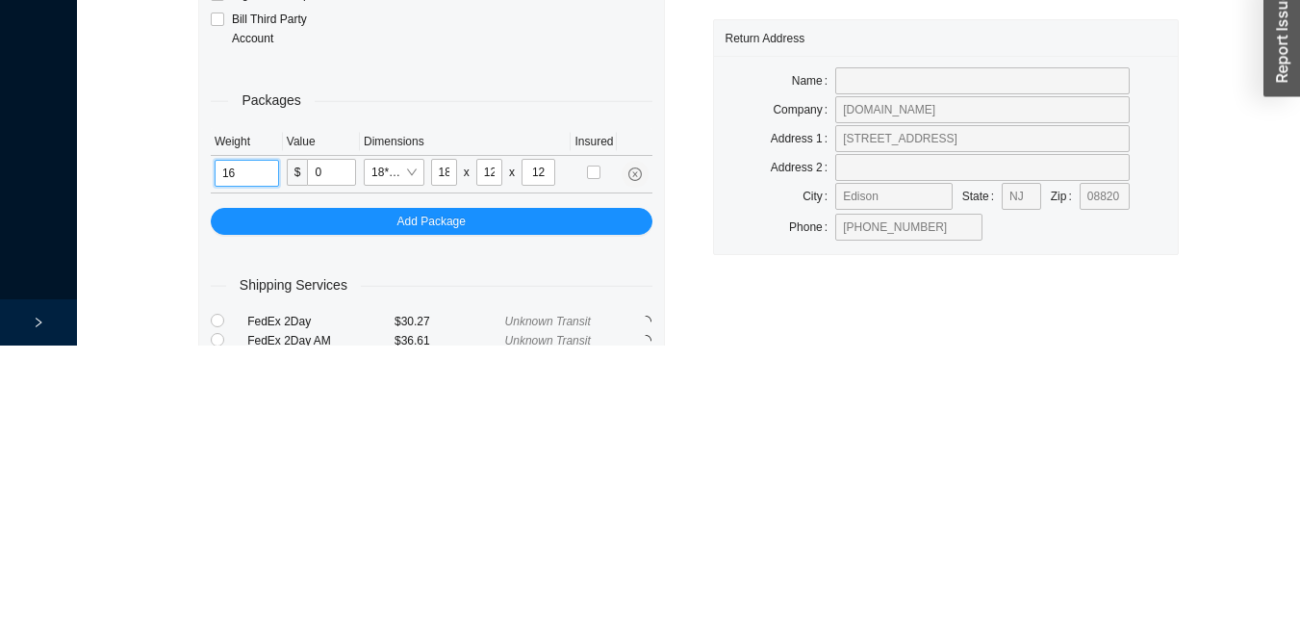
type input "16"
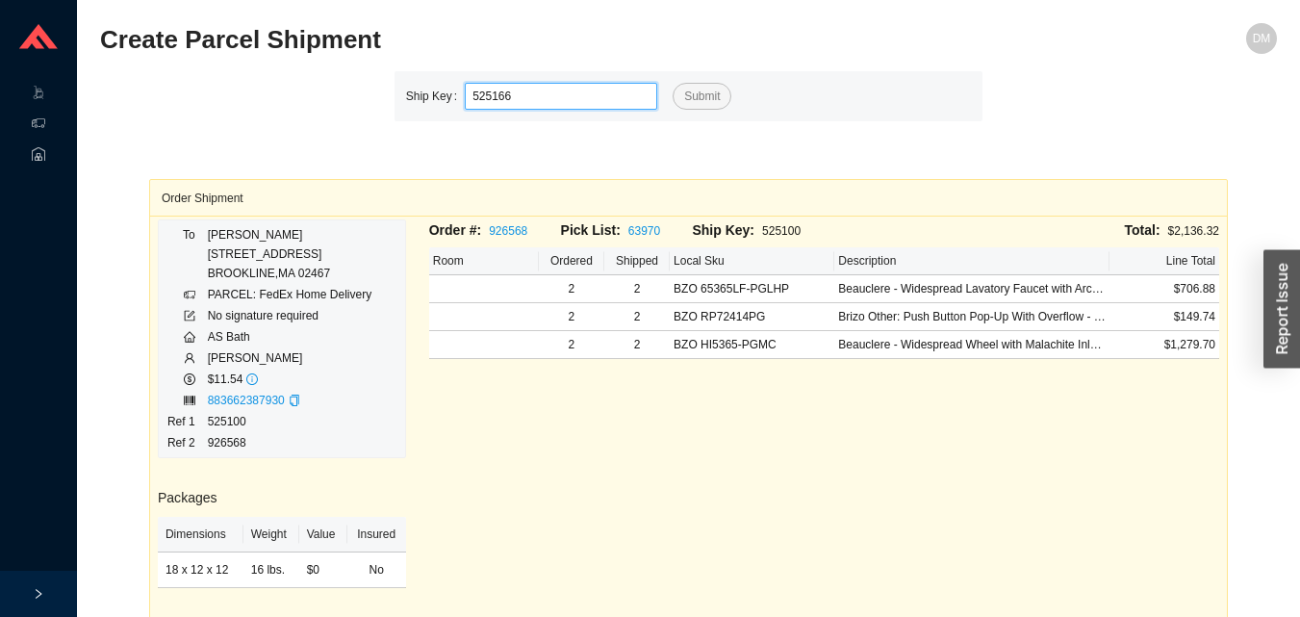
type input "525166"
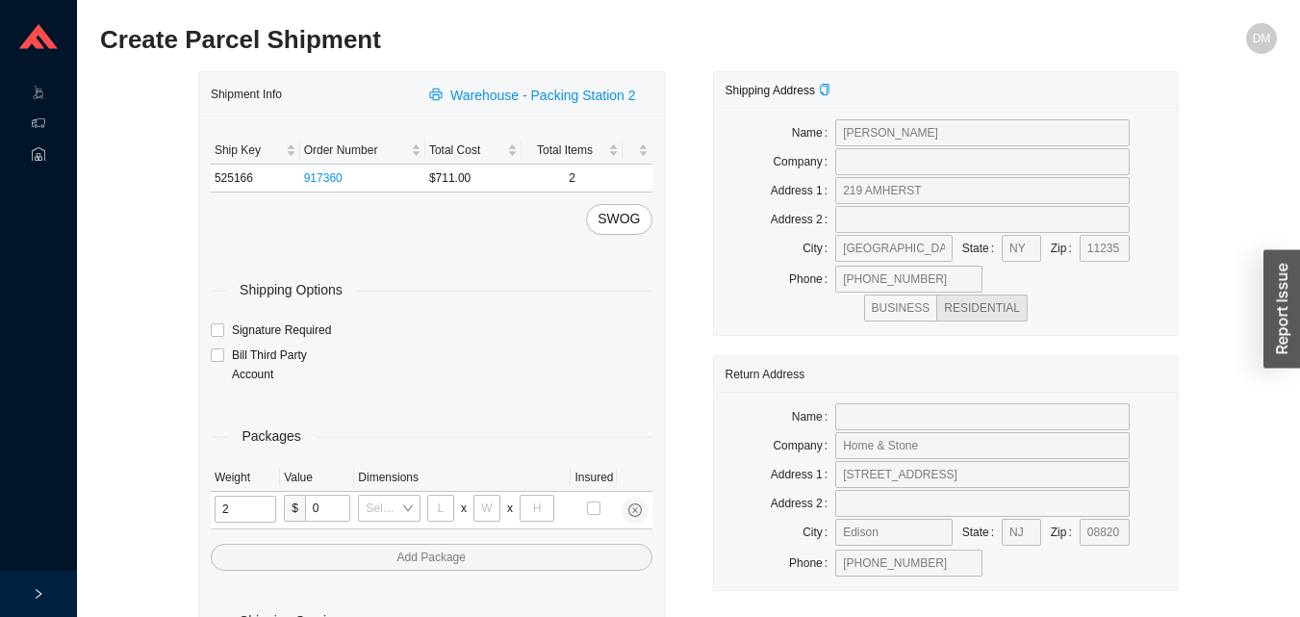
type input "20"
type input "33"
type input "9"
type input "44"
click at [239, 505] on input "tel" at bounding box center [243, 508] width 56 height 27
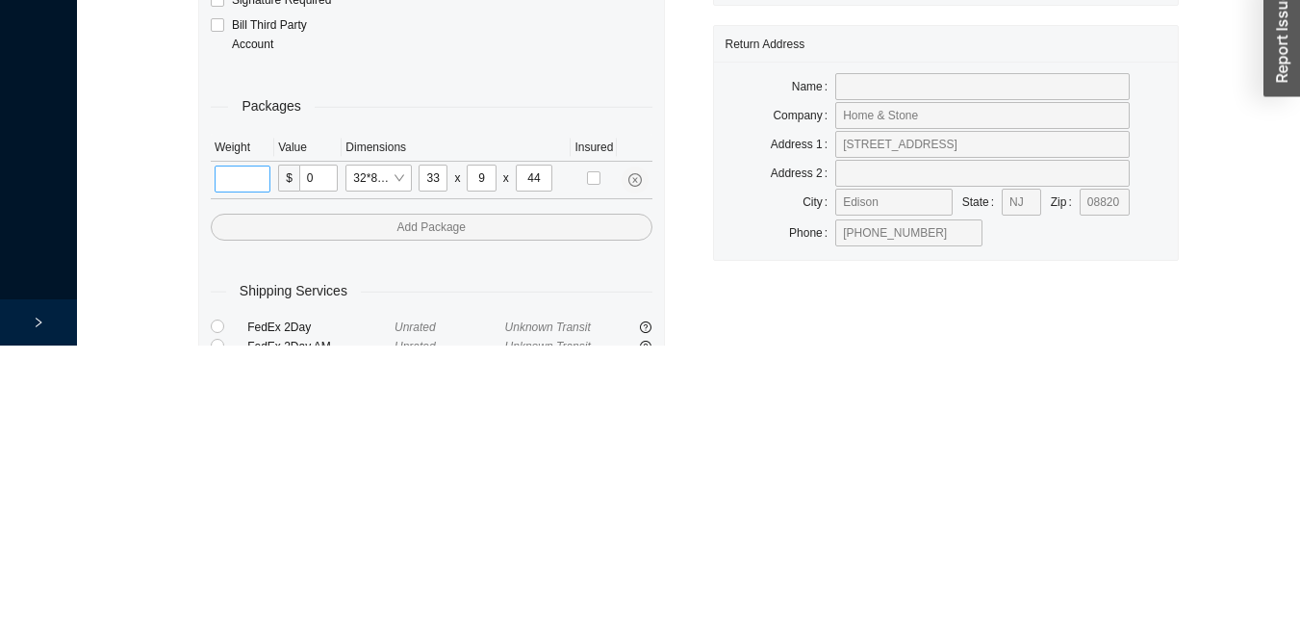
scroll to position [64, 0]
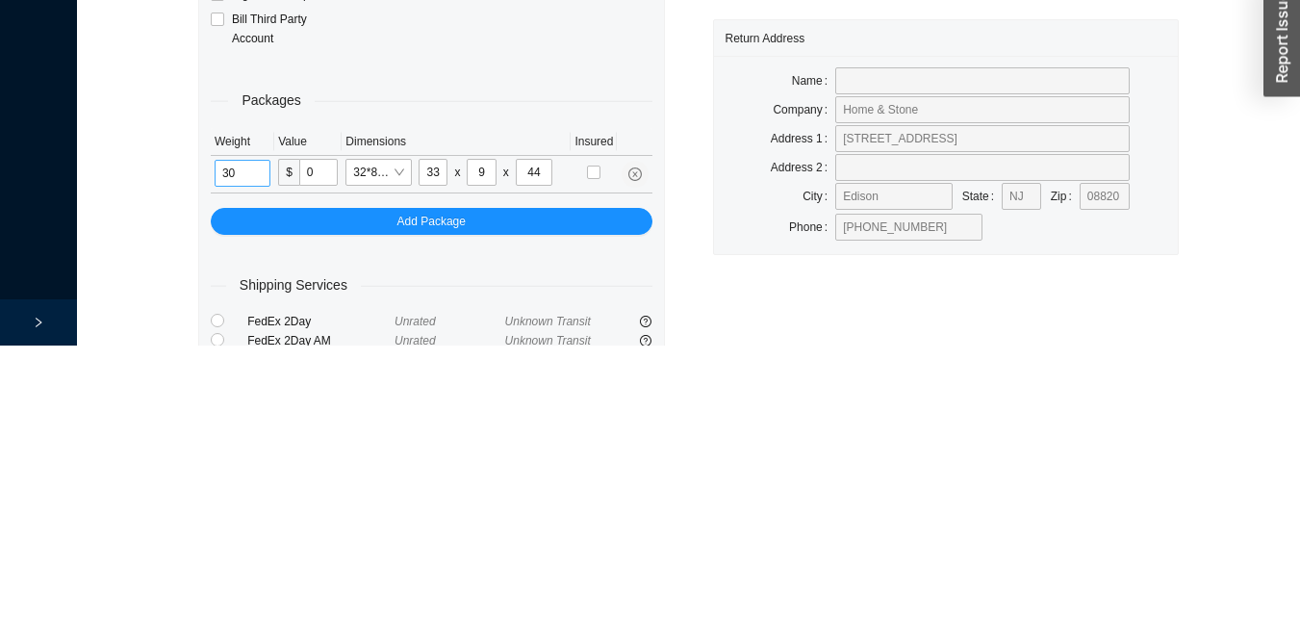
type input "30"
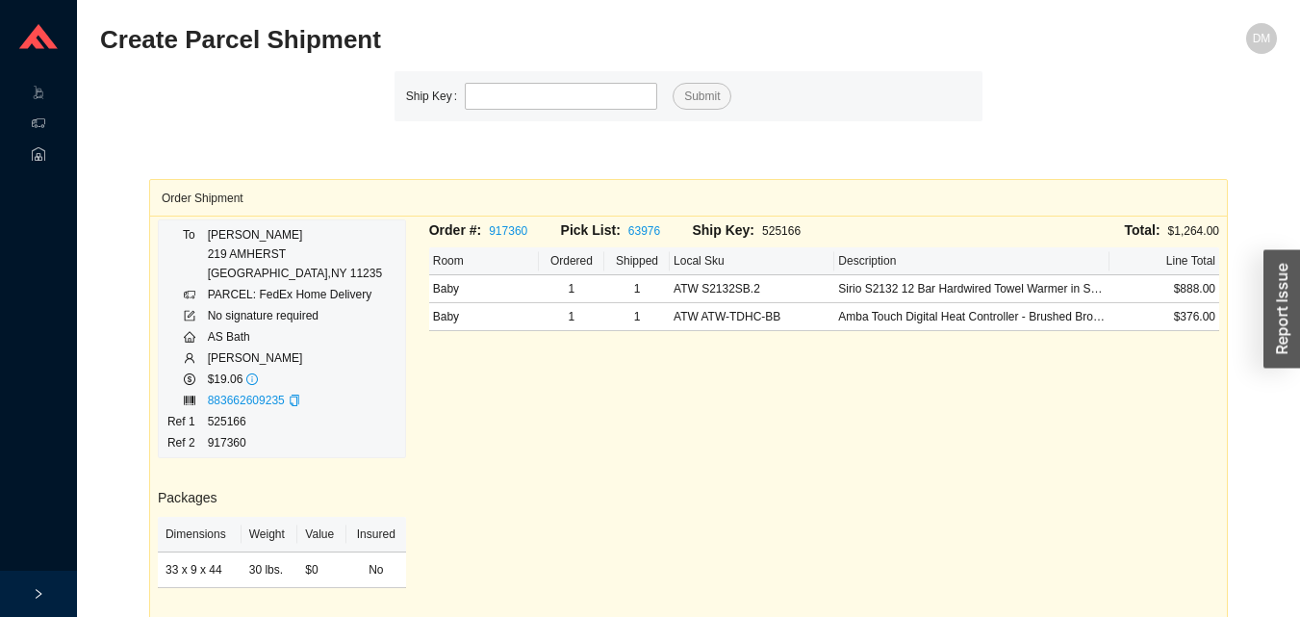
click at [564, 103] on input "tel" at bounding box center [561, 96] width 192 height 27
type input "931990"
click at [672, 83] on button "Submit" at bounding box center [701, 96] width 59 height 27
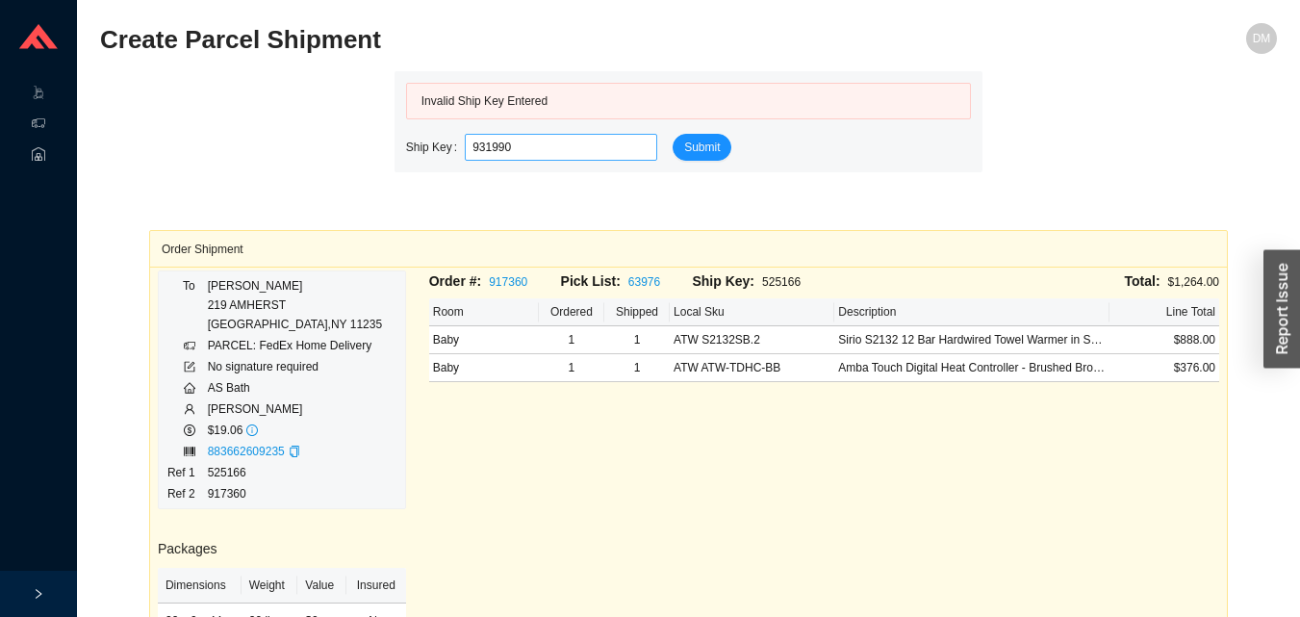
click at [599, 155] on input "931990" at bounding box center [561, 147] width 192 height 27
type input "931099"
click at [672, 134] on button "Submit" at bounding box center [701, 147] width 59 height 27
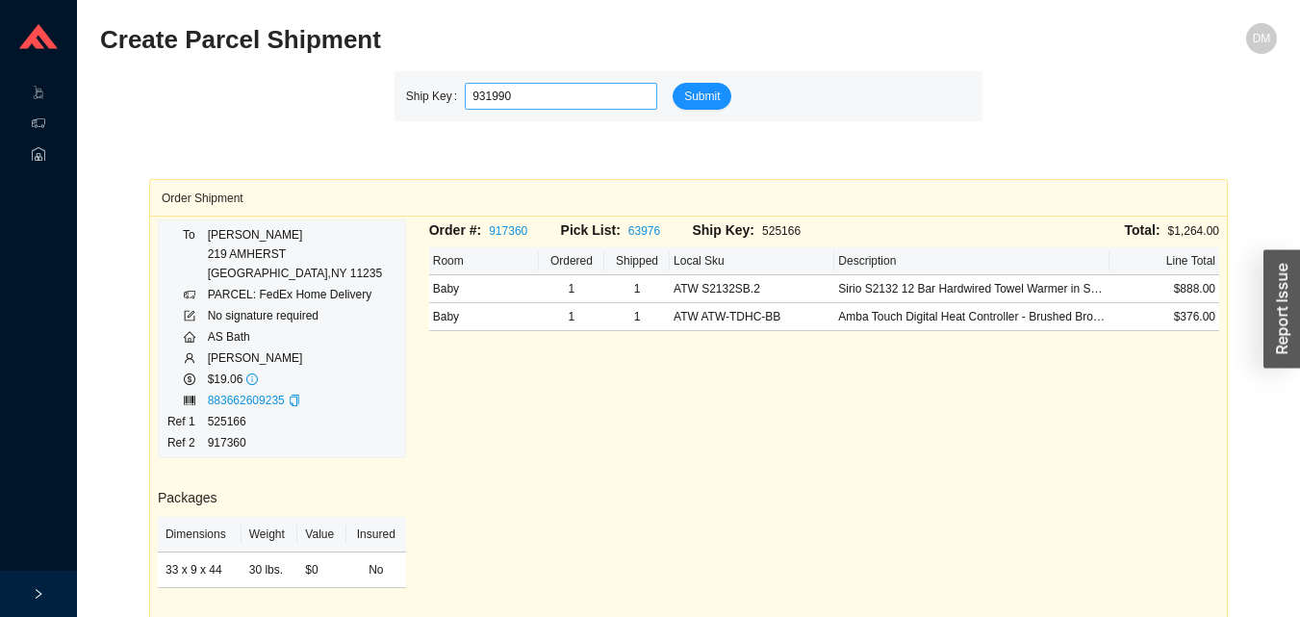
type input "931990"
click at [672, 83] on button "Submit" at bounding box center [701, 96] width 59 height 27
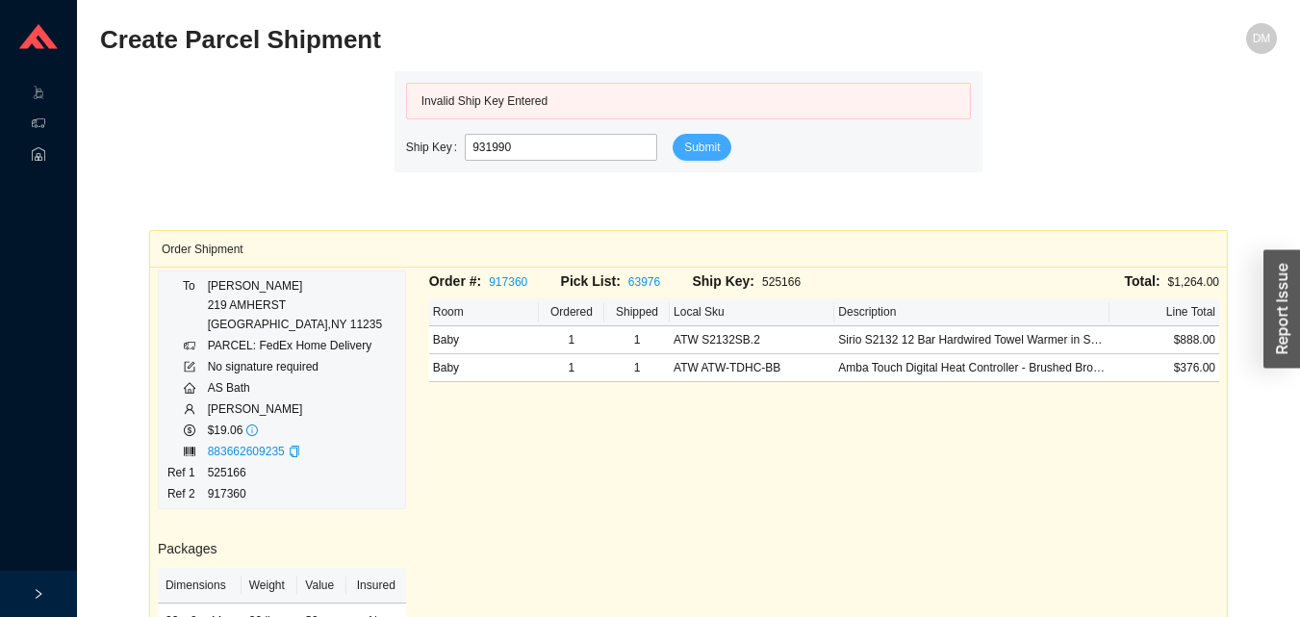
click at [709, 154] on span "Submit" at bounding box center [702, 147] width 36 height 19
click at [718, 153] on button "Submit" at bounding box center [701, 147] width 59 height 27
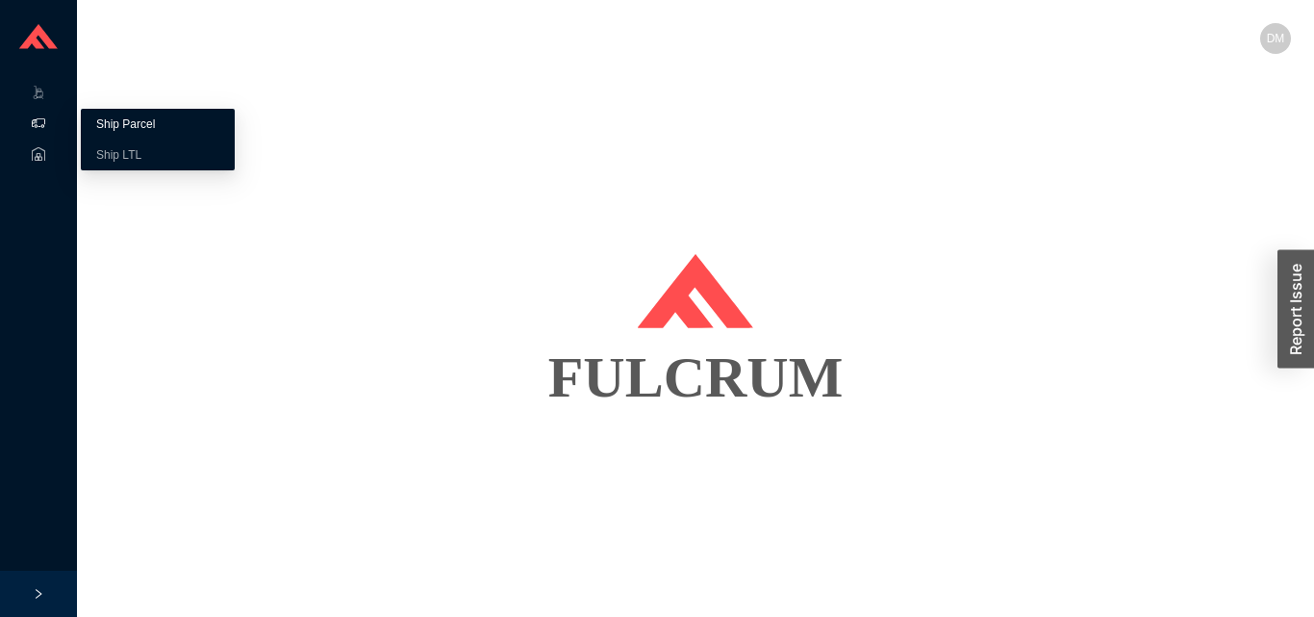
click at [155, 124] on link "Ship Parcel" at bounding box center [125, 123] width 59 height 13
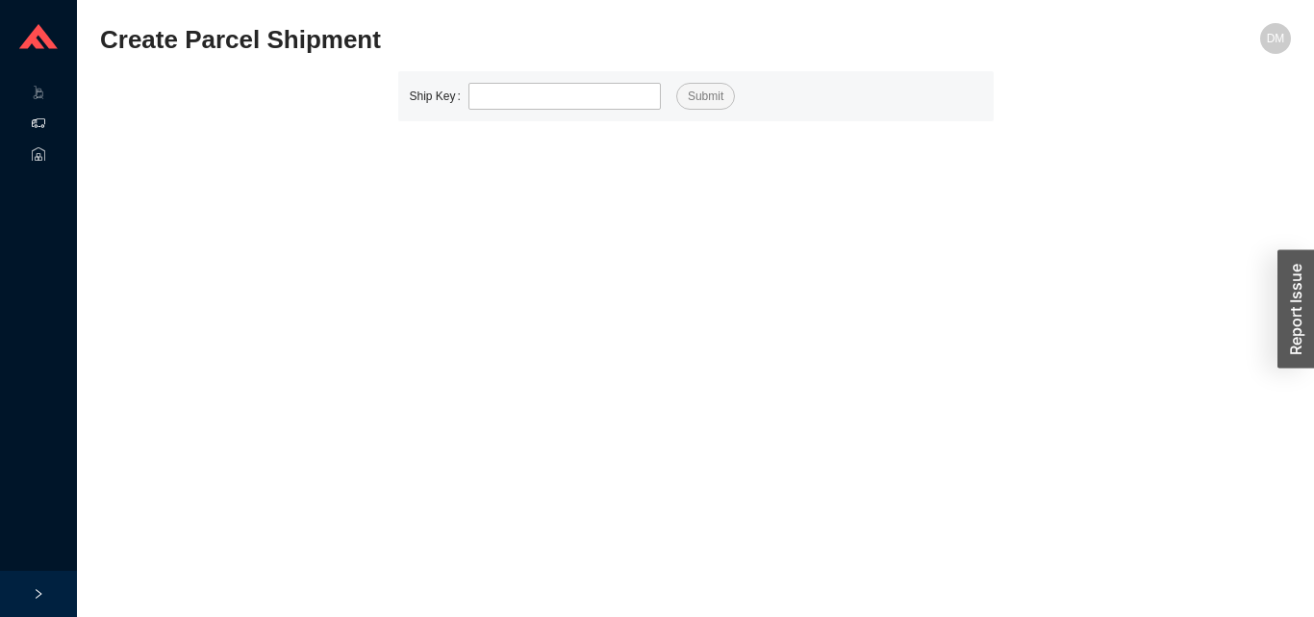
click at [563, 99] on input "tel" at bounding box center [565, 96] width 192 height 27
type input "931990"
click at [676, 83] on button "Submit" at bounding box center [705, 96] width 59 height 27
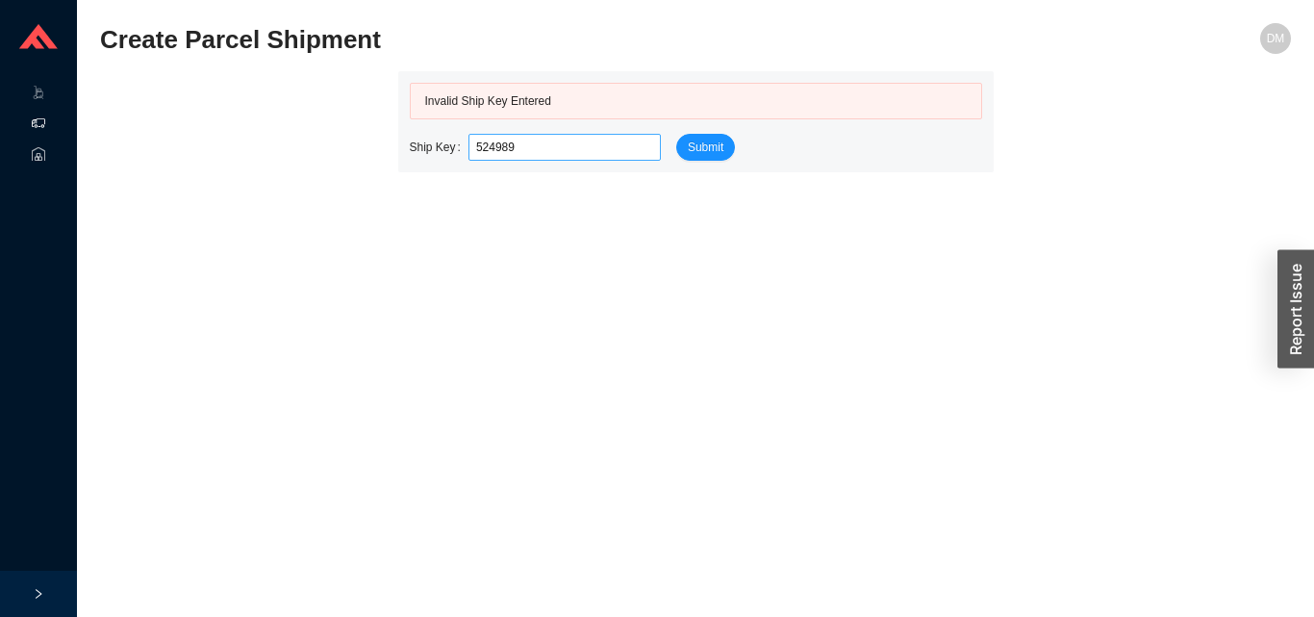
type input "524989"
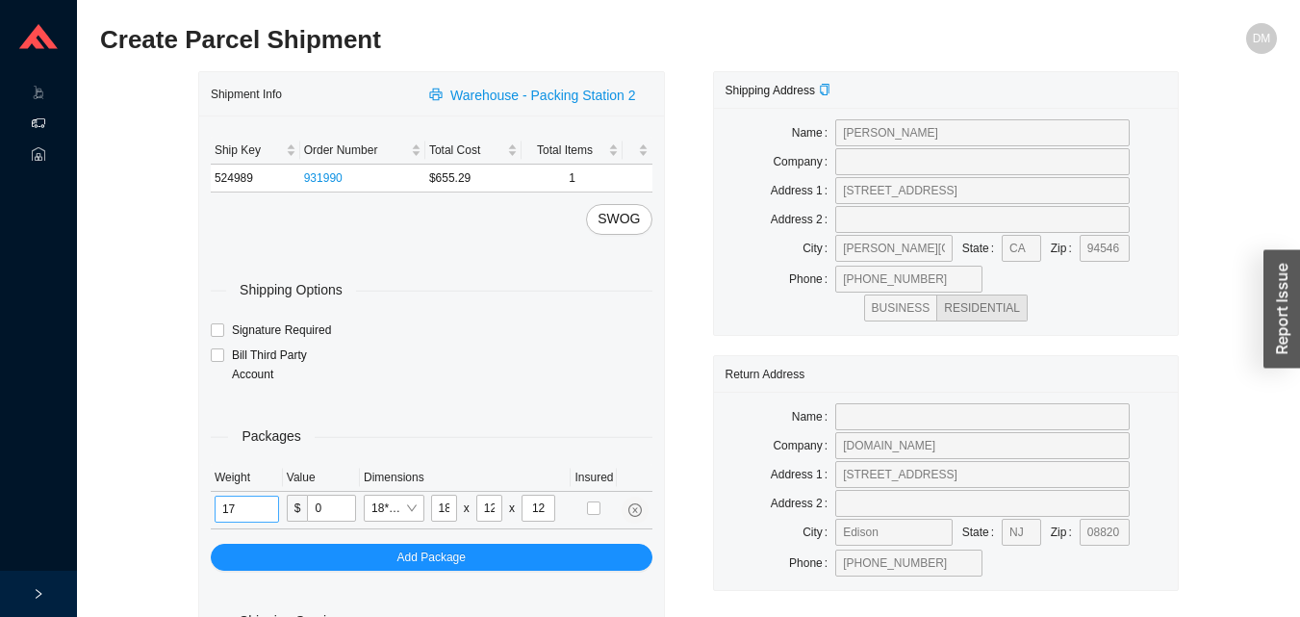
click at [253, 503] on input "17" at bounding box center [247, 508] width 64 height 27
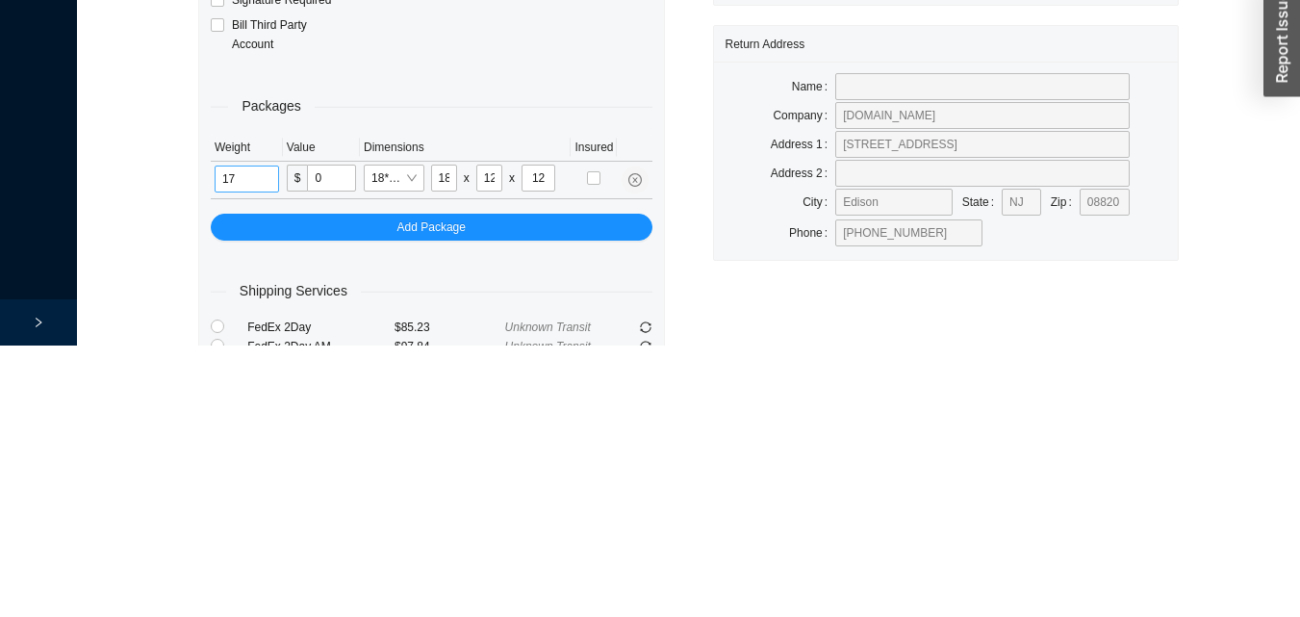
scroll to position [64, 0]
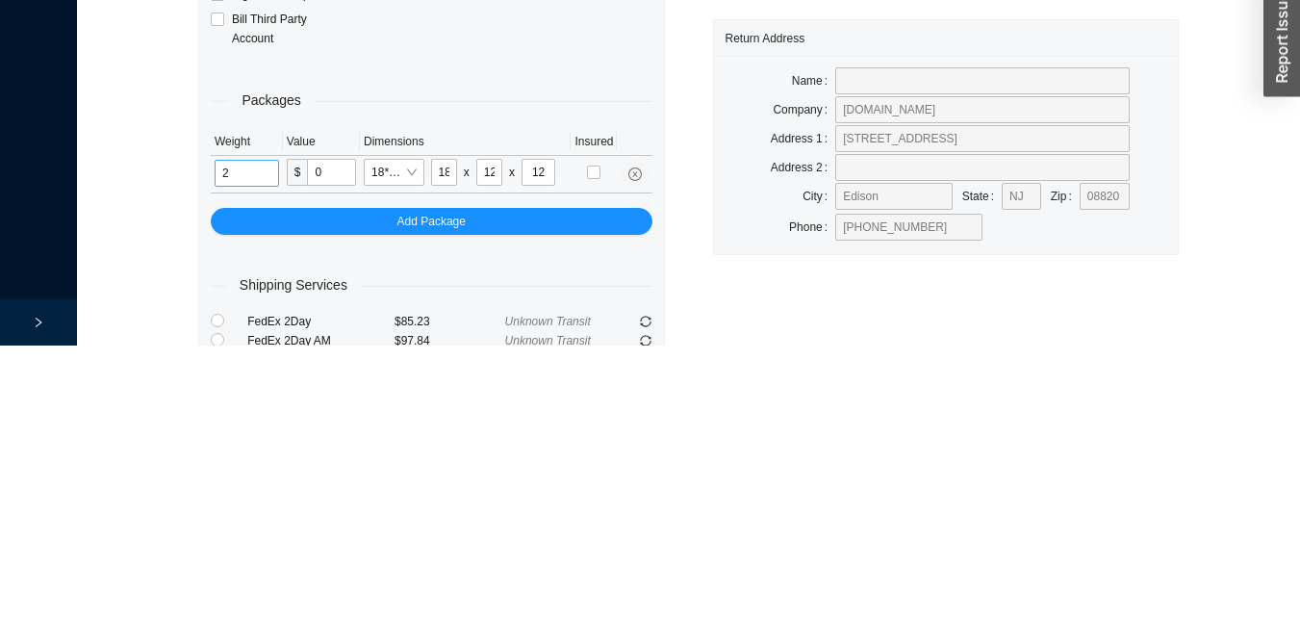
type input "17"
type input "8"
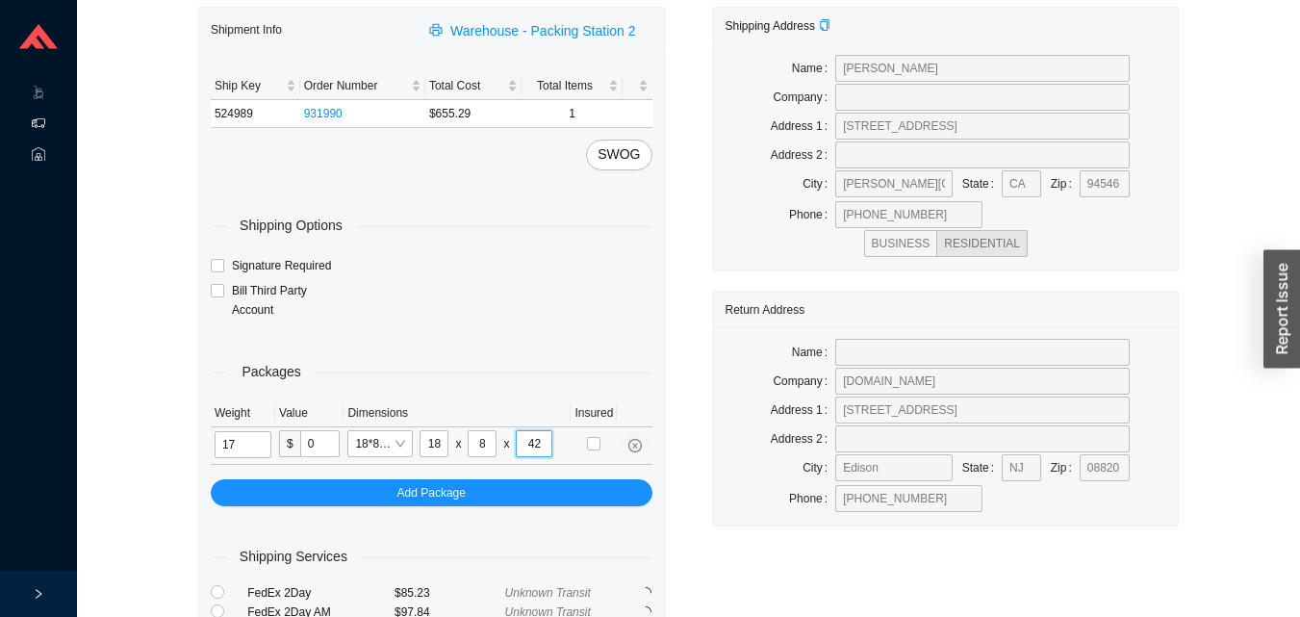
click at [540, 443] on input "42" at bounding box center [534, 443] width 37 height 27
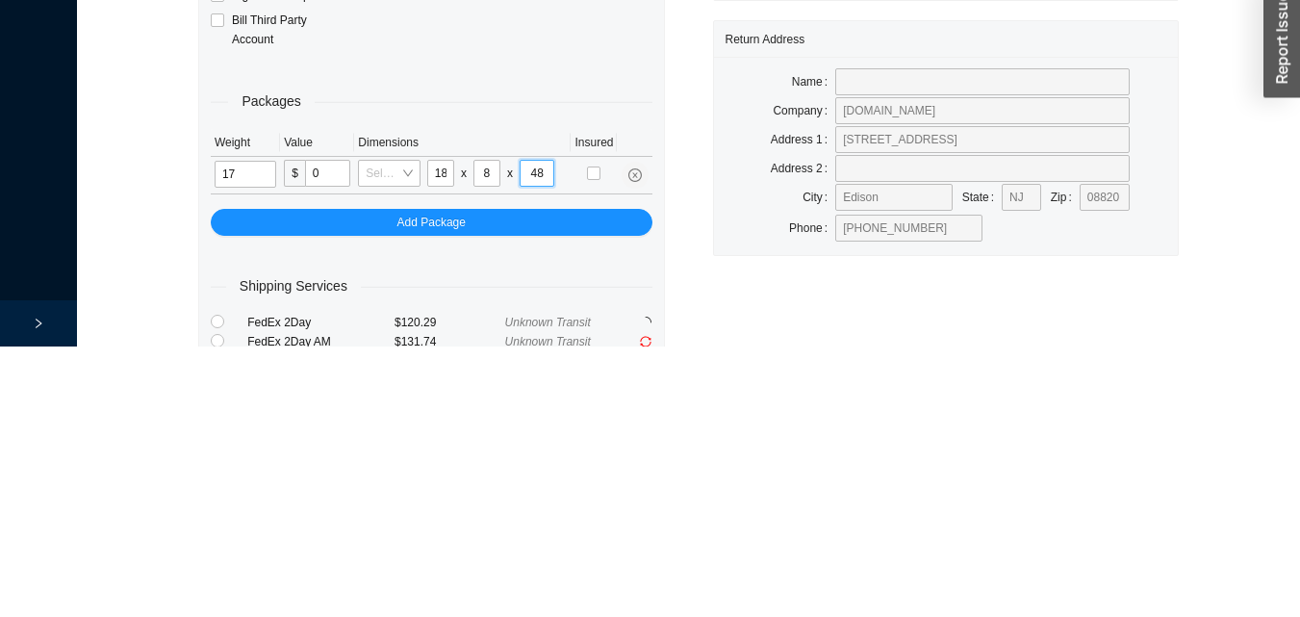
type input "48"
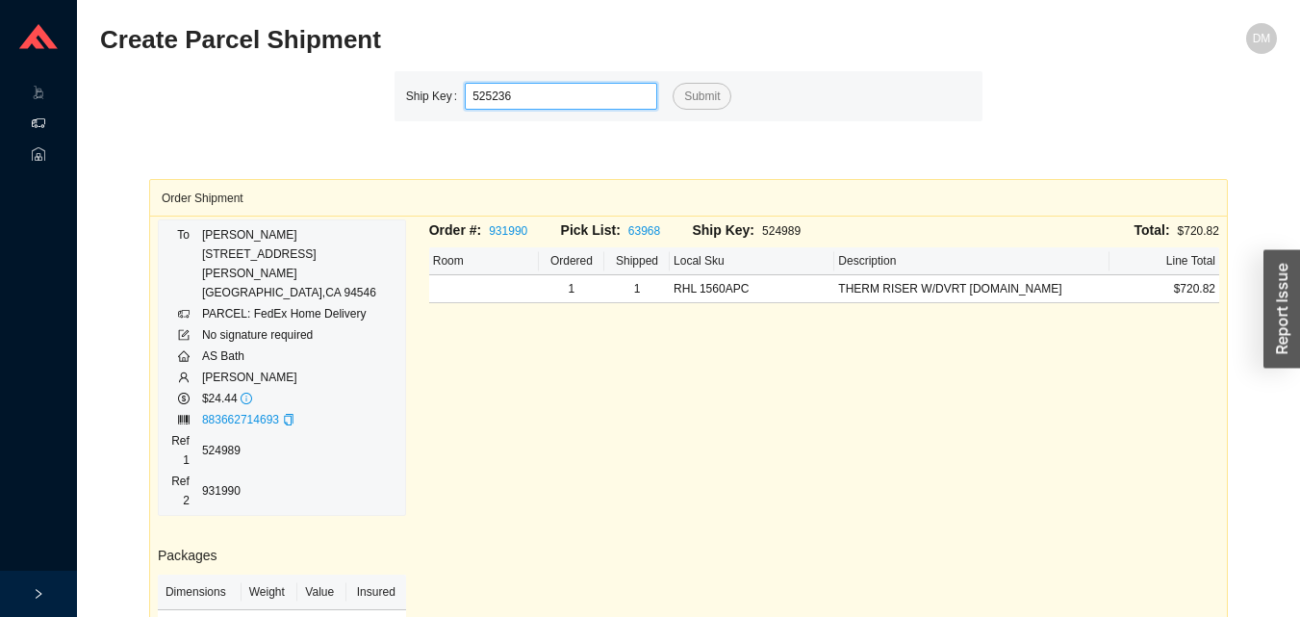
type input "525236"
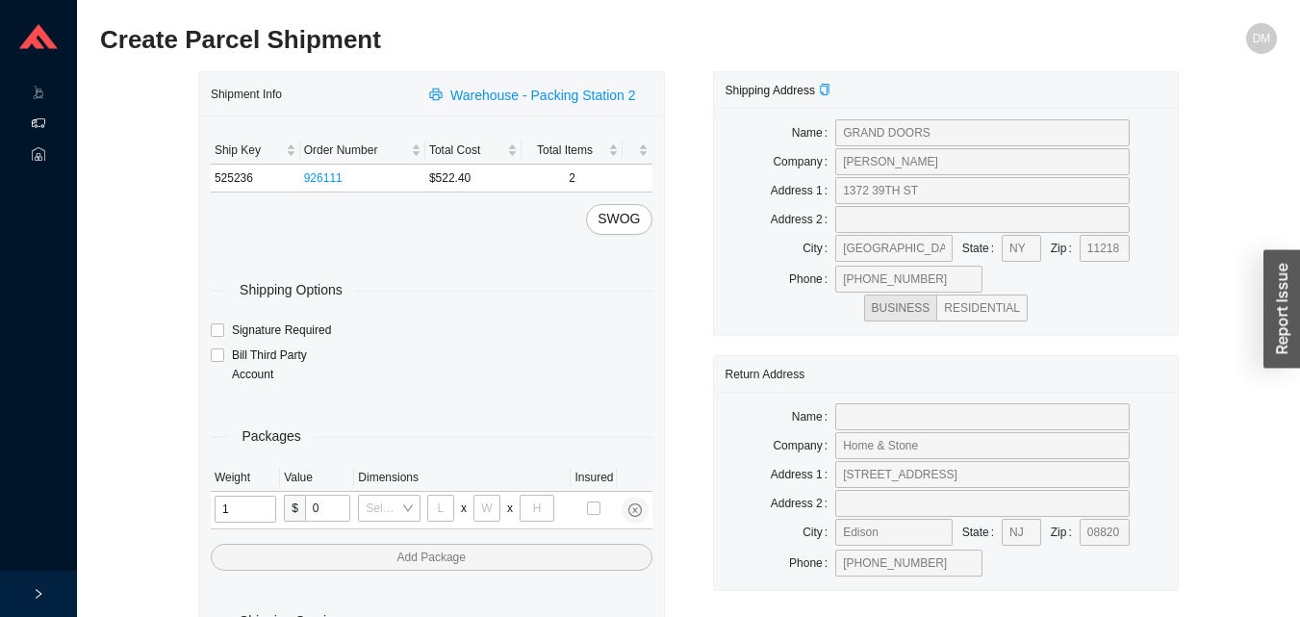
type input "11"
type input "14"
type input "7"
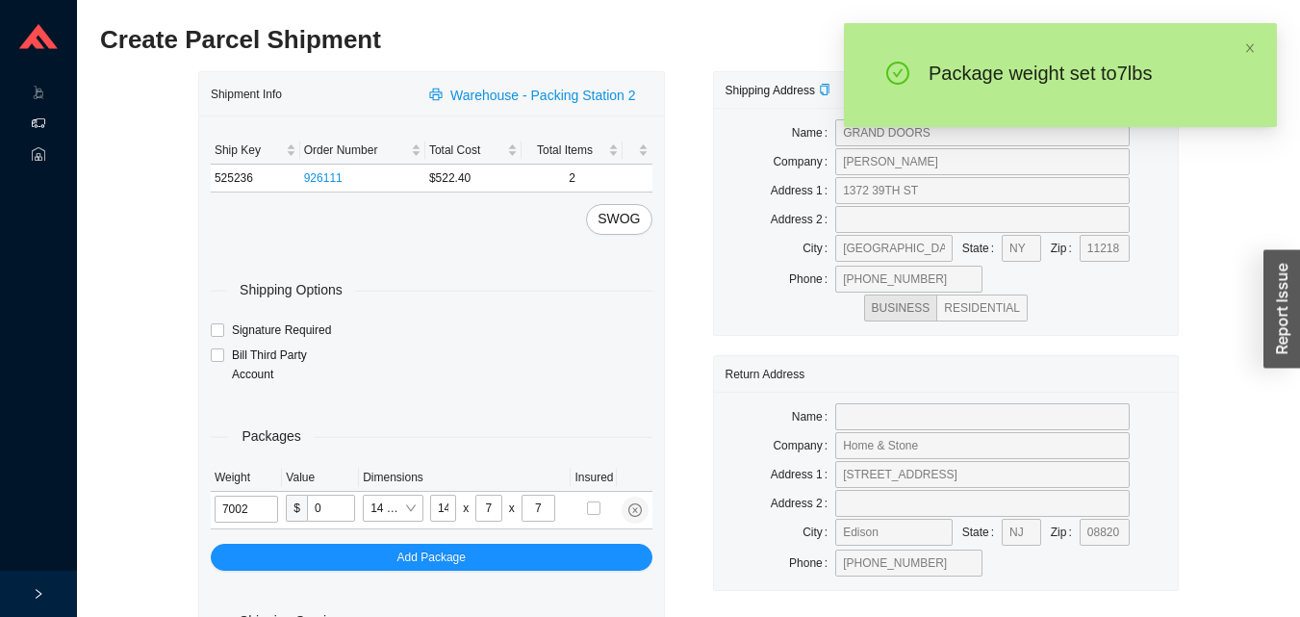
type input "7"
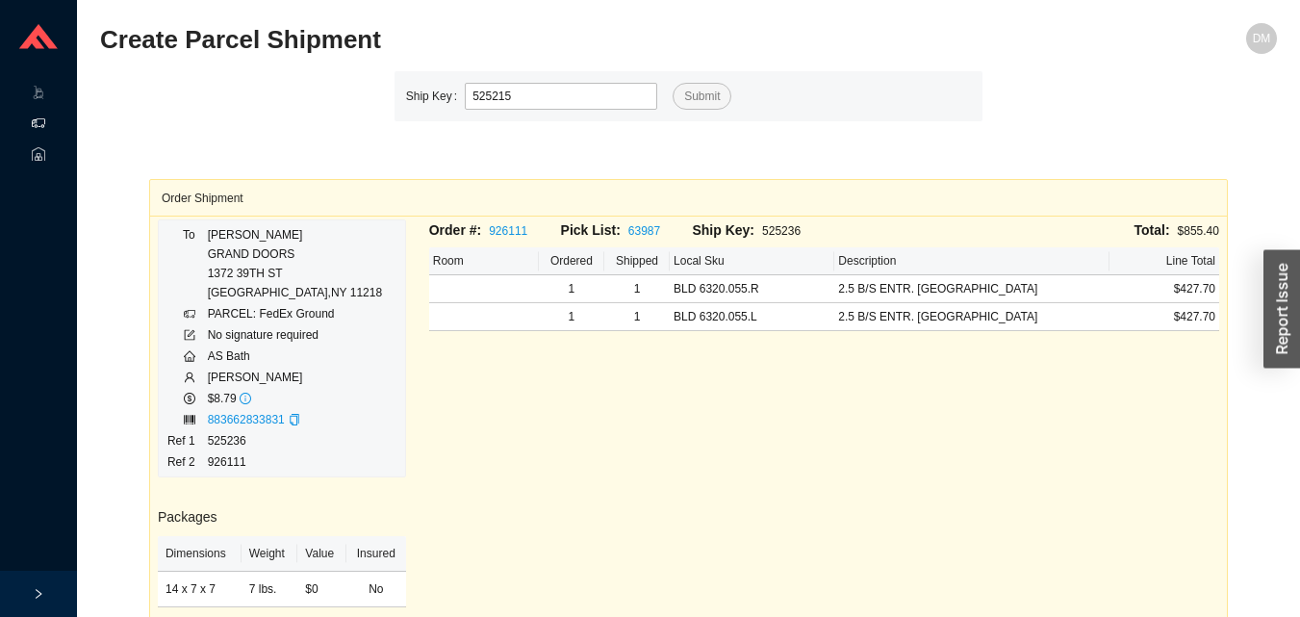
type input "525215"
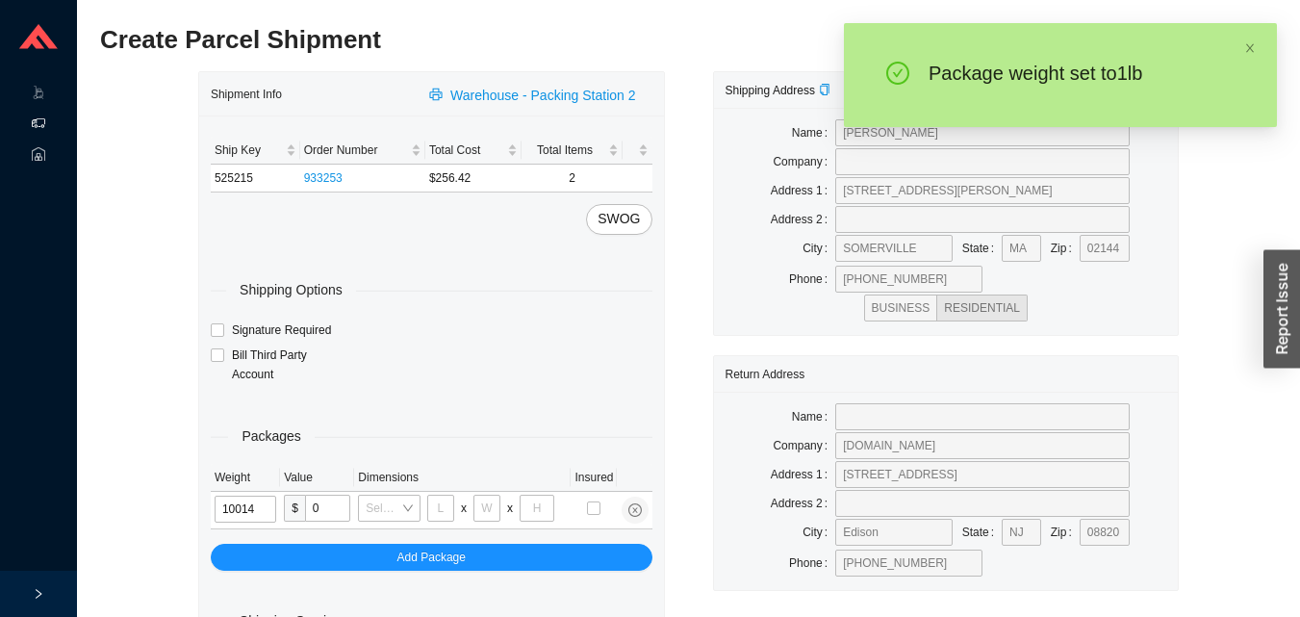
type input "1"
type input "5"
type input "1"
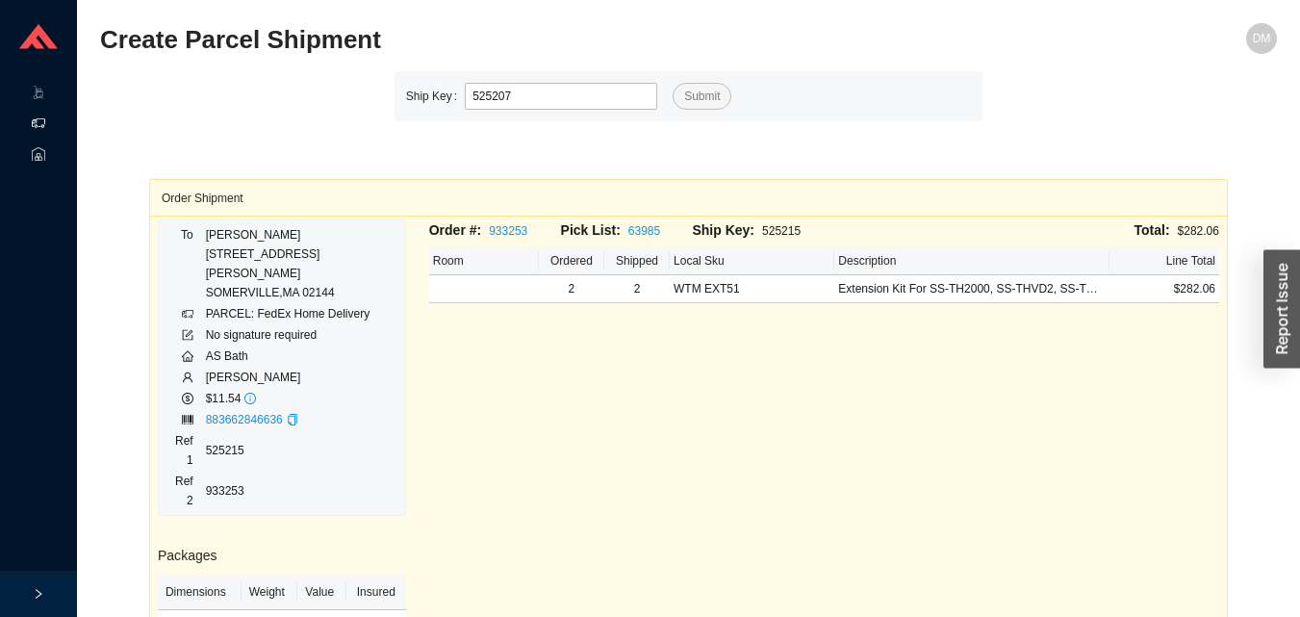
type input "525207"
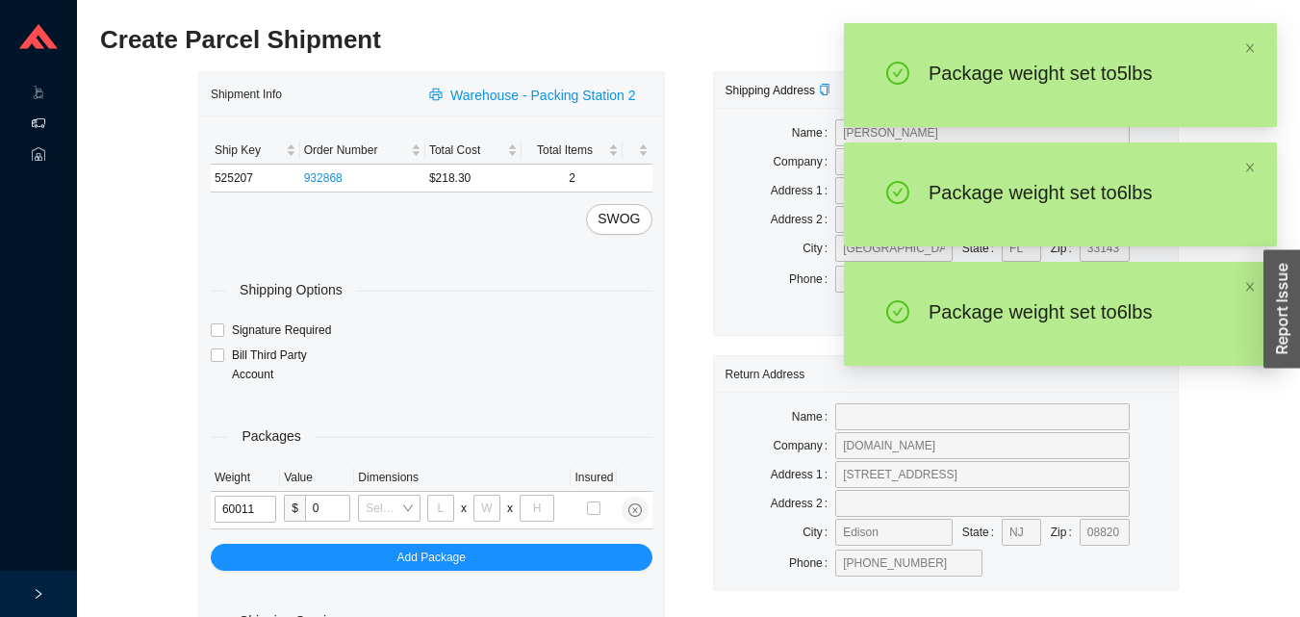
type input "6"
type input "14"
type input "7"
type input "6"
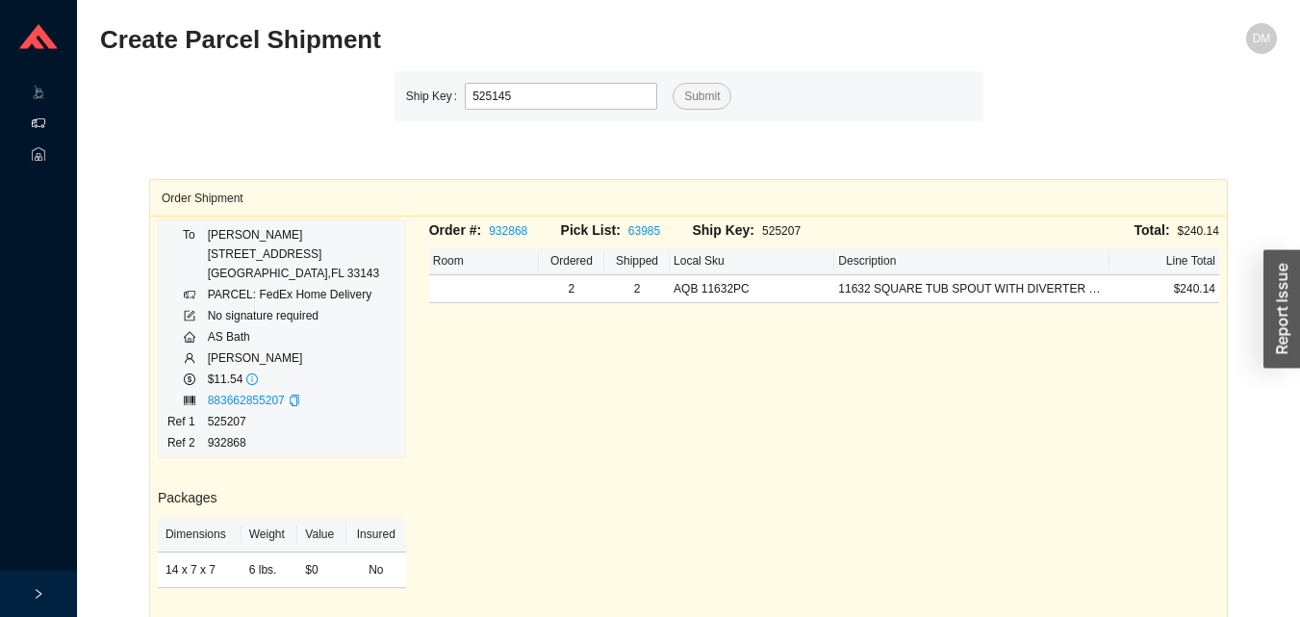
type input "525145"
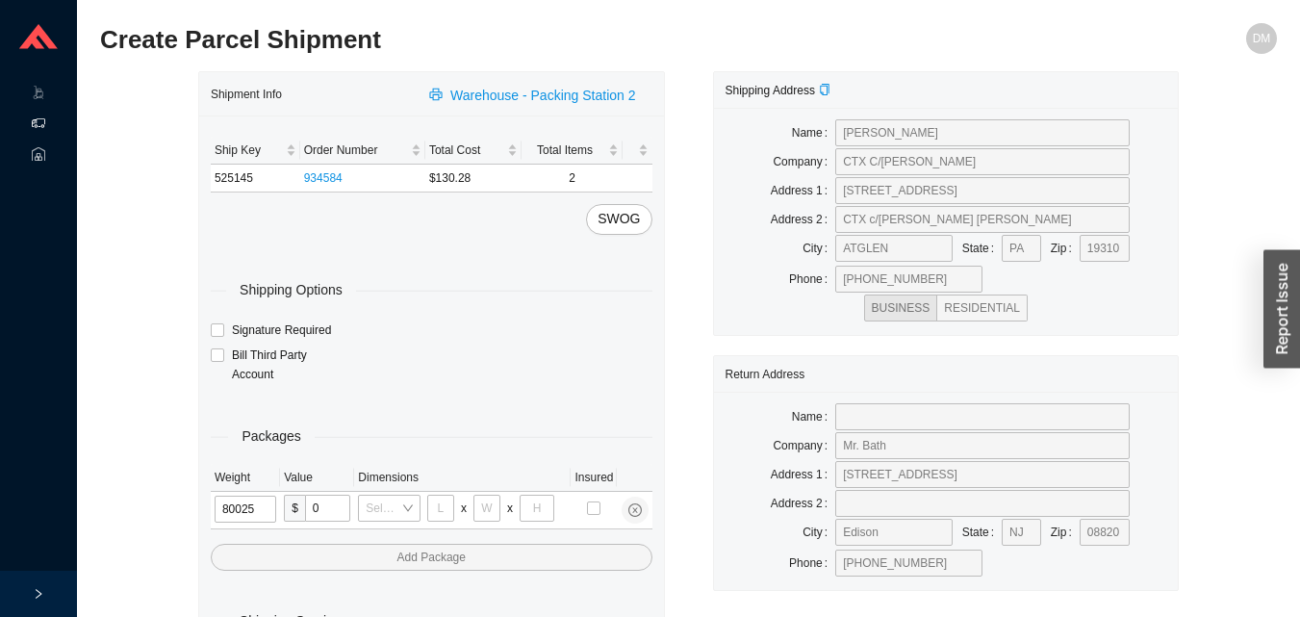
type input "8"
type input "28"
type input "16"
type input "7"
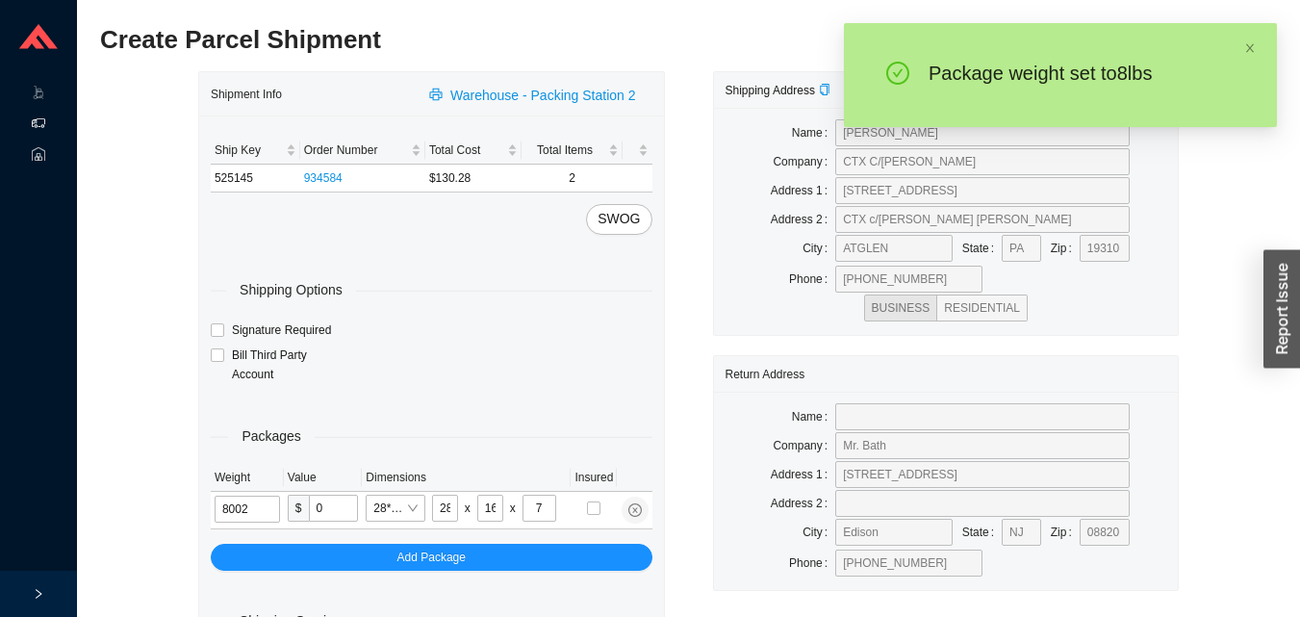
type input "8"
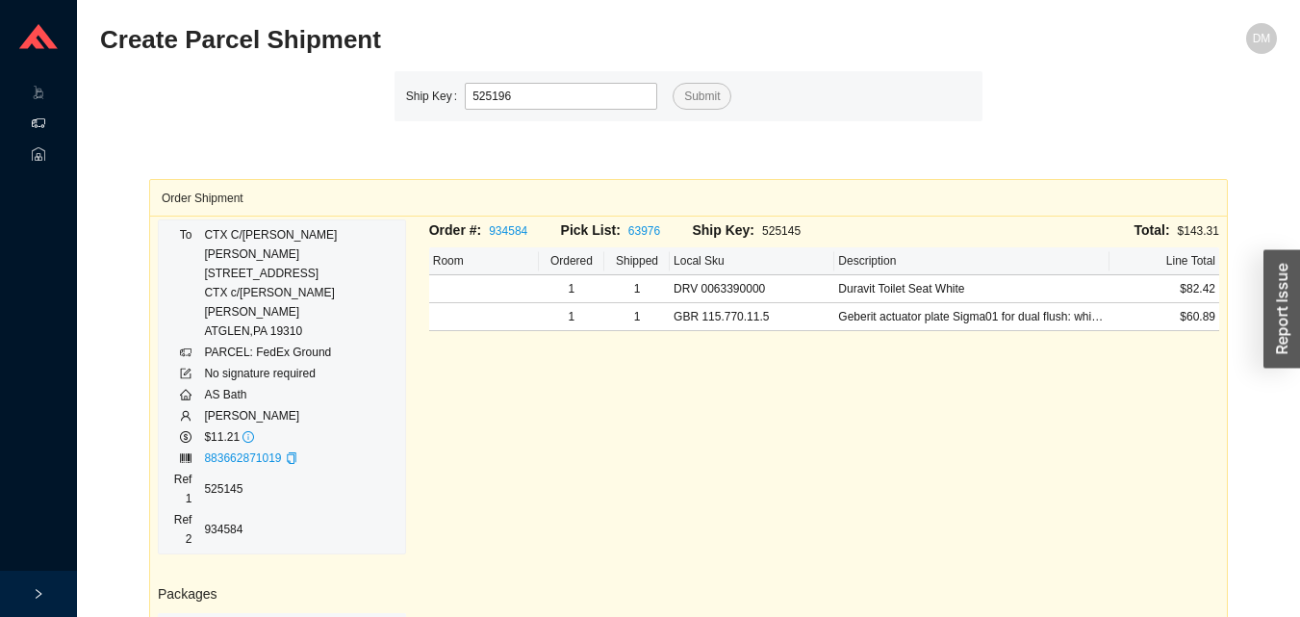
type input "525196"
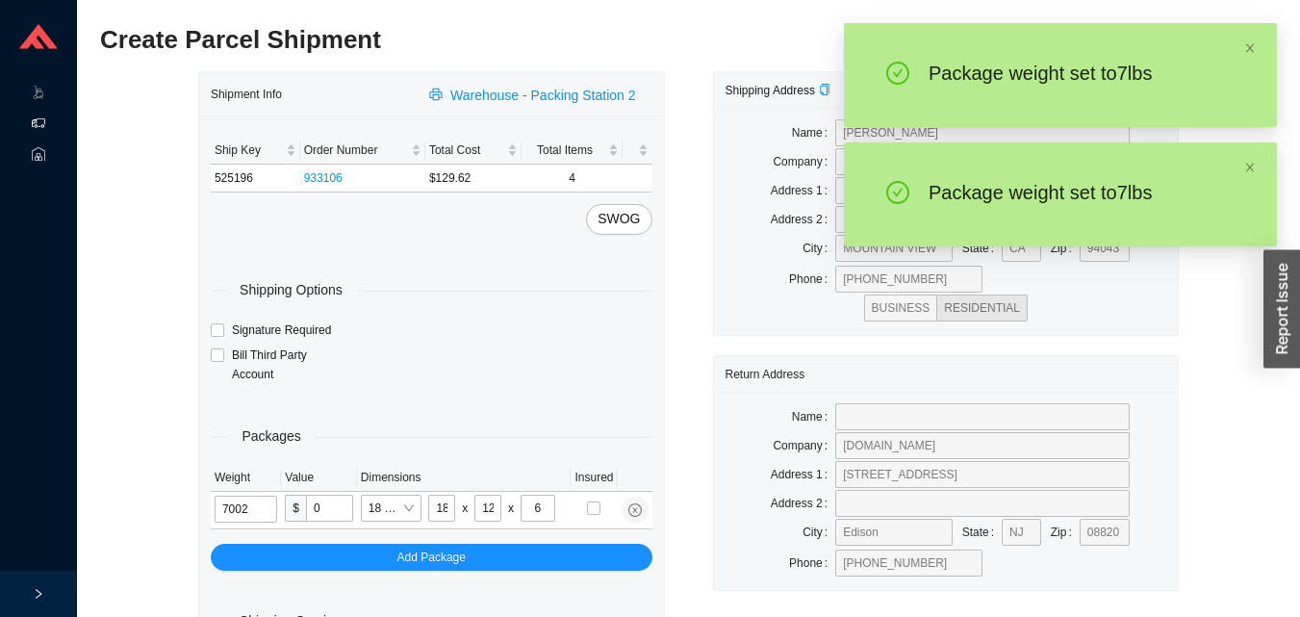
type input "7"
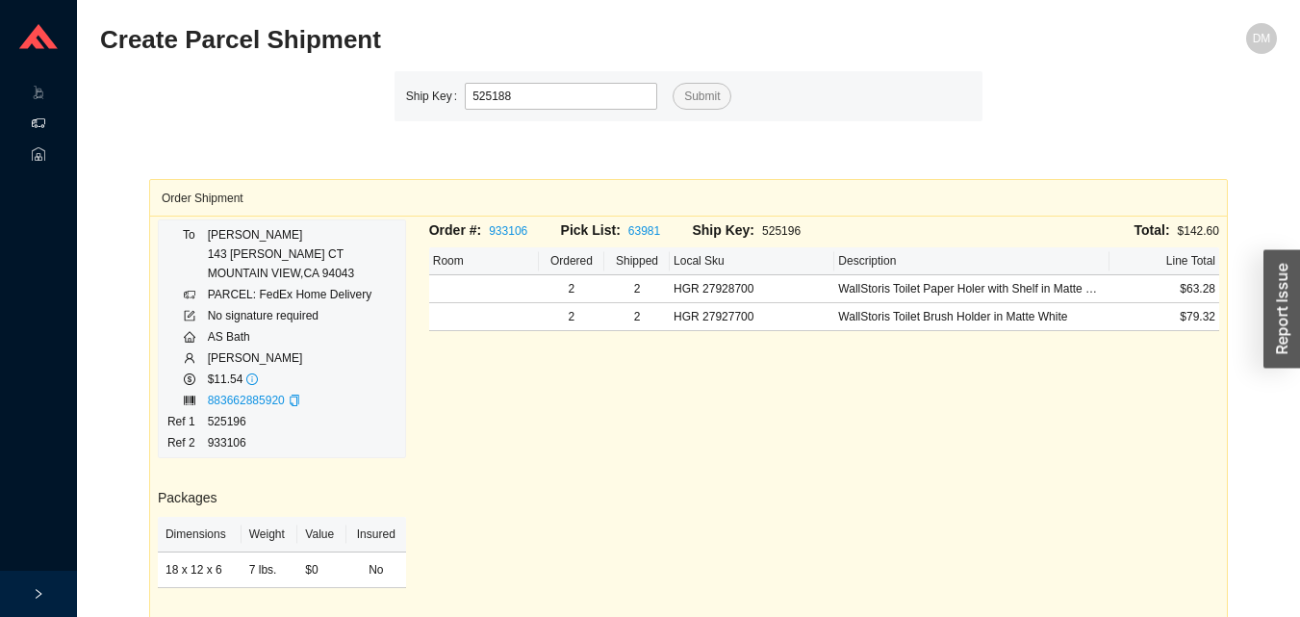
type input "525188"
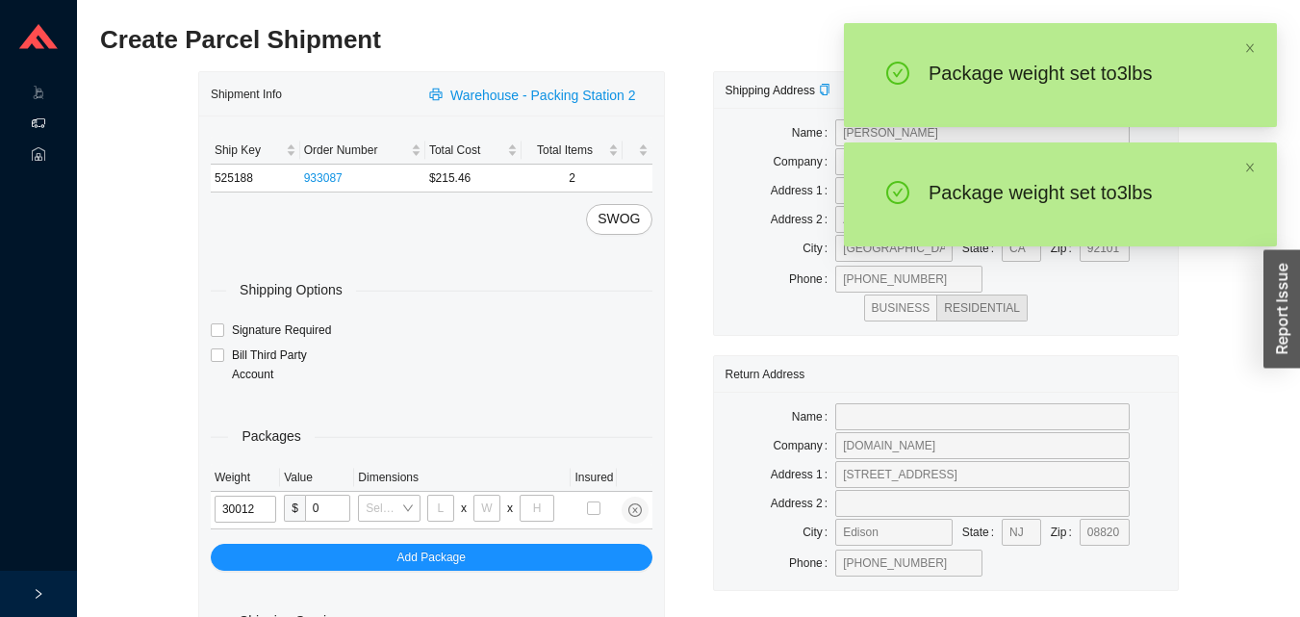
type input "3"
type input "18"
type input "12"
type input "6"
type input "3"
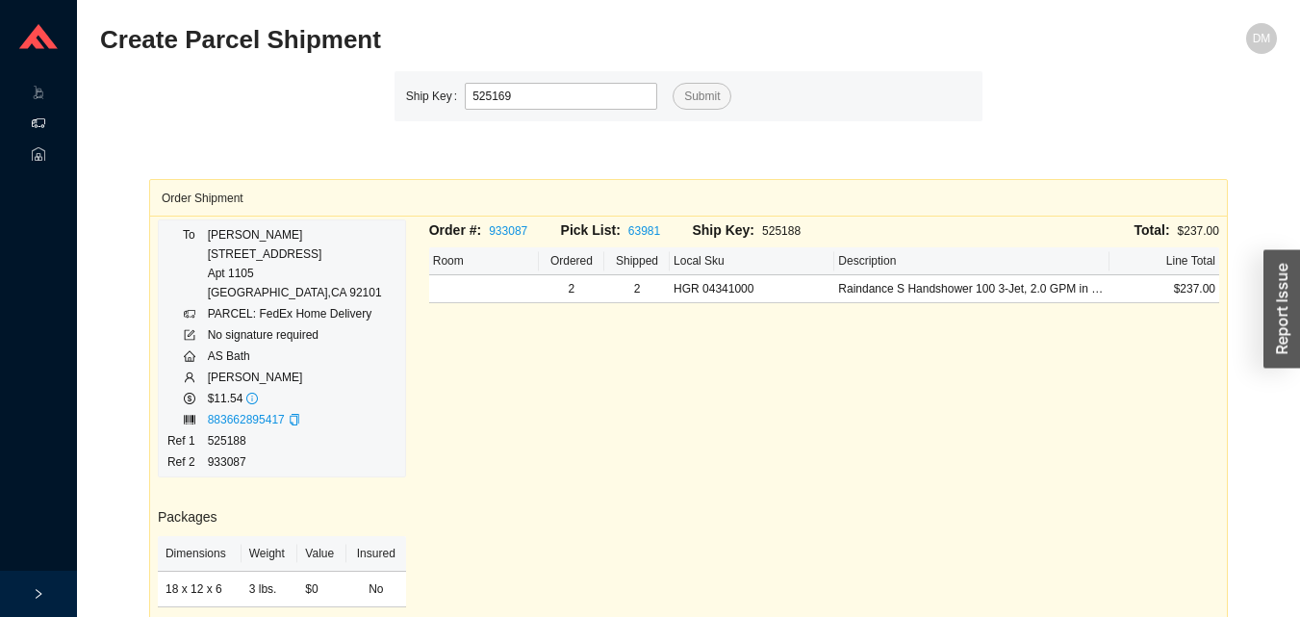
type input "525169"
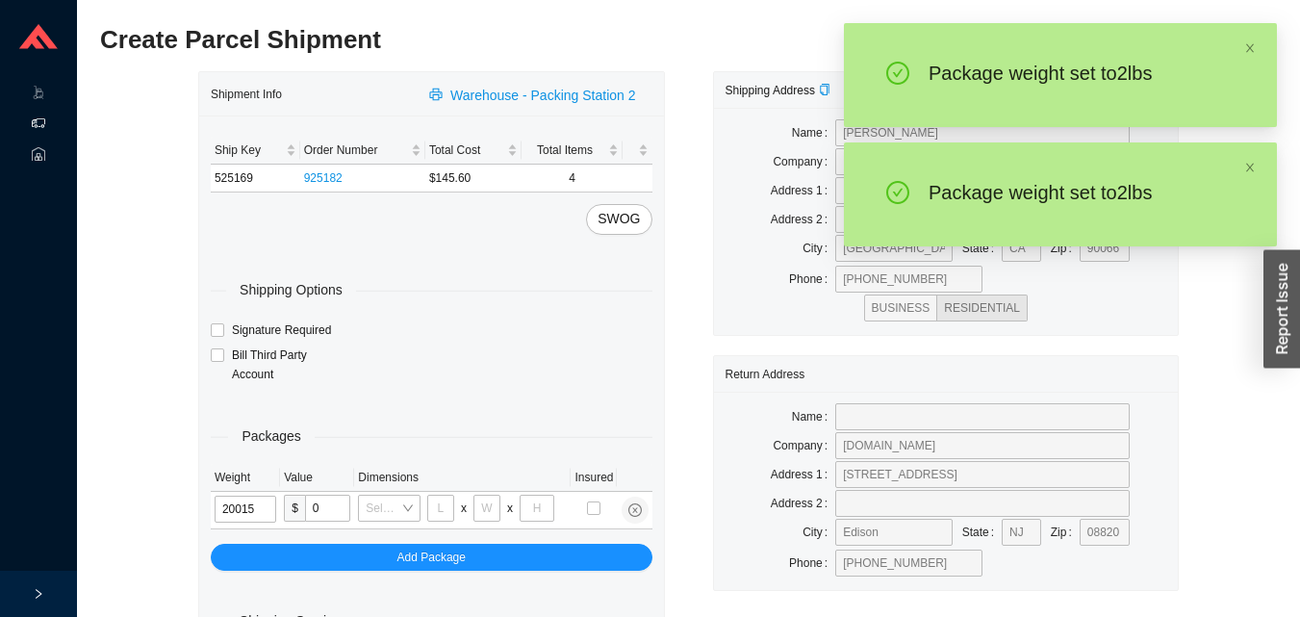
type input "2"
type input "8"
type input "2"
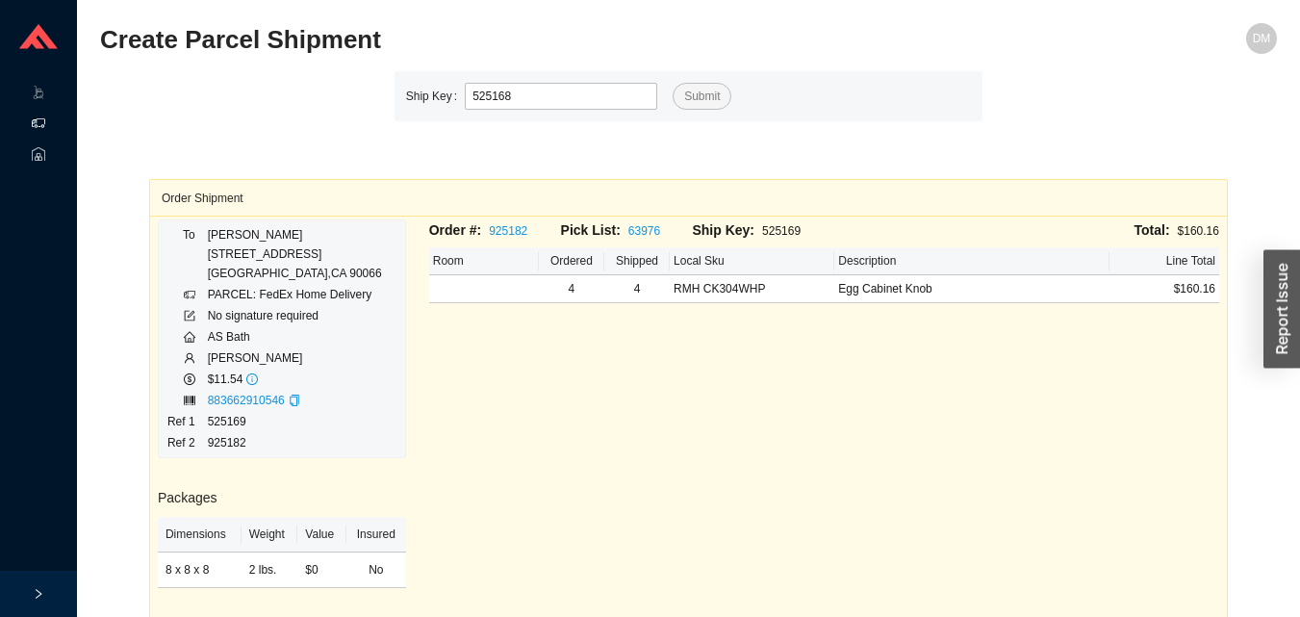
type input "525168"
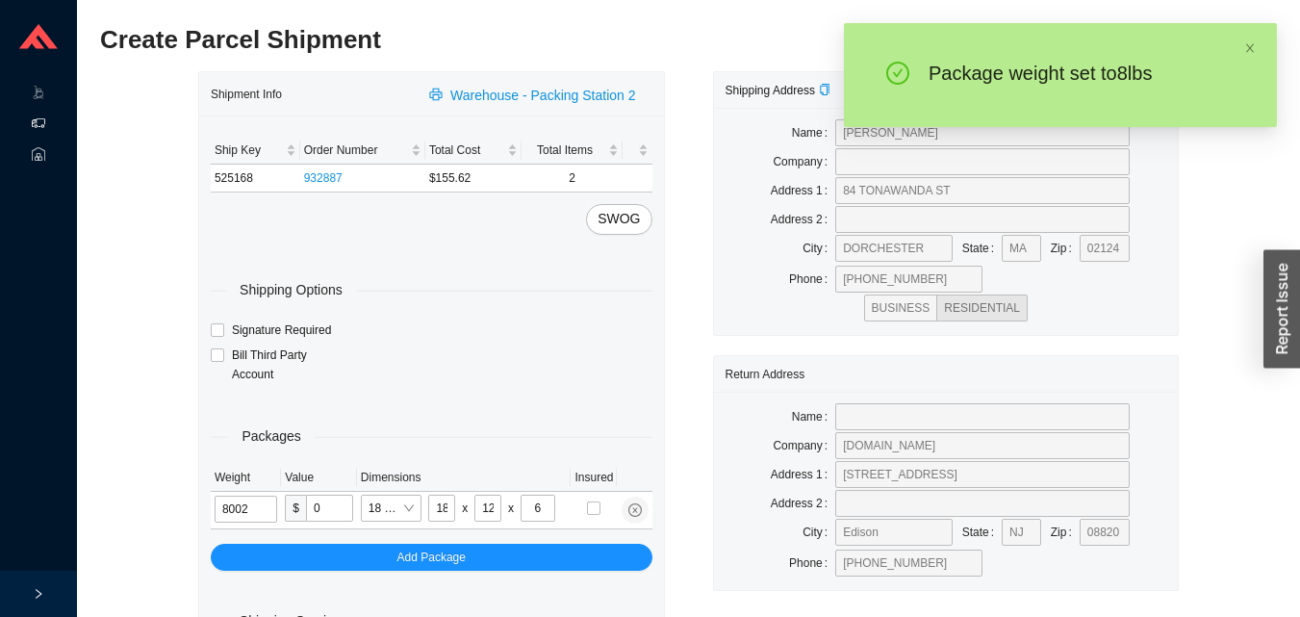
type input "8"
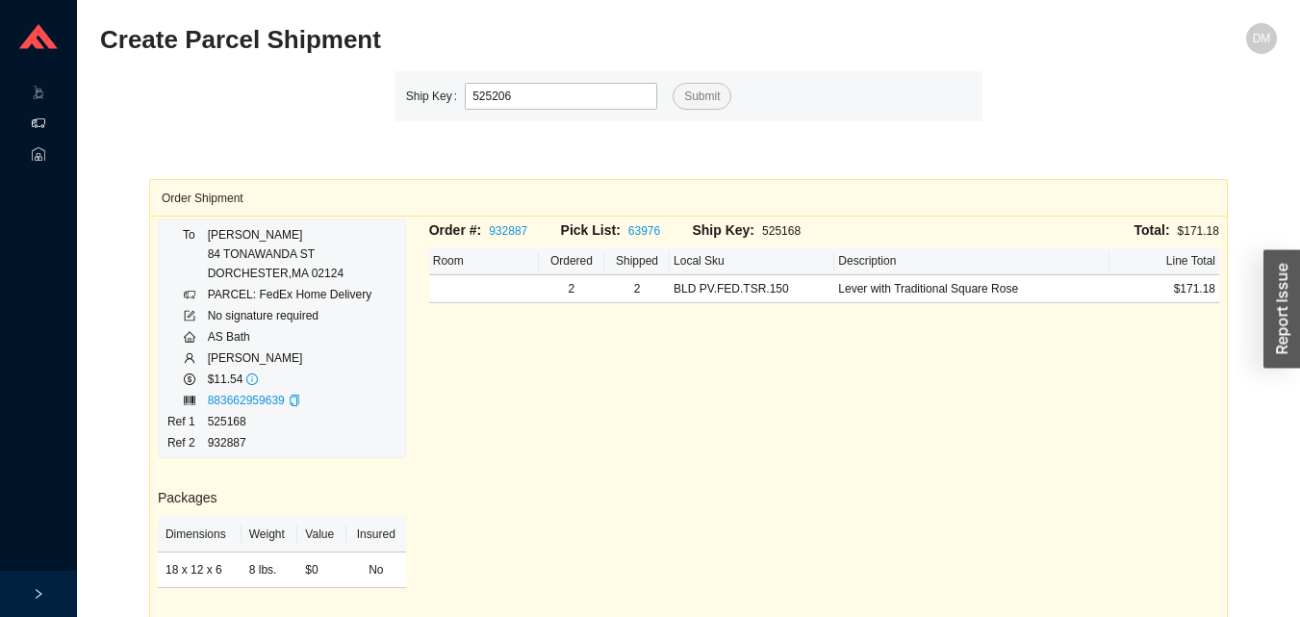
type input "525206"
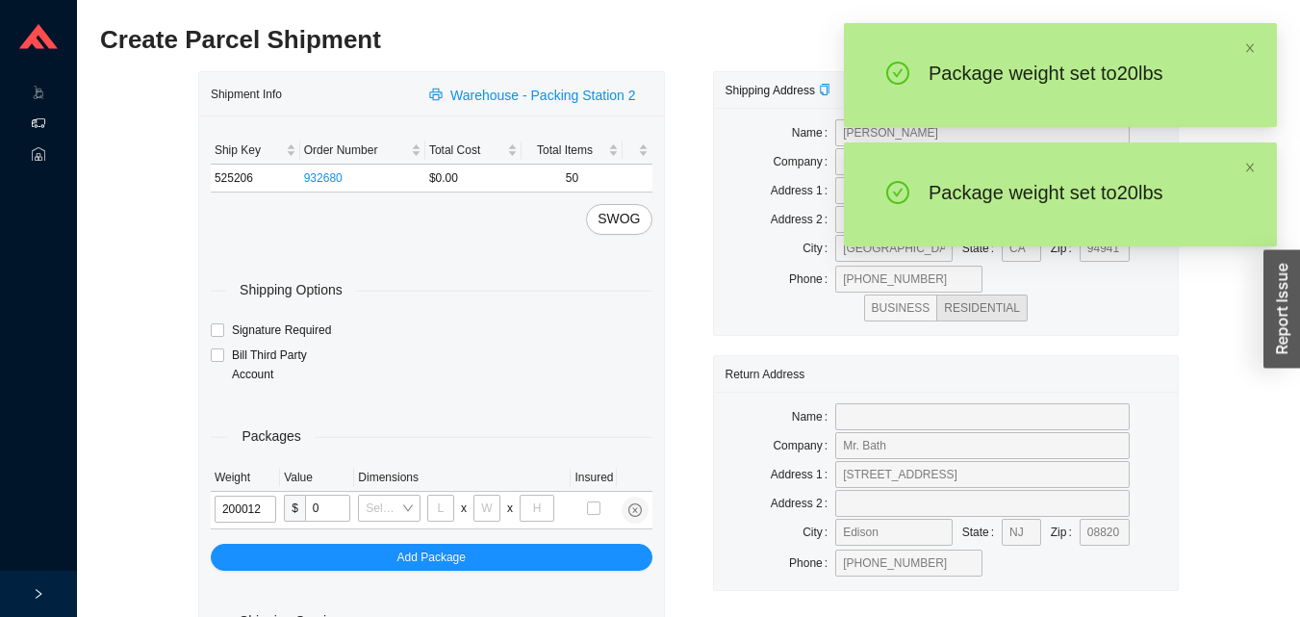
type input "20"
type input "18"
type input "12"
type input "6"
type input "20"
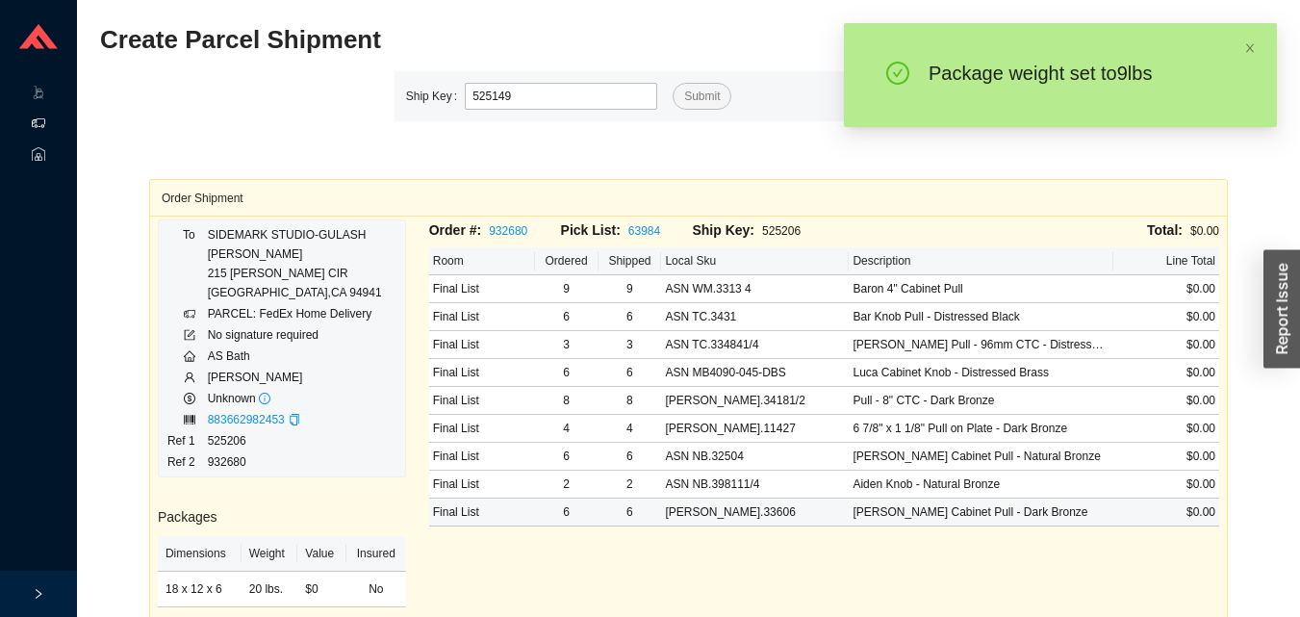
type input "525149"
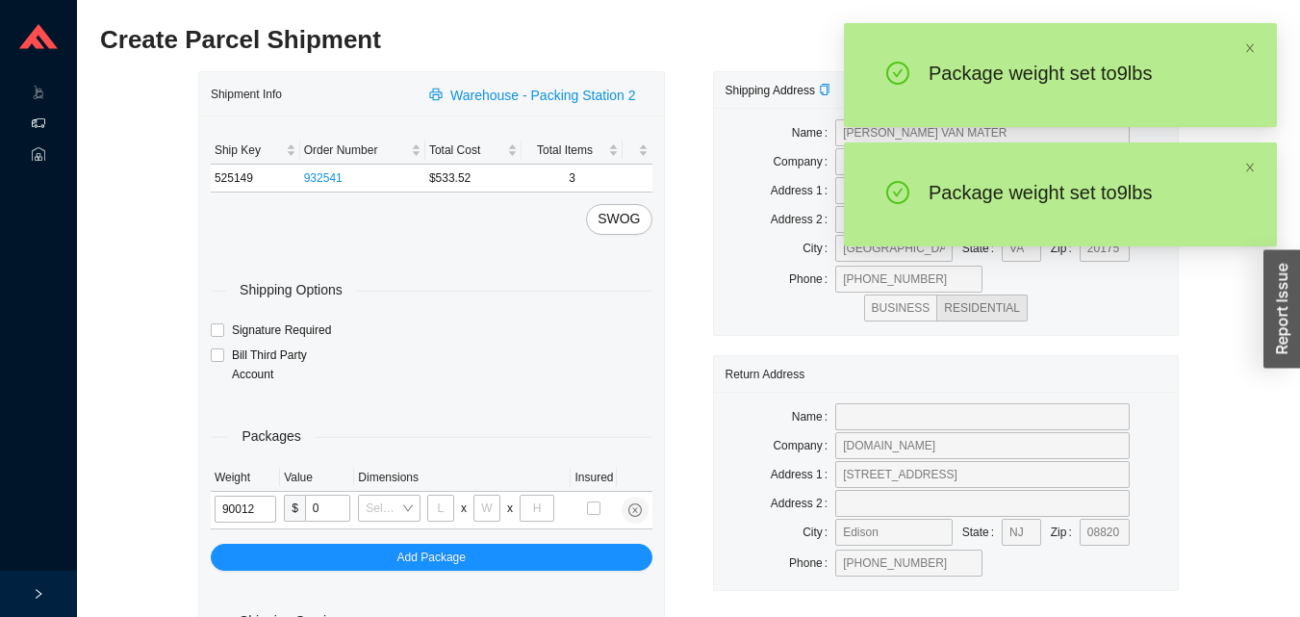
type input "9"
type input "18"
type input "12"
type input "6"
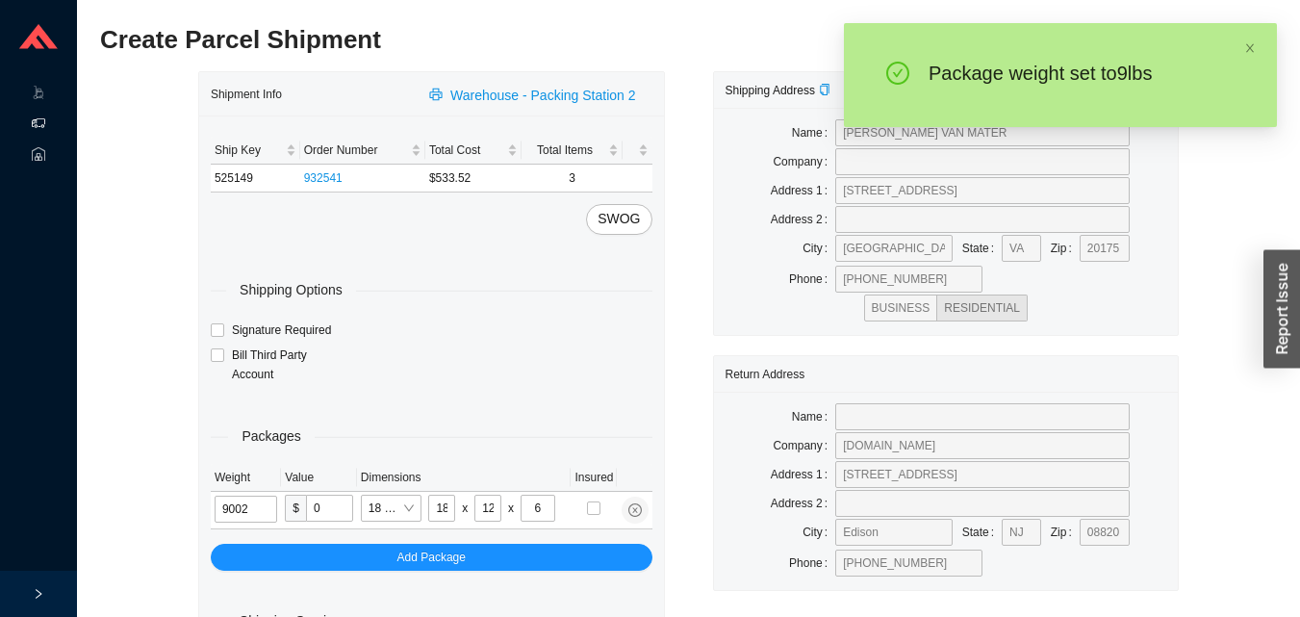
type input "9"
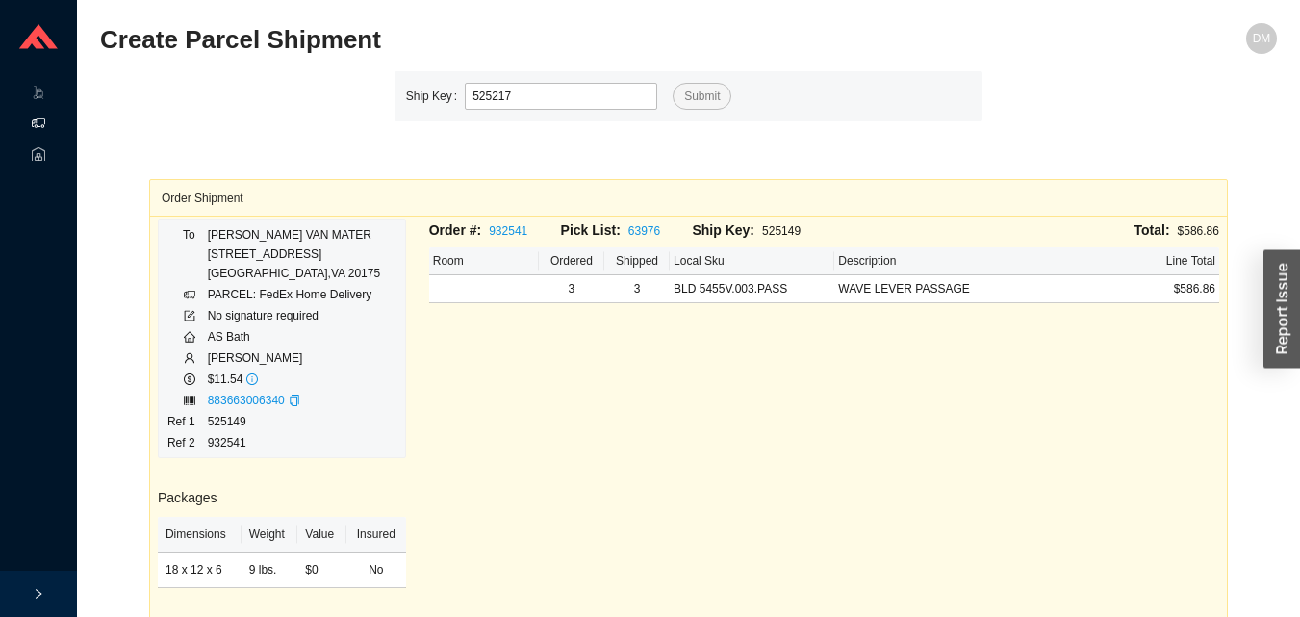
type input "525217"
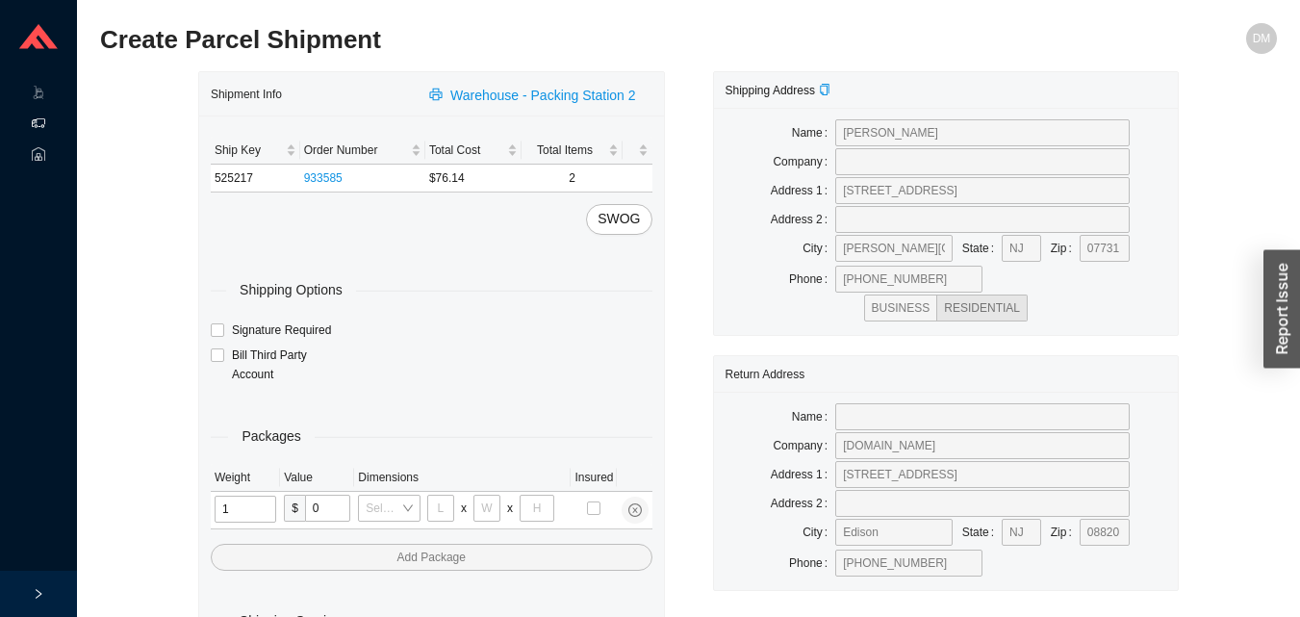
type input "12"
type input "18"
type input "12"
type input "6"
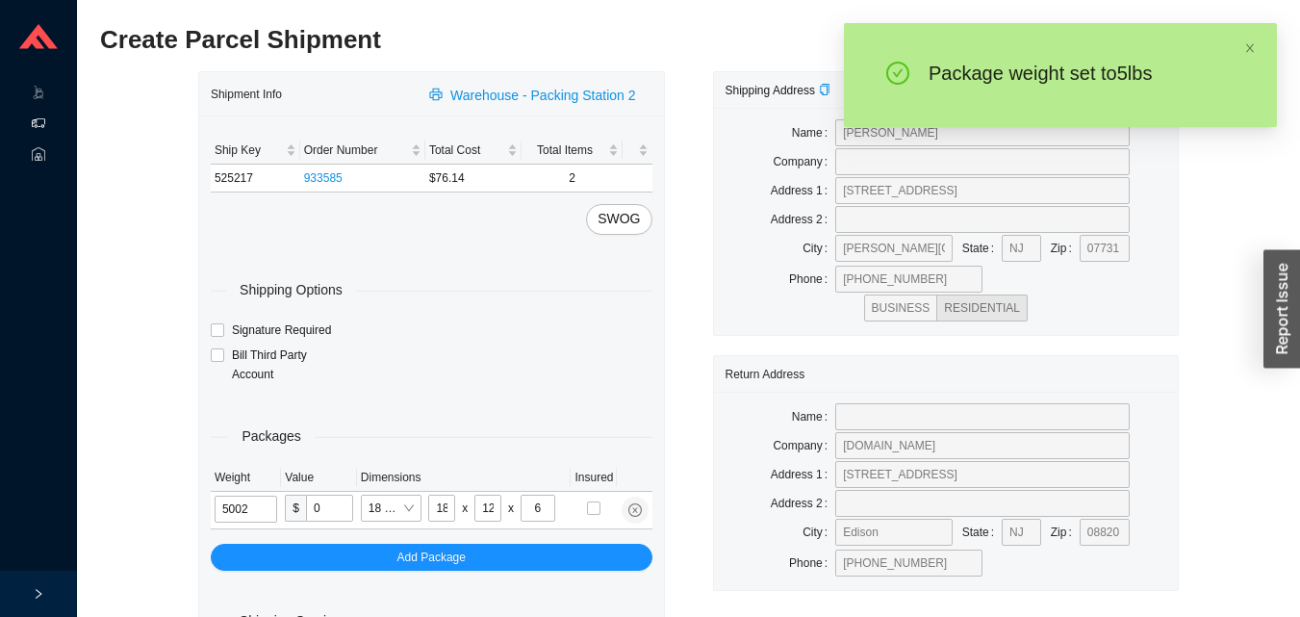
type input "5"
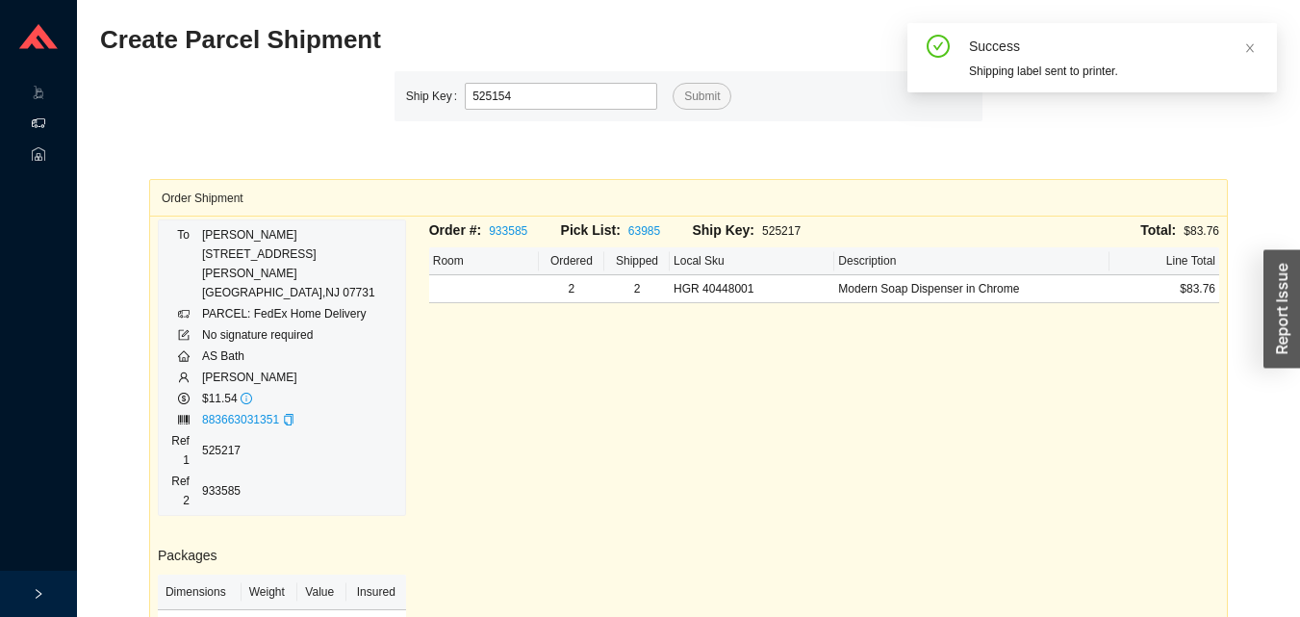
type input "525154"
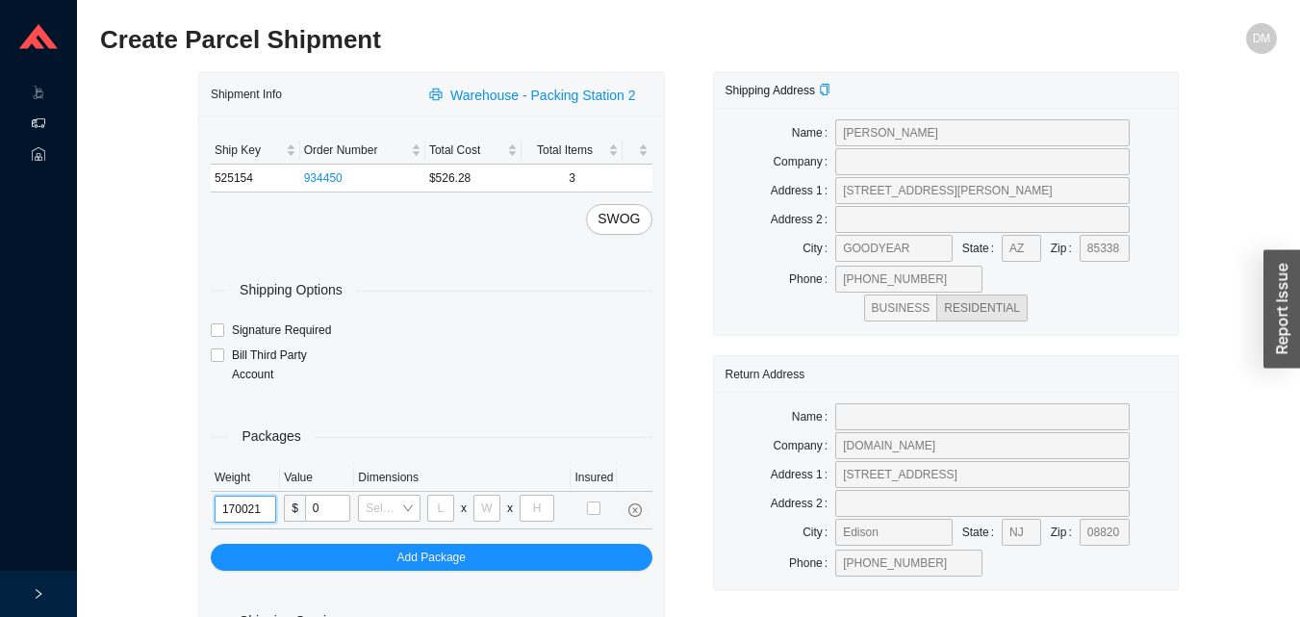
type input "17"
type input "18"
type input "12"
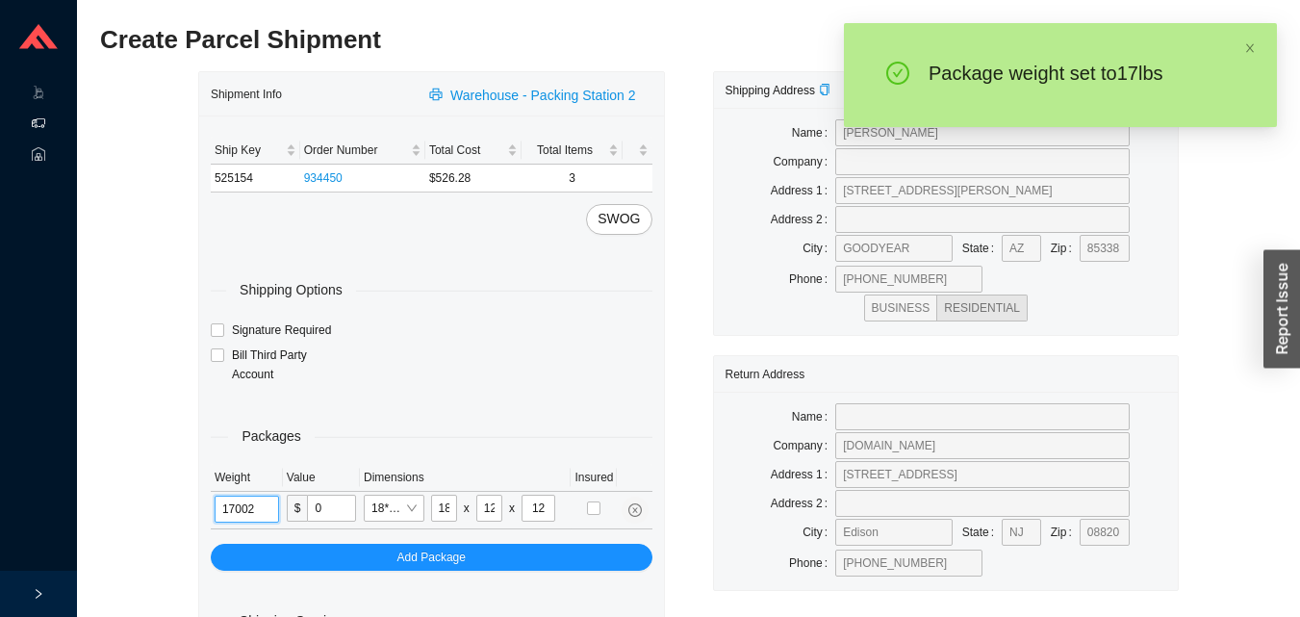
type input "17"
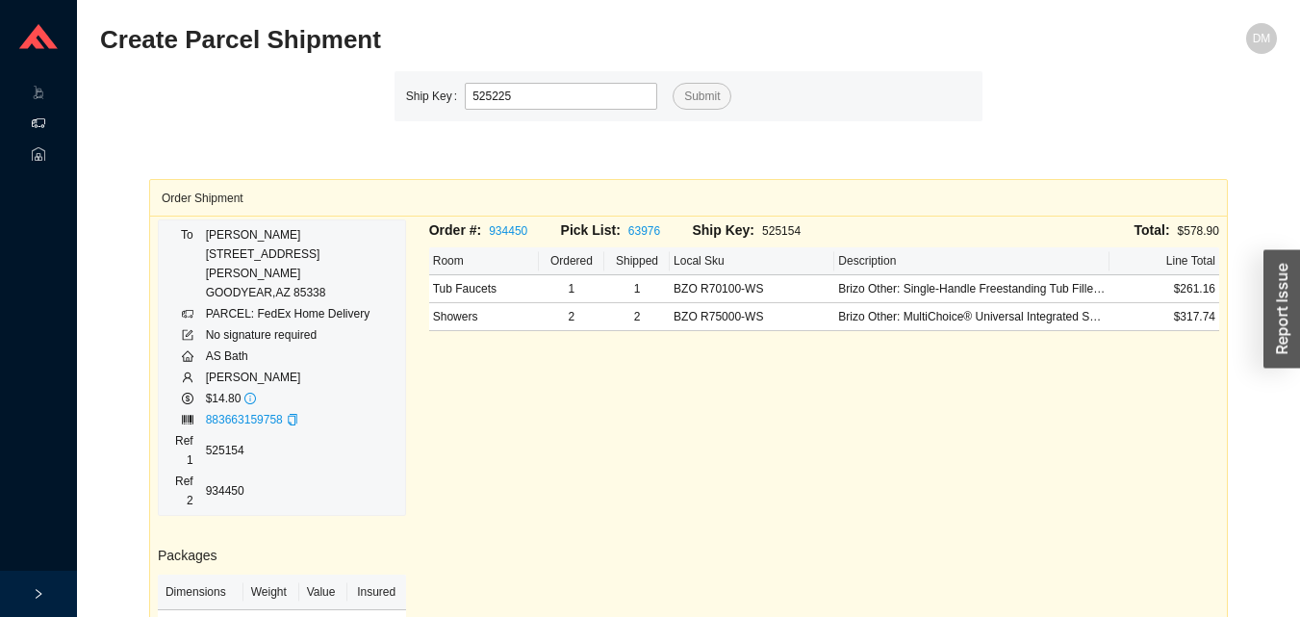
type input "525225"
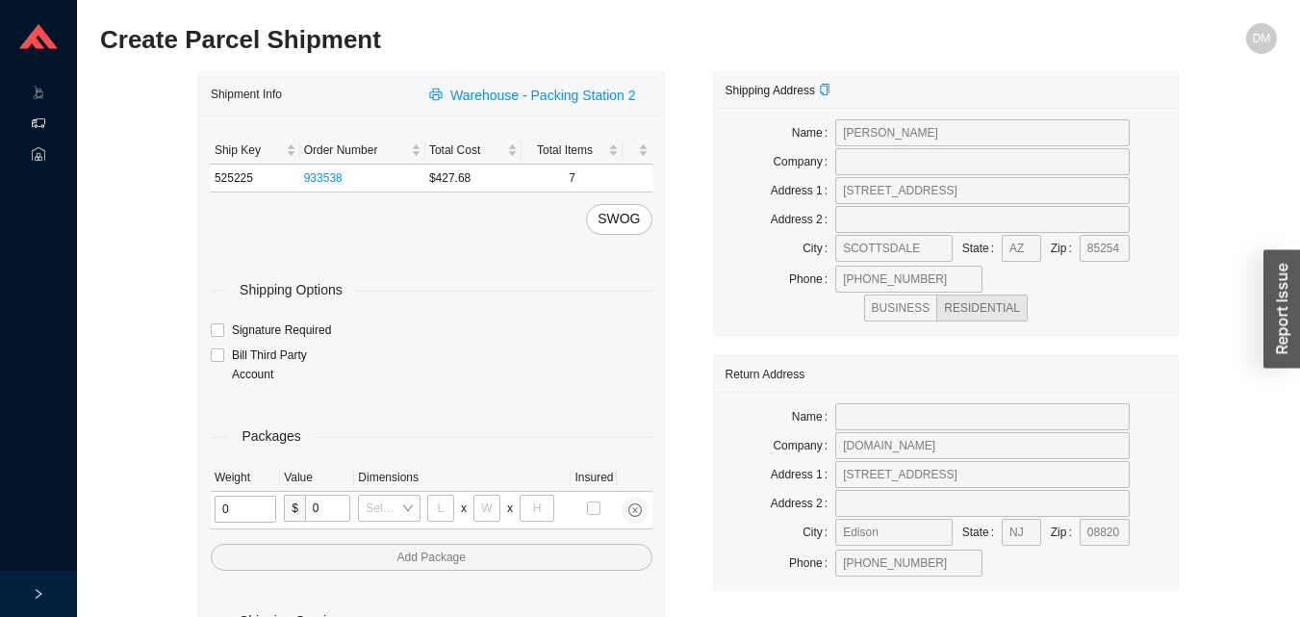
type input "1"
type input "18"
type input "5"
type input "36"
click at [230, 496] on input "tel" at bounding box center [242, 508] width 55 height 27
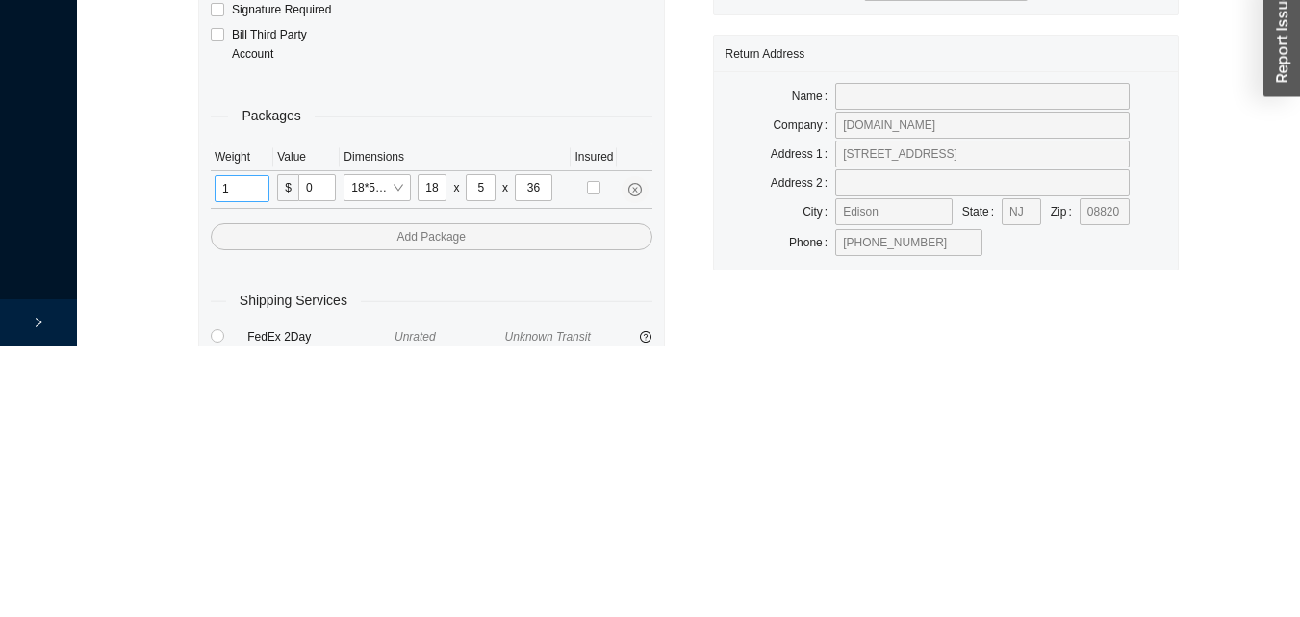
scroll to position [64, 0]
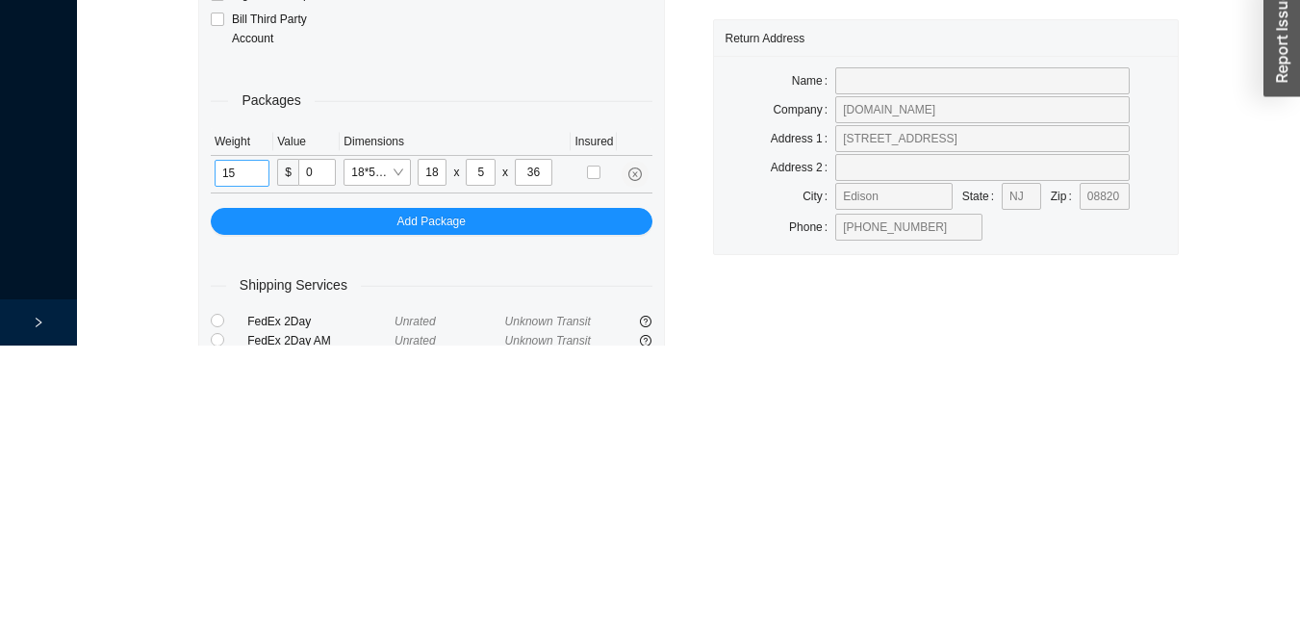
type input "15"
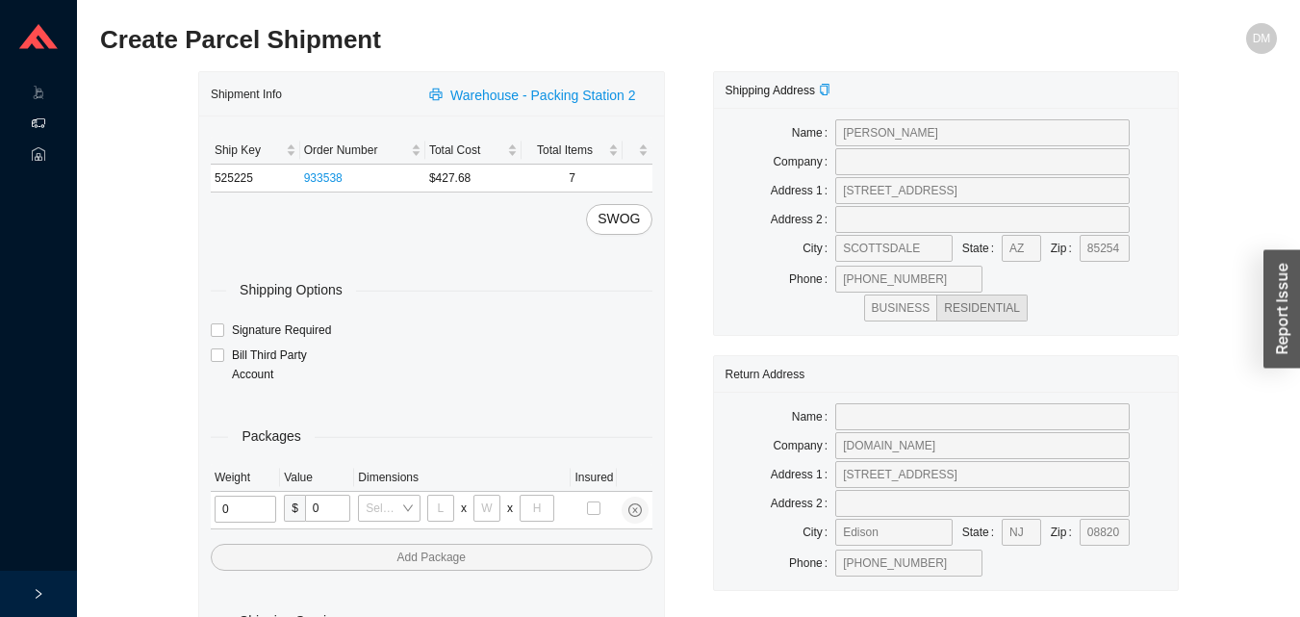
type input "1"
type input "18"
type input "5"
type input "36"
click at [230, 511] on input "tel" at bounding box center [242, 508] width 55 height 27
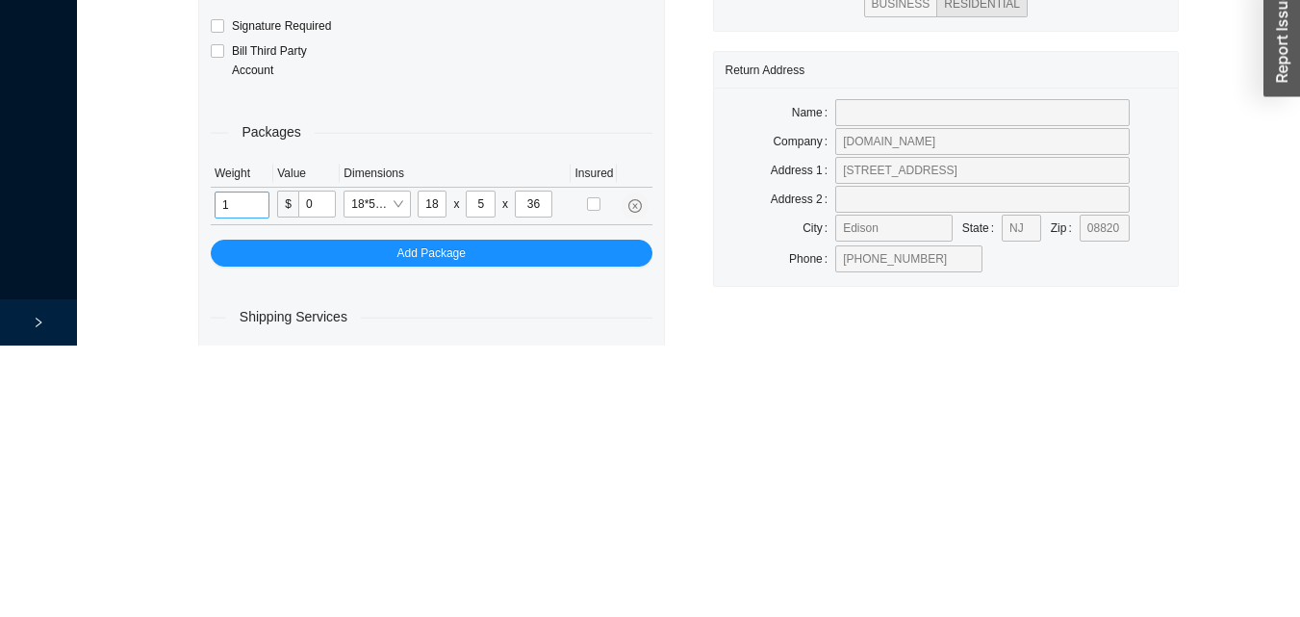
scroll to position [64, 0]
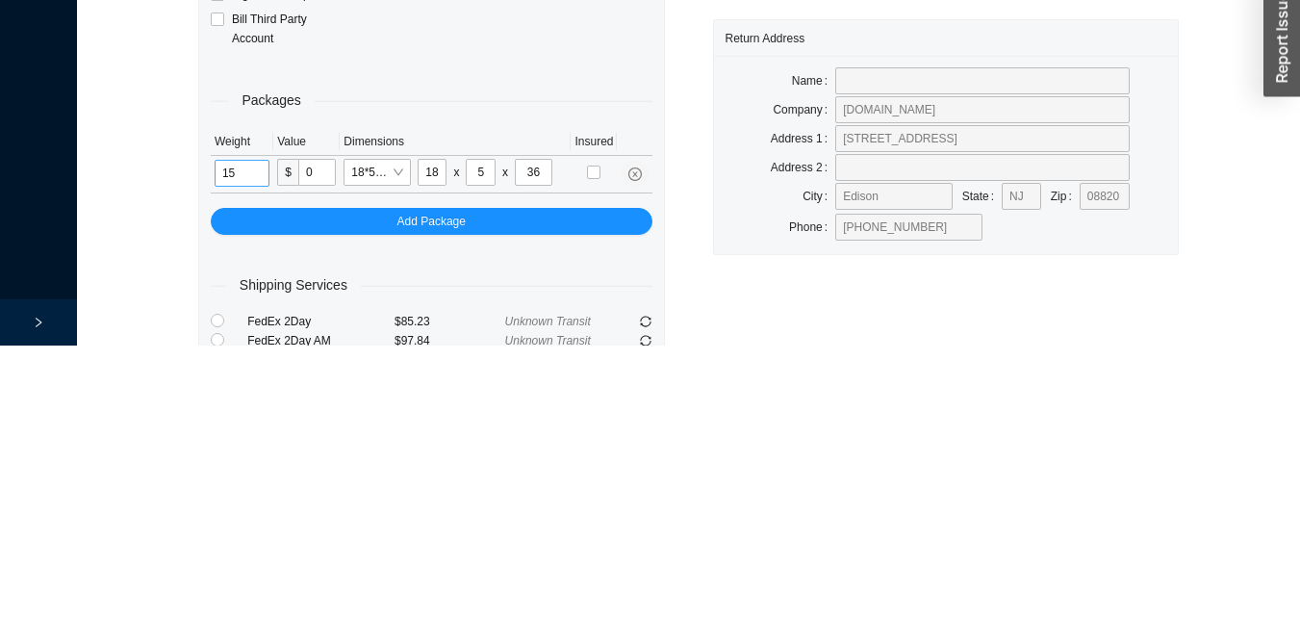
type input "15"
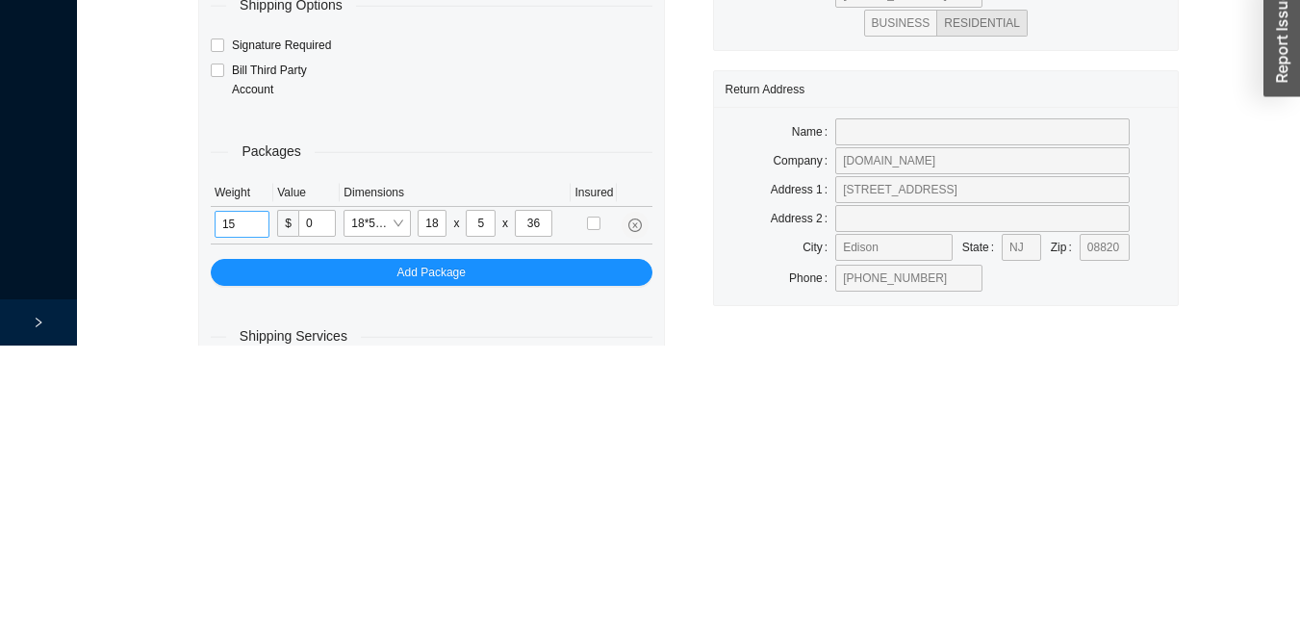
scroll to position [0, 0]
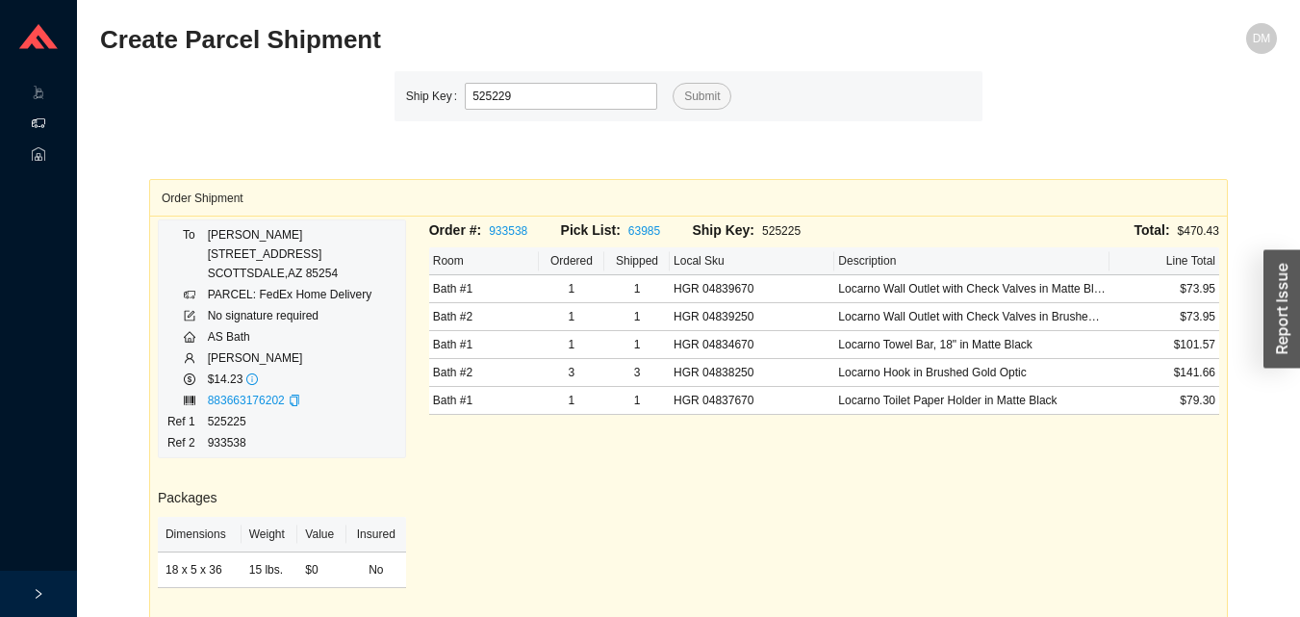
type input "525229"
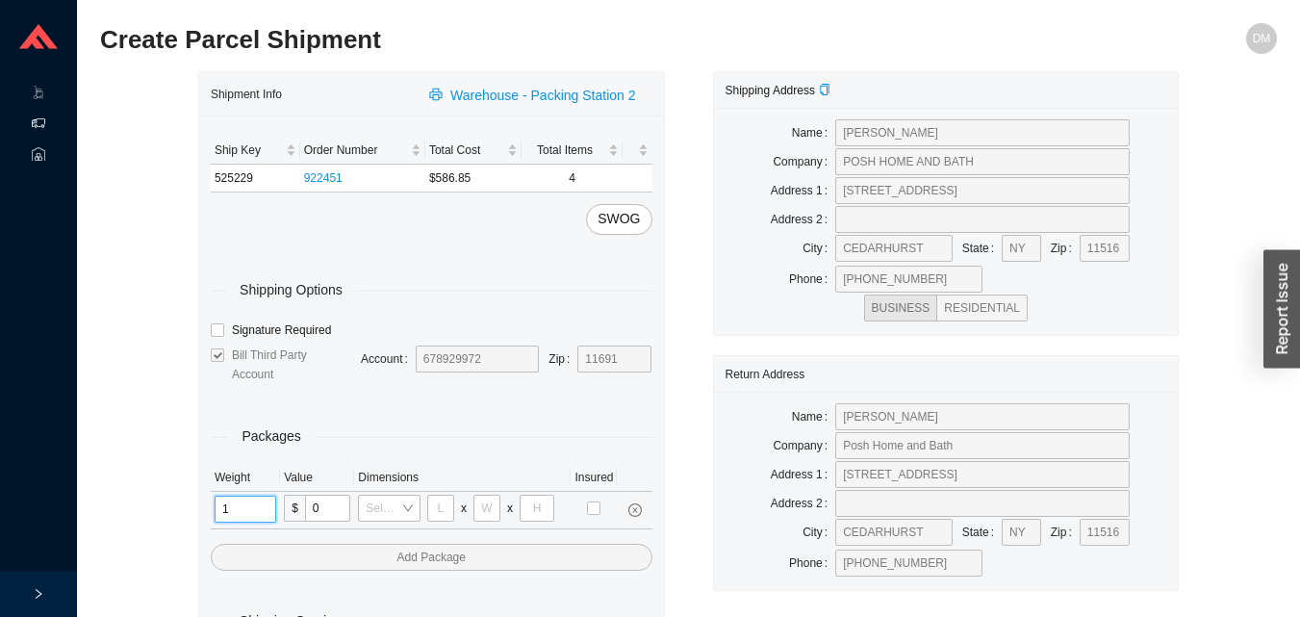
type input "17"
type input "8"
type input "36"
click at [266, 528] on td at bounding box center [246, 511] width 71 height 38
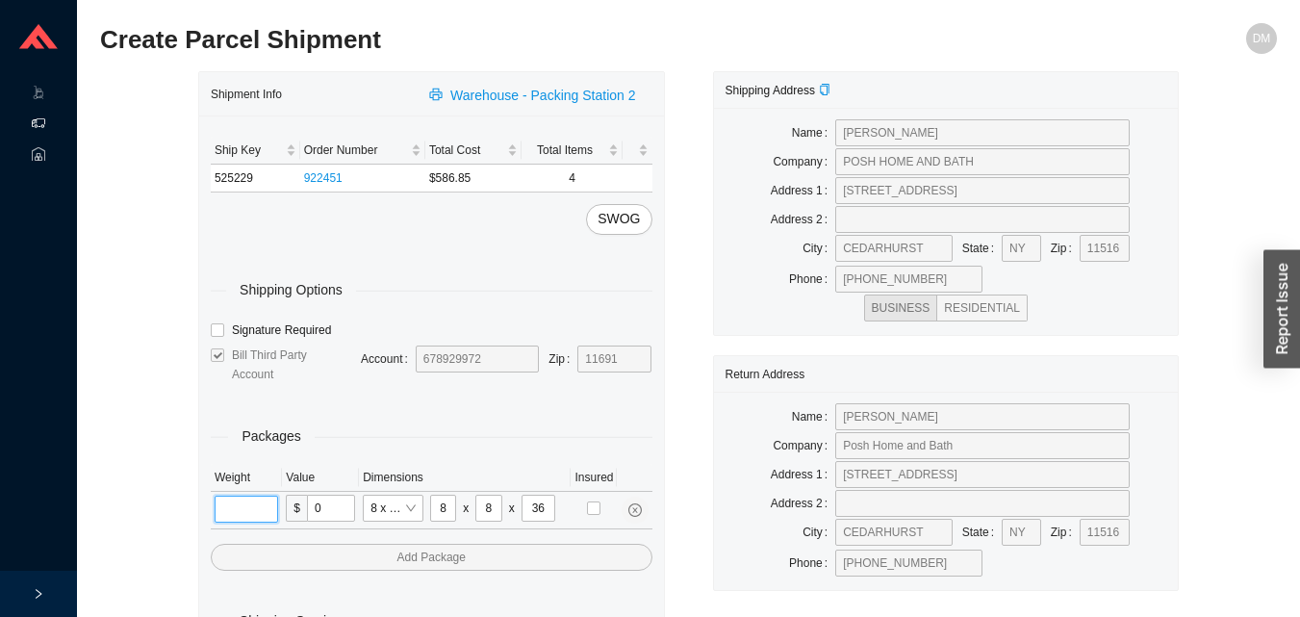
click at [256, 499] on input "tel" at bounding box center [246, 508] width 63 height 27
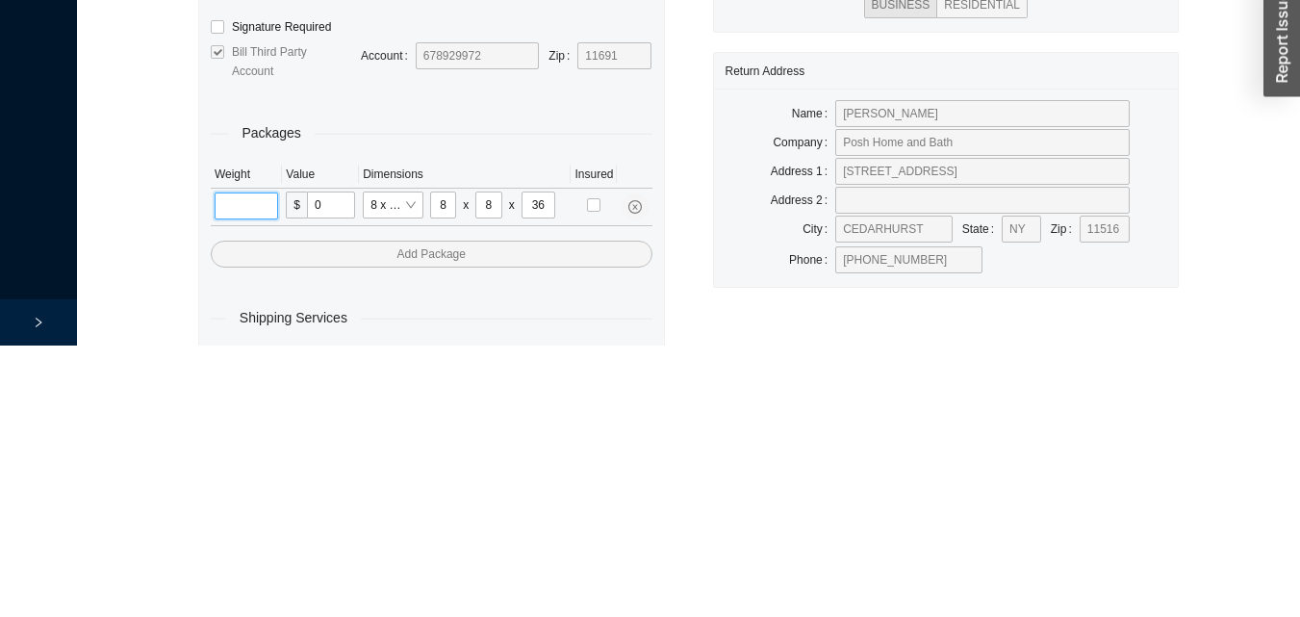
scroll to position [64, 0]
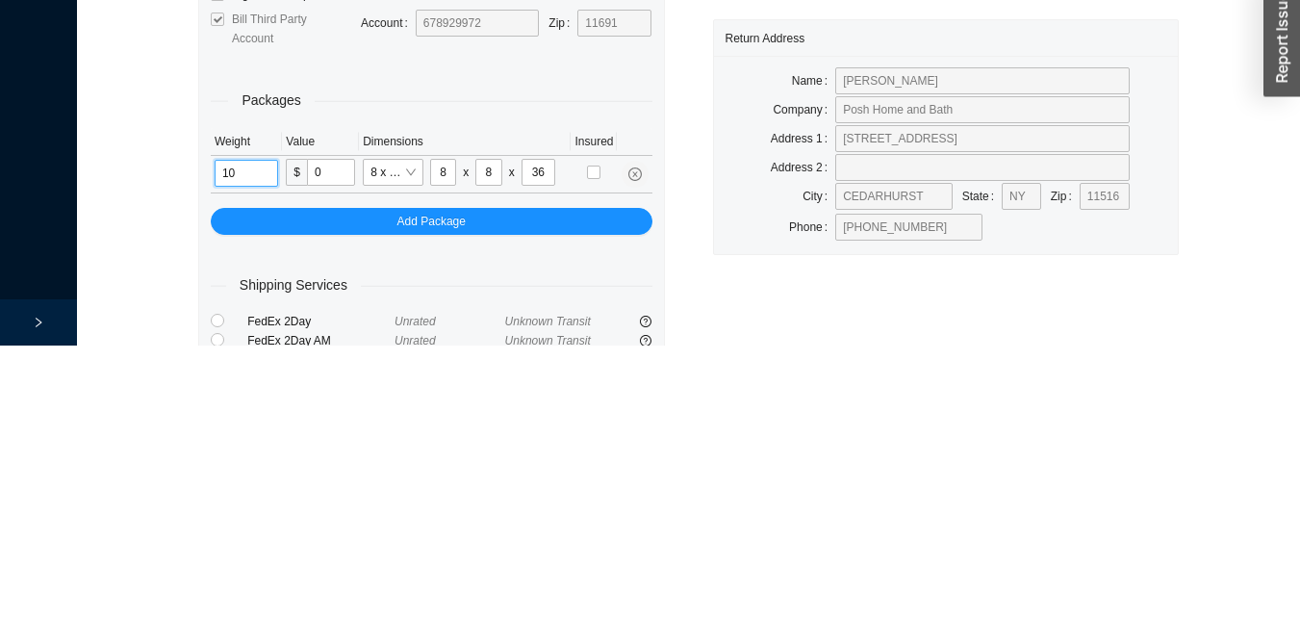
type input "10"
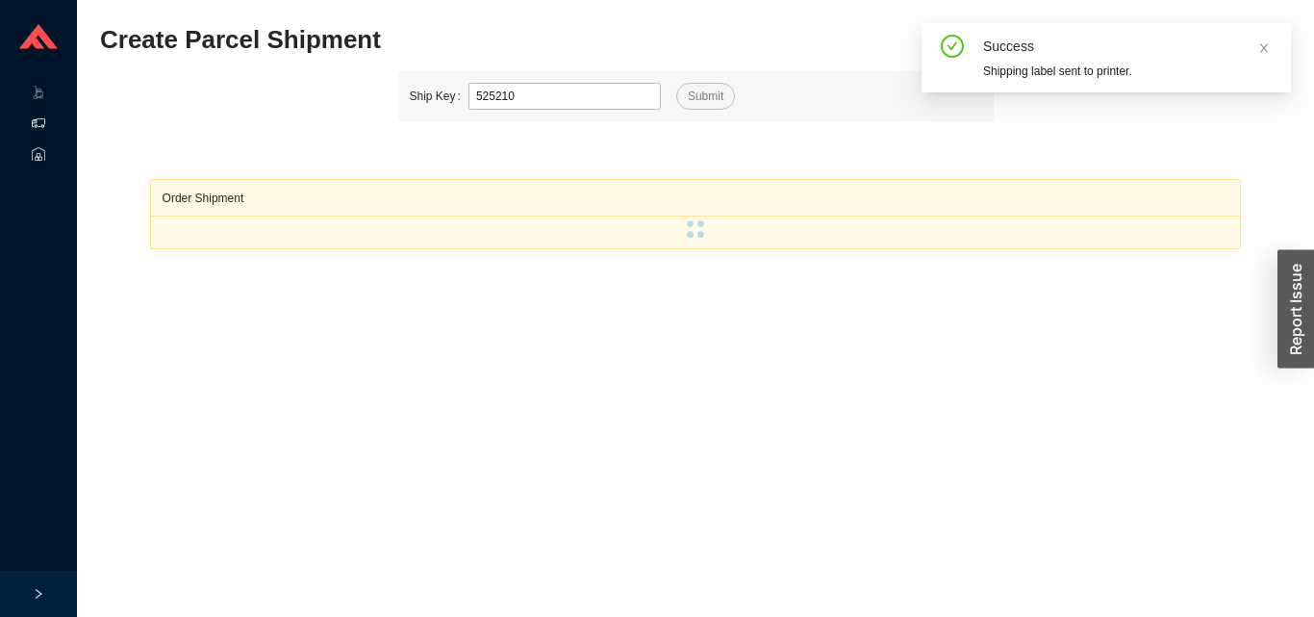
type input "525210"
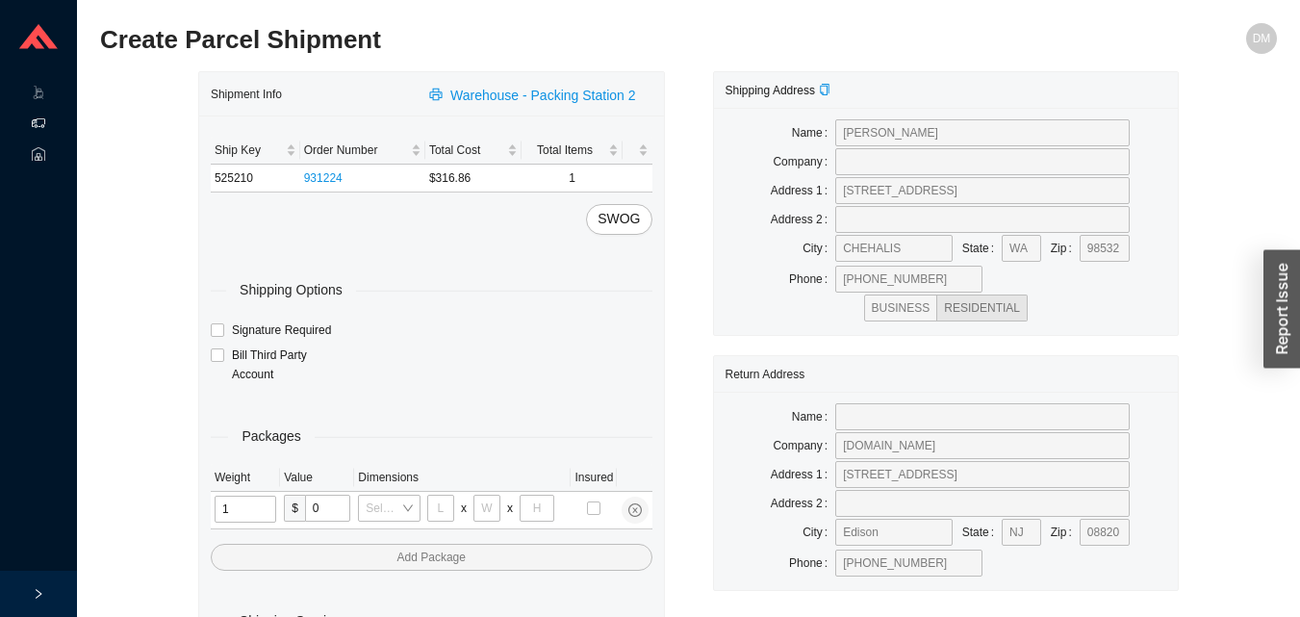
type input "17"
type input "8"
type input "36"
type input "18"
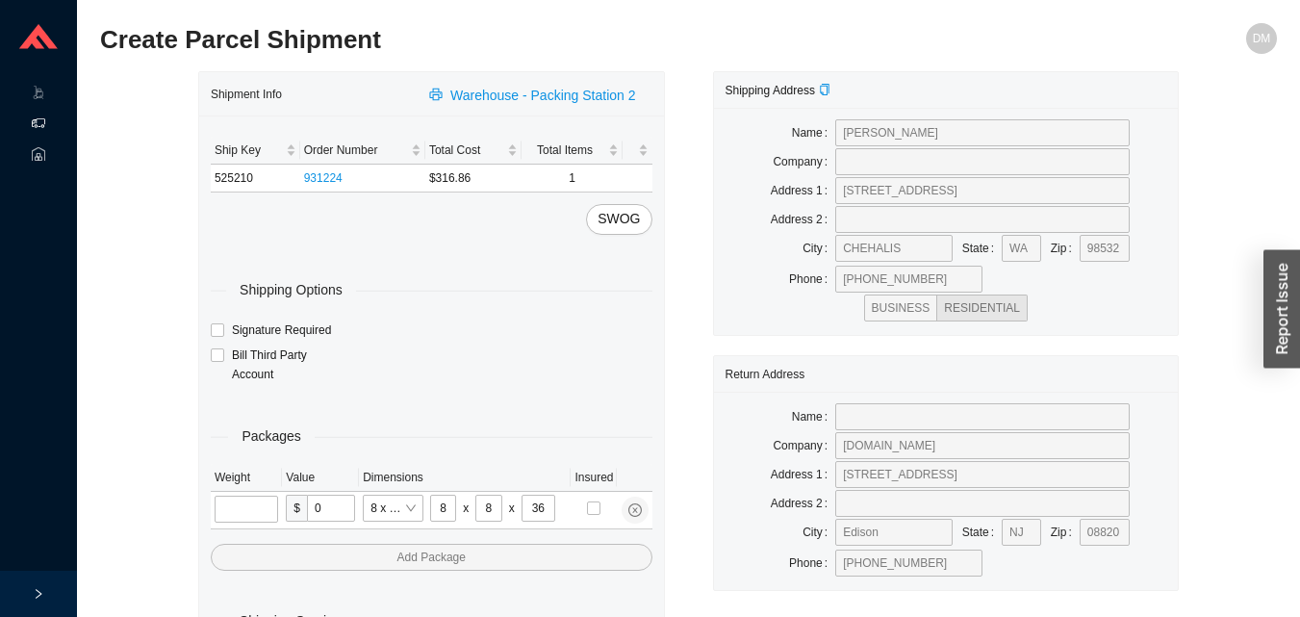
type input "28"
type input "5"
type input "38"
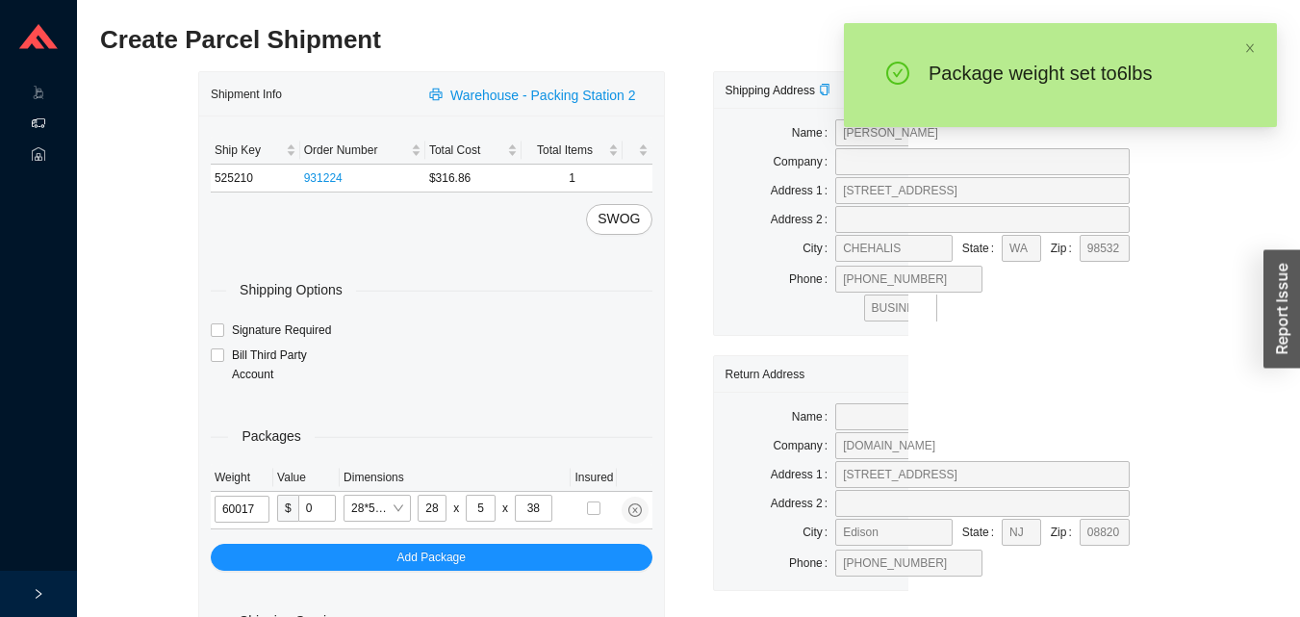
type input "6"
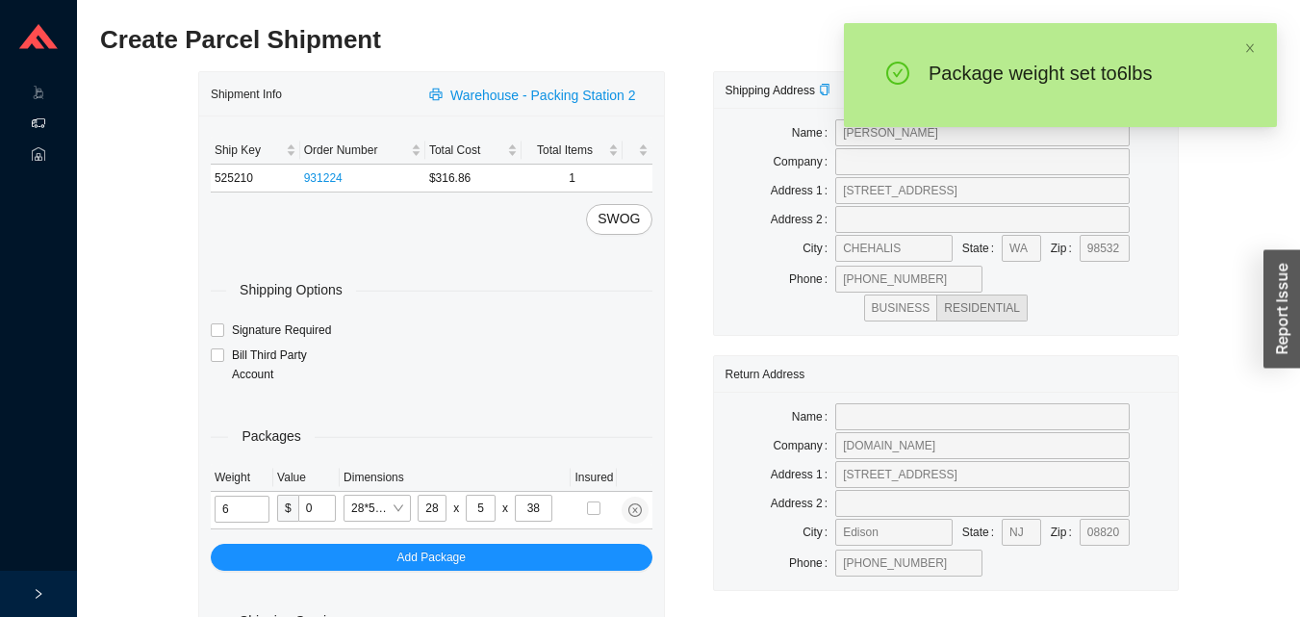
type input "8"
type input "36"
type input "6"
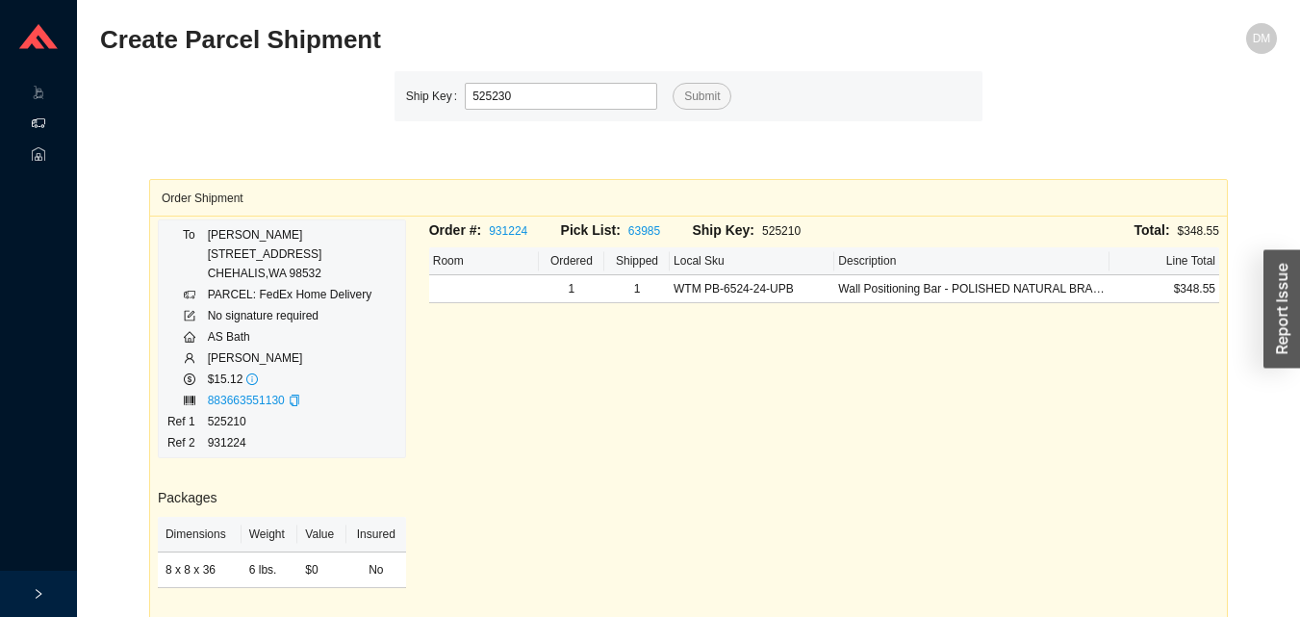
type input "525230"
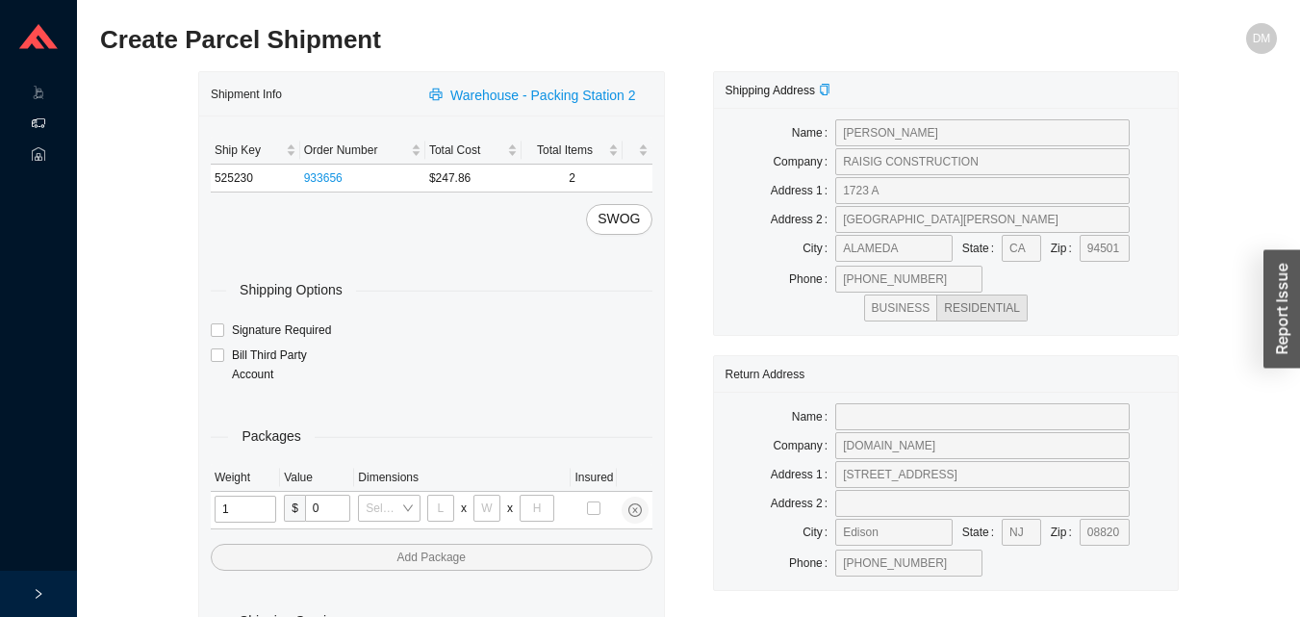
type input "11"
type input "14"
type input "7"
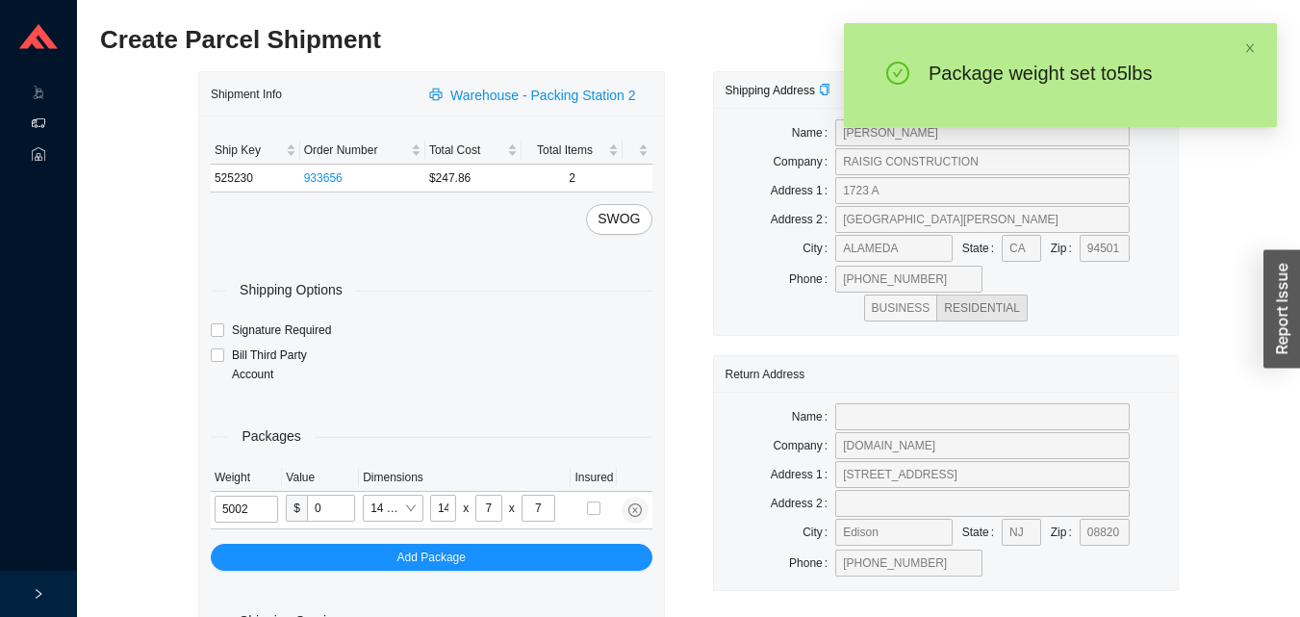
type input "5"
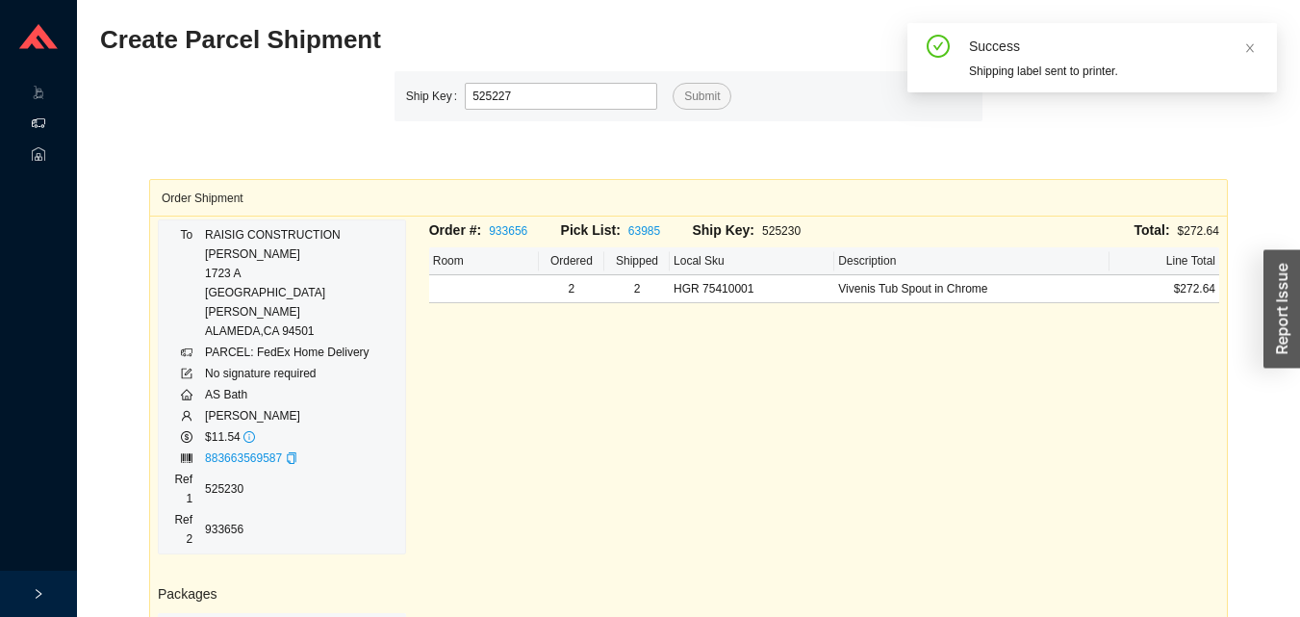
type input "525227"
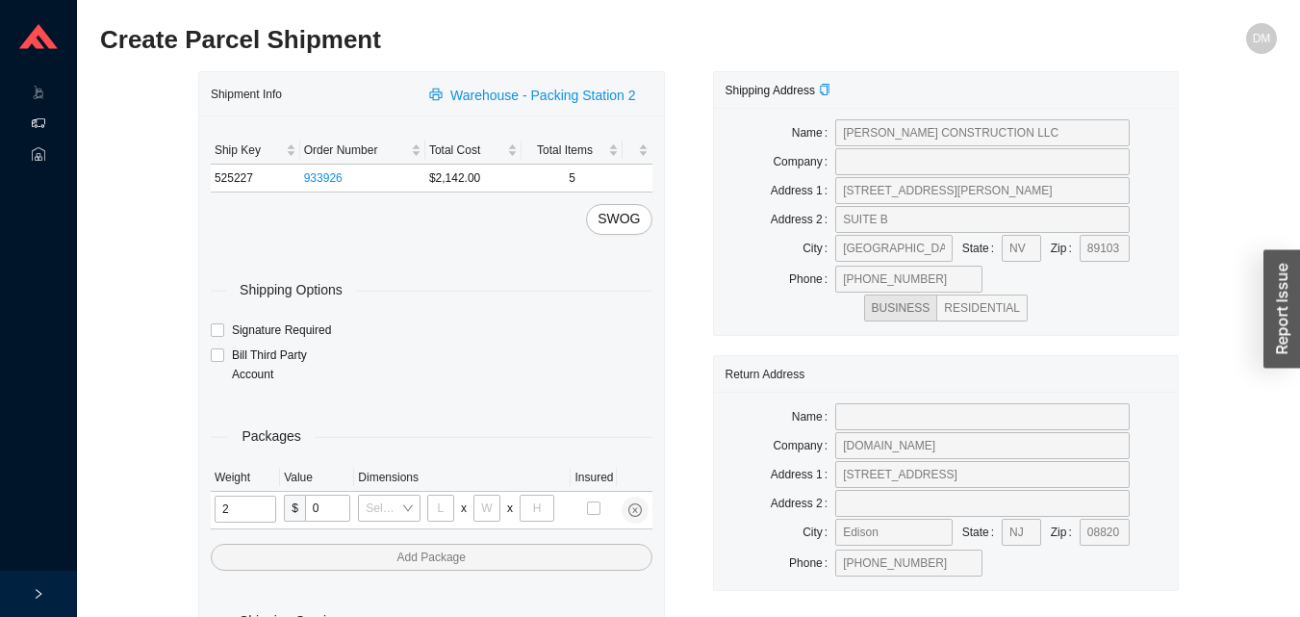
type input "25"
type input "28"
type input "16"
type input "7"
type input "2"
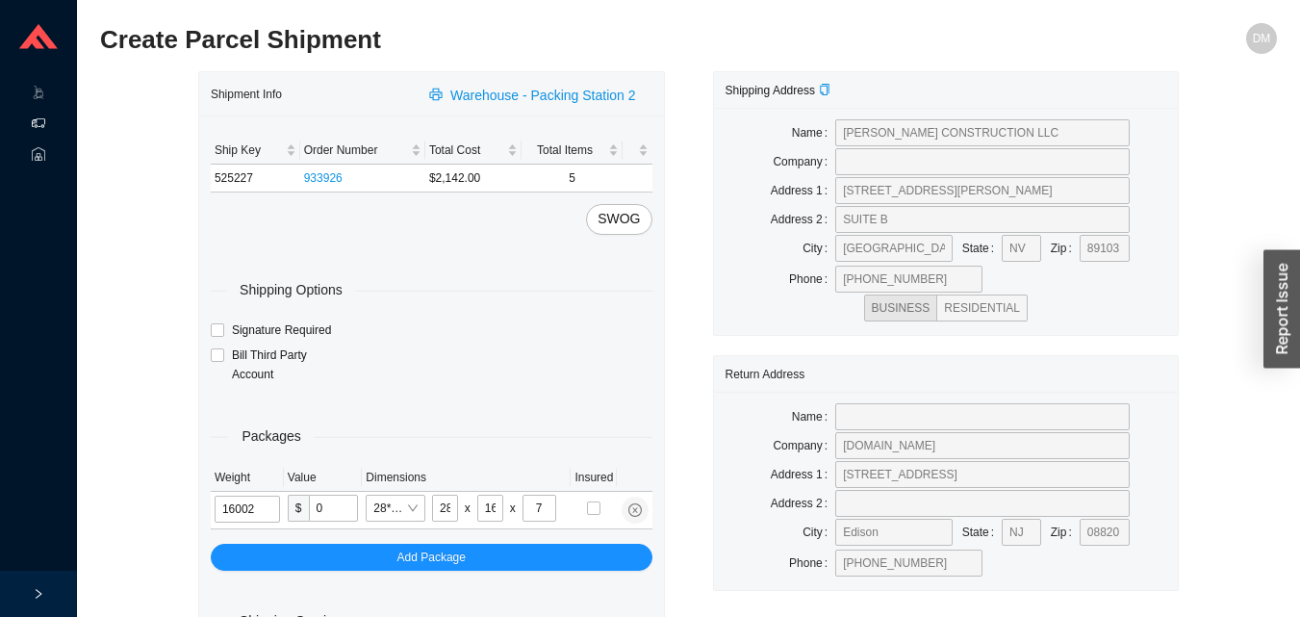
type input "16"
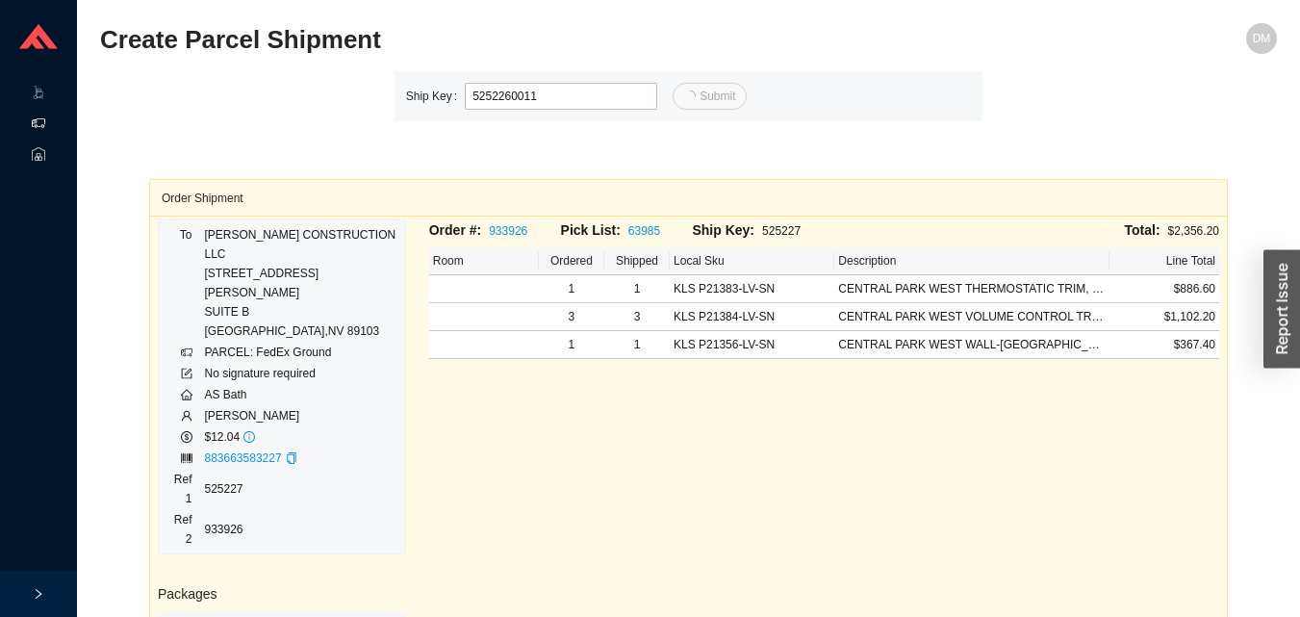
type input "11"
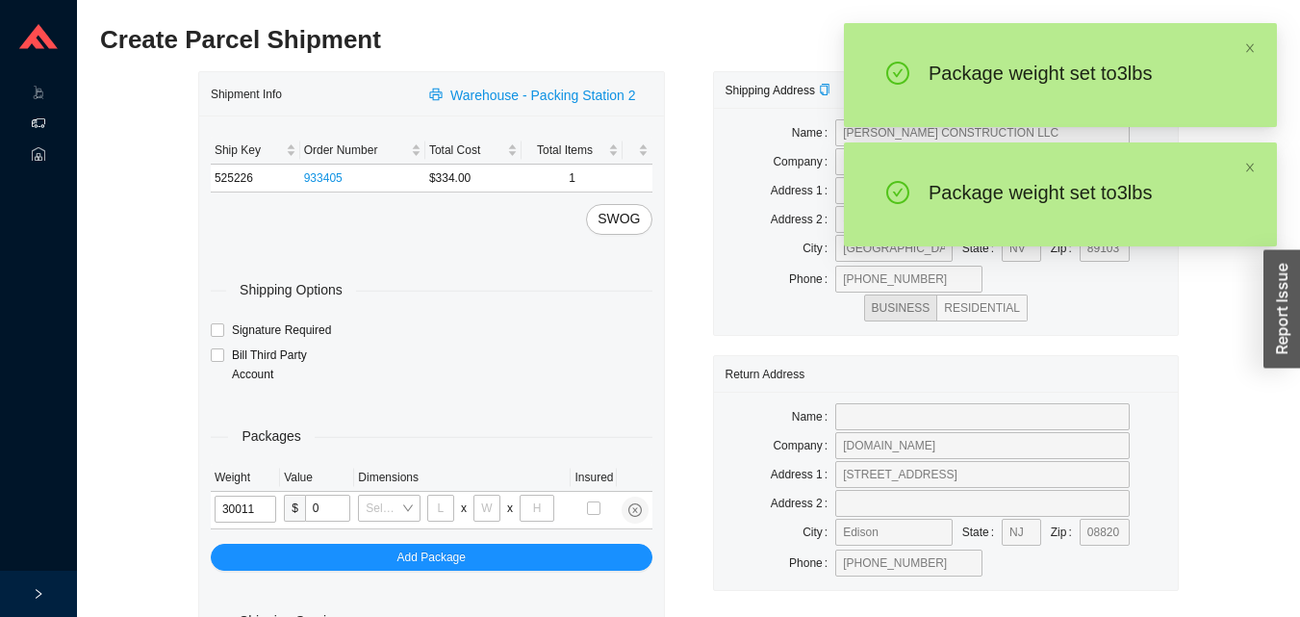
type input "3"
type input "14"
type input "7"
type input "3"
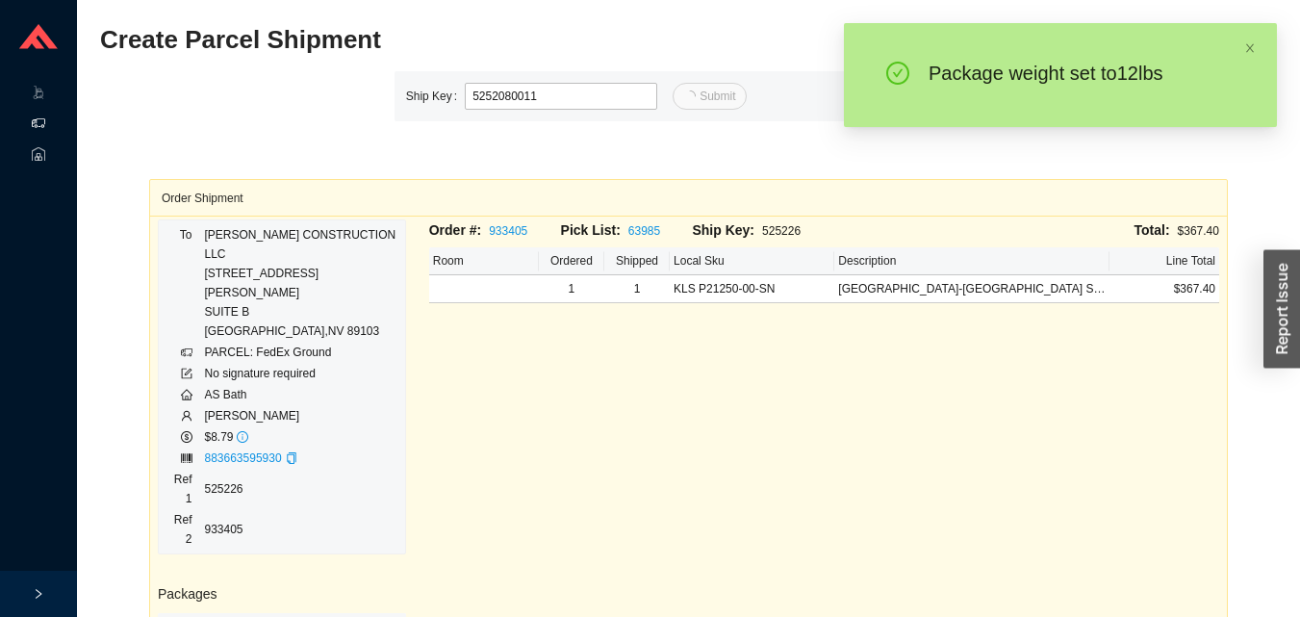
type input "11"
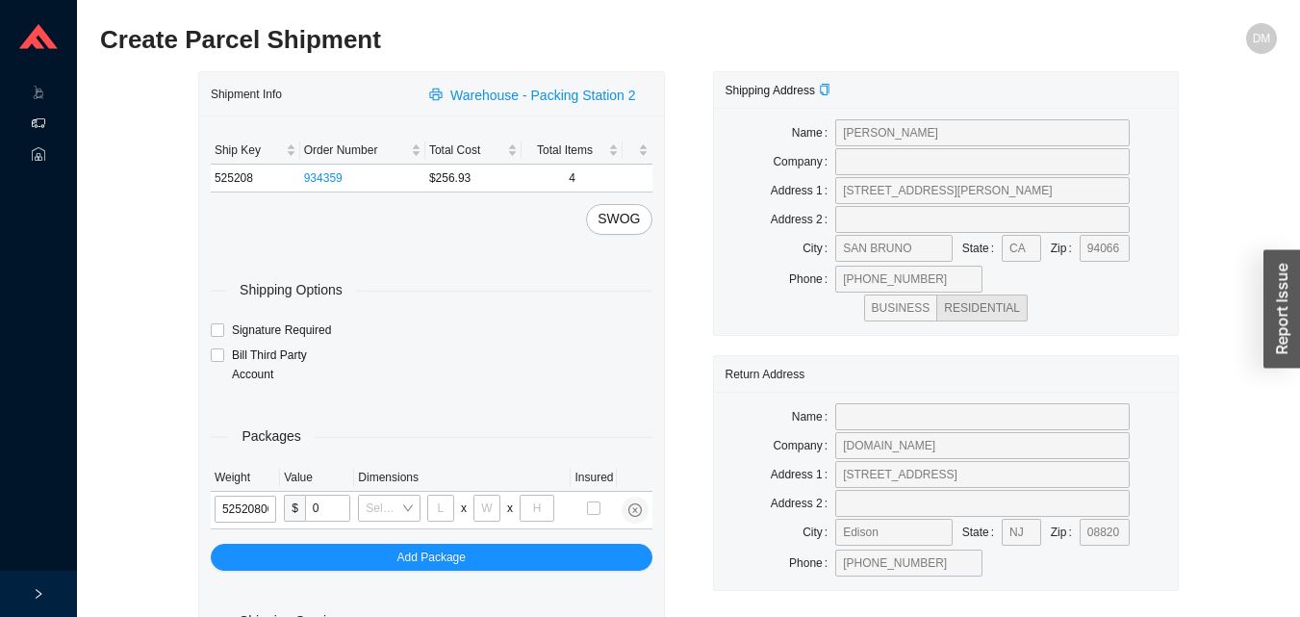
type input "525208"
type input "18"
type input "12"
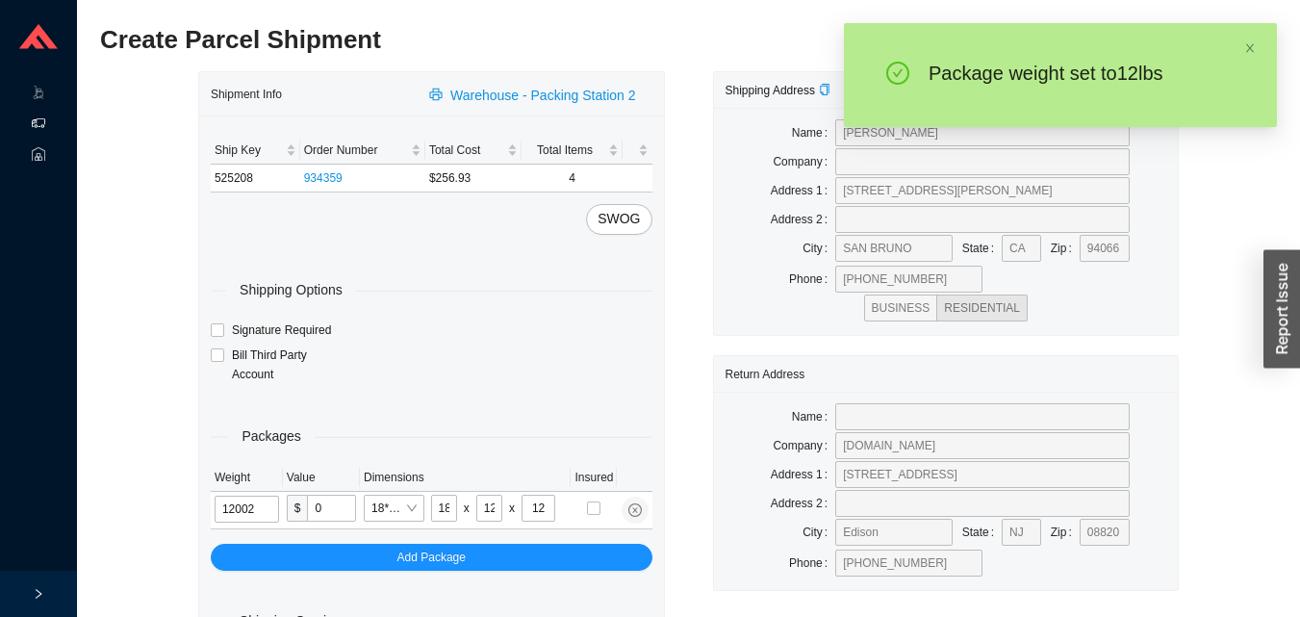
type input "12"
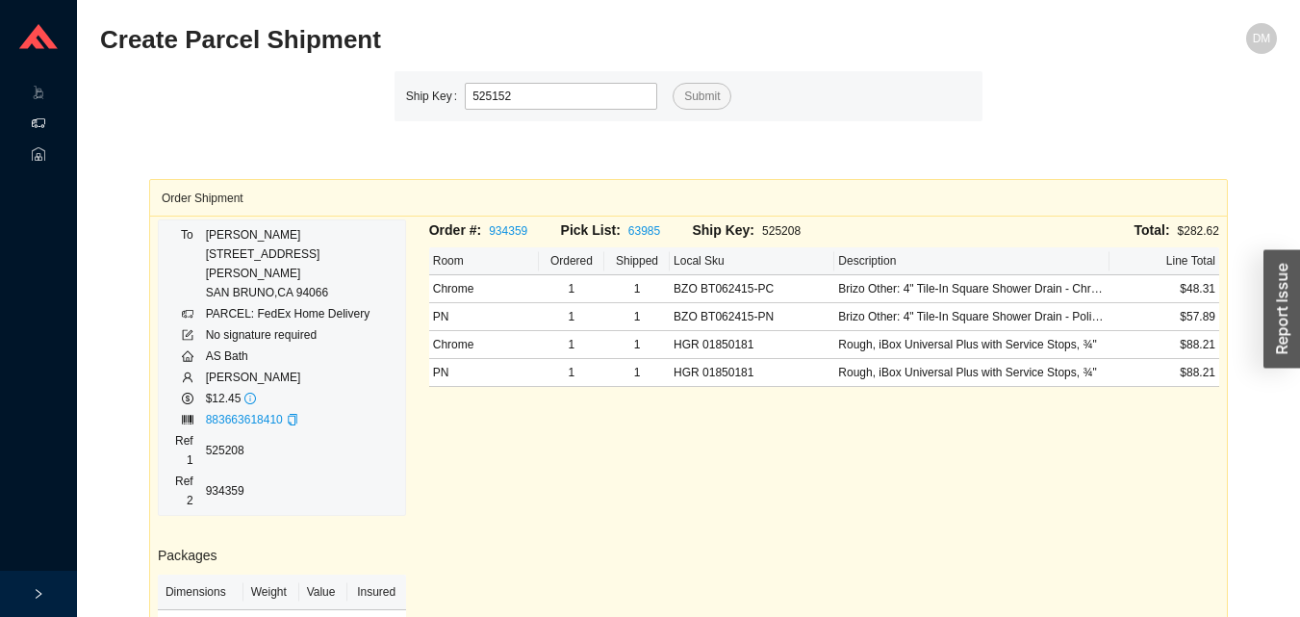
type input "525152"
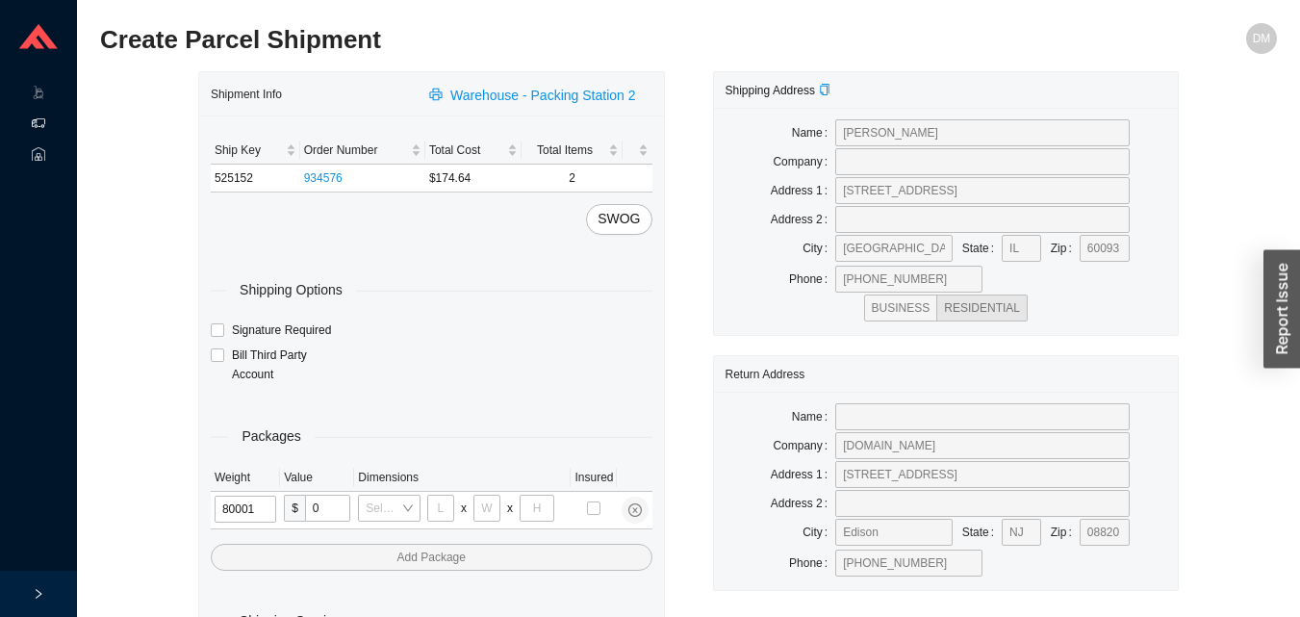
type input "8"
type input "18"
type input "5"
type input "36"
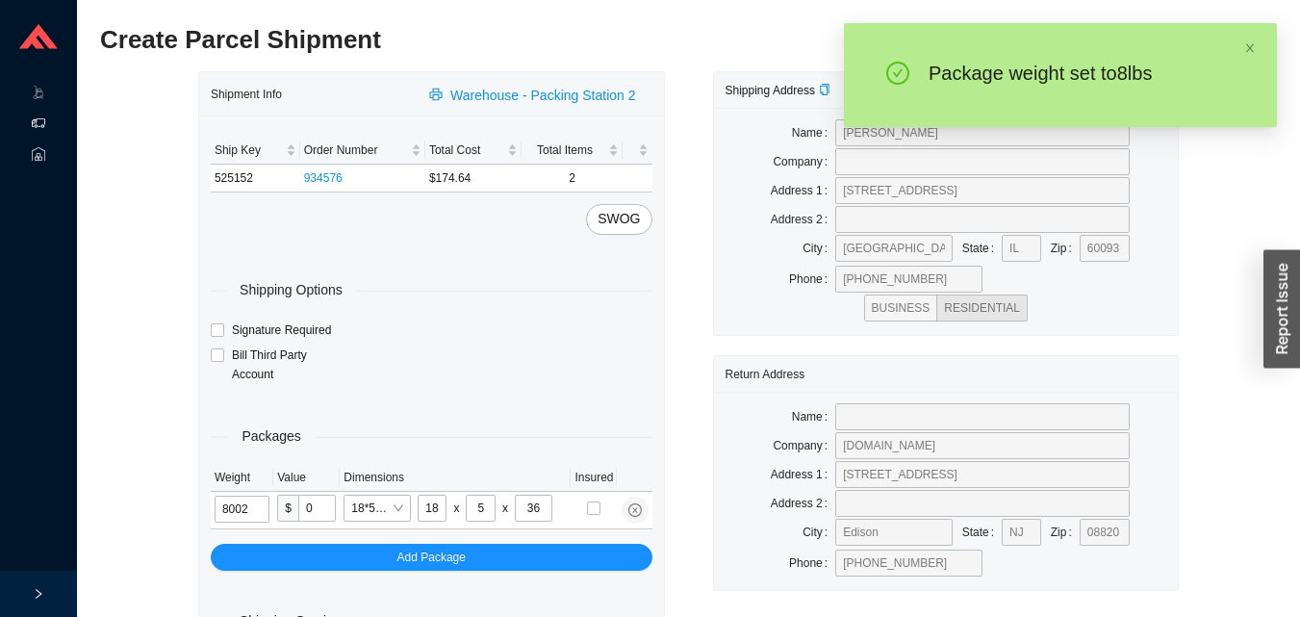
type input "8"
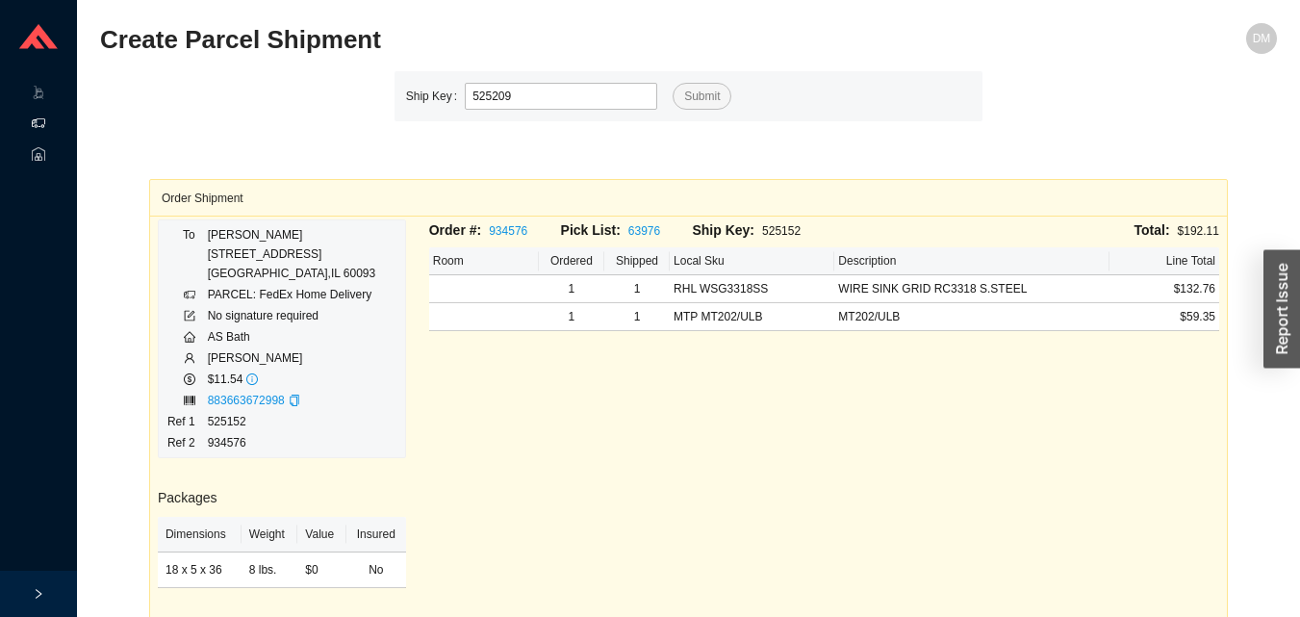
type input "525209"
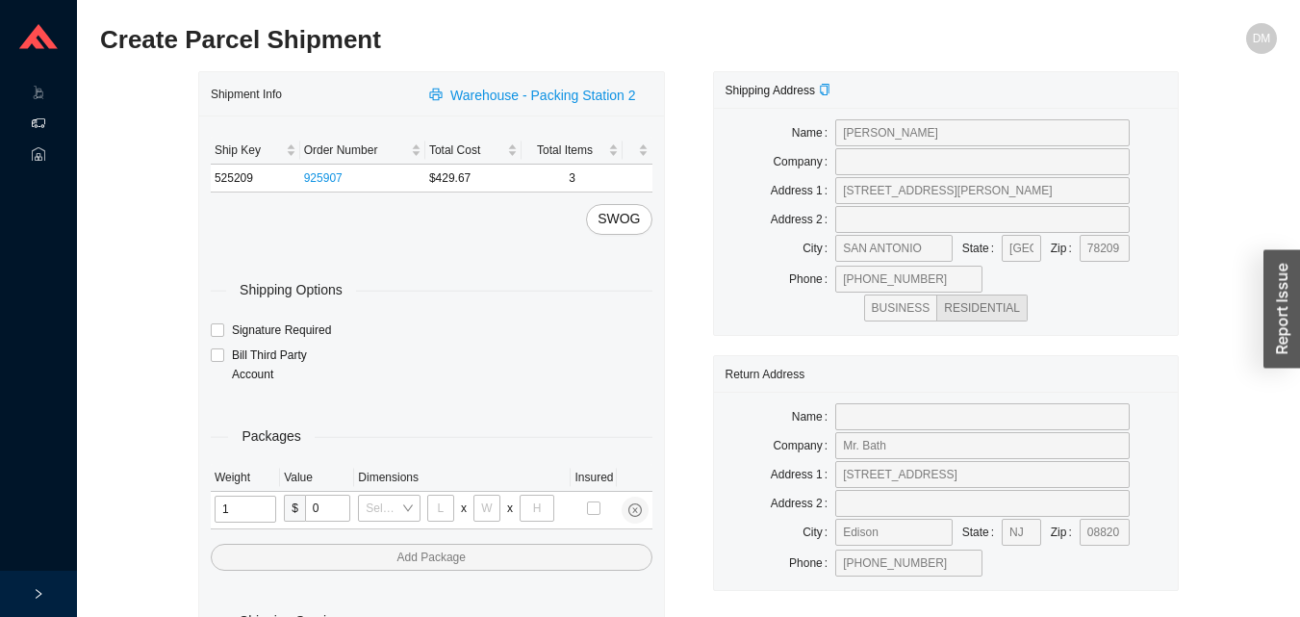
type input "17"
type input "8"
type input "36"
click at [248, 501] on input "tel" at bounding box center [246, 508] width 63 height 27
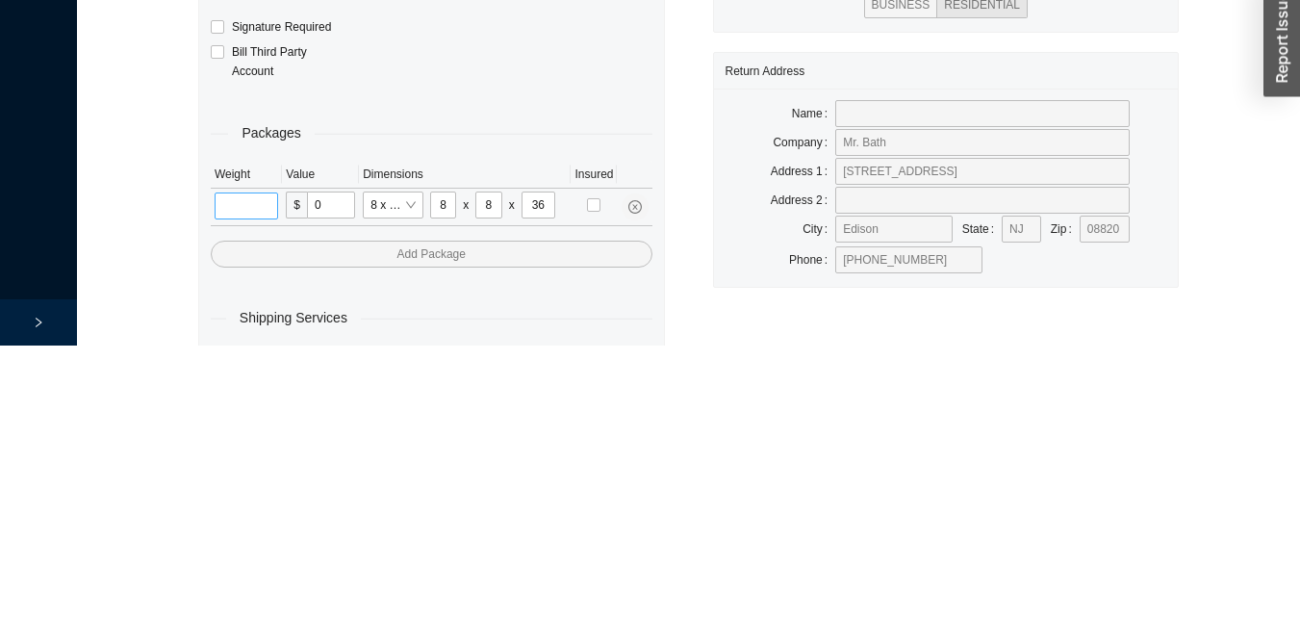
scroll to position [64, 0]
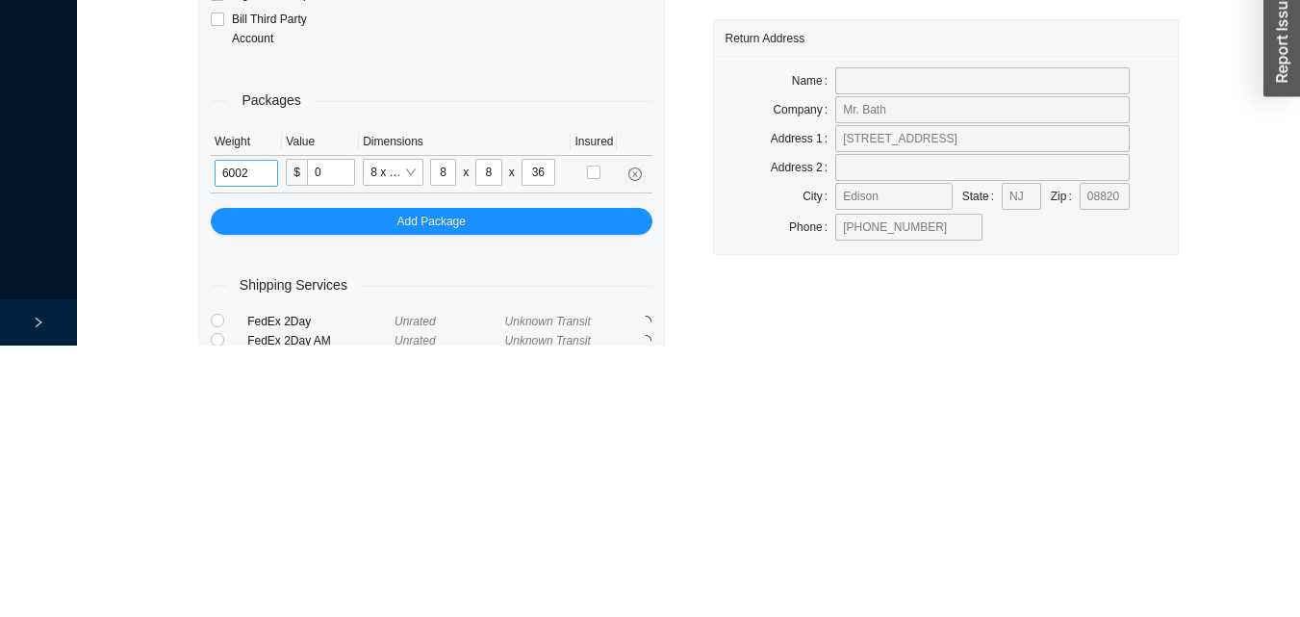
type input "6"
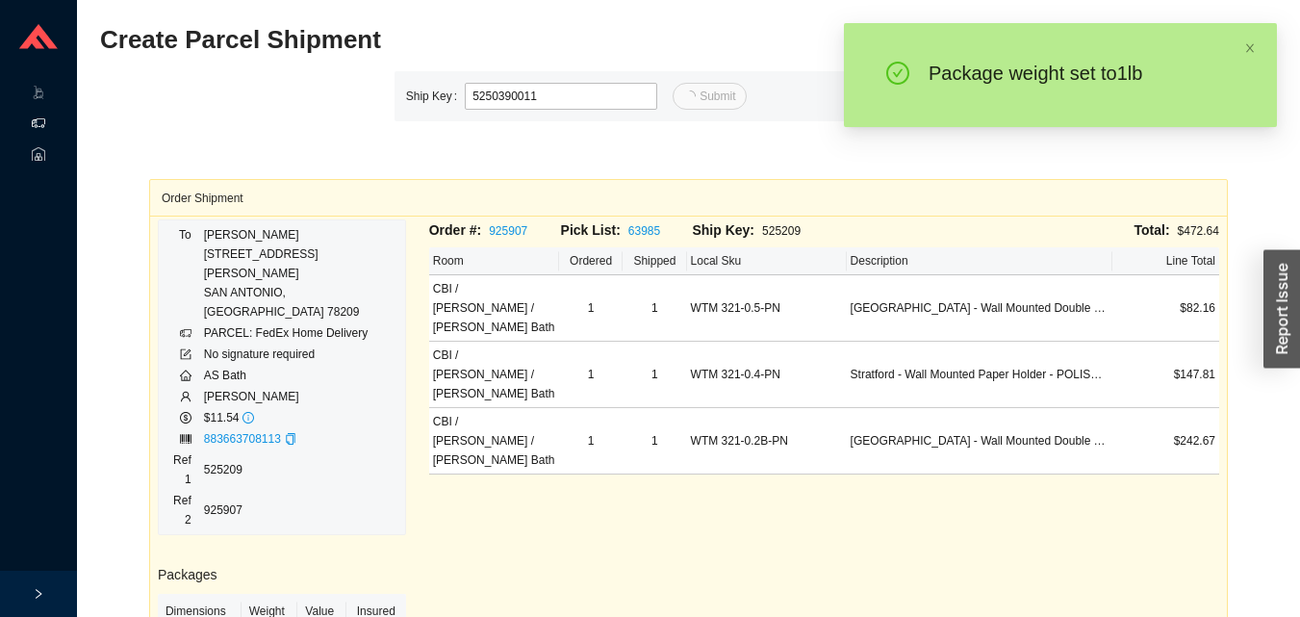
type input "11"
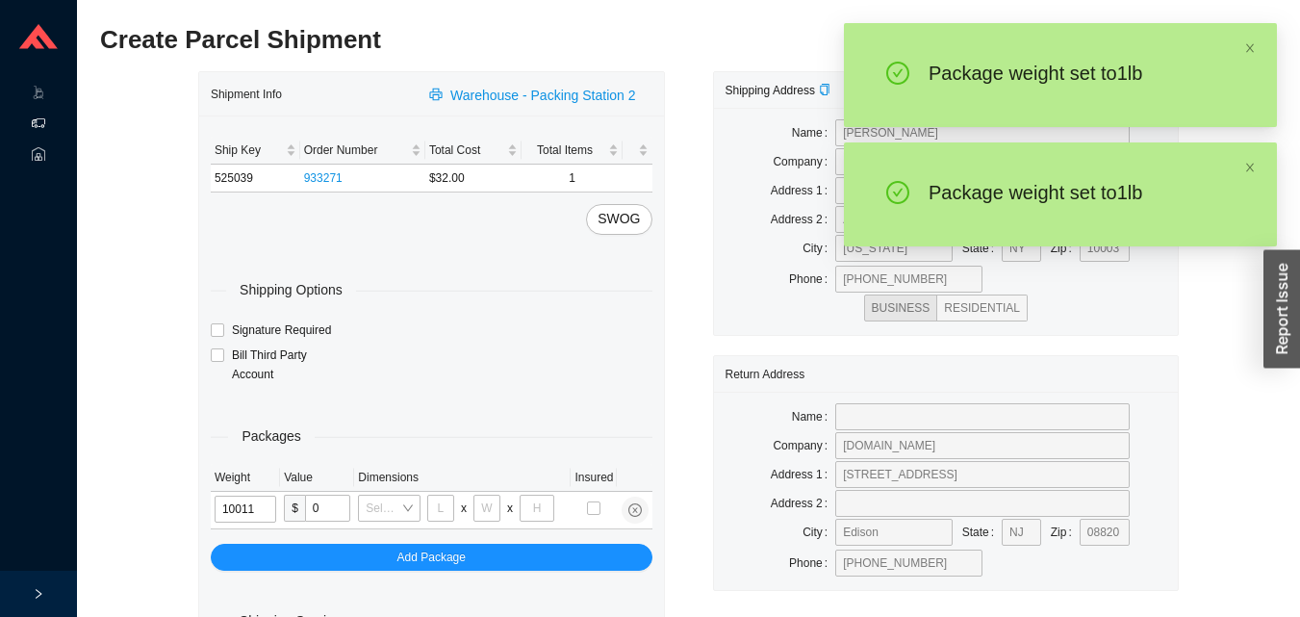
type input "1"
type input "14"
type input "7"
type input "1"
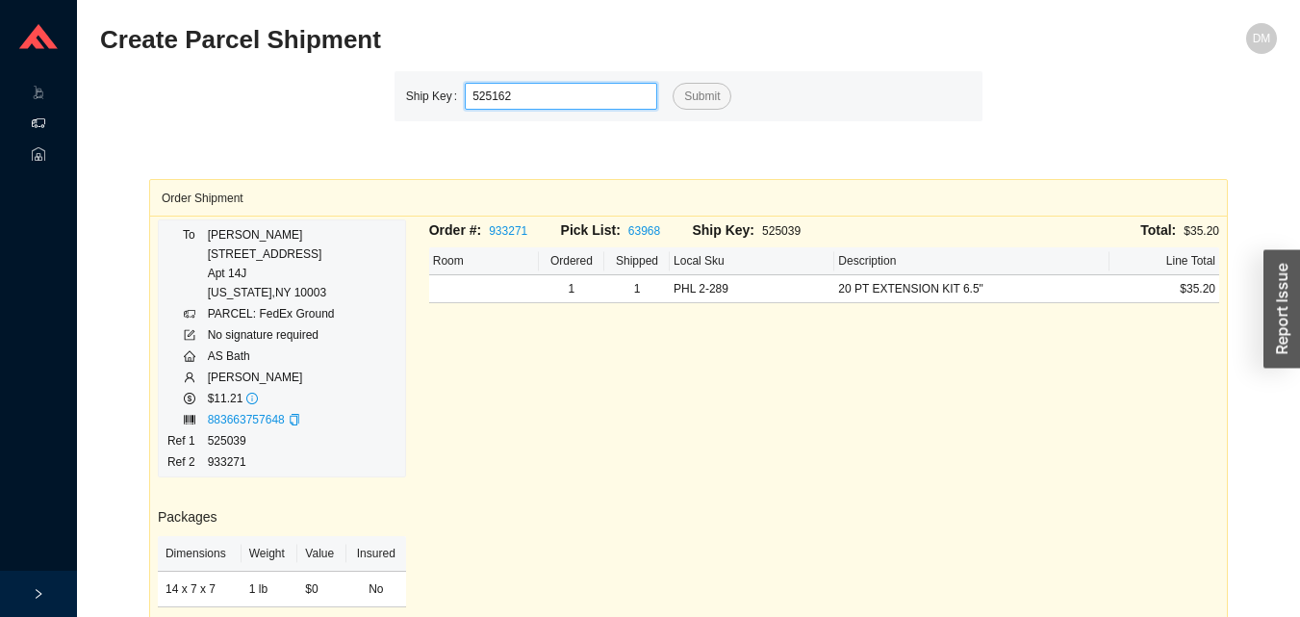
type input "525162"
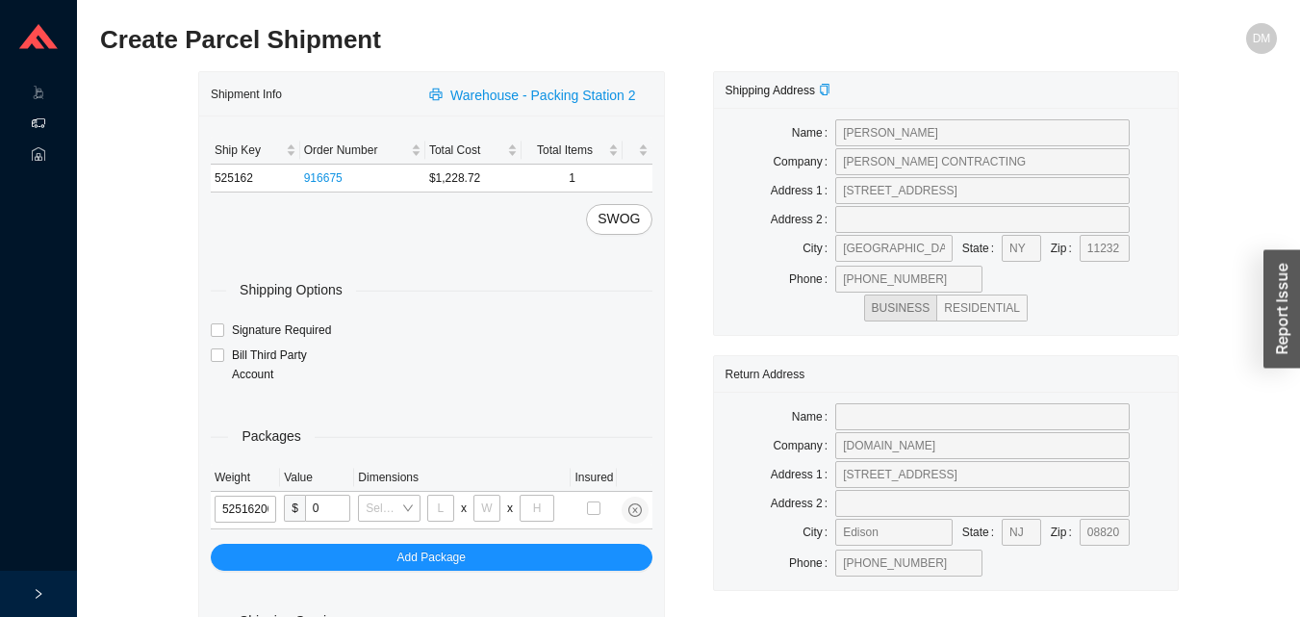
type input "525162"
type input "18"
type input "5"
type input "36"
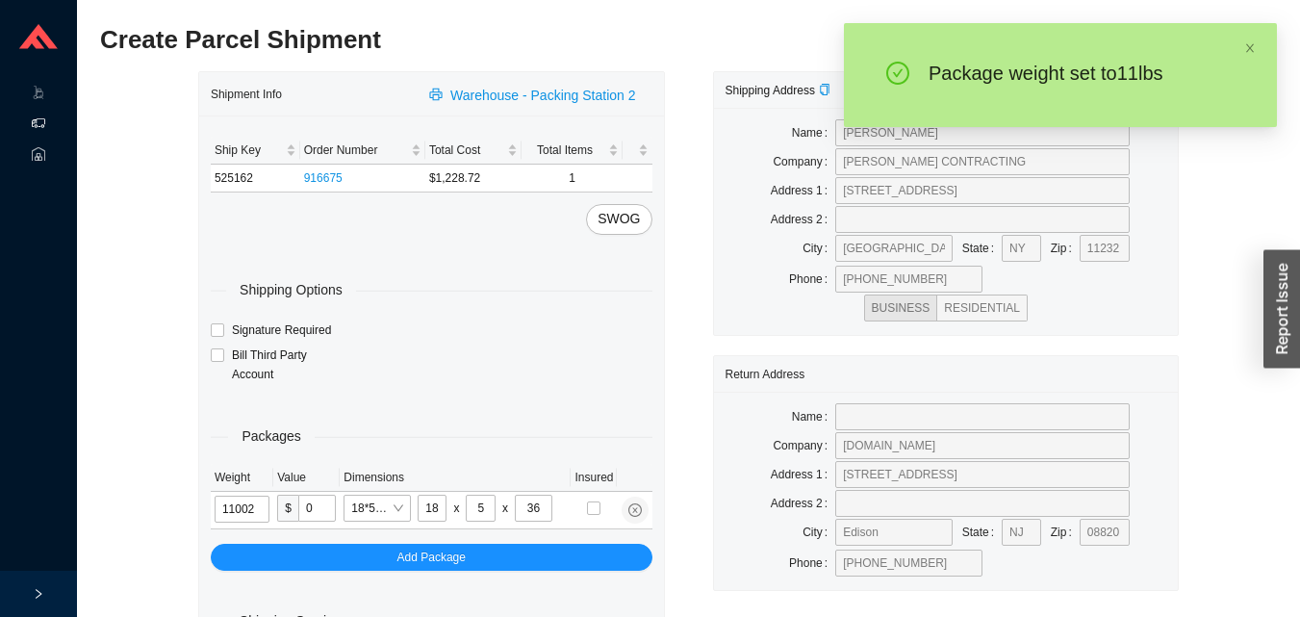
type input "11"
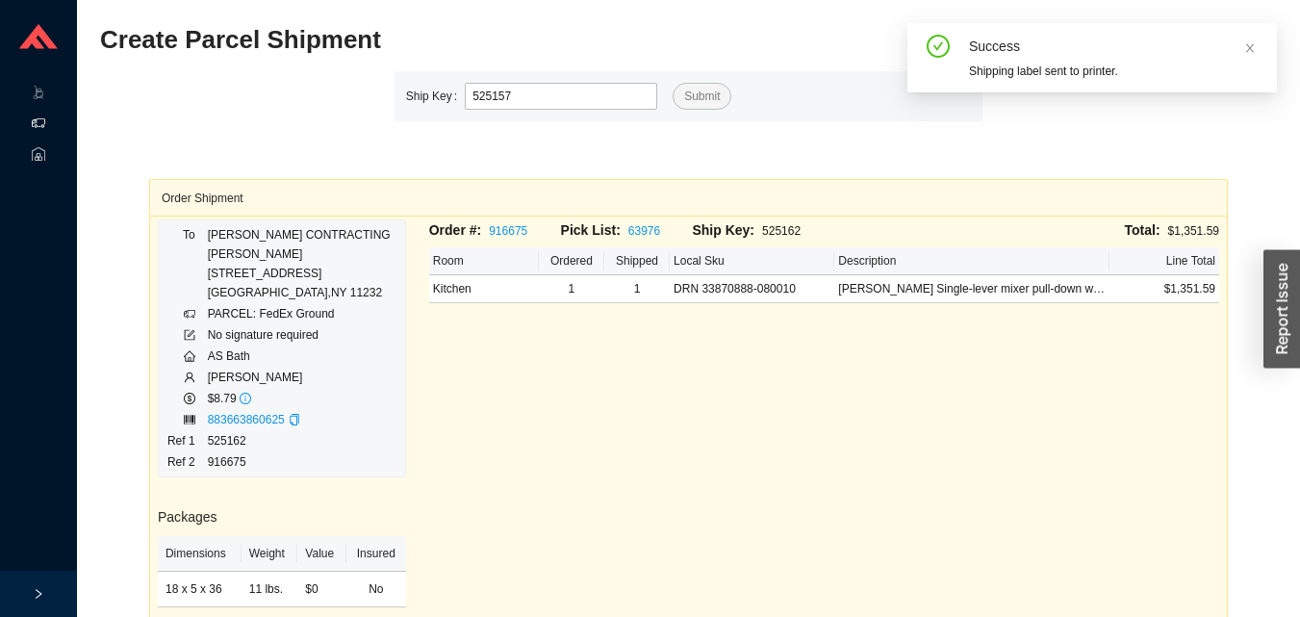
type input "525157"
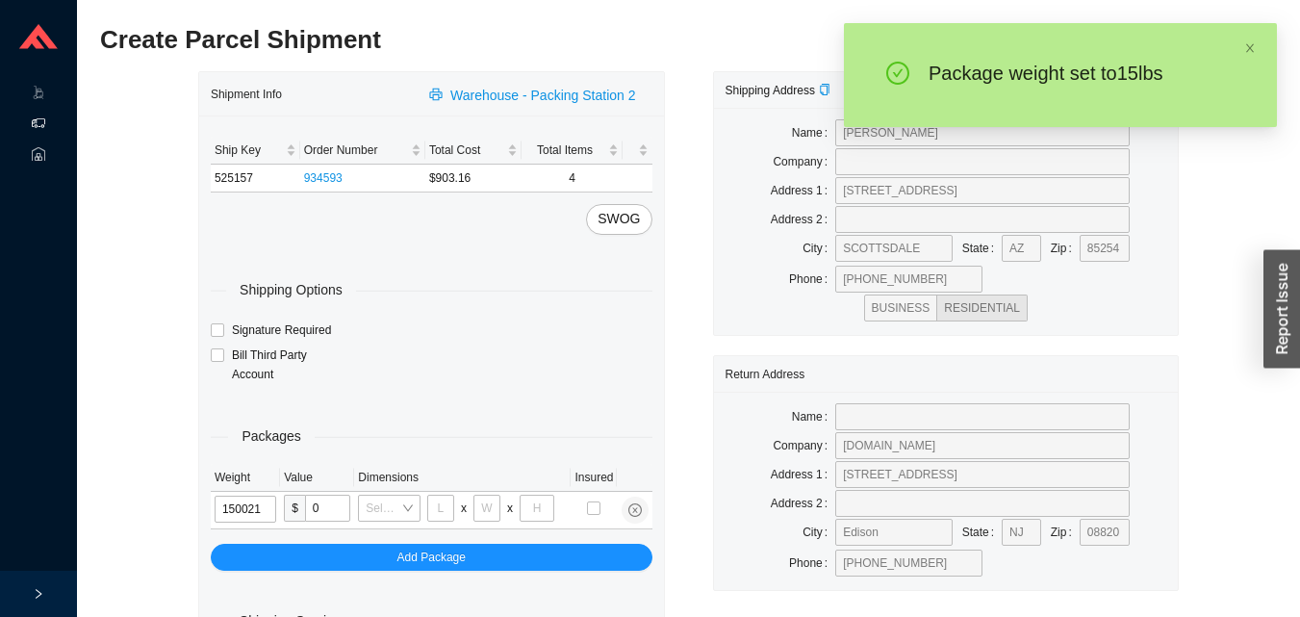
type input "15"
type input "18"
type input "12"
type input "15"
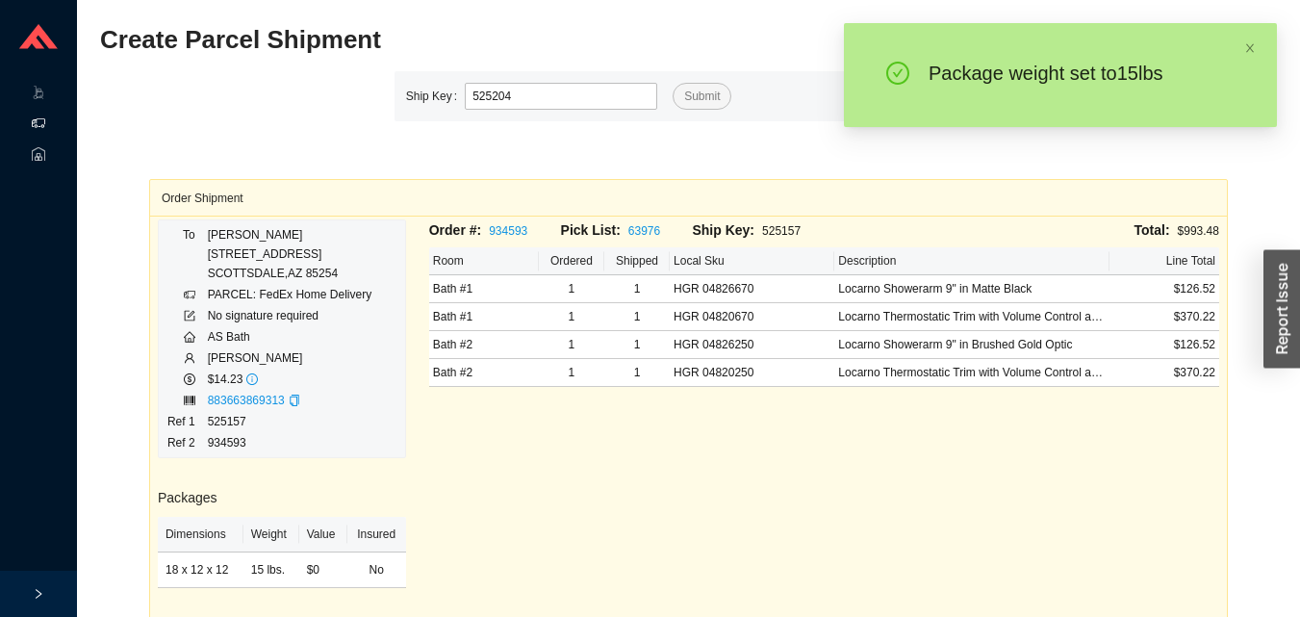
type input "525204"
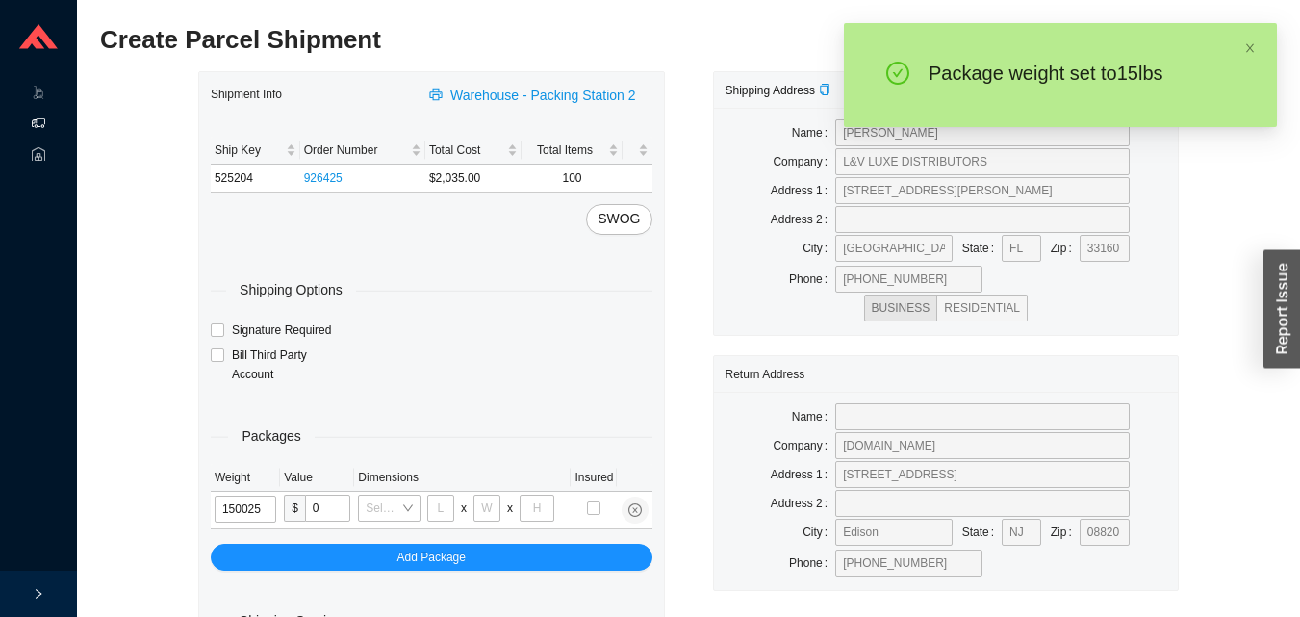
type input "15"
type input "28"
type input "16"
type input "7"
click at [243, 500] on input "15" at bounding box center [247, 508] width 65 height 27
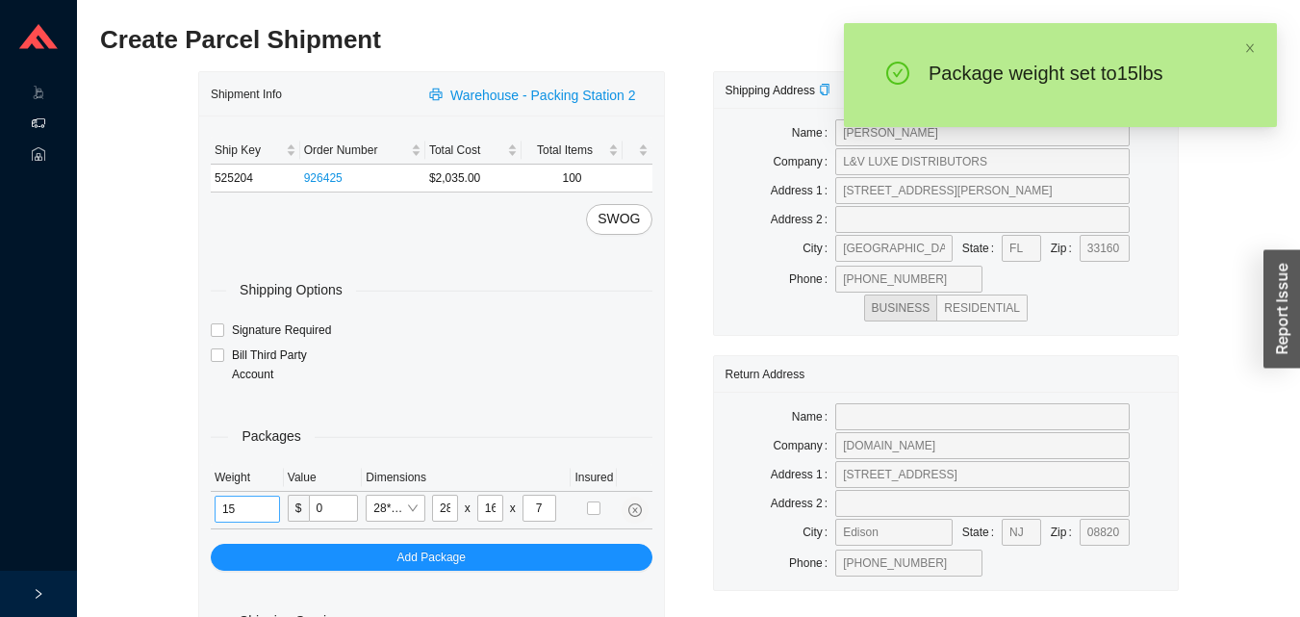
scroll to position [64, 0]
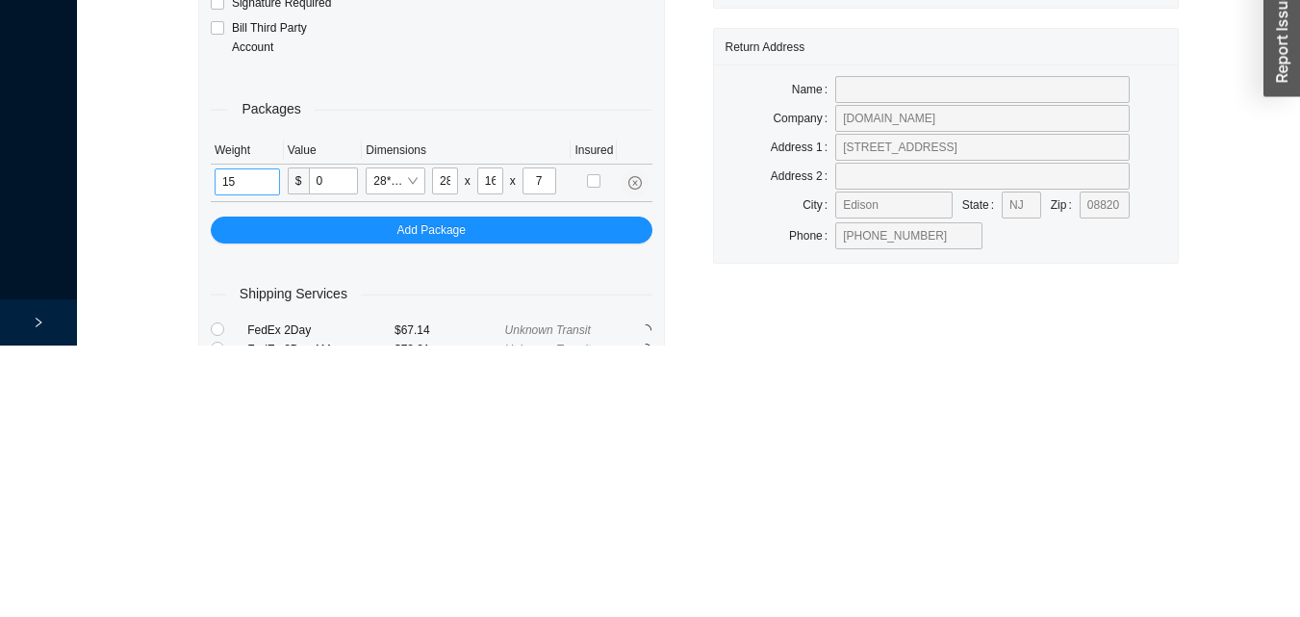
type input "1"
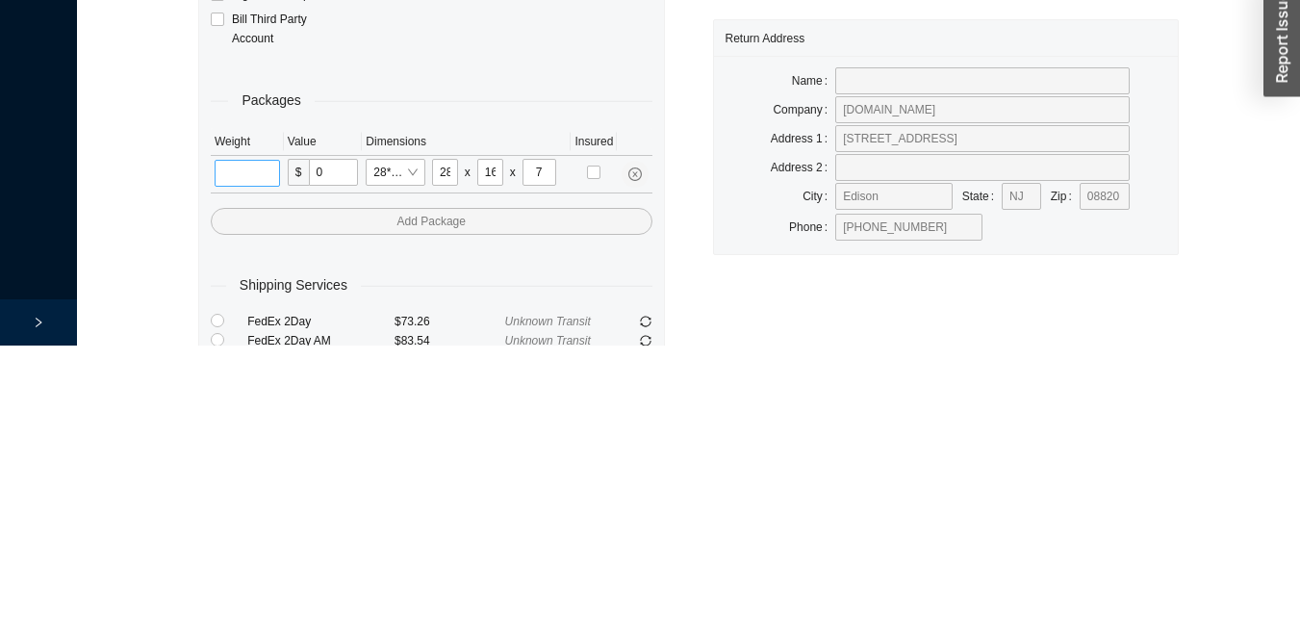
type input "2"
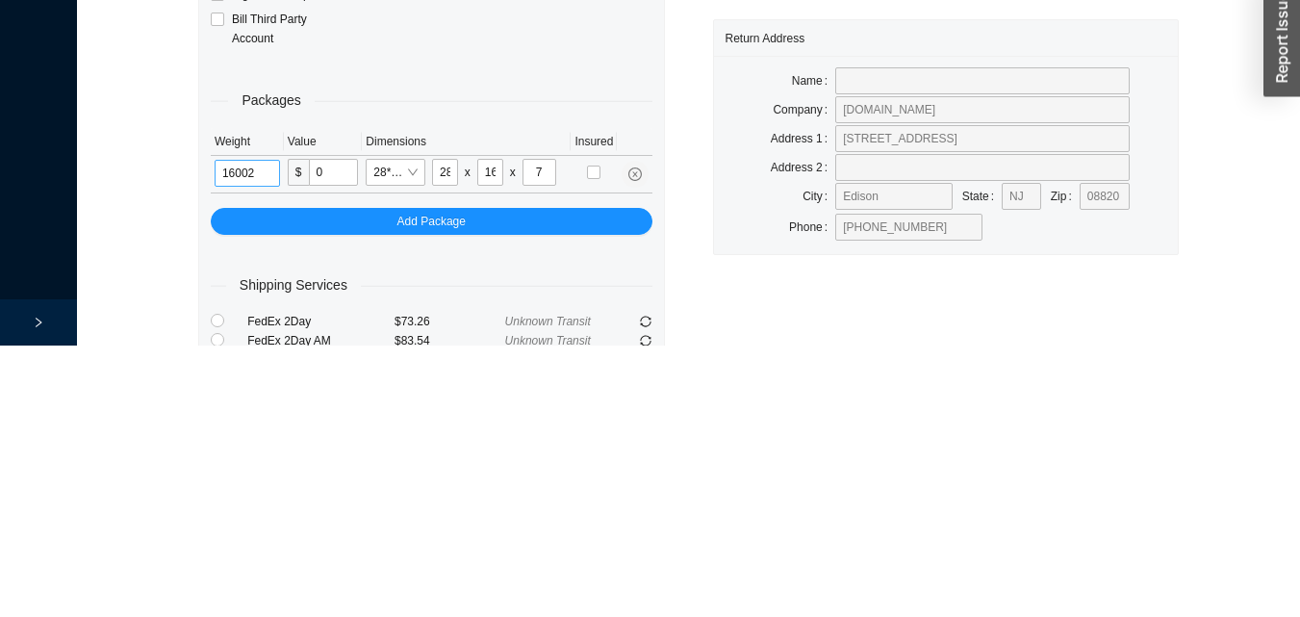
type input "16"
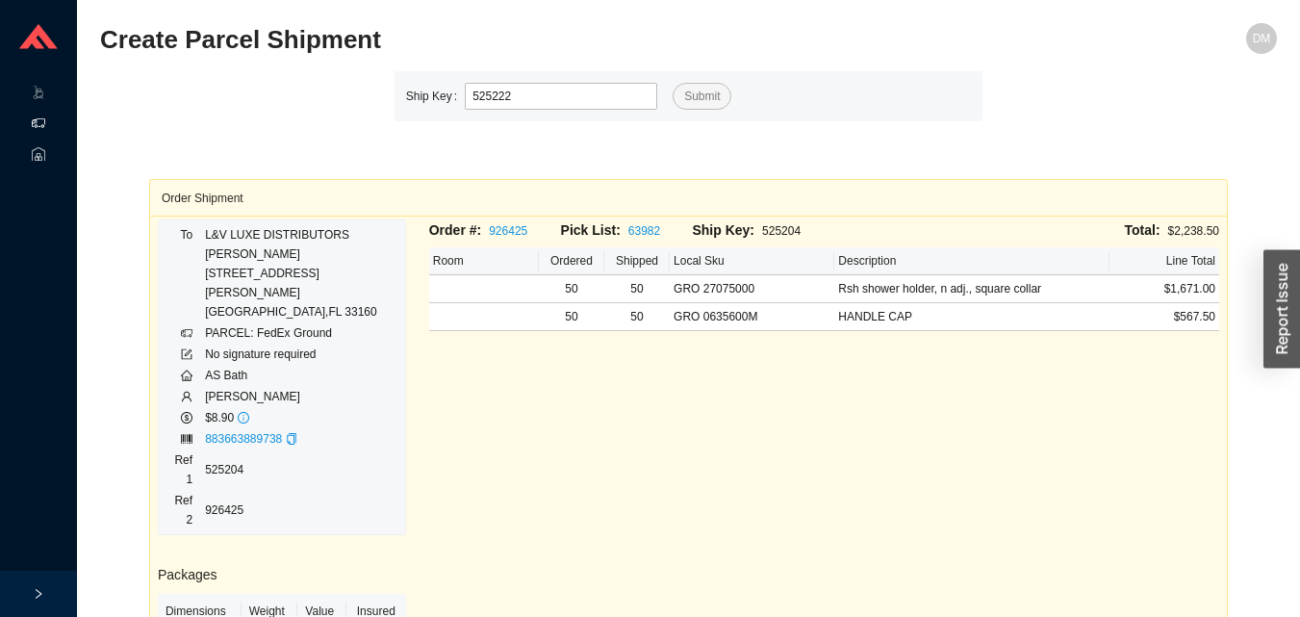
type input "525222"
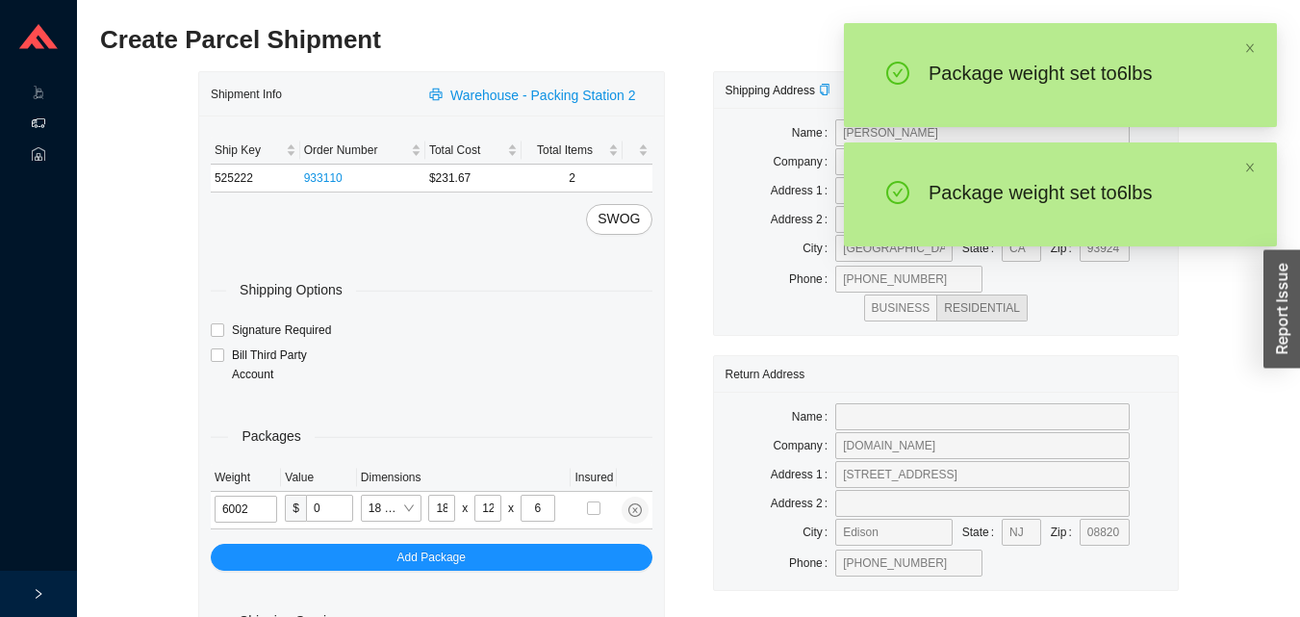
type input "6"
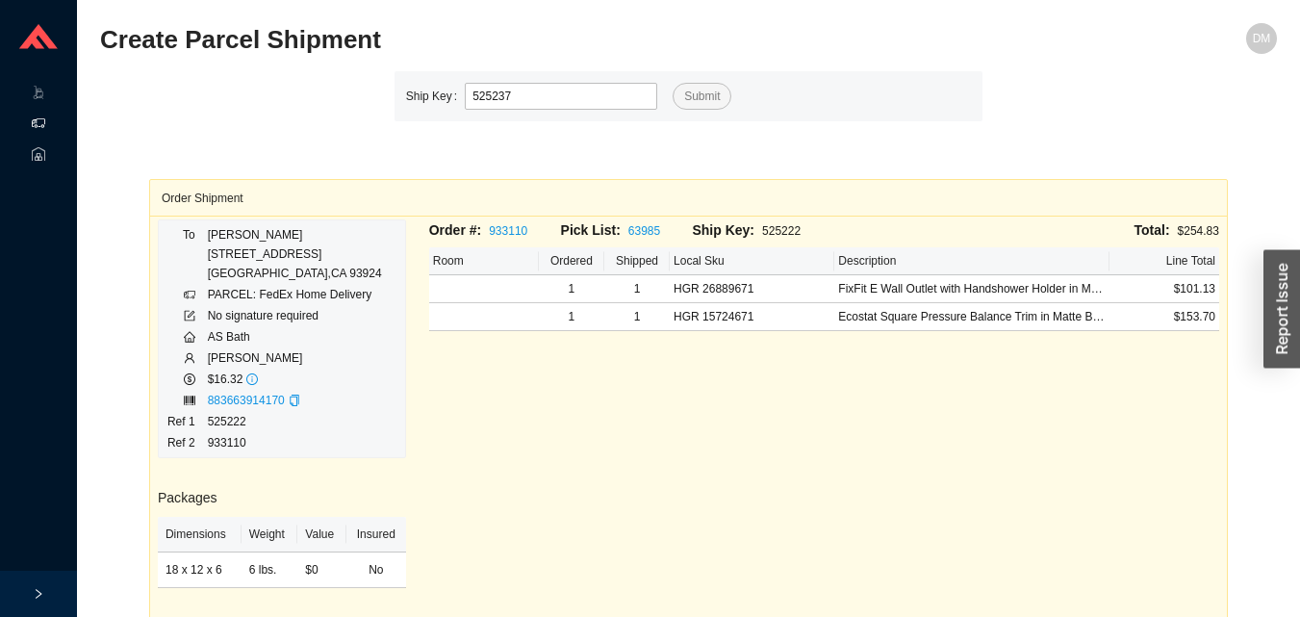
type input "525237"
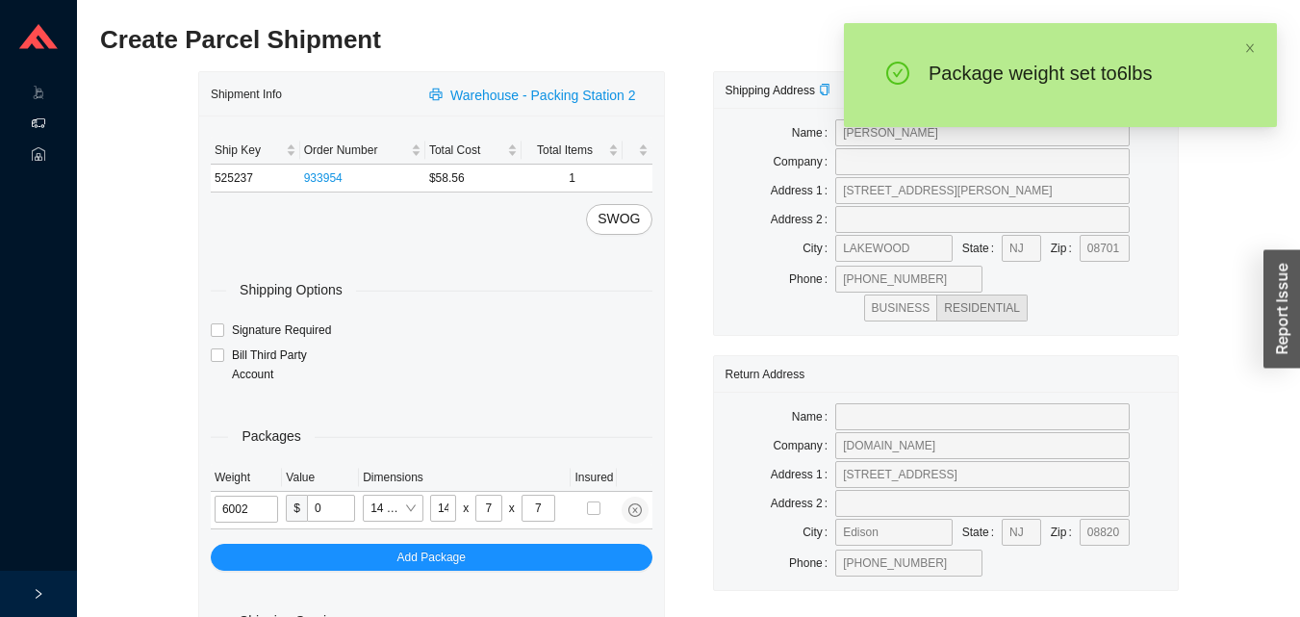
type input "6"
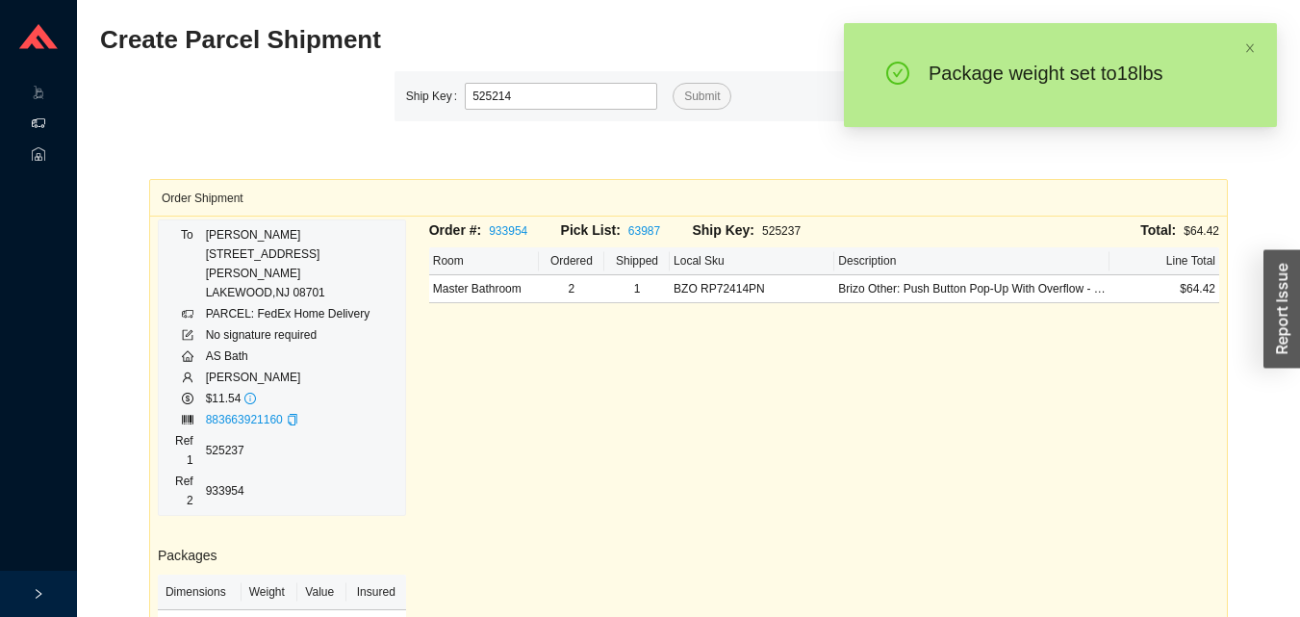
type input "525214"
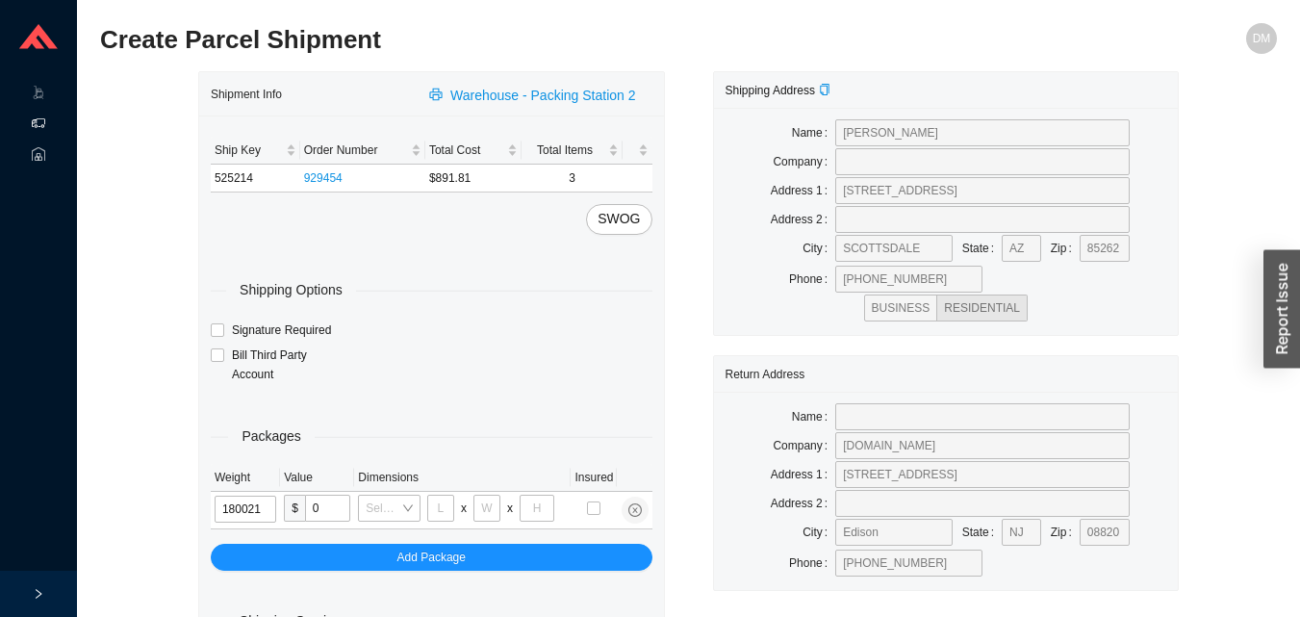
type input "18"
type input "12"
type input "18"
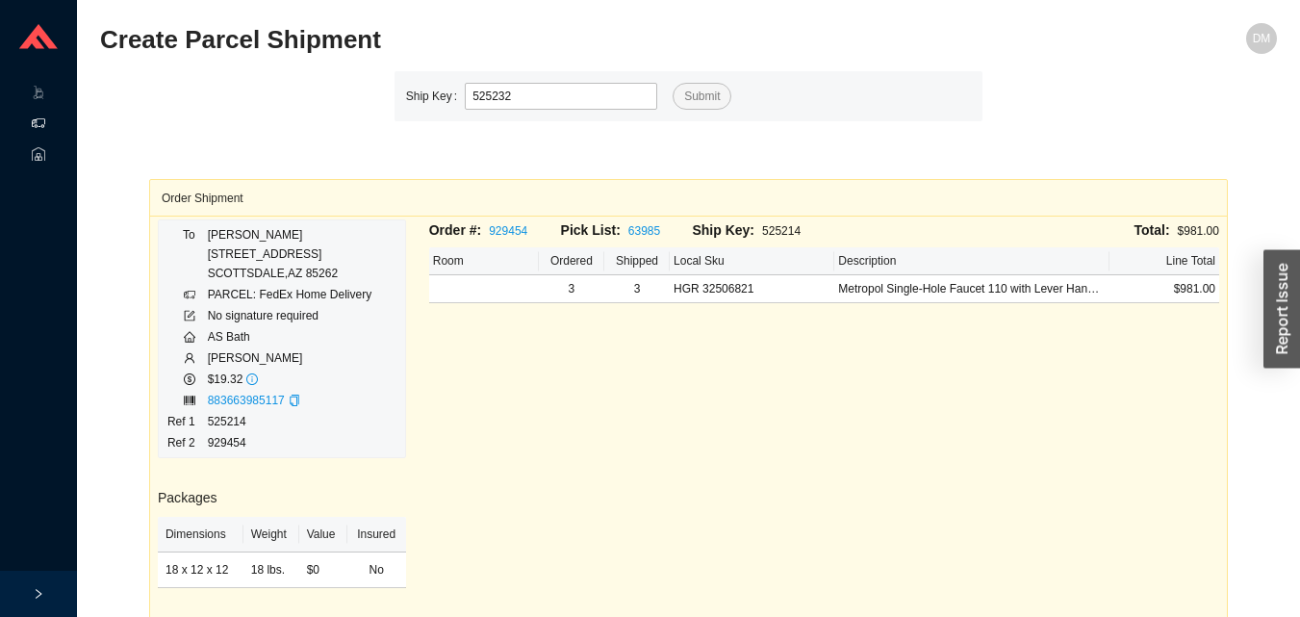
type input "525232"
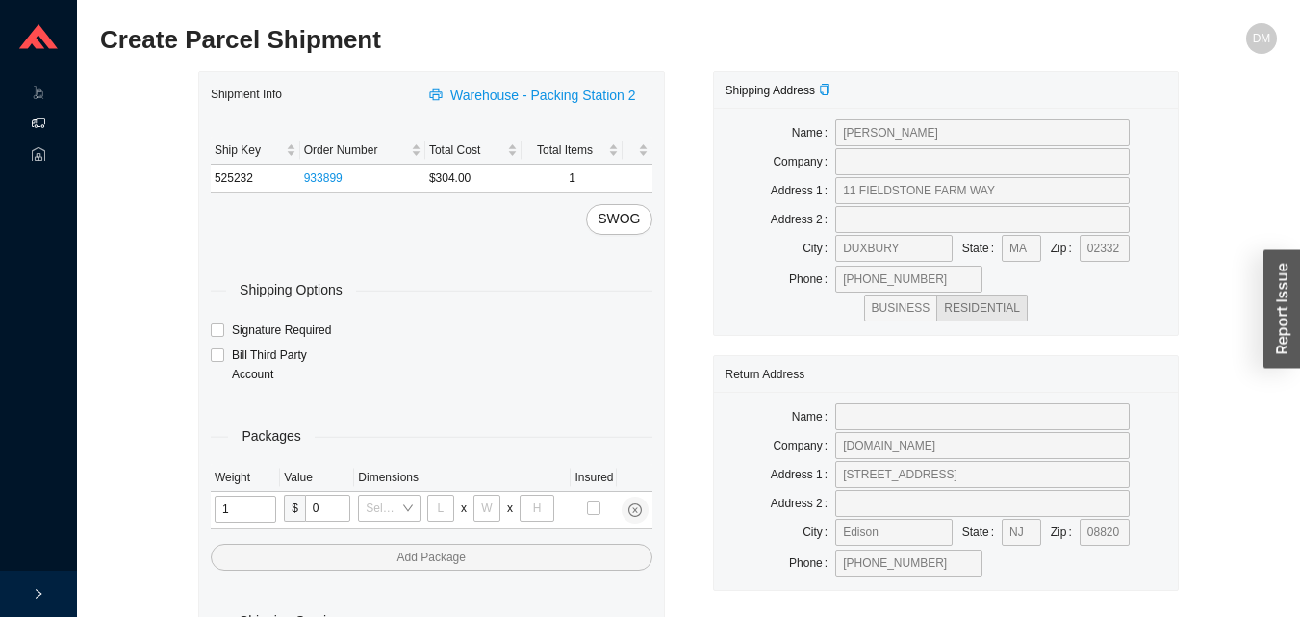
type input "17"
type input "8"
type input "36"
click at [256, 509] on input "tel" at bounding box center [246, 508] width 63 height 27
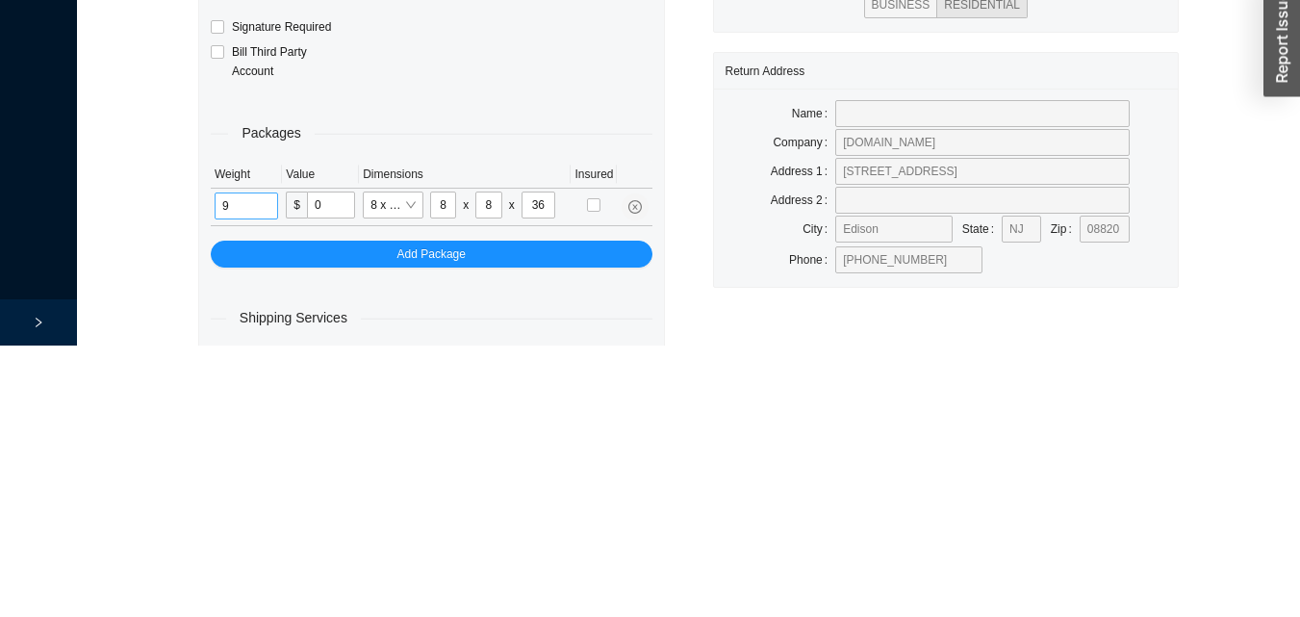
scroll to position [64, 0]
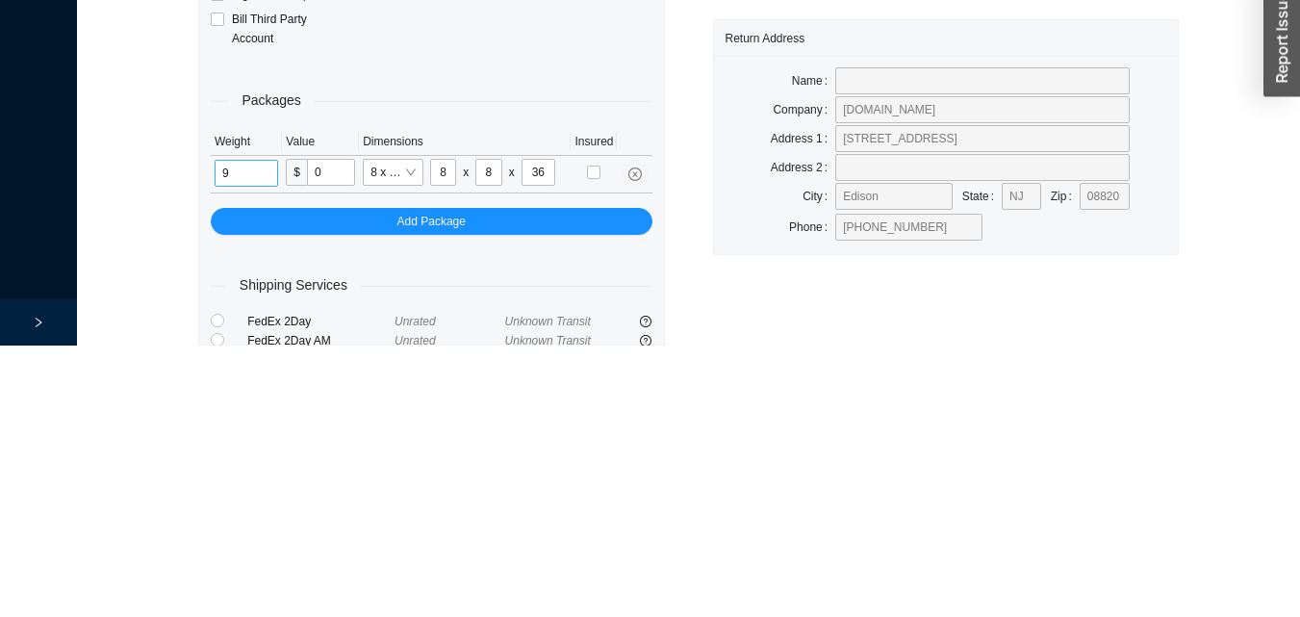
type input "9"
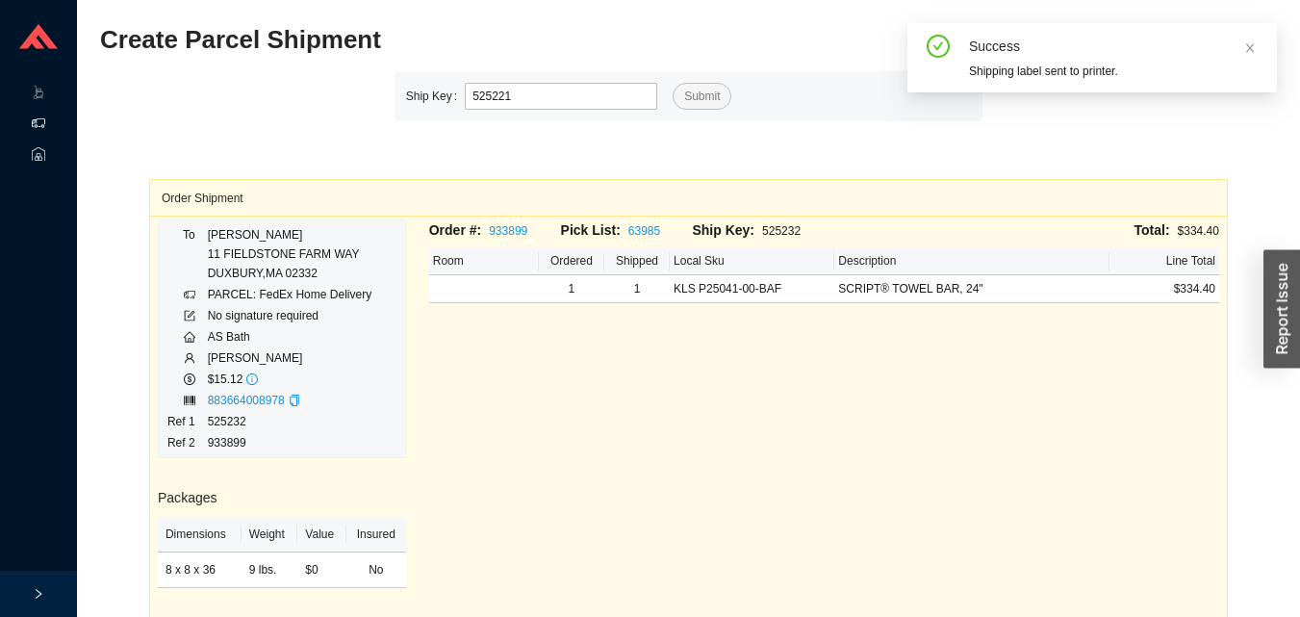
type input "525221"
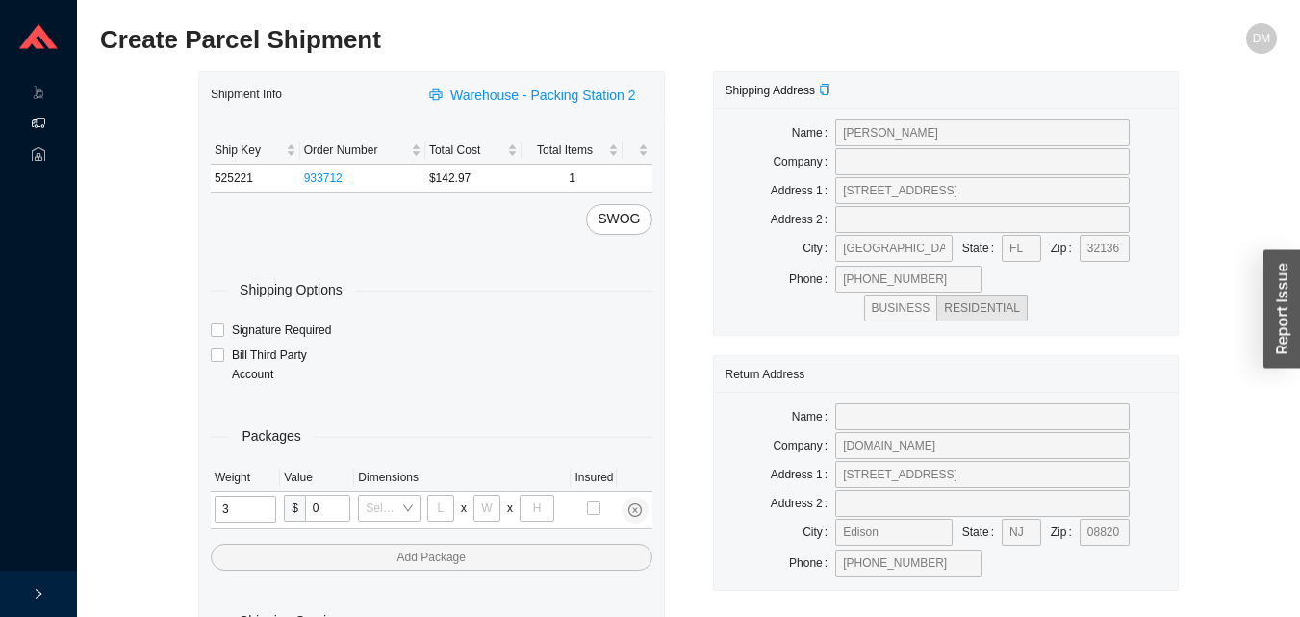
type input "33"
type input "24"
type input "14"
type input "4"
type input "2"
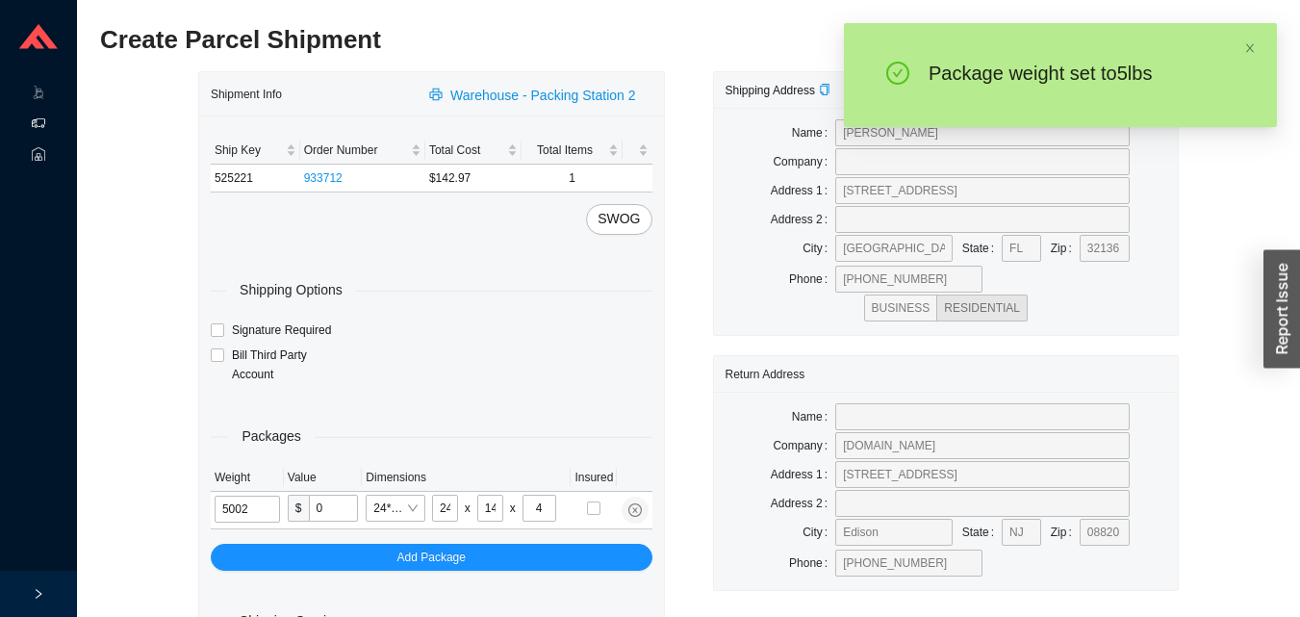
type input "5"
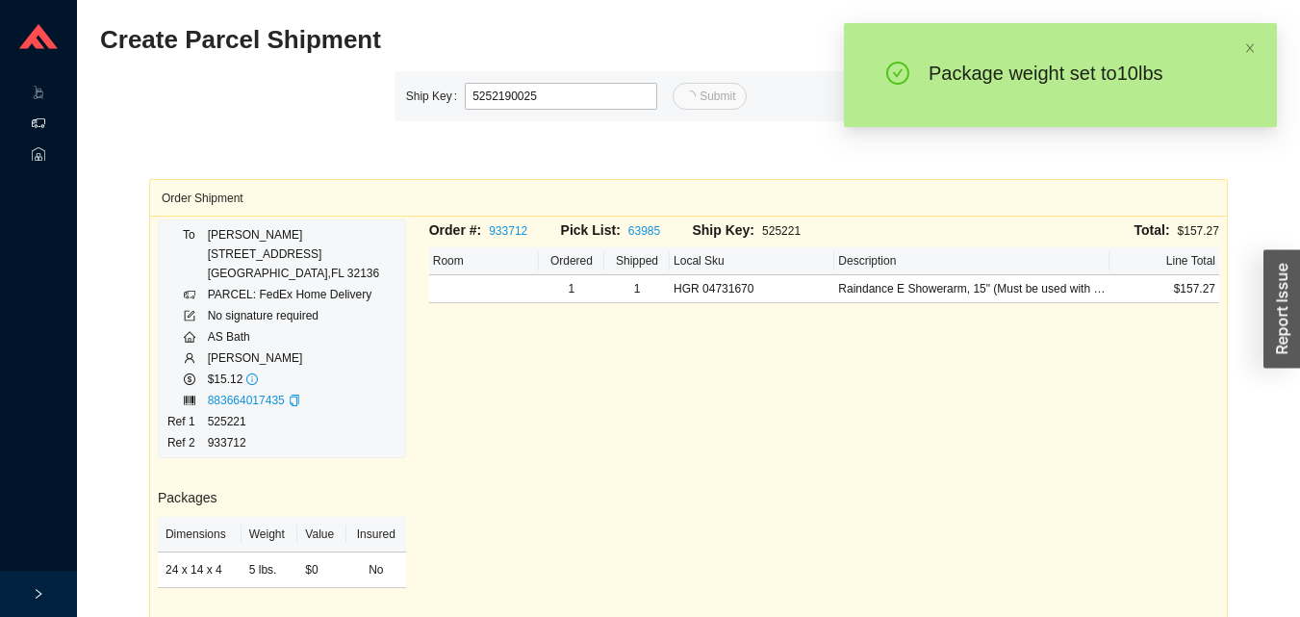
type input "25"
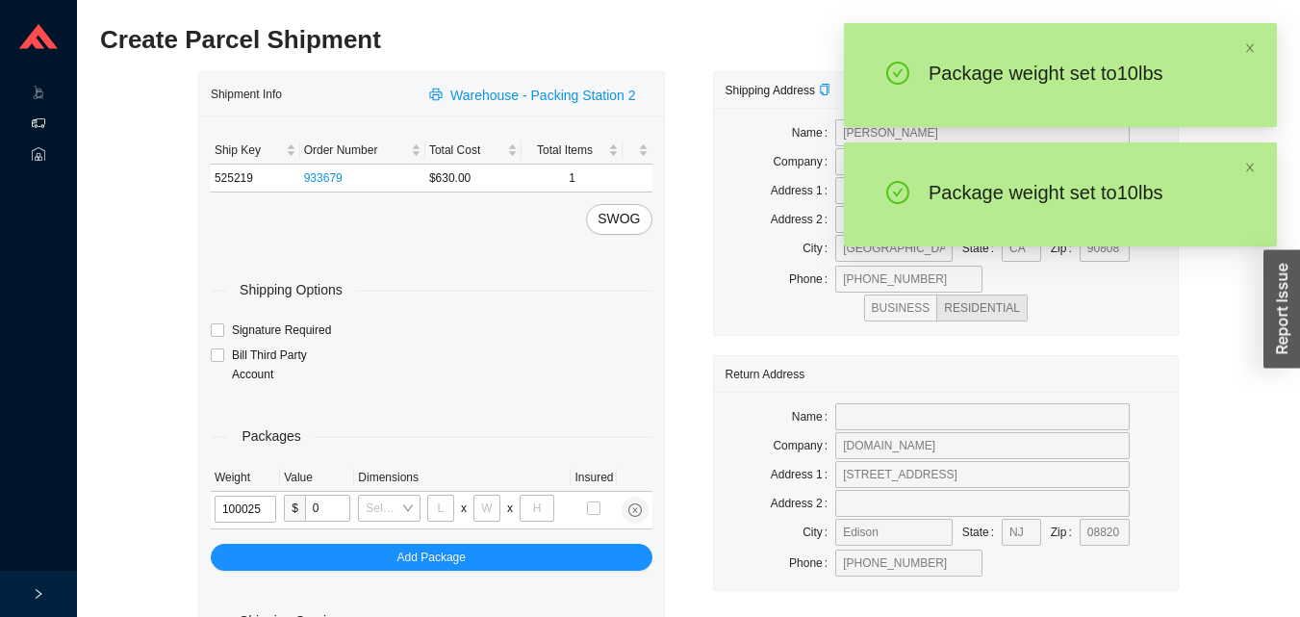
type input "10"
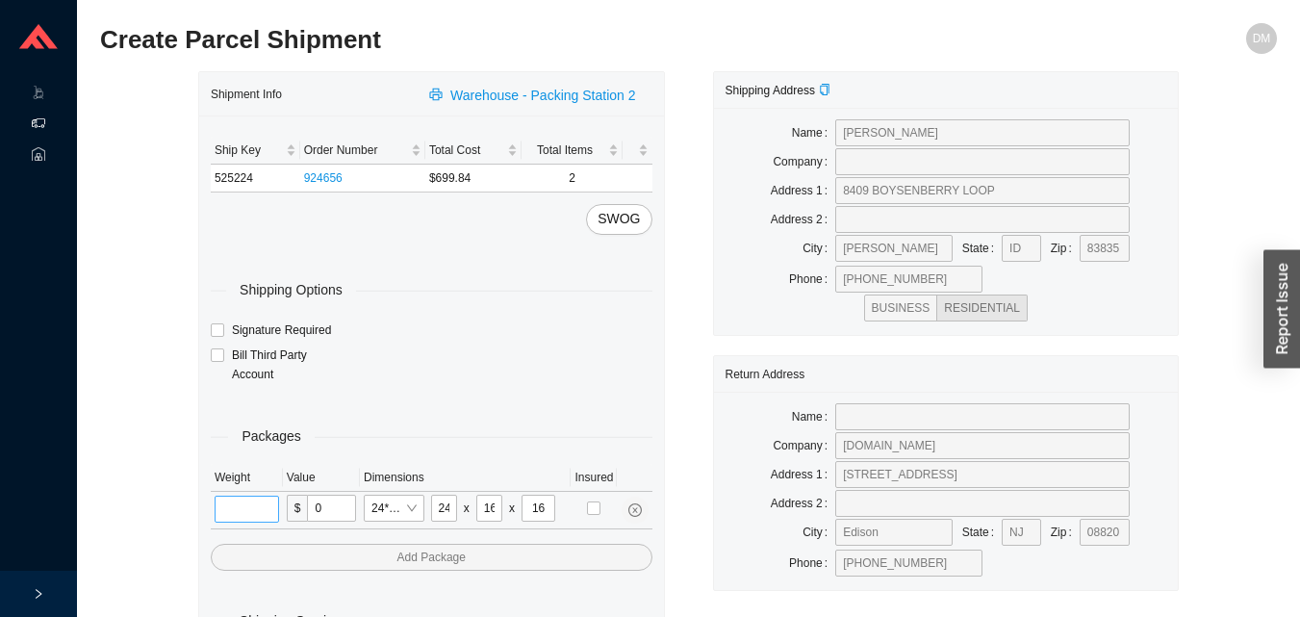
click at [259, 516] on input "tel" at bounding box center [247, 508] width 64 height 27
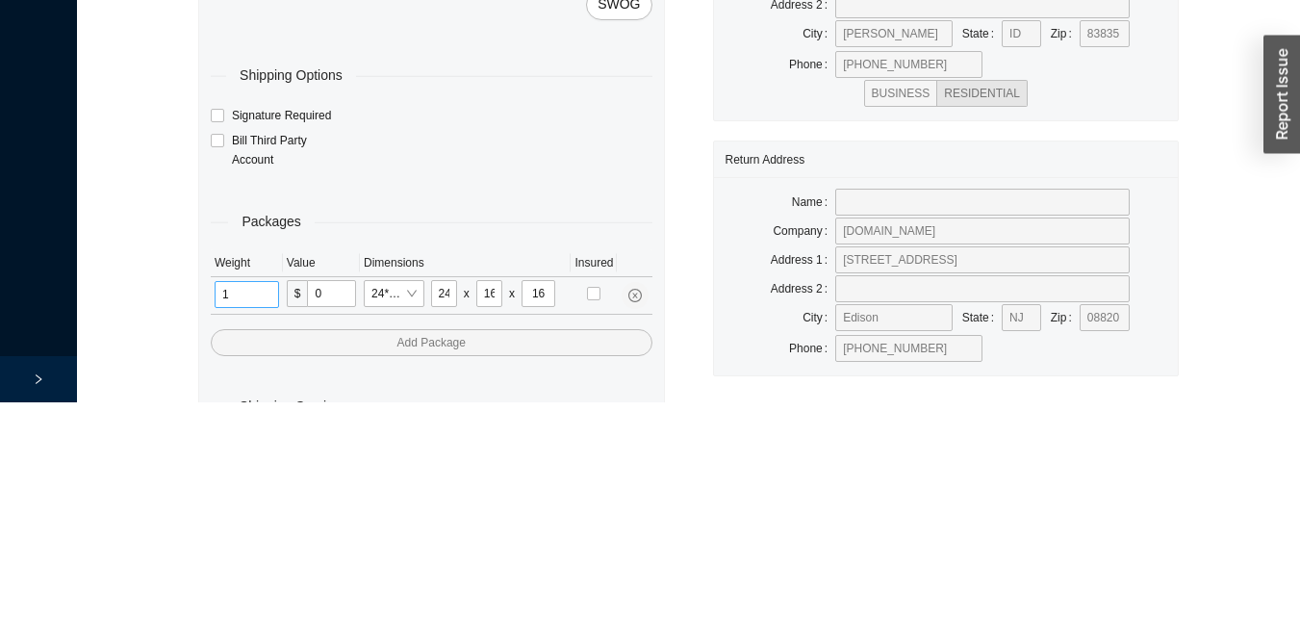
scroll to position [64, 0]
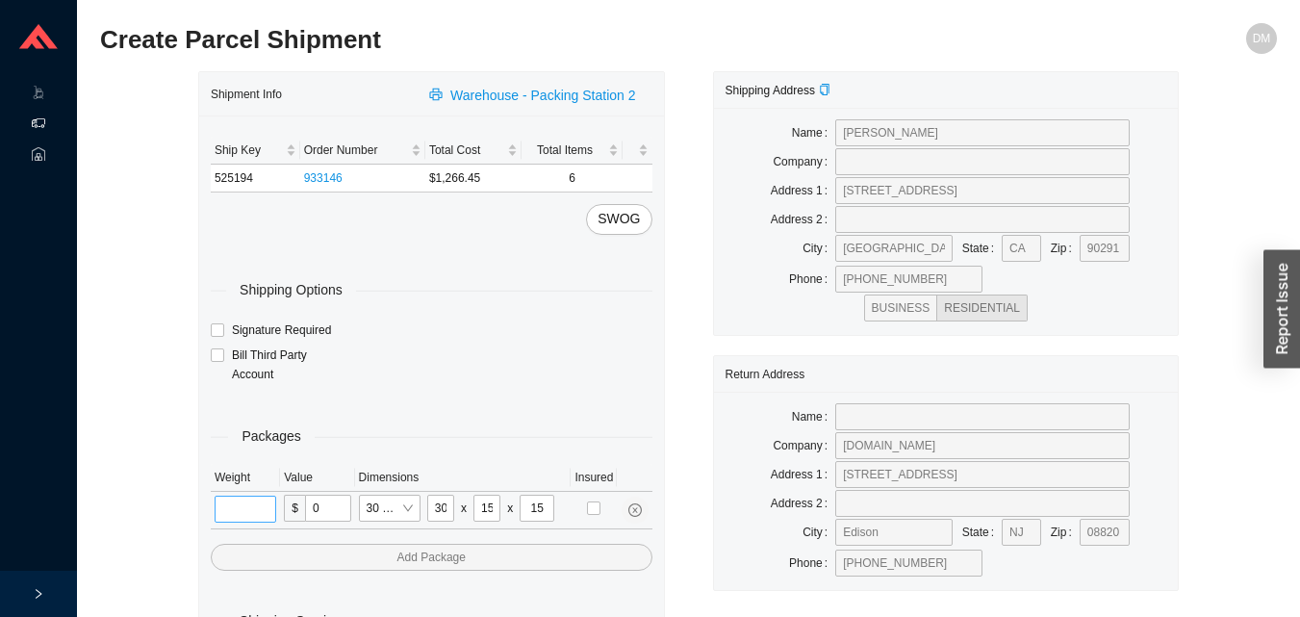
click at [248, 511] on input "tel" at bounding box center [246, 508] width 62 height 27
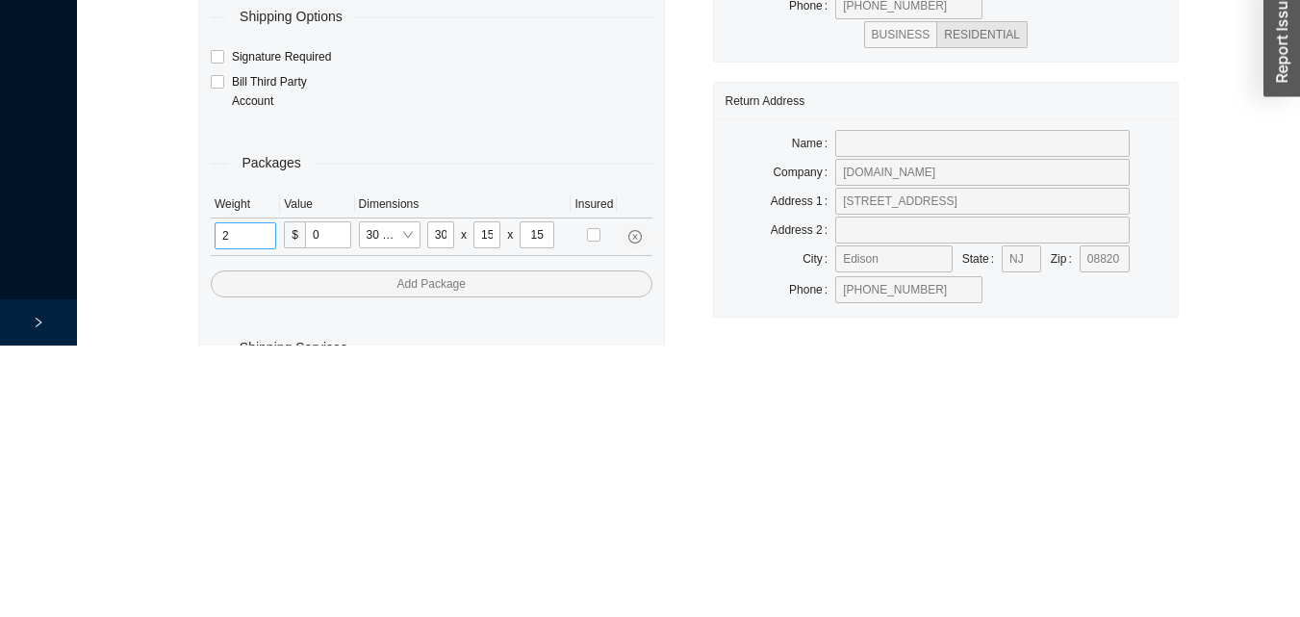
scroll to position [64, 0]
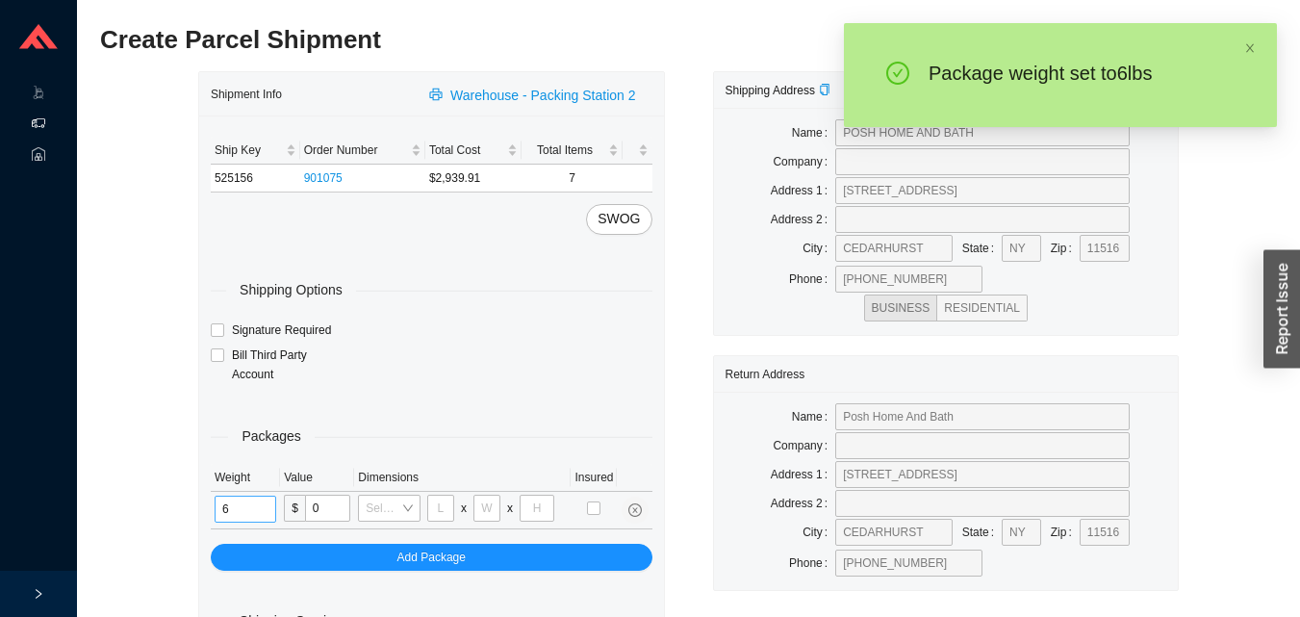
click at [266, 508] on input "6" at bounding box center [246, 508] width 62 height 27
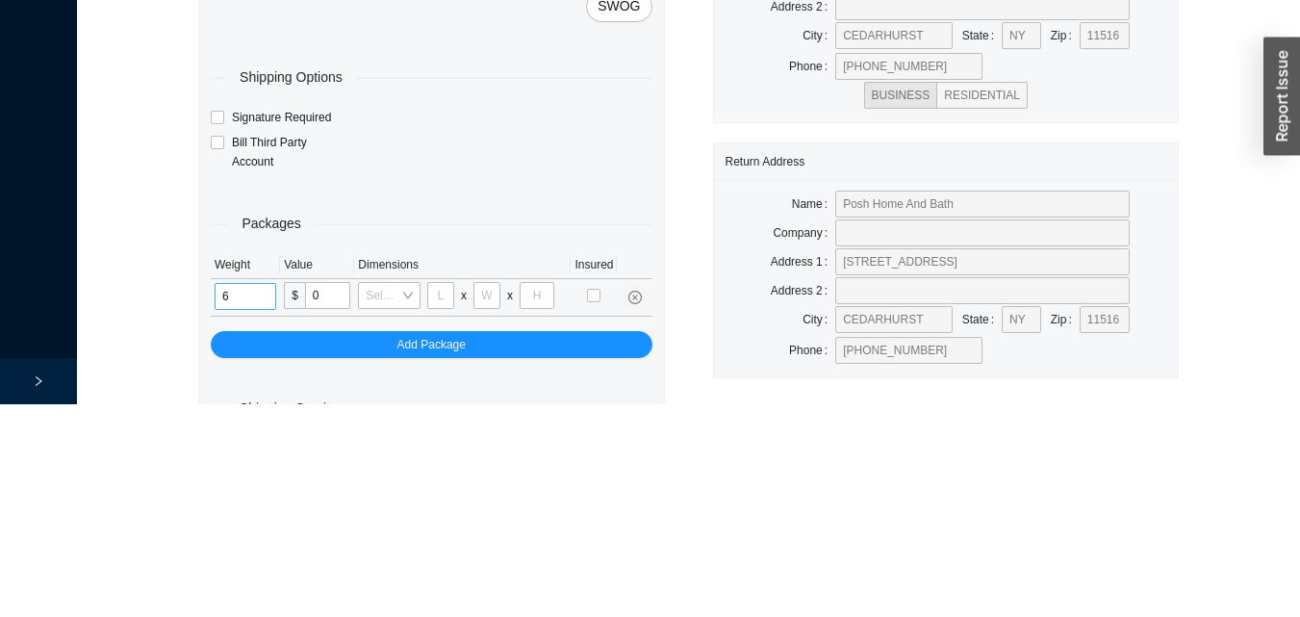
scroll to position [64, 0]
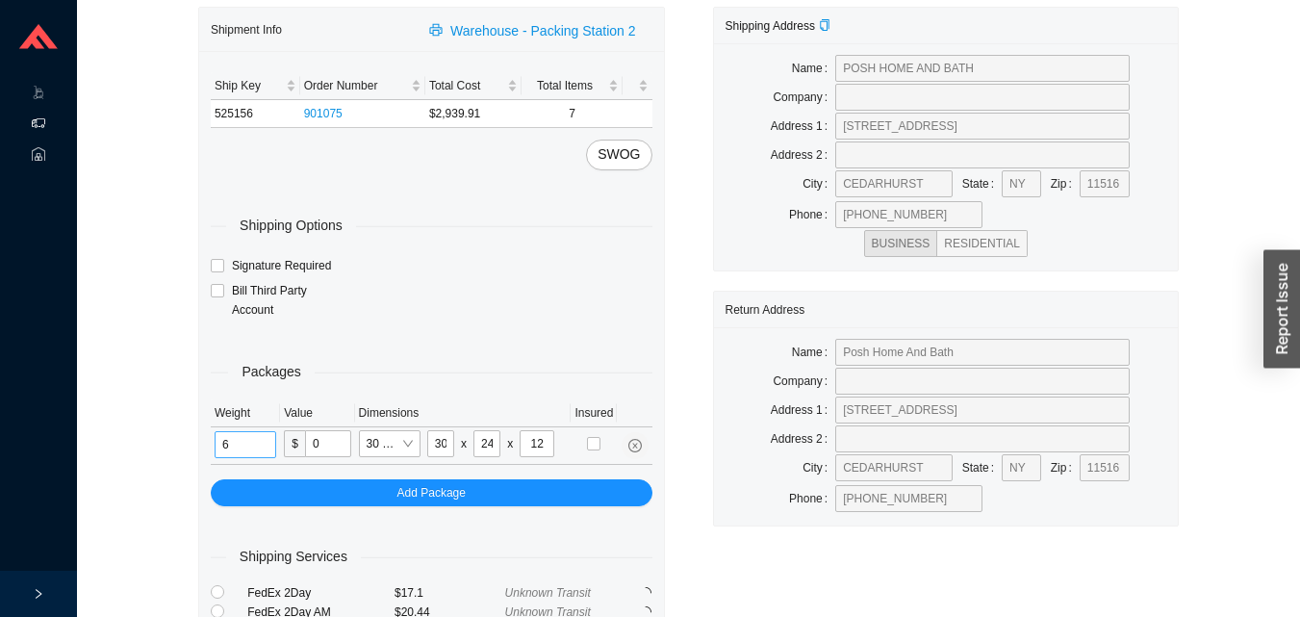
click at [268, 445] on input "6" at bounding box center [246, 444] width 62 height 27
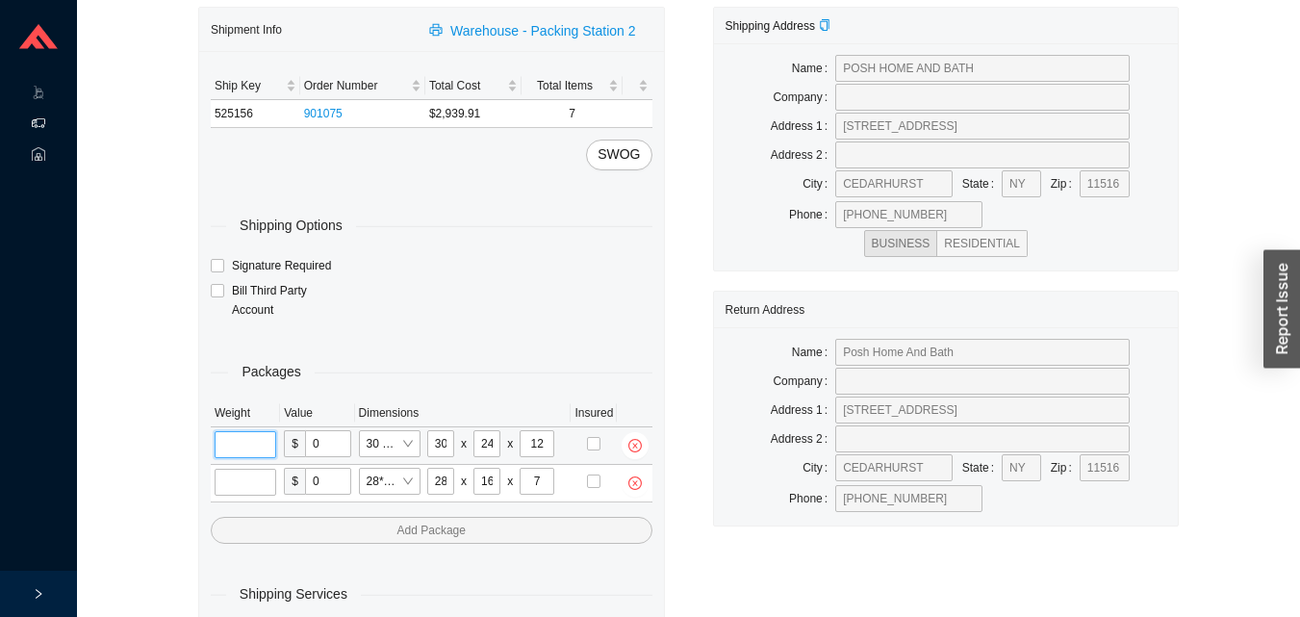
click at [235, 447] on input "tel" at bounding box center [246, 444] width 62 height 27
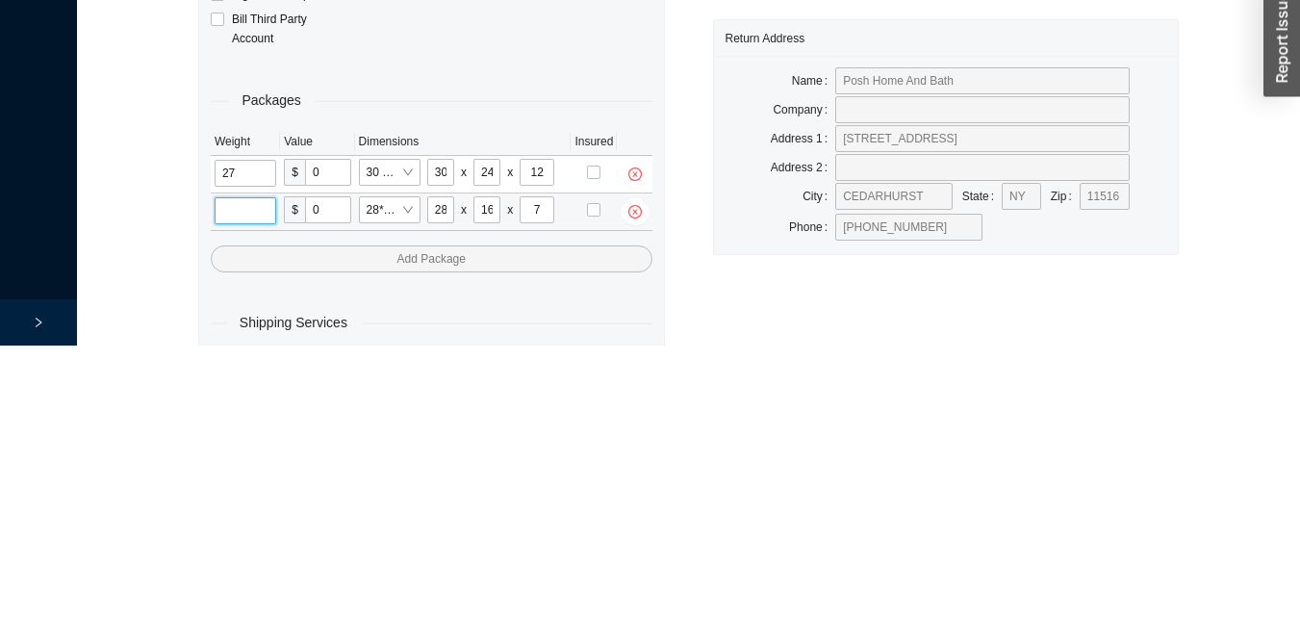
click at [236, 480] on input "tel" at bounding box center [246, 482] width 62 height 27
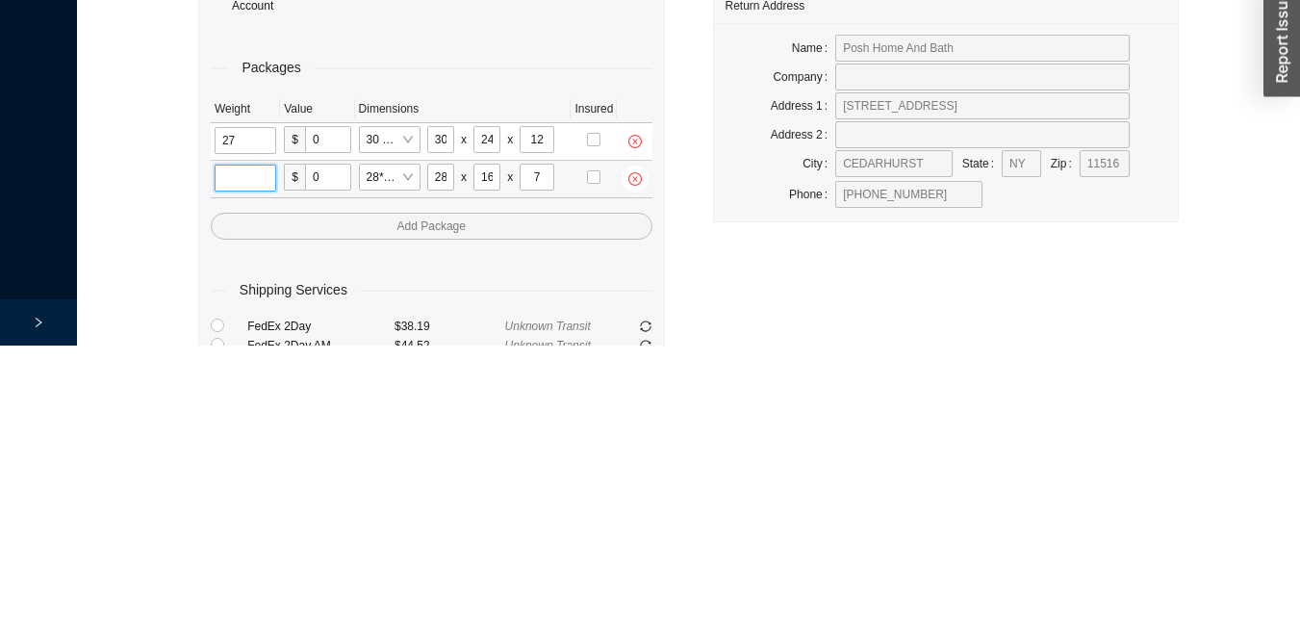
scroll to position [102, 0]
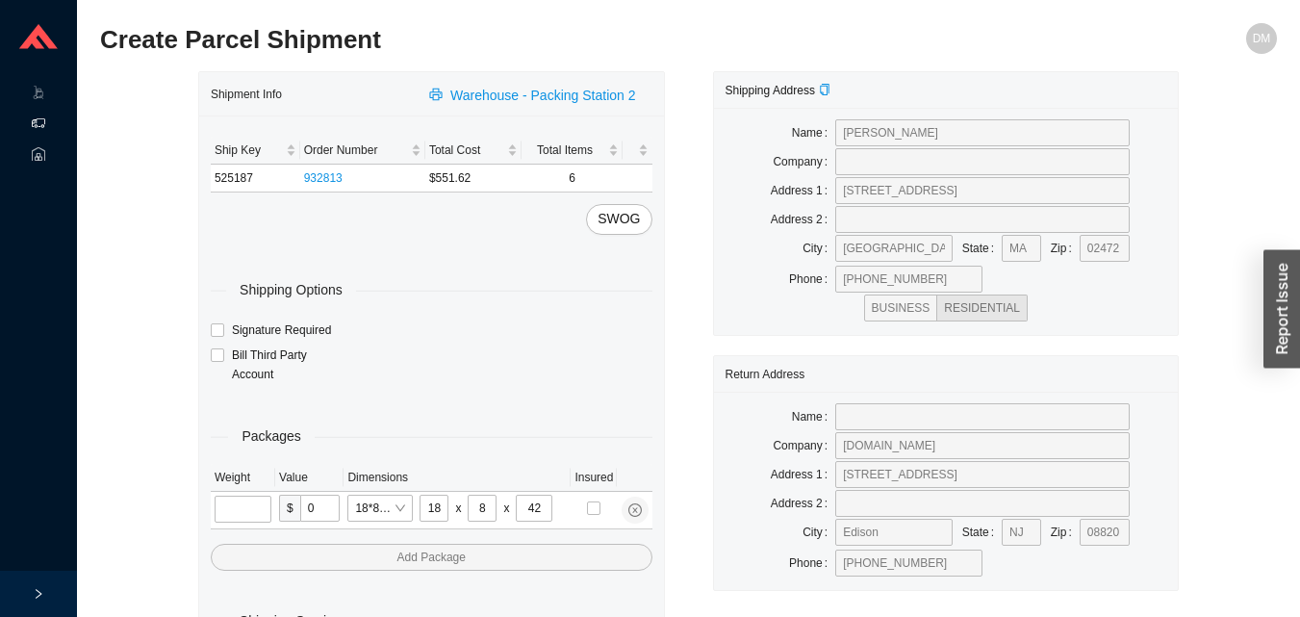
click at [251, 511] on input "tel" at bounding box center [243, 508] width 57 height 27
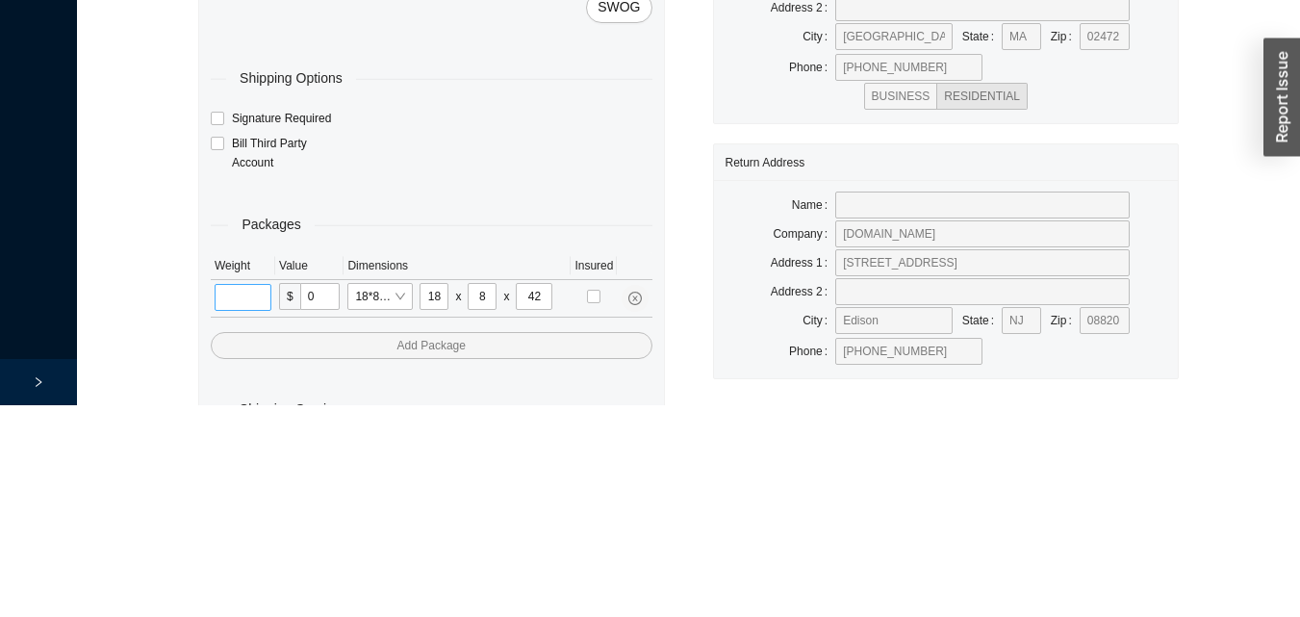
scroll to position [64, 0]
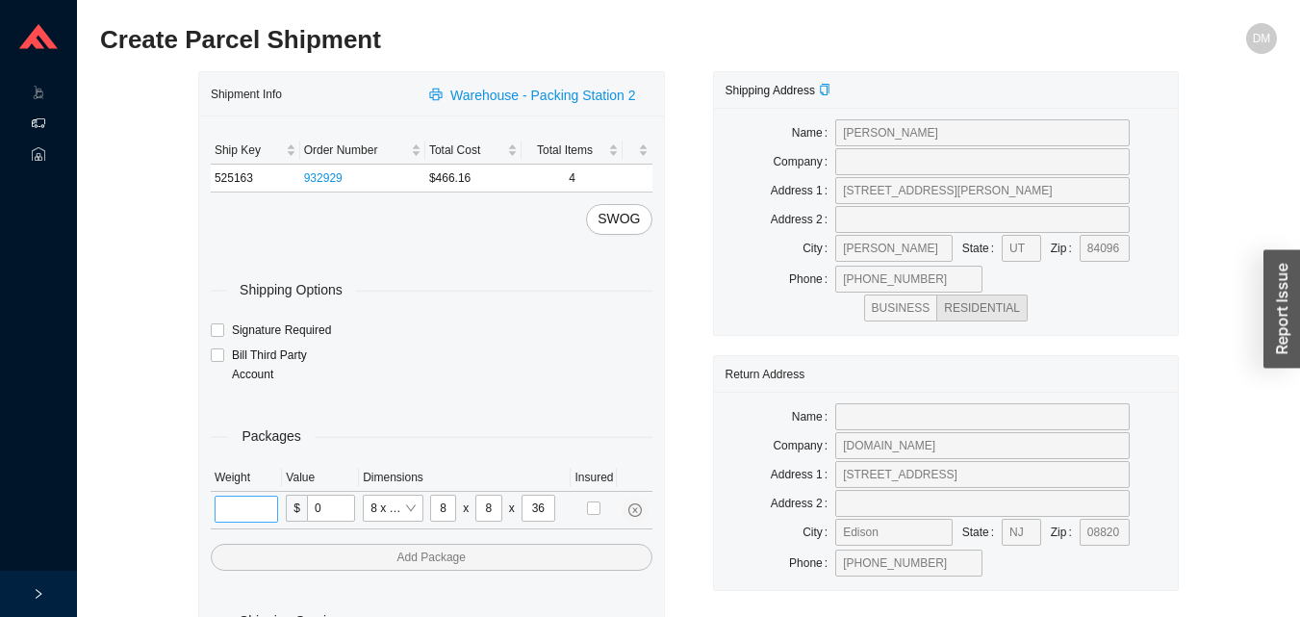
click at [236, 504] on input "tel" at bounding box center [246, 508] width 63 height 27
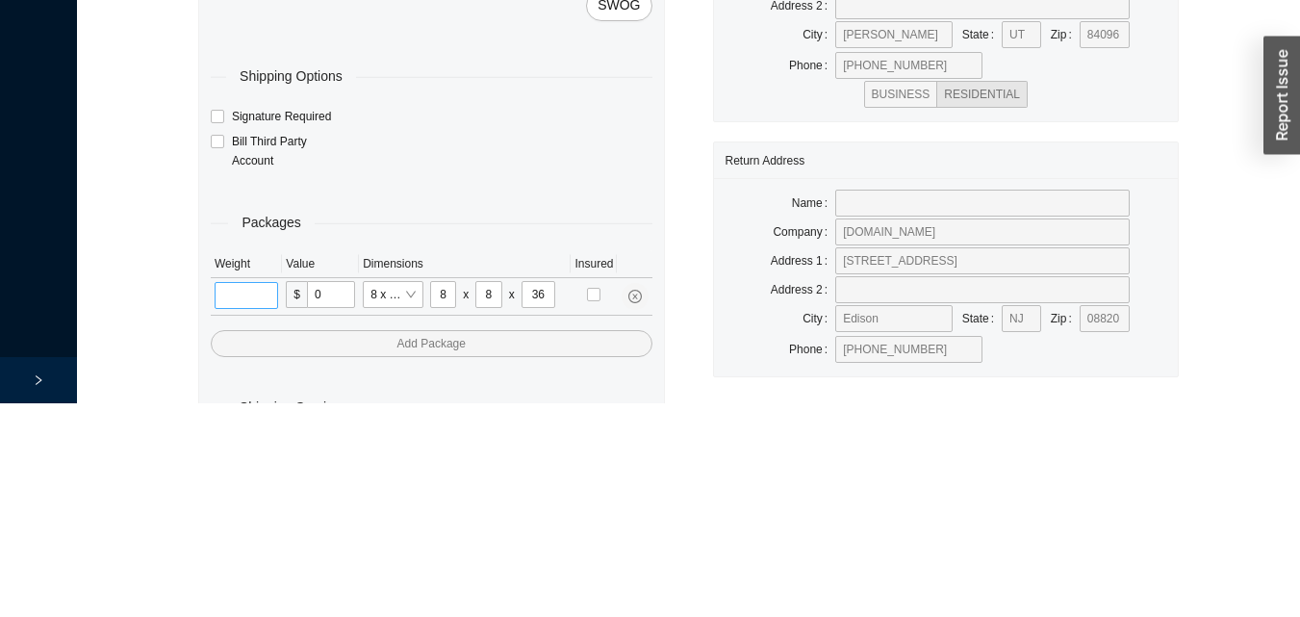
scroll to position [64, 0]
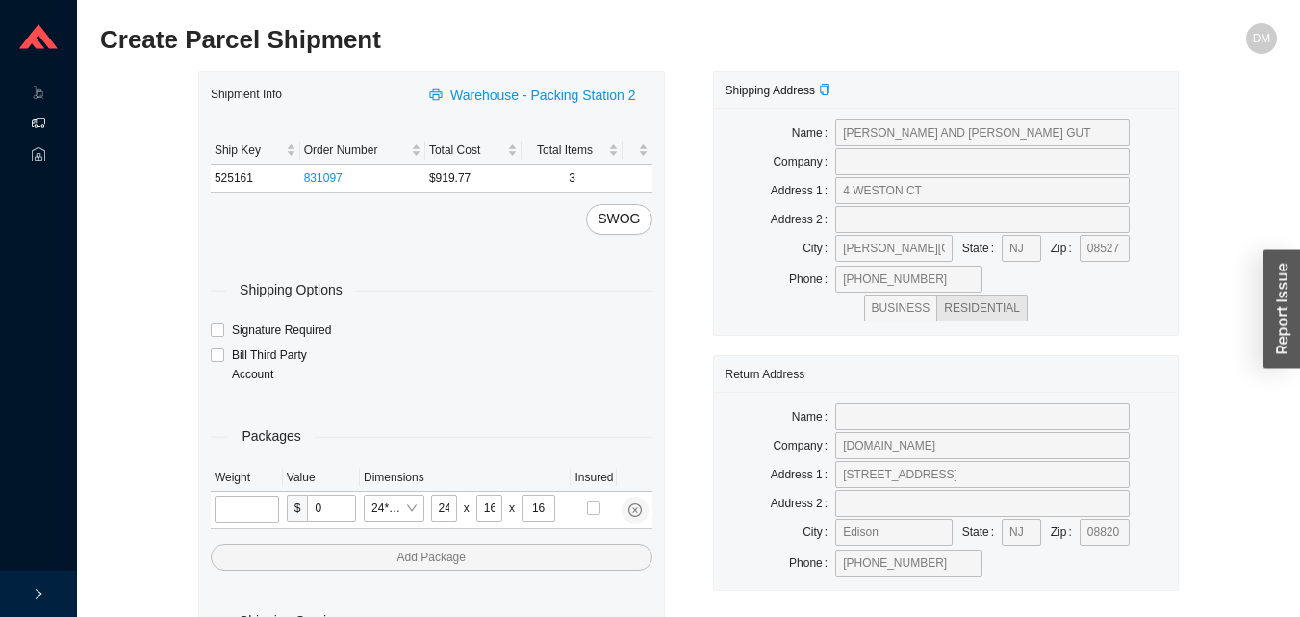
click at [239, 507] on input "tel" at bounding box center [247, 508] width 64 height 27
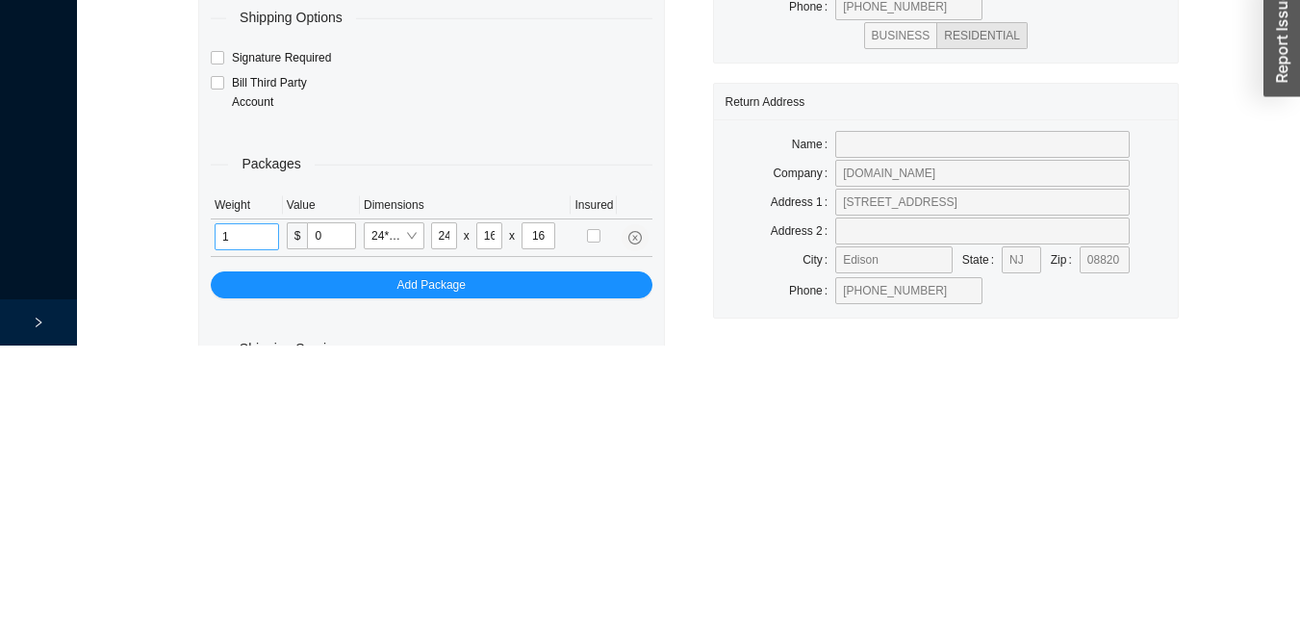
scroll to position [64, 0]
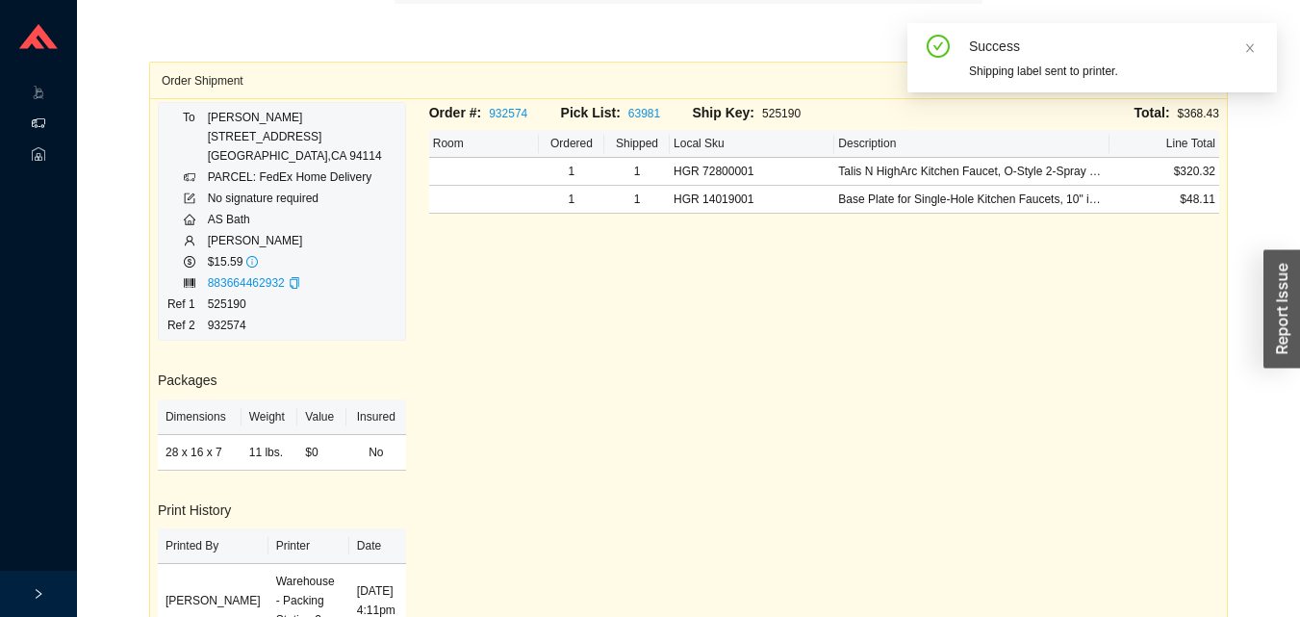
scroll to position [172, 0]
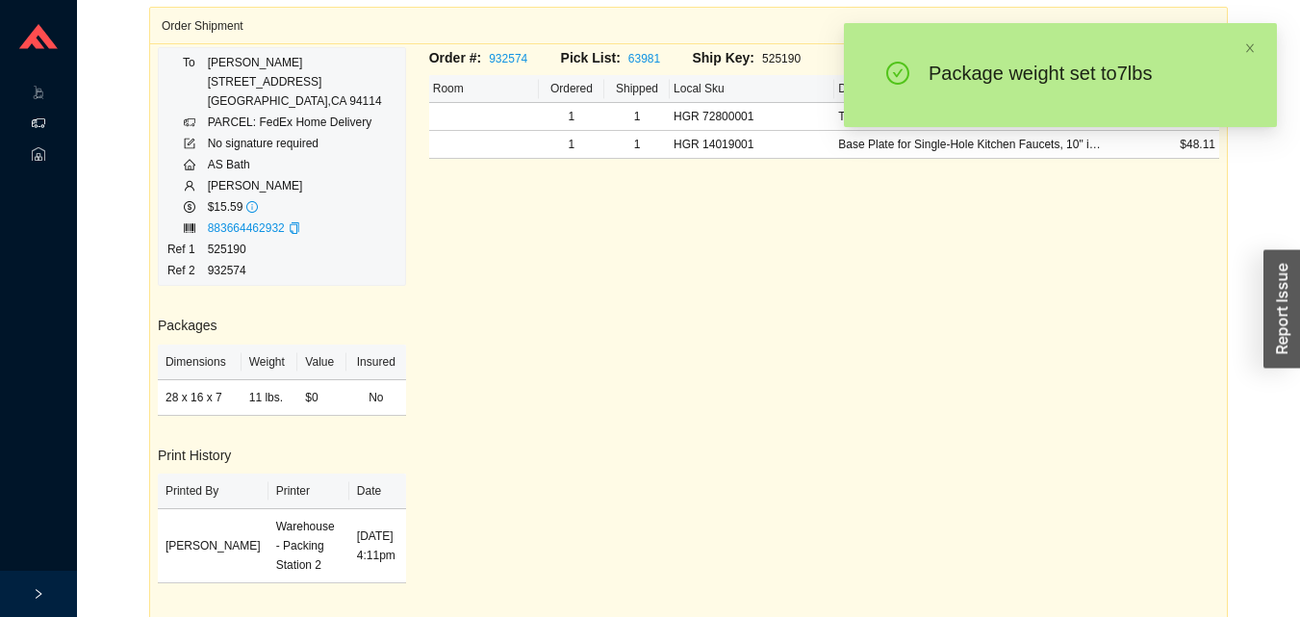
scroll to position [89, 0]
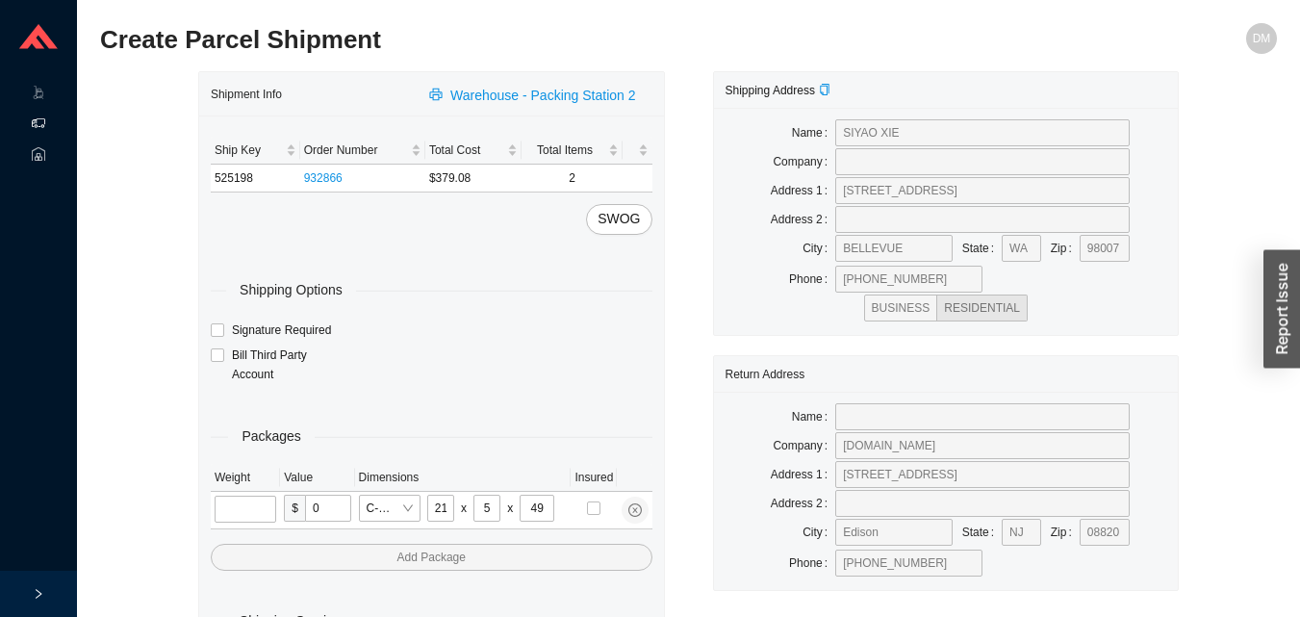
click at [246, 511] on input "tel" at bounding box center [246, 508] width 62 height 27
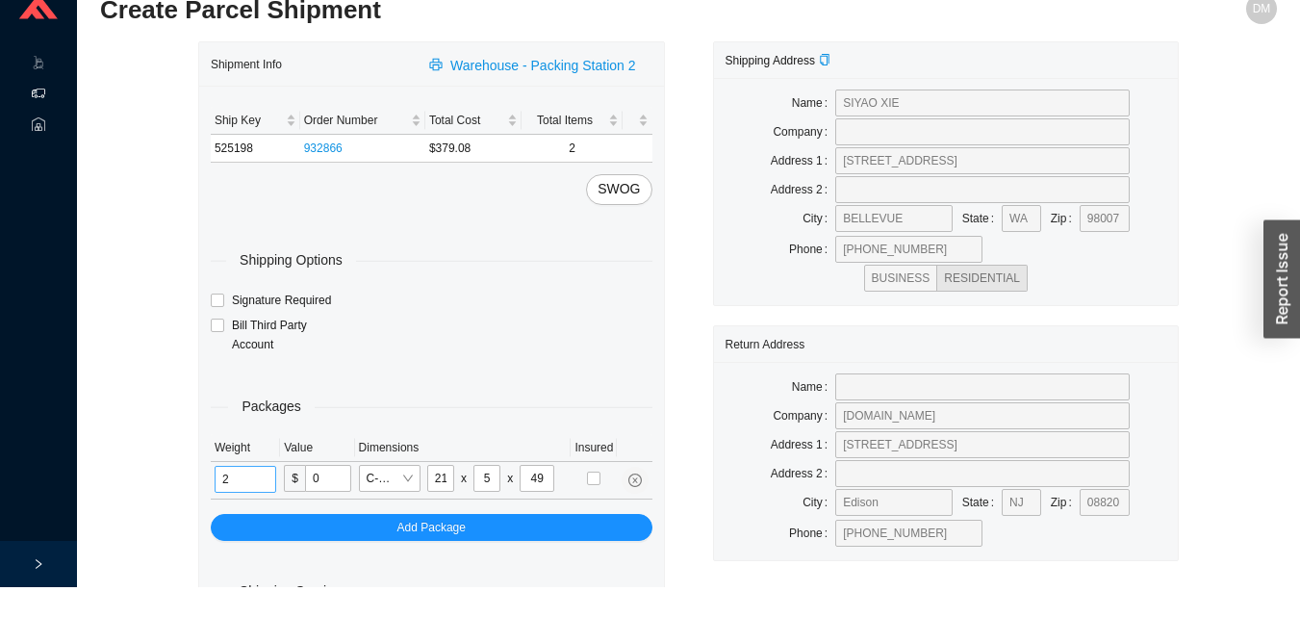
scroll to position [64, 0]
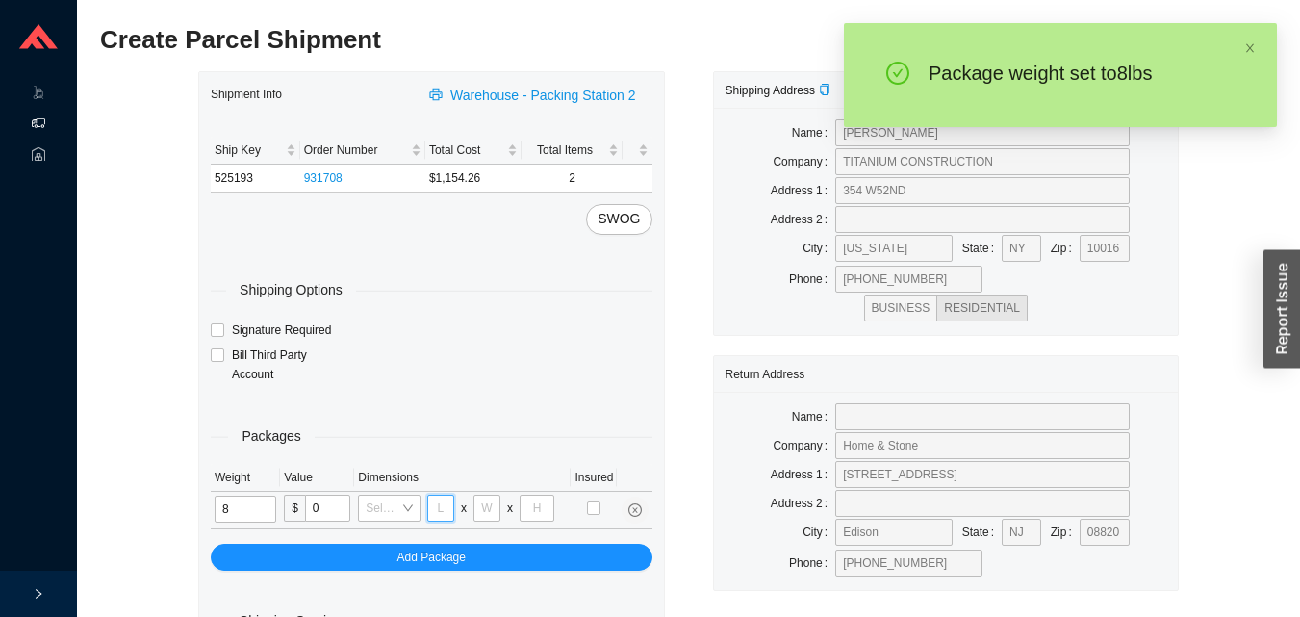
click at [444, 505] on input "tel" at bounding box center [440, 507] width 27 height 27
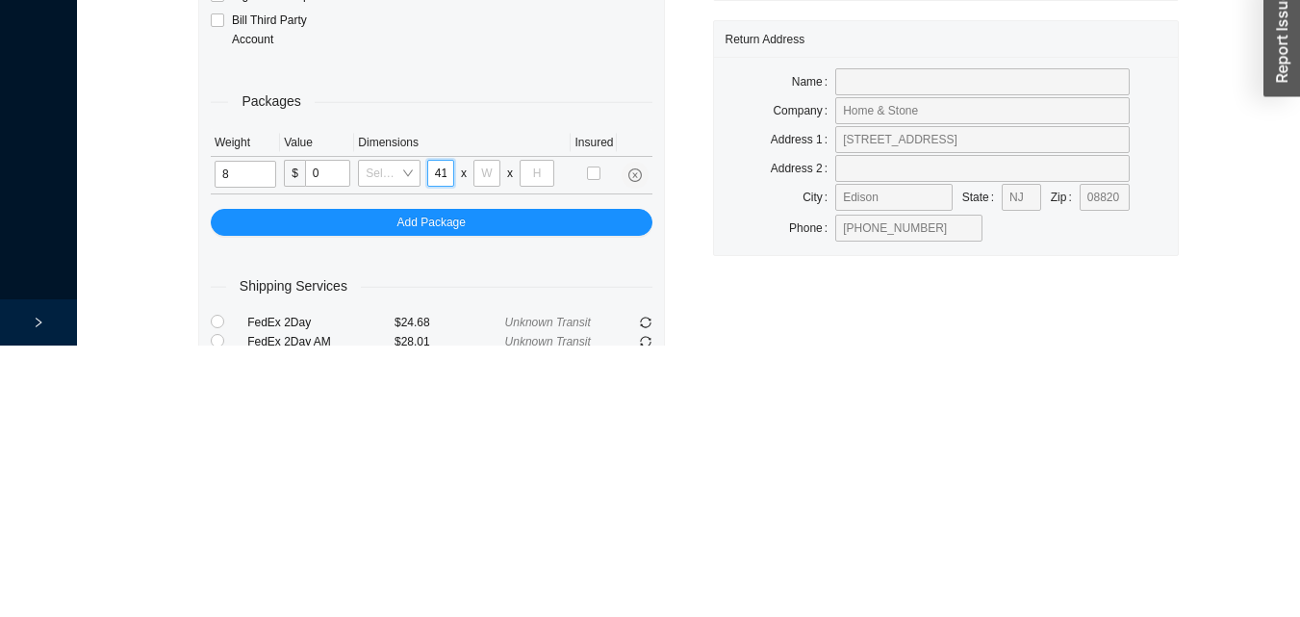
scroll to position [0, 1]
click at [483, 451] on input "tel" at bounding box center [486, 444] width 27 height 27
click at [544, 442] on input "tel" at bounding box center [536, 444] width 35 height 27
click at [264, 444] on input "8" at bounding box center [246, 445] width 62 height 27
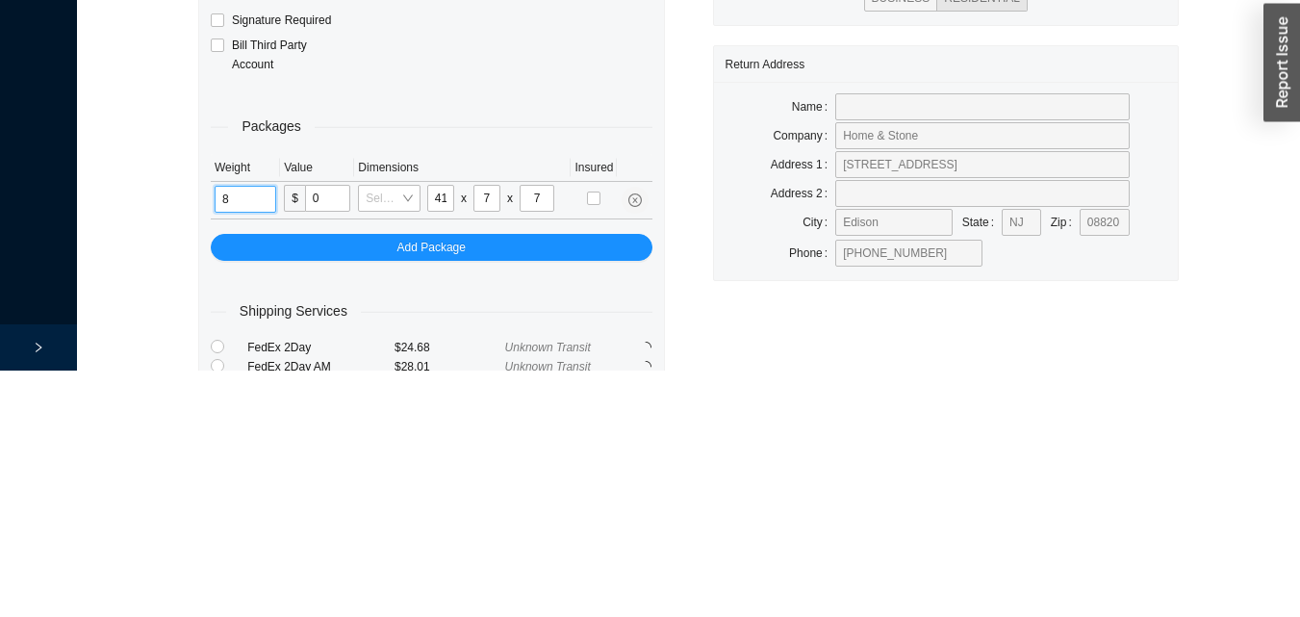
scroll to position [64, 0]
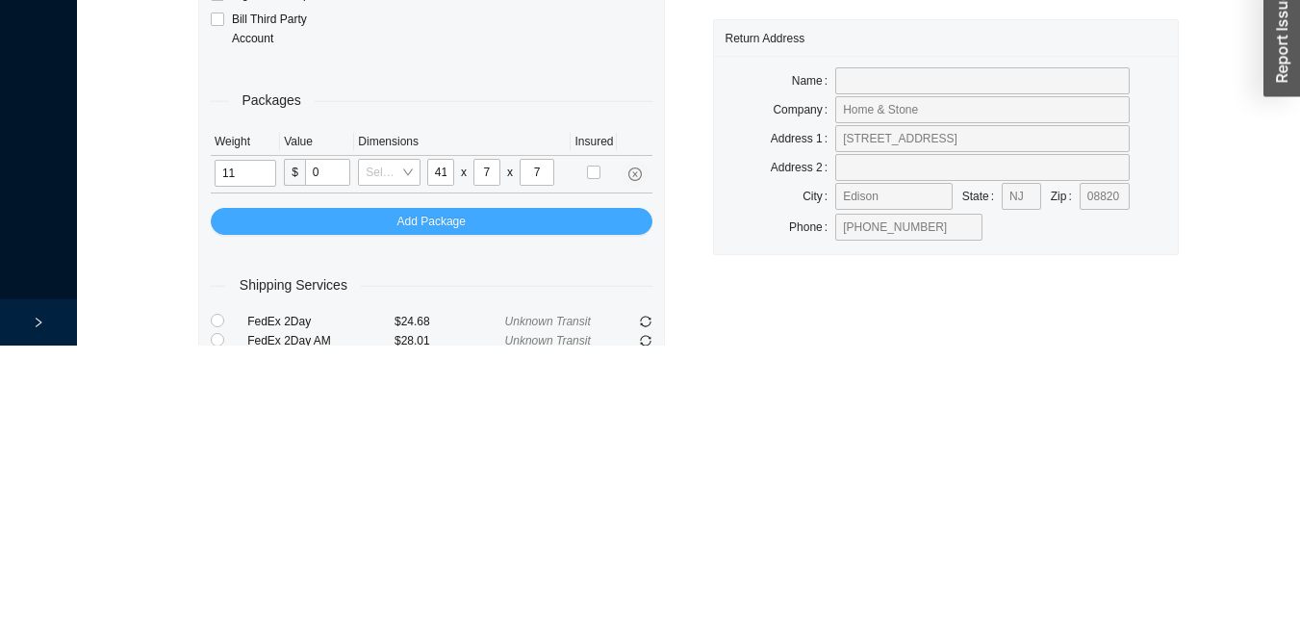
click at [473, 494] on button "Add Package" at bounding box center [432, 492] width 442 height 27
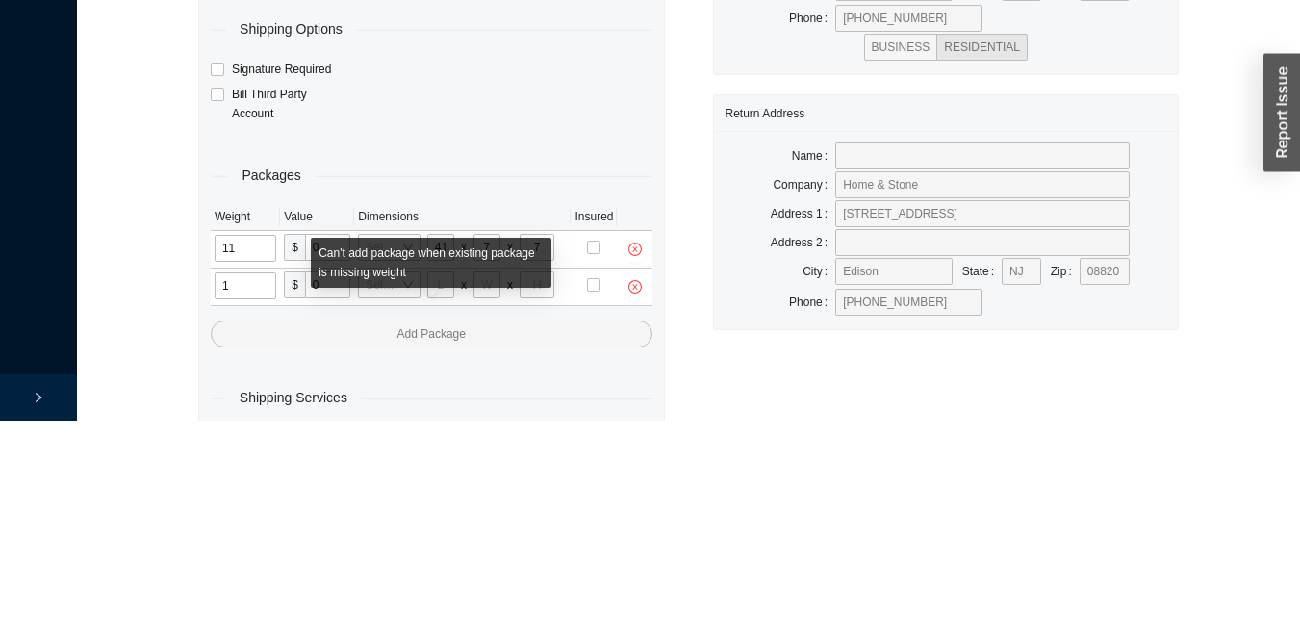
scroll to position [102, 0]
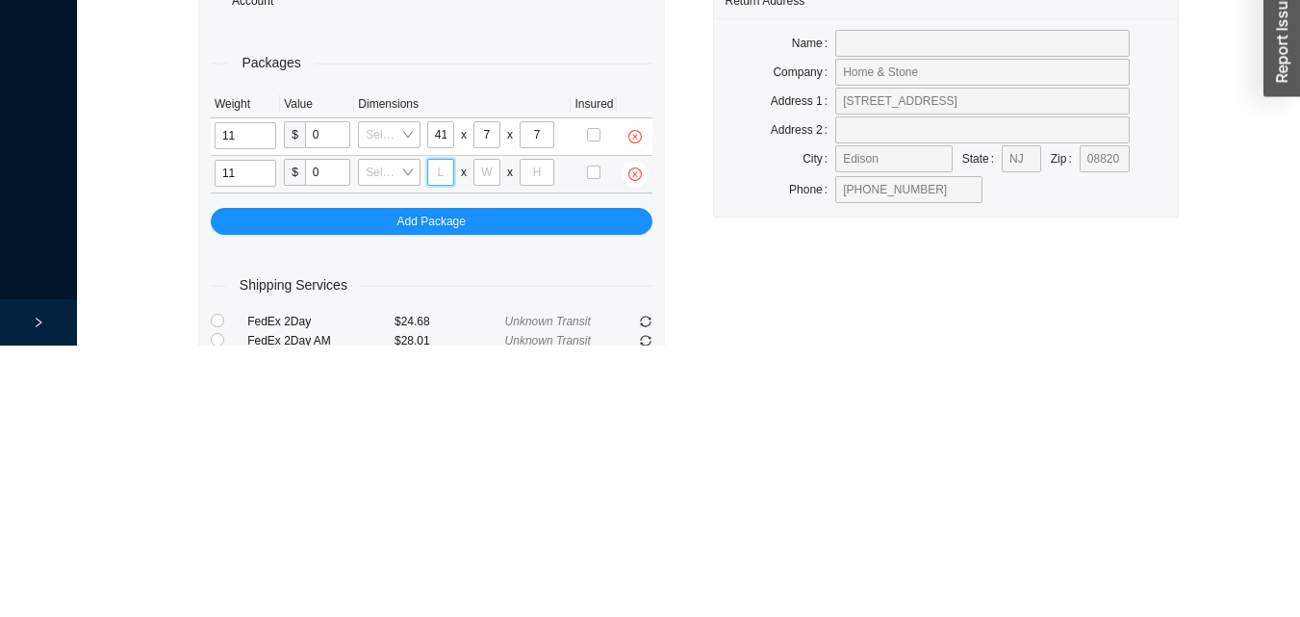
click at [441, 446] on input "tel" at bounding box center [440, 443] width 27 height 27
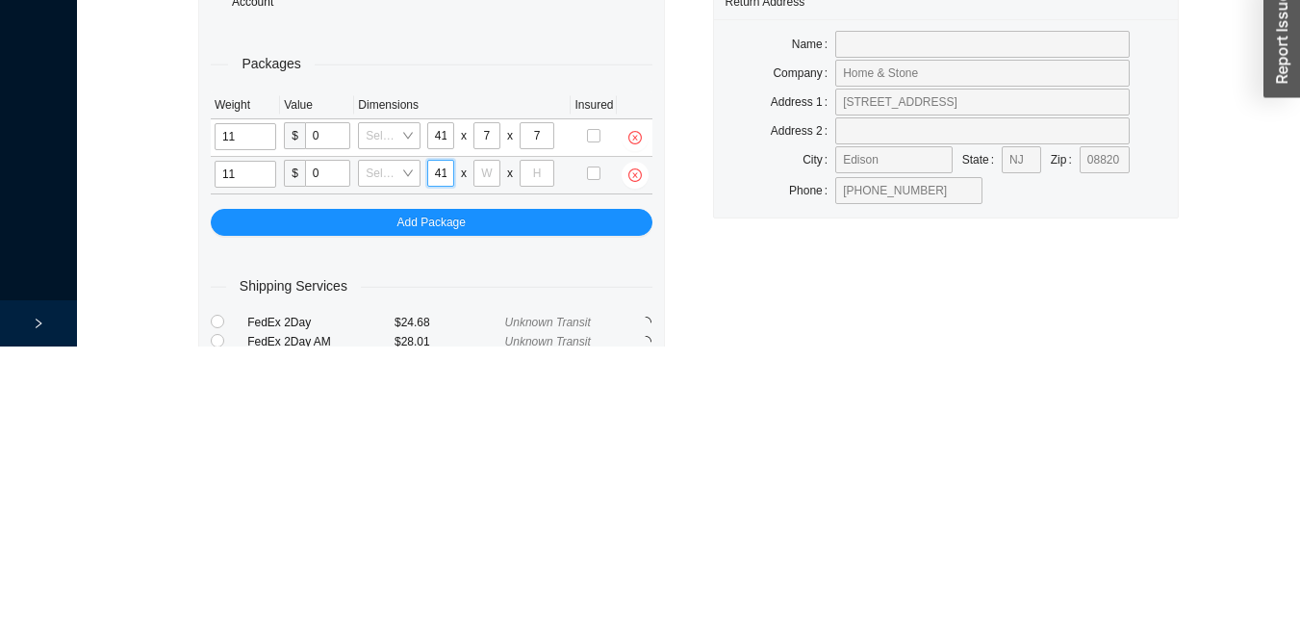
scroll to position [0, 1]
click at [485, 441] on input "tel" at bounding box center [486, 443] width 27 height 27
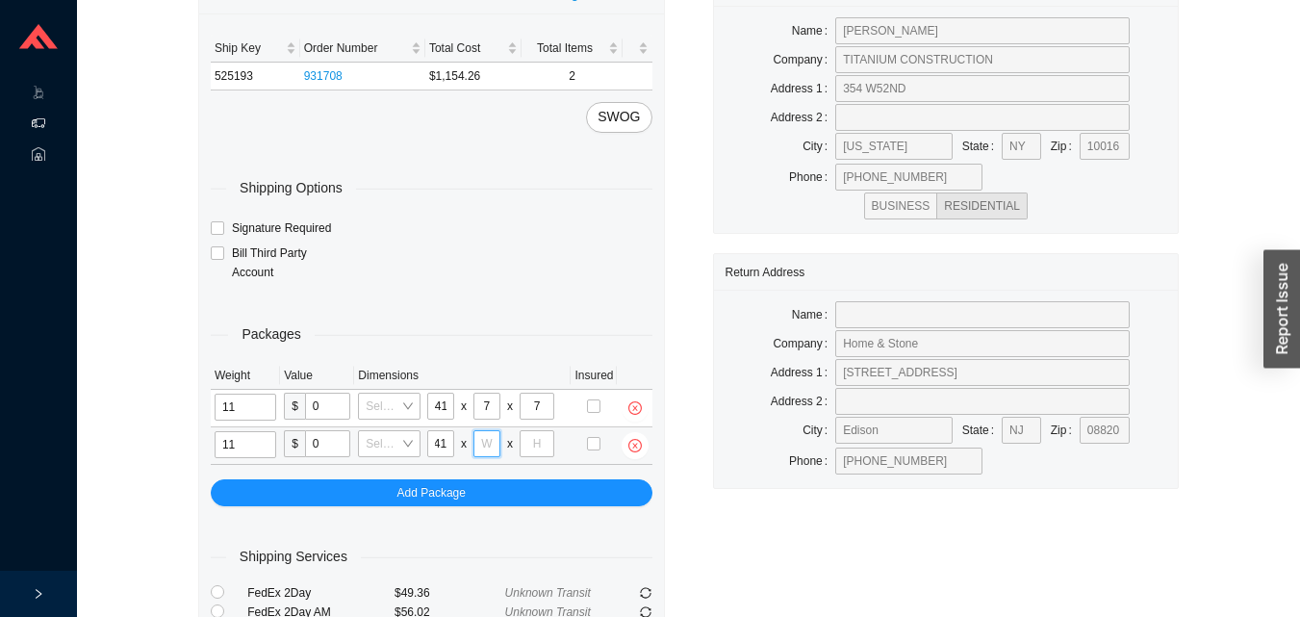
scroll to position [0, 0]
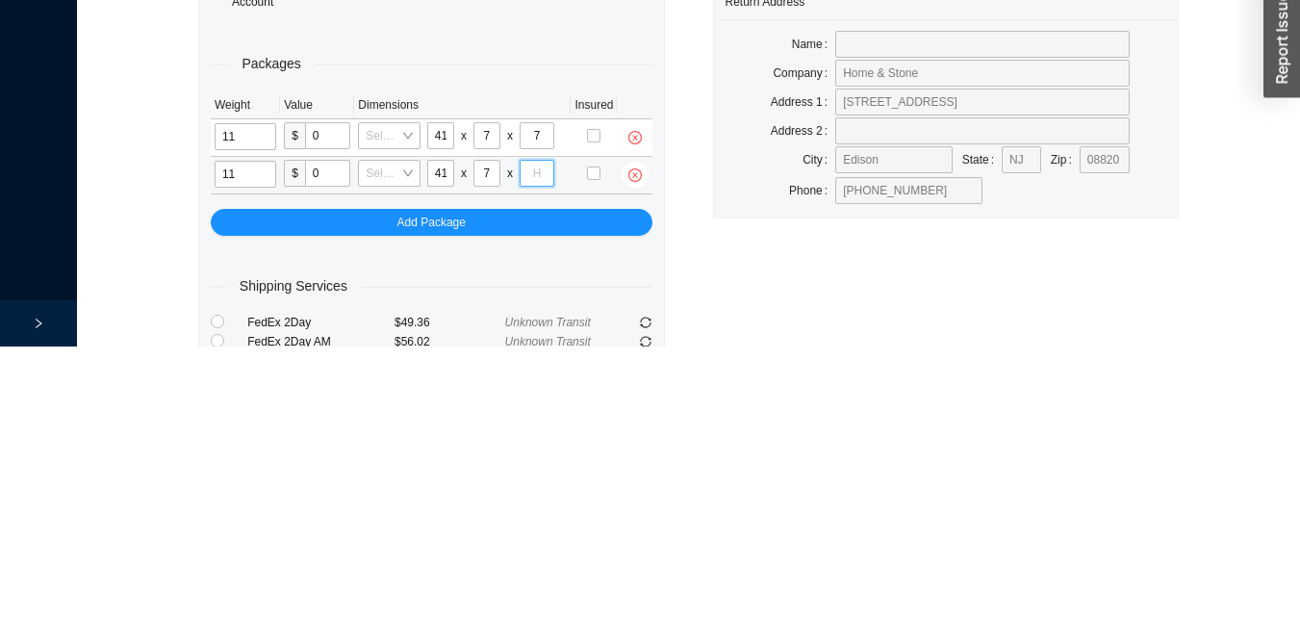
click at [542, 450] on input "tel" at bounding box center [536, 443] width 35 height 27
